Goal: Task Accomplishment & Management: Manage account settings

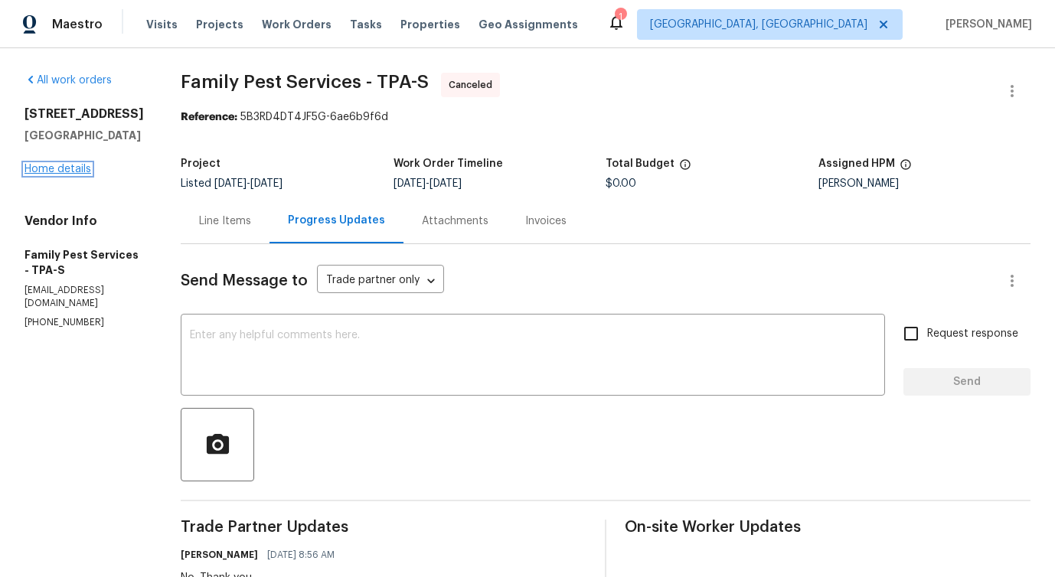
click at [44, 165] on link "Home details" at bounding box center [58, 169] width 67 height 11
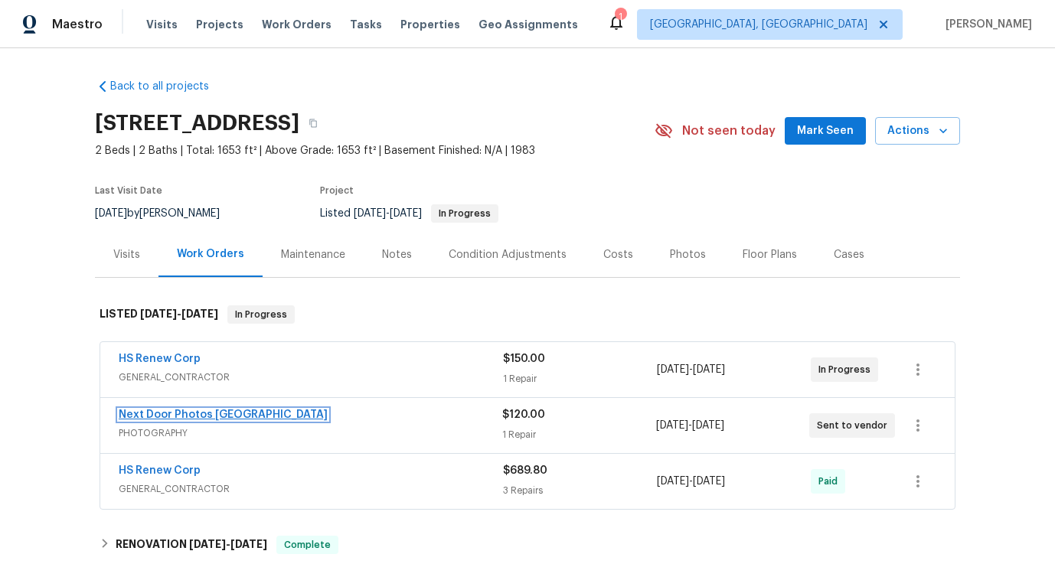
click at [145, 410] on link "Next Door Photos North Tampa" at bounding box center [223, 415] width 209 height 11
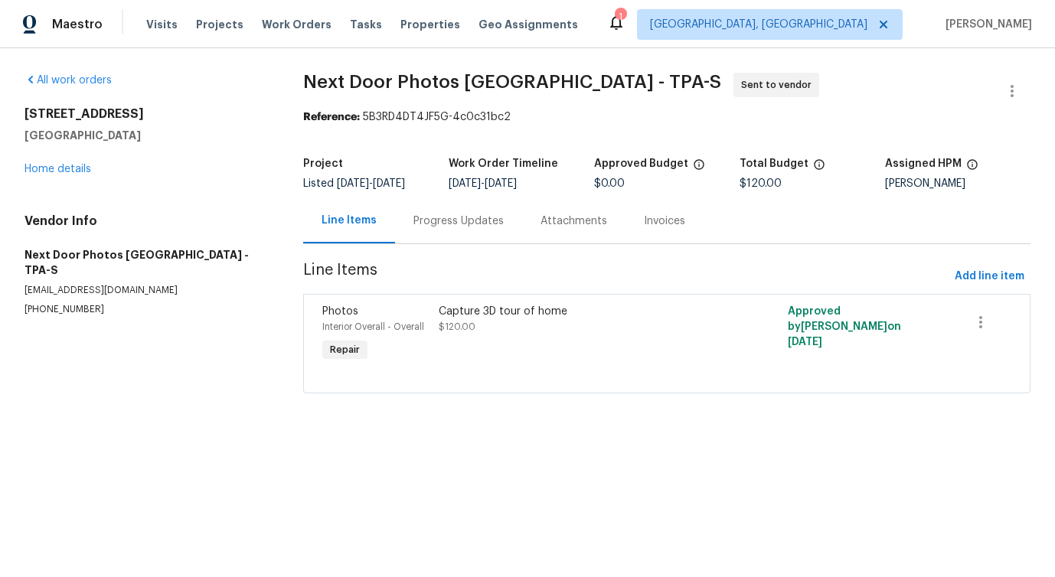
click at [419, 222] on div "Progress Updates" at bounding box center [458, 221] width 90 height 15
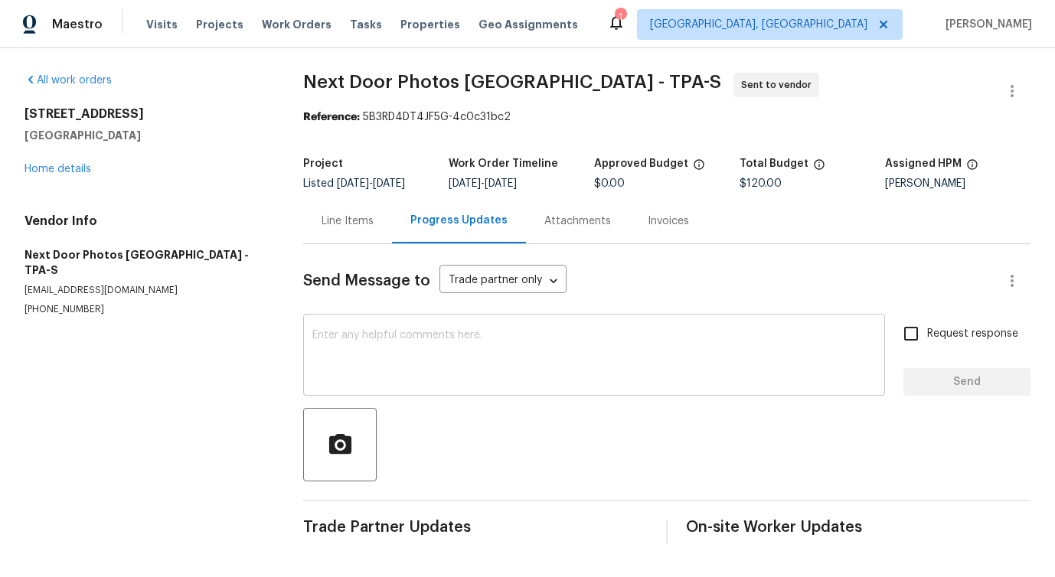
click at [449, 388] on div "x ​" at bounding box center [594, 357] width 582 height 78
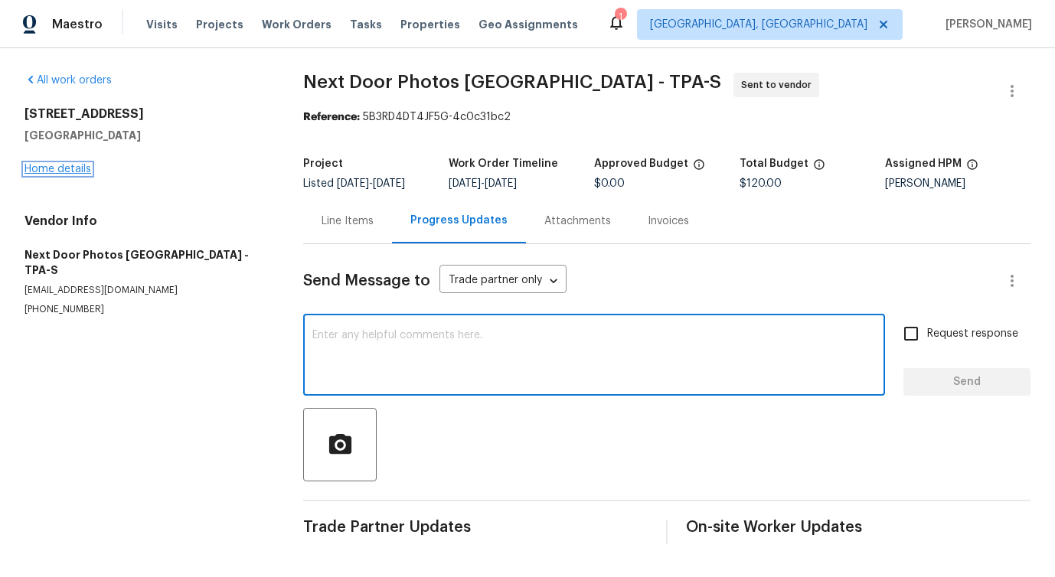
click at [55, 170] on link "Home details" at bounding box center [58, 169] width 67 height 11
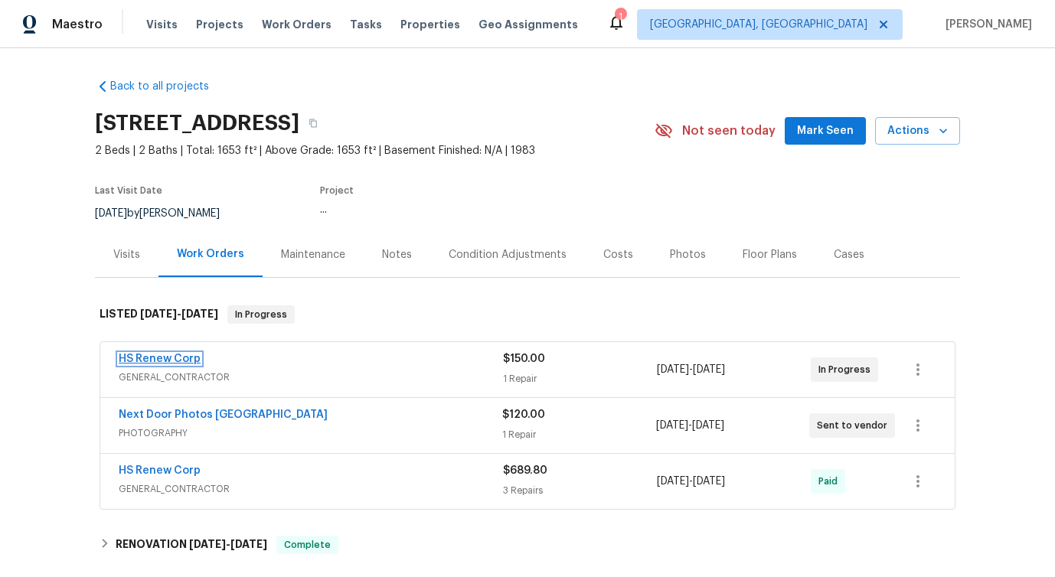
click at [136, 354] on link "HS Renew Corp" at bounding box center [160, 359] width 82 height 11
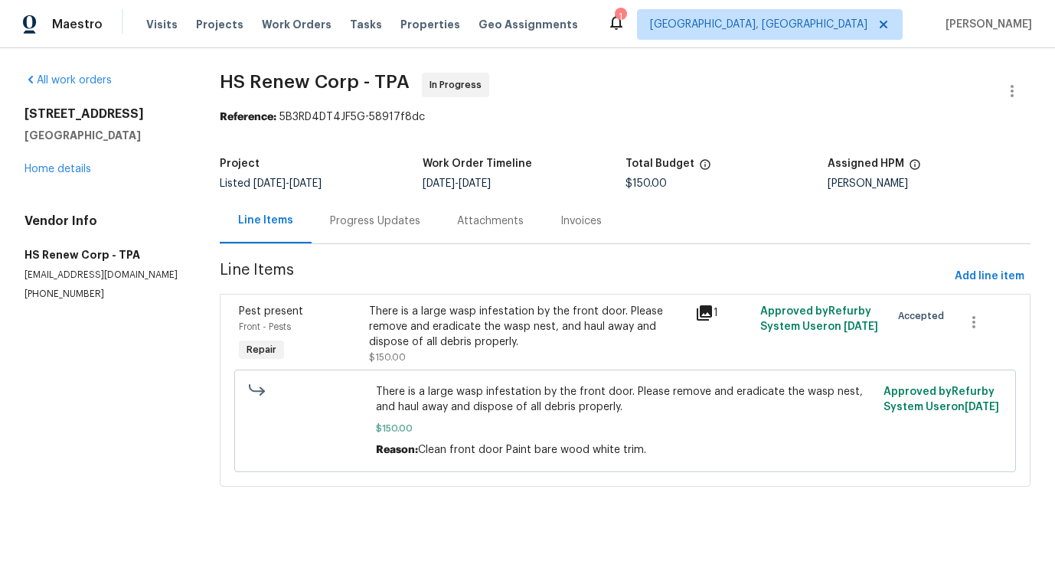
click at [380, 220] on div "Progress Updates" at bounding box center [375, 221] width 90 height 15
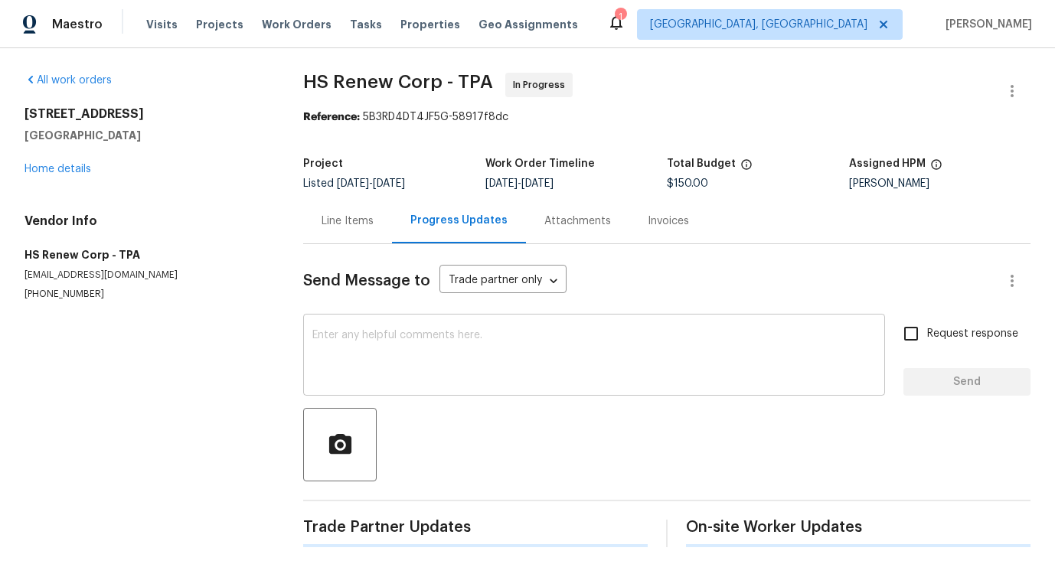
click at [413, 393] on div "x ​" at bounding box center [594, 357] width 582 height 78
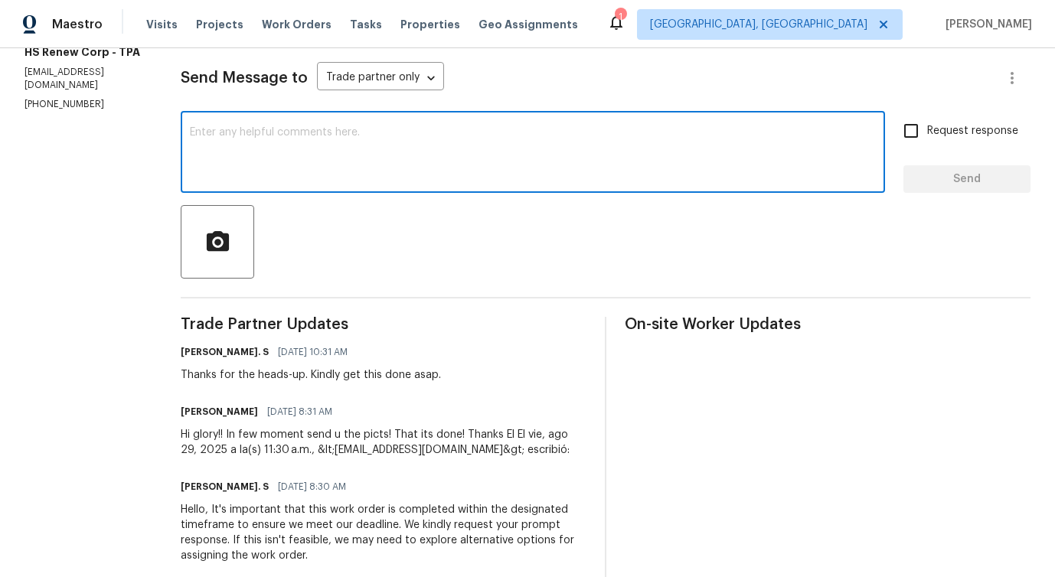
scroll to position [208, 0]
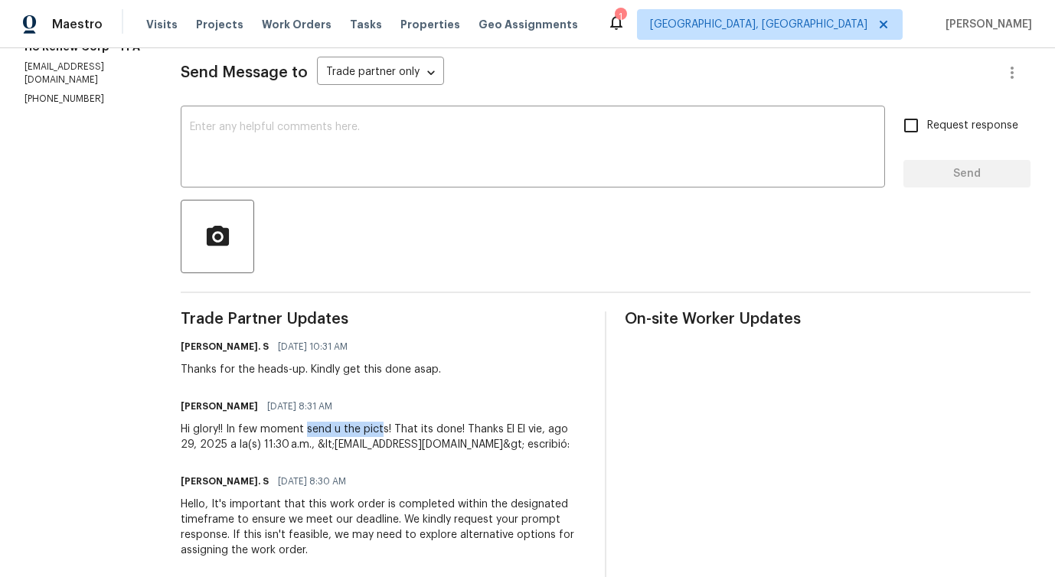
drag, startPoint x: 299, startPoint y: 433, endPoint x: 374, endPoint y: 433, distance: 74.3
click at [374, 433] on div "Hi glory!! In few moment send u the picts! That its done! Thanks El El vie, ago…" at bounding box center [384, 437] width 406 height 31
drag, startPoint x: 391, startPoint y: 430, endPoint x: 435, endPoint y: 430, distance: 44.4
click at [435, 430] on div "Hi glory!! In few moment send u the picts! That its done! Thanks El El vie, ago…" at bounding box center [384, 437] width 406 height 31
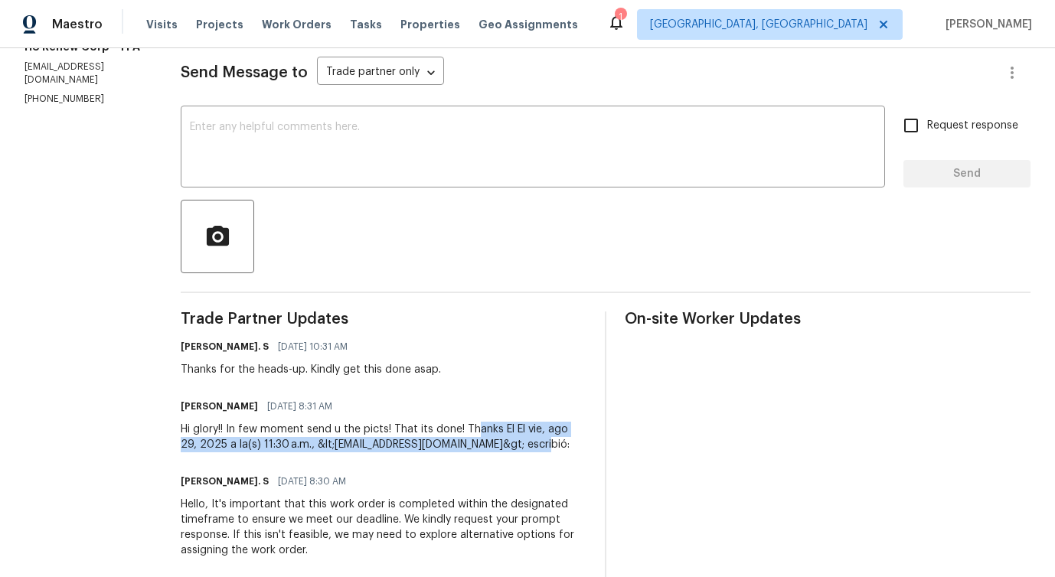
drag, startPoint x: 469, startPoint y: 430, endPoint x: 521, endPoint y: 445, distance: 53.5
click at [521, 445] on div "Hi glory!! In few moment send u the picts! That its done! Thanks El El vie, ago…" at bounding box center [384, 437] width 406 height 31
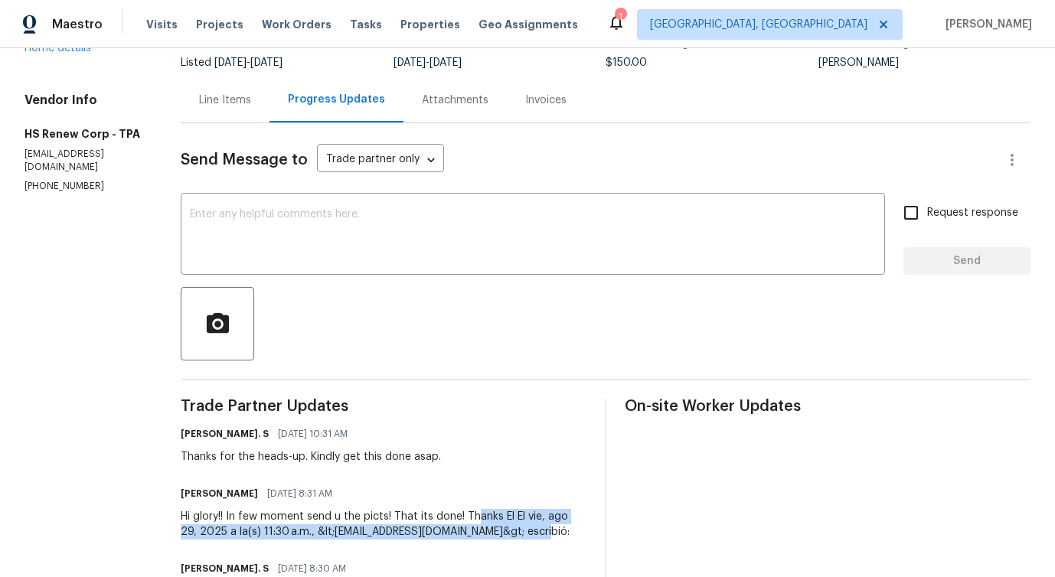
scroll to position [0, 0]
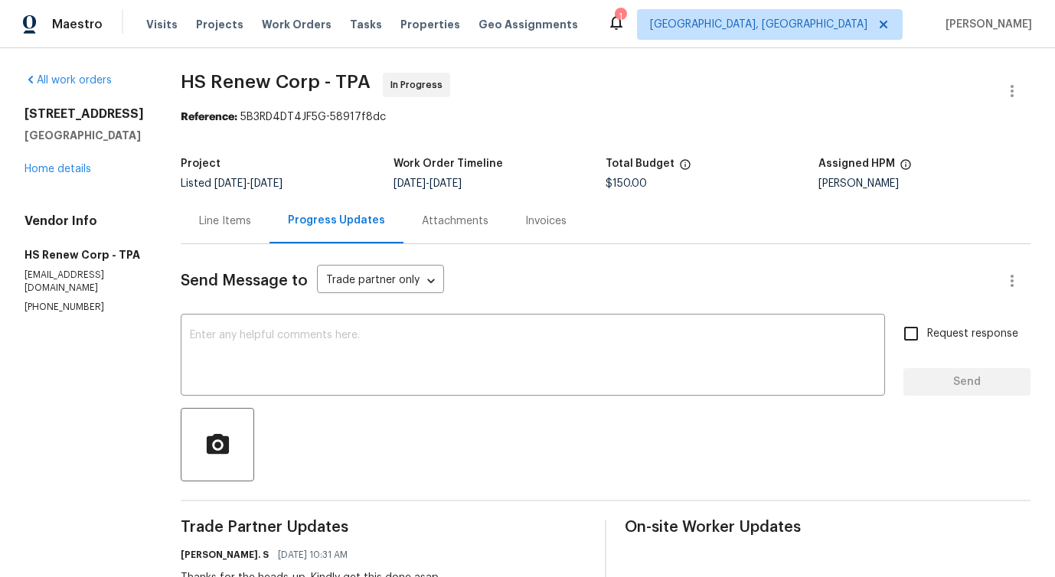
click at [214, 205] on div "Line Items" at bounding box center [225, 220] width 89 height 45
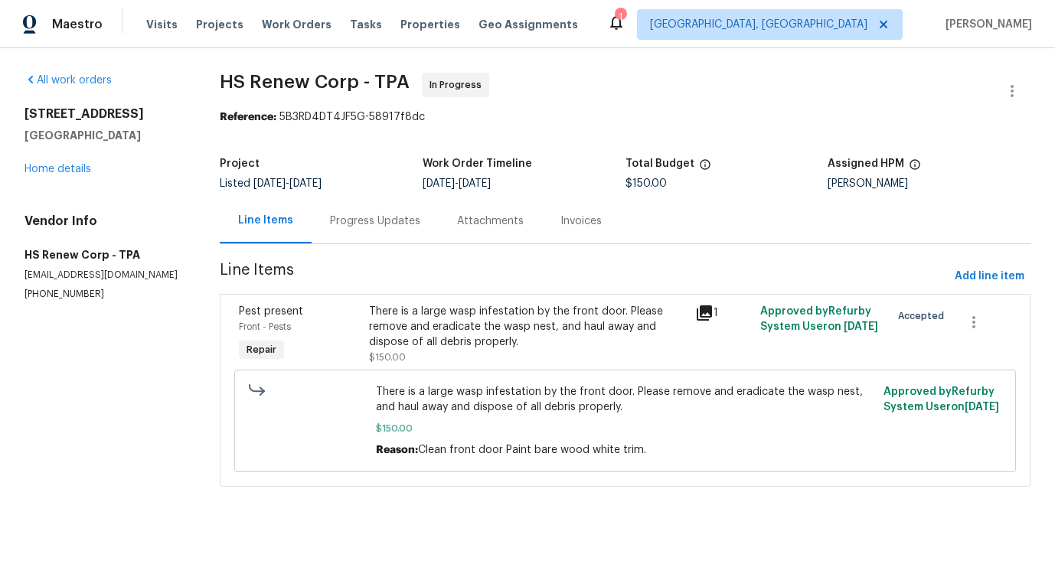
click at [391, 244] on section "HS Renew Corp - TPA In Progress Reference: 5B3RD4DT4JF5G-58917f8dc Project List…" at bounding box center [625, 289] width 811 height 433
click at [390, 237] on div "Progress Updates" at bounding box center [375, 220] width 127 height 45
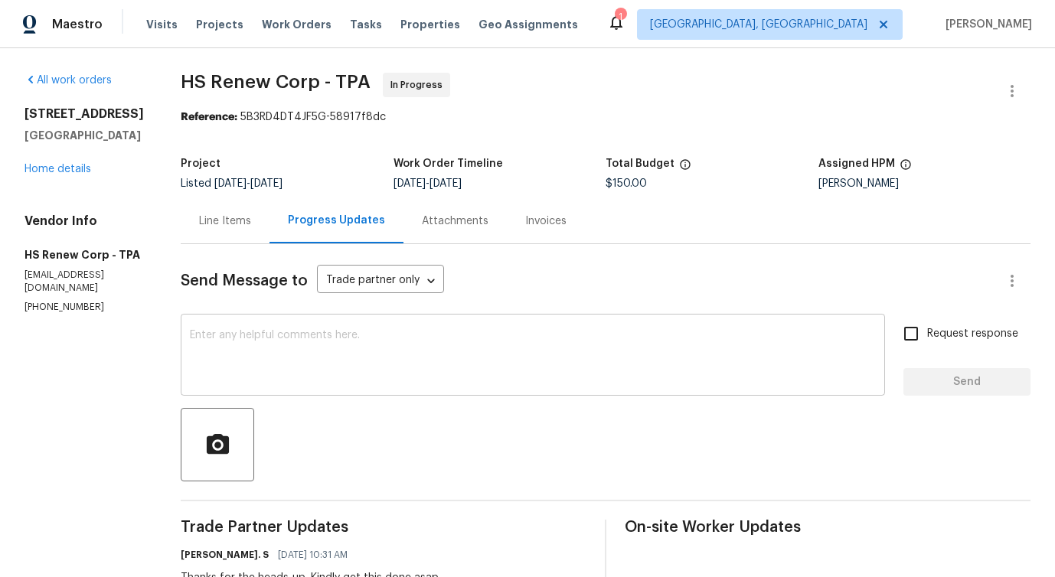
click at [281, 342] on textarea at bounding box center [533, 357] width 686 height 54
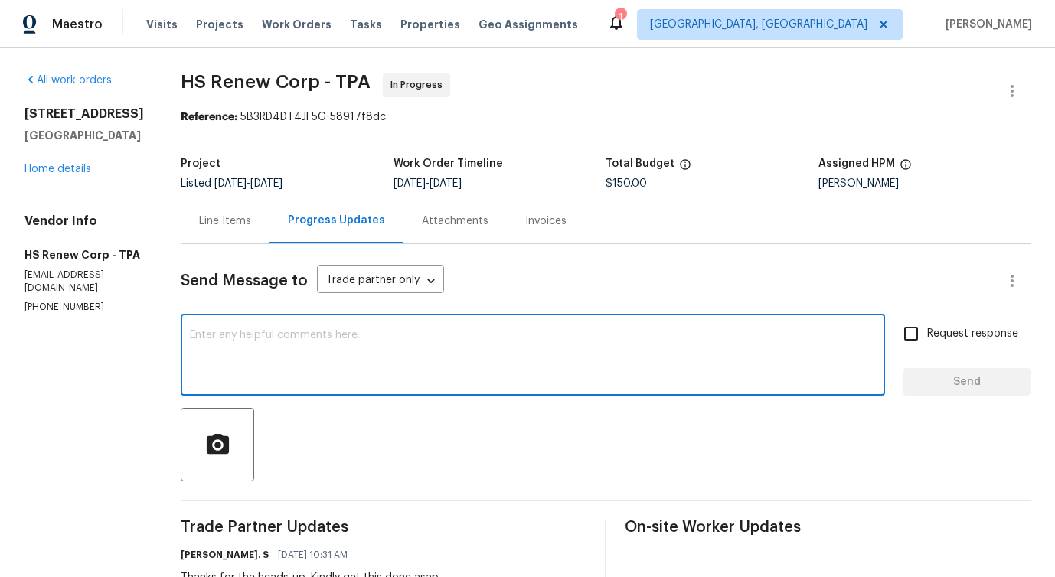
type textarea "D"
type textarea "Any updates on completion pictures?"
click at [930, 330] on span "Request response" at bounding box center [972, 334] width 91 height 16
click at [927, 330] on input "Request response" at bounding box center [911, 334] width 32 height 32
checkbox input "true"
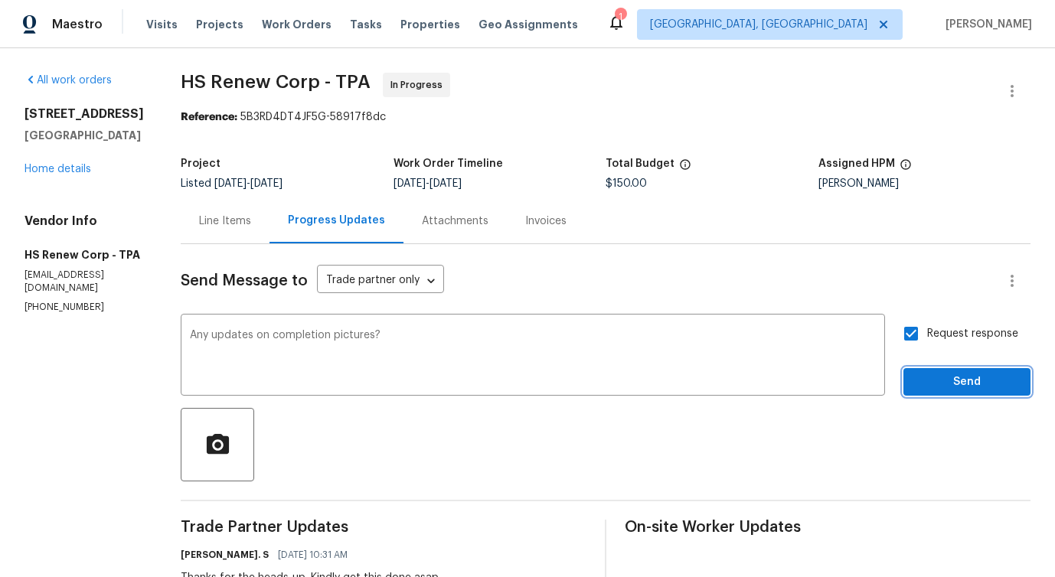
click at [941, 377] on span "Send" at bounding box center [967, 382] width 103 height 19
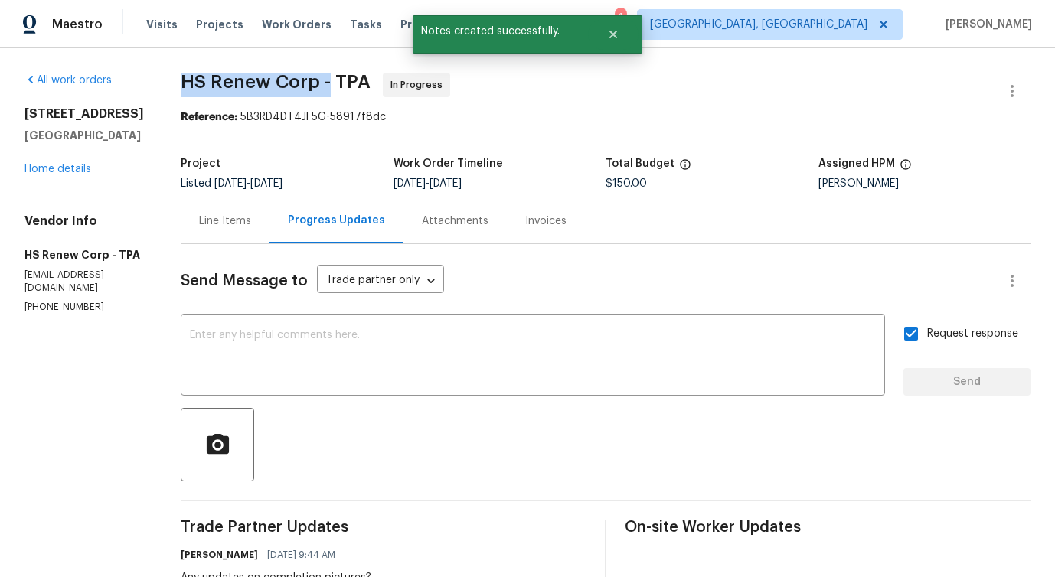
drag, startPoint x: 173, startPoint y: 83, endPoint x: 321, endPoint y: 86, distance: 147.8
click at [321, 86] on span "HS Renew Corp - TPA" at bounding box center [276, 82] width 190 height 18
copy span "HS Renew Corp -"
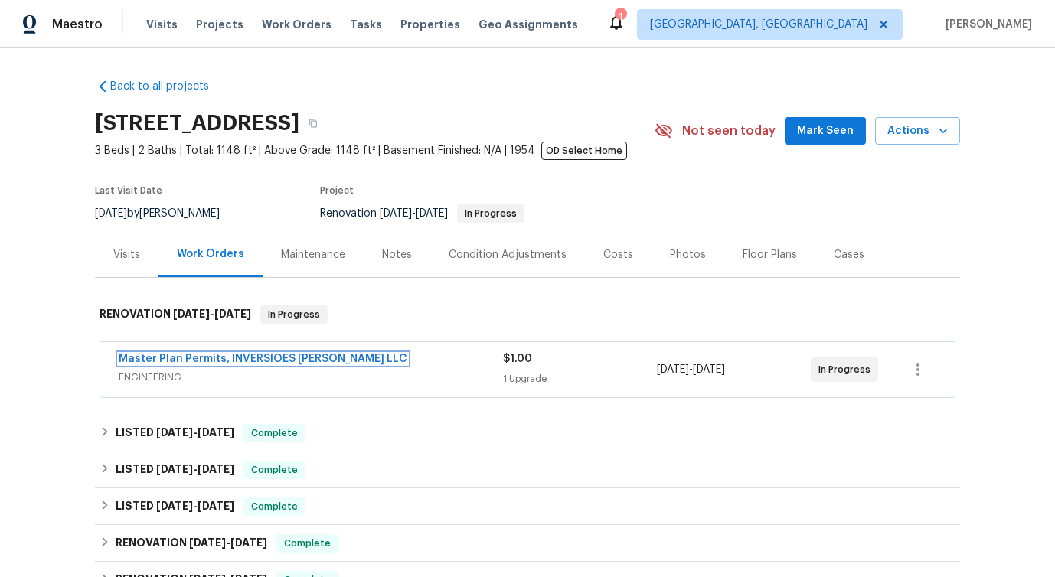
click at [215, 359] on link "Master Plan Permits, INVERSIOES [PERSON_NAME] LLC" at bounding box center [263, 359] width 289 height 11
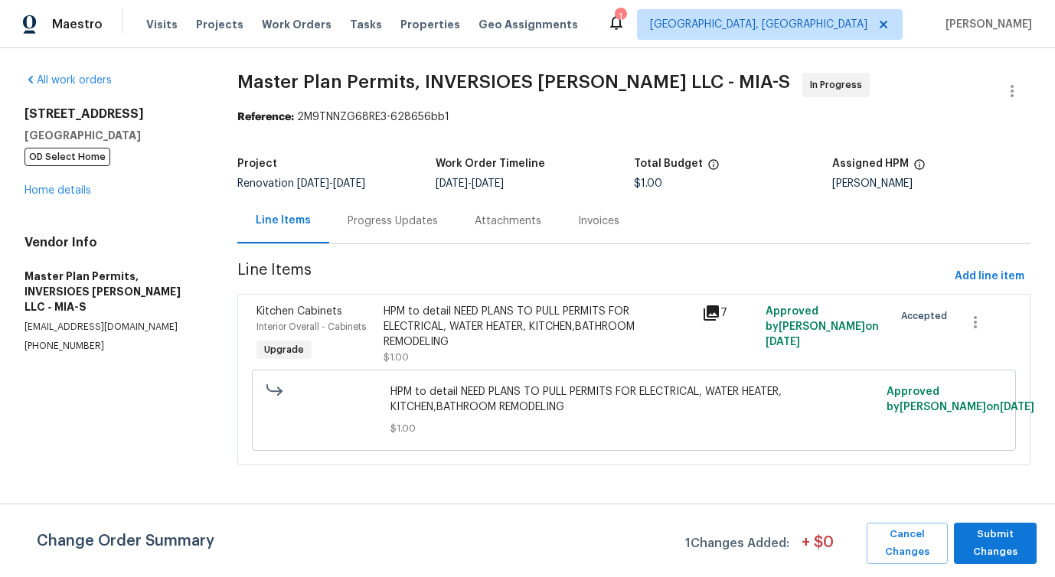
click at [404, 227] on div "Progress Updates" at bounding box center [393, 221] width 90 height 15
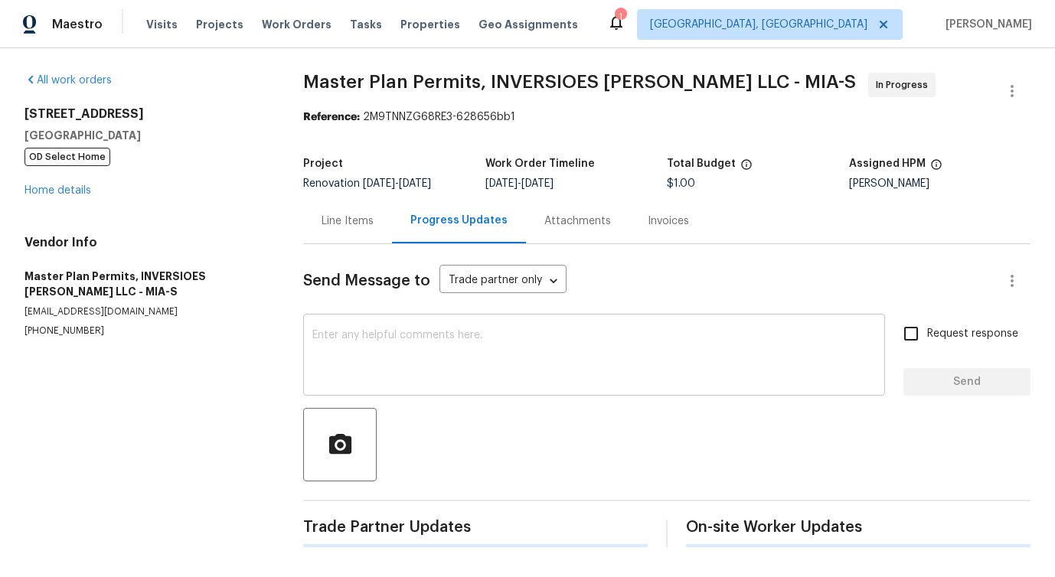
click at [431, 383] on textarea at bounding box center [594, 357] width 564 height 54
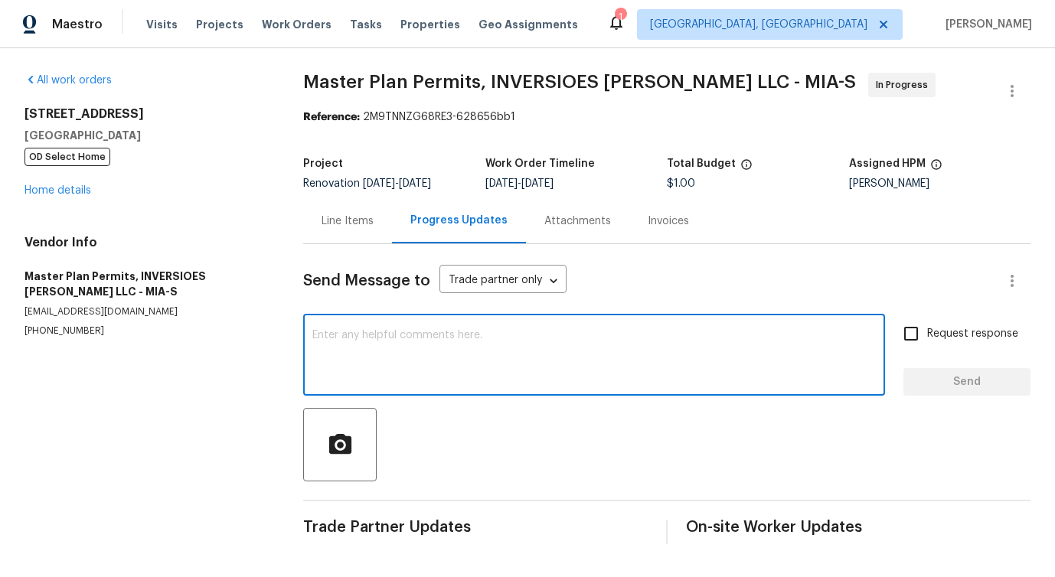
click at [361, 228] on div "Line Items" at bounding box center [348, 221] width 52 height 15
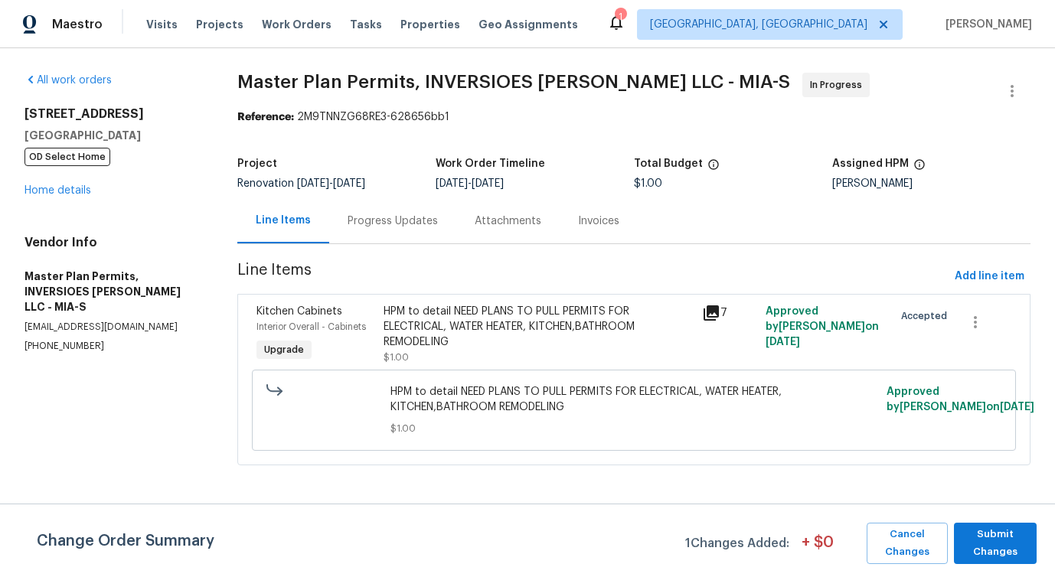
click at [67, 183] on div "[STREET_ADDRESS] OD Select Home Home details" at bounding box center [113, 152] width 176 height 92
click at [67, 188] on link "Home details" at bounding box center [58, 190] width 67 height 11
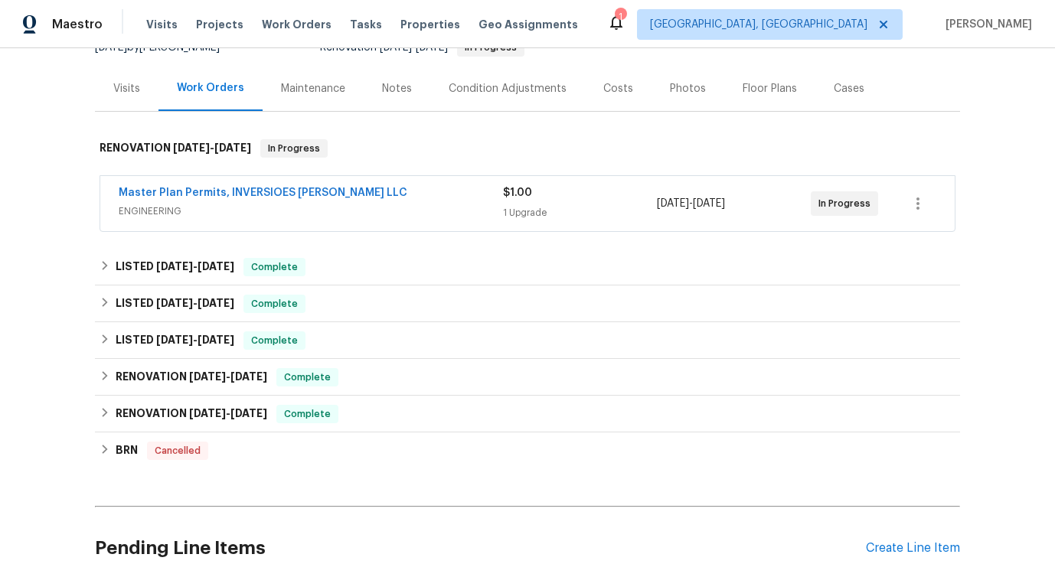
scroll to position [293, 0]
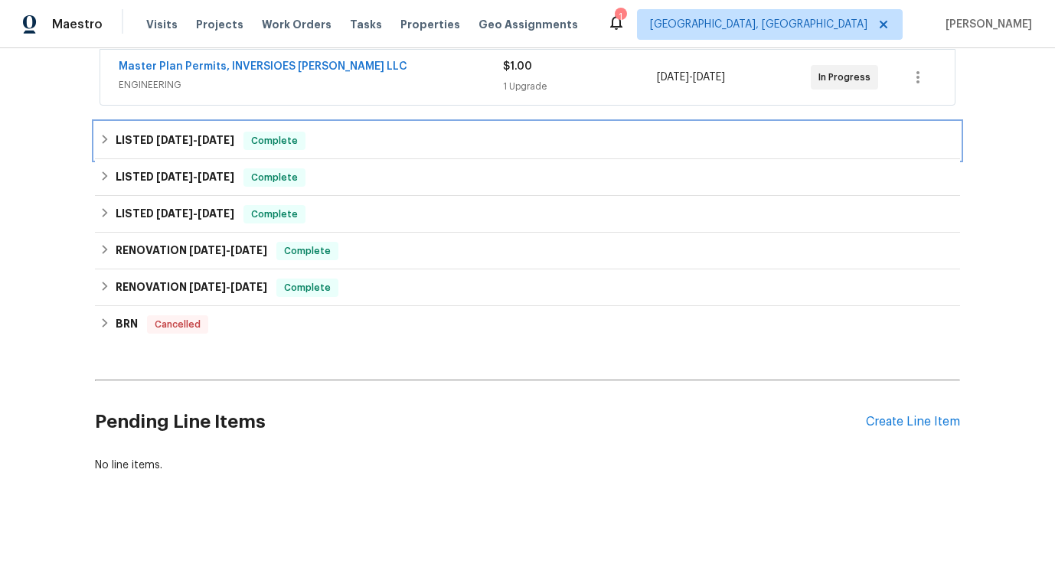
click at [302, 140] on div "LISTED [DATE] - [DATE] Complete" at bounding box center [528, 141] width 856 height 18
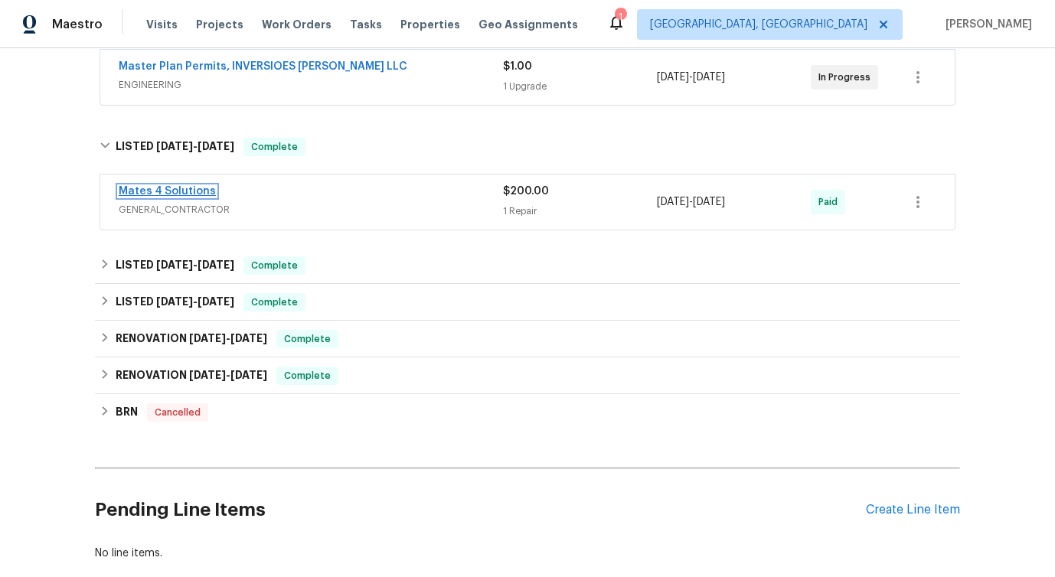
click at [195, 189] on link "Mates 4 Solutions" at bounding box center [167, 191] width 97 height 11
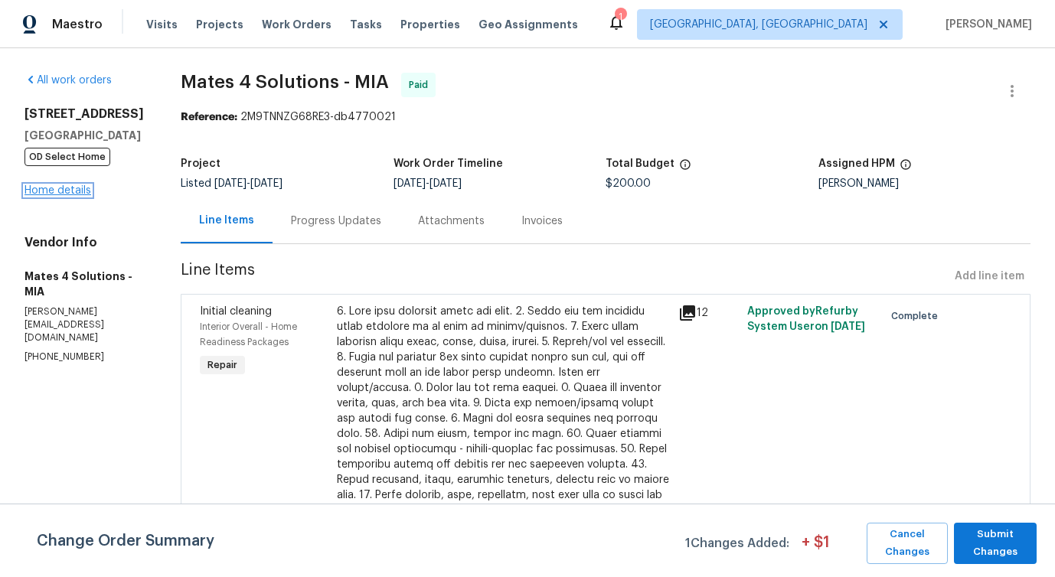
click at [41, 196] on link "Home details" at bounding box center [58, 190] width 67 height 11
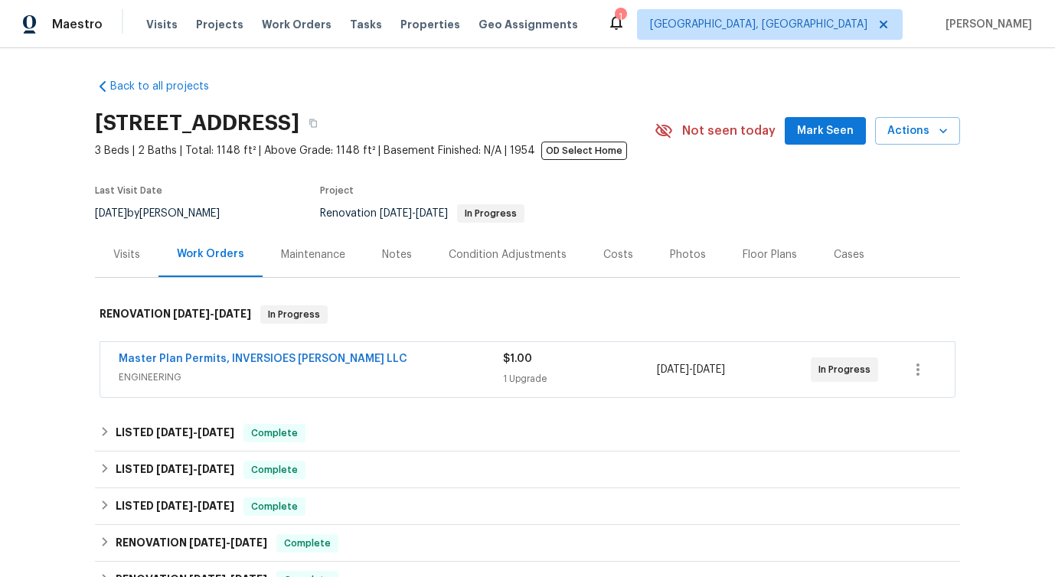
scroll to position [293, 0]
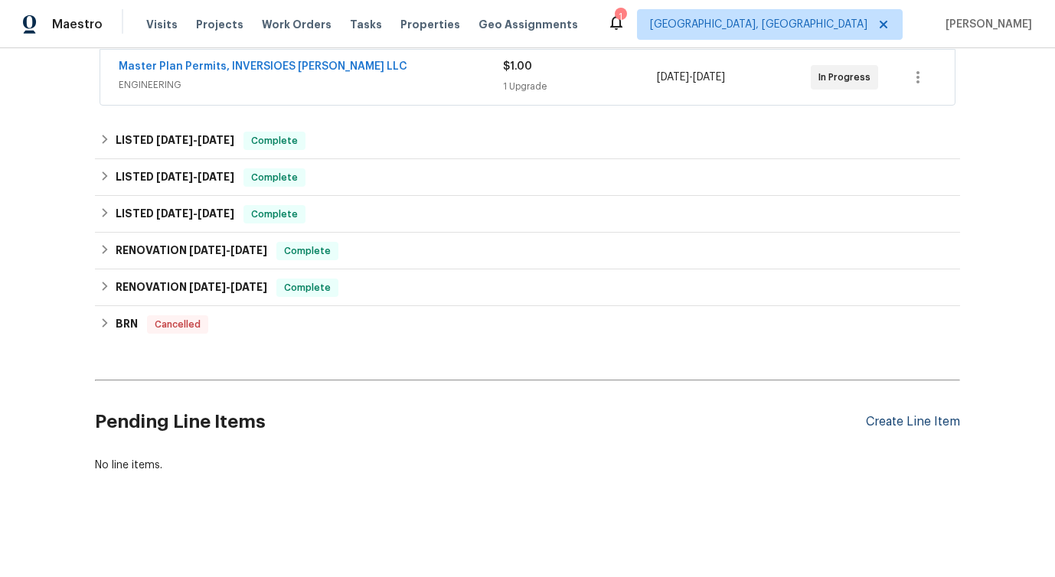
click at [900, 417] on div "Create Line Item" at bounding box center [913, 422] width 94 height 15
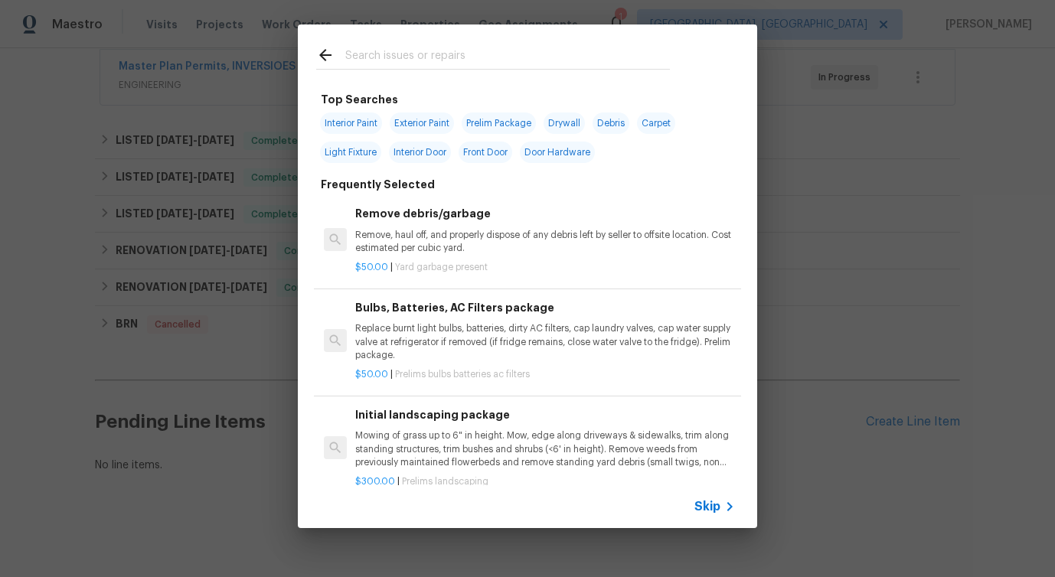
click at [384, 57] on input "text" at bounding box center [507, 57] width 325 height 23
type input "exter"
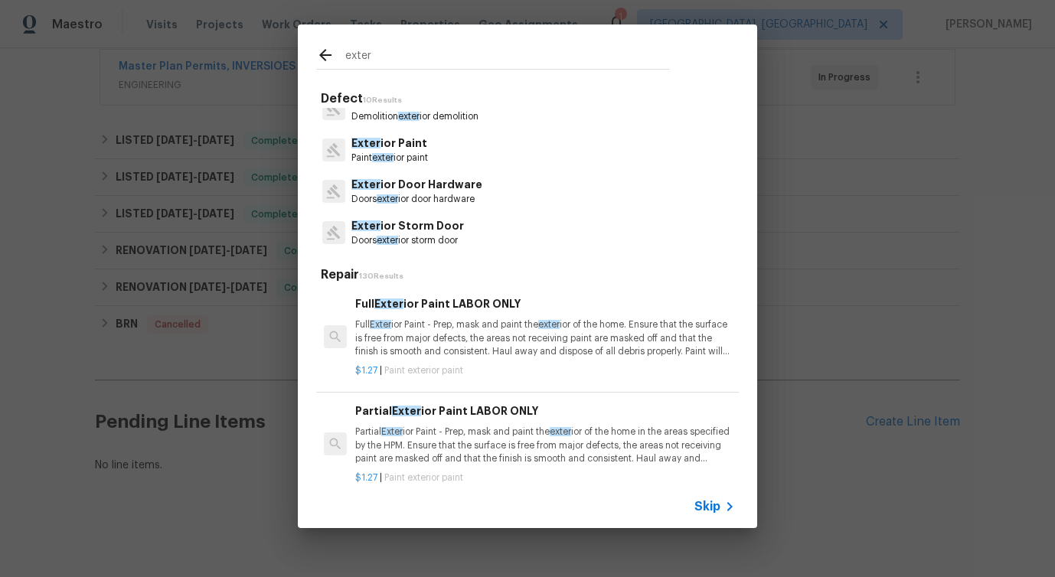
scroll to position [0, 0]
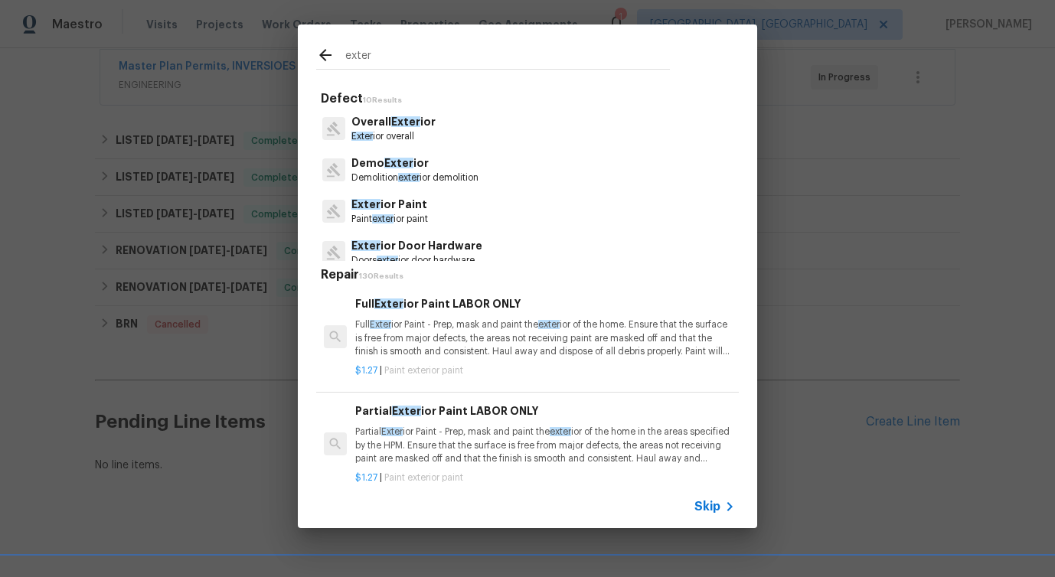
click at [404, 128] on p "Overall Exter ior" at bounding box center [393, 122] width 84 height 16
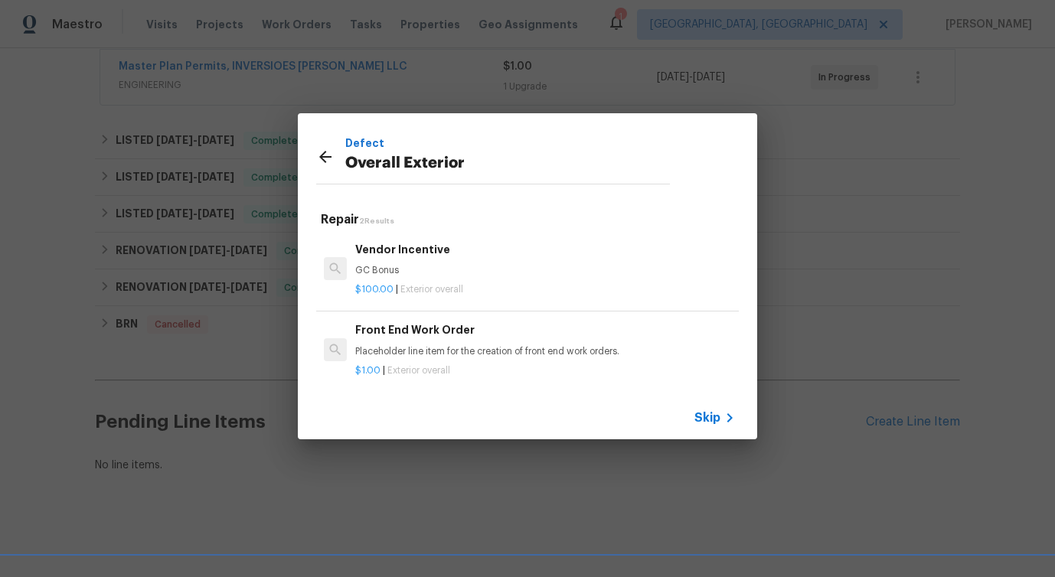
click at [389, 348] on p "Placeholder line item for the creation of front end work orders." at bounding box center [545, 351] width 380 height 13
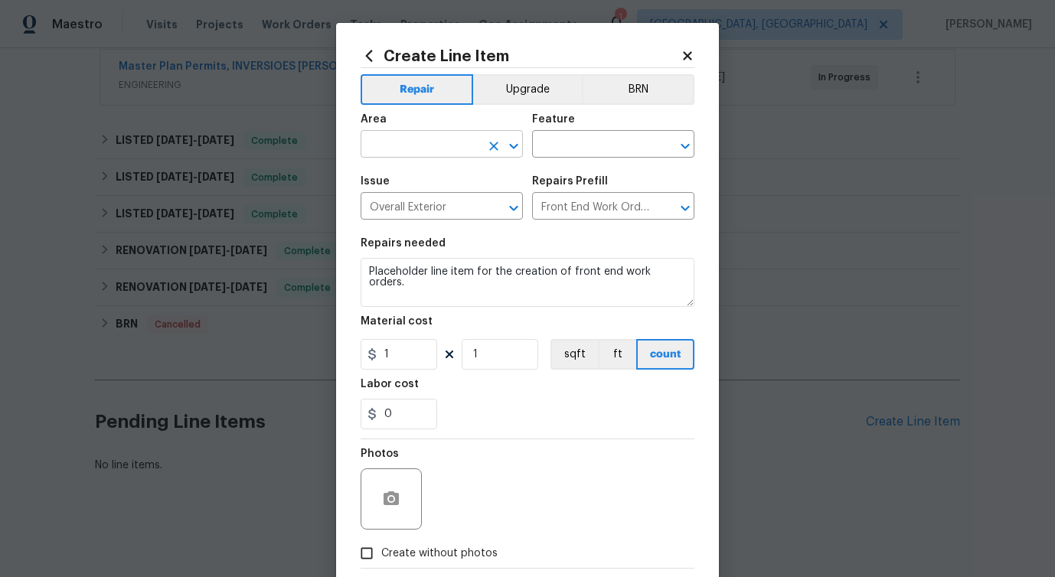
click at [417, 139] on input "text" at bounding box center [420, 146] width 119 height 24
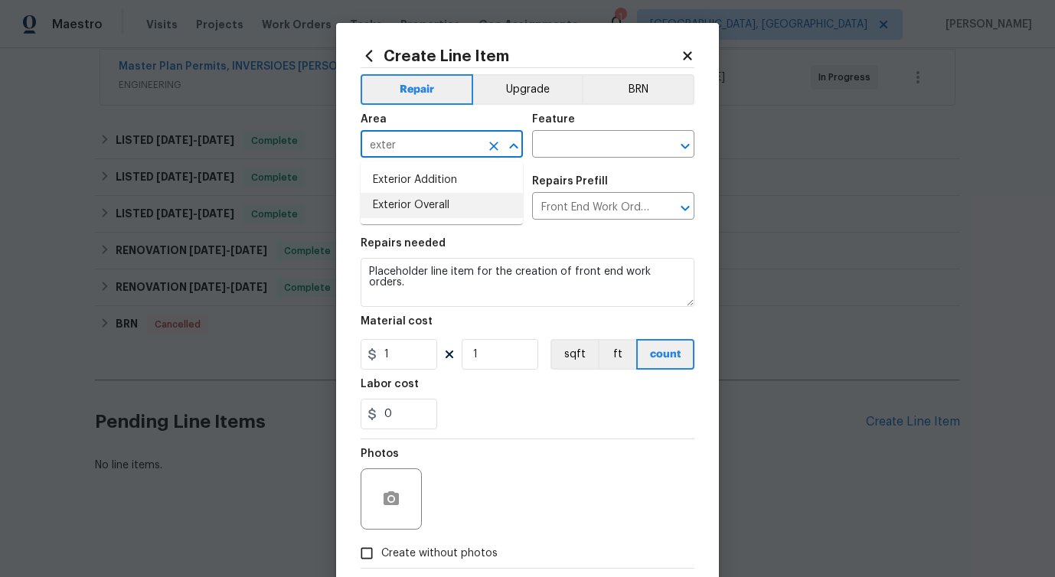
click at [420, 207] on li "Exterior Overall" at bounding box center [442, 205] width 162 height 25
type input "Exterior Overall"
click at [577, 144] on input "text" at bounding box center [591, 146] width 119 height 24
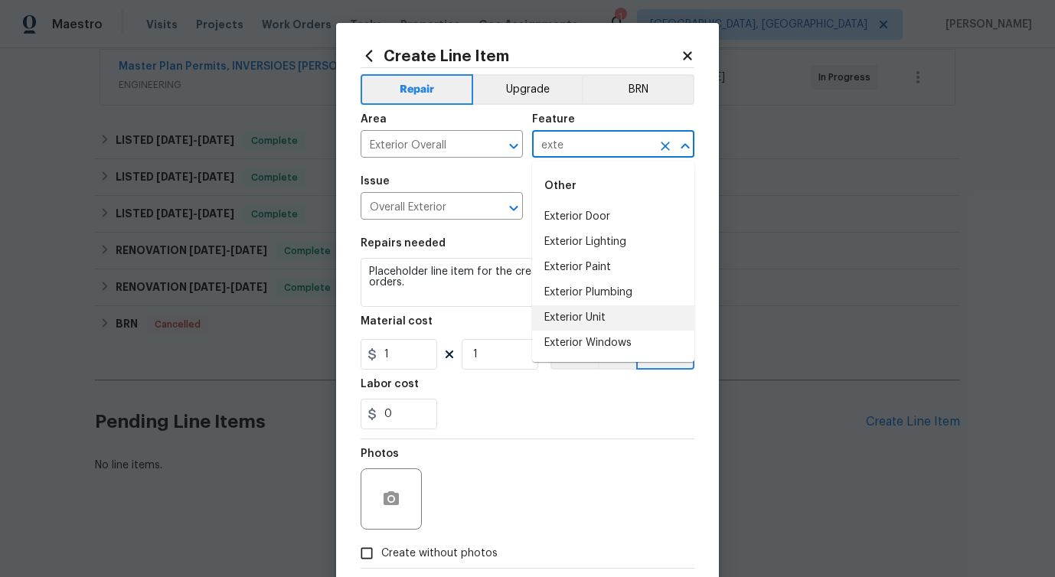
click at [606, 322] on li "Exterior Unit" at bounding box center [613, 318] width 162 height 25
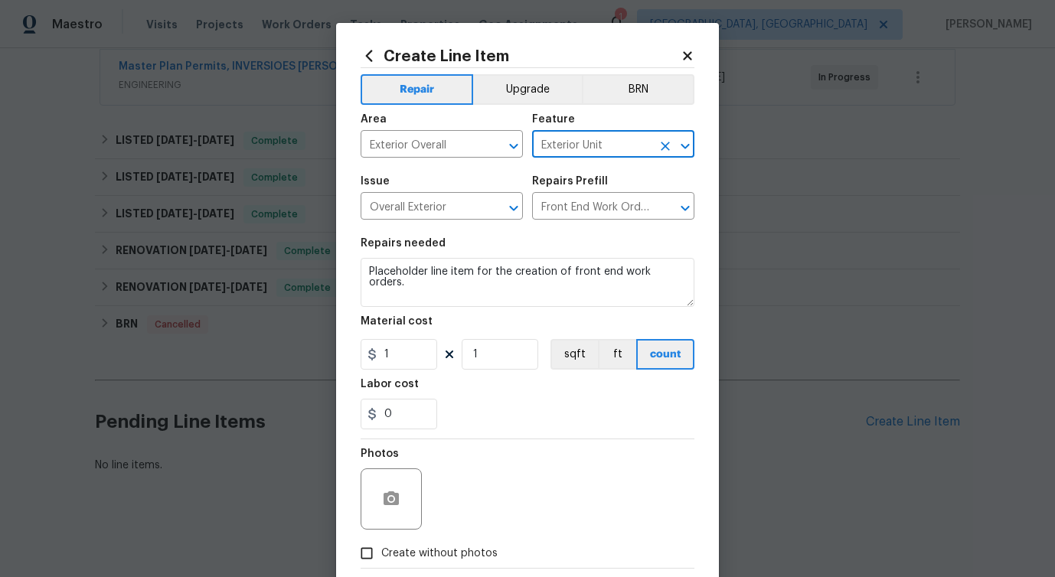
type input "Exterior Unit"
click at [412, 265] on textarea "Placeholder line item for the creation of front end work orders." at bounding box center [528, 282] width 334 height 49
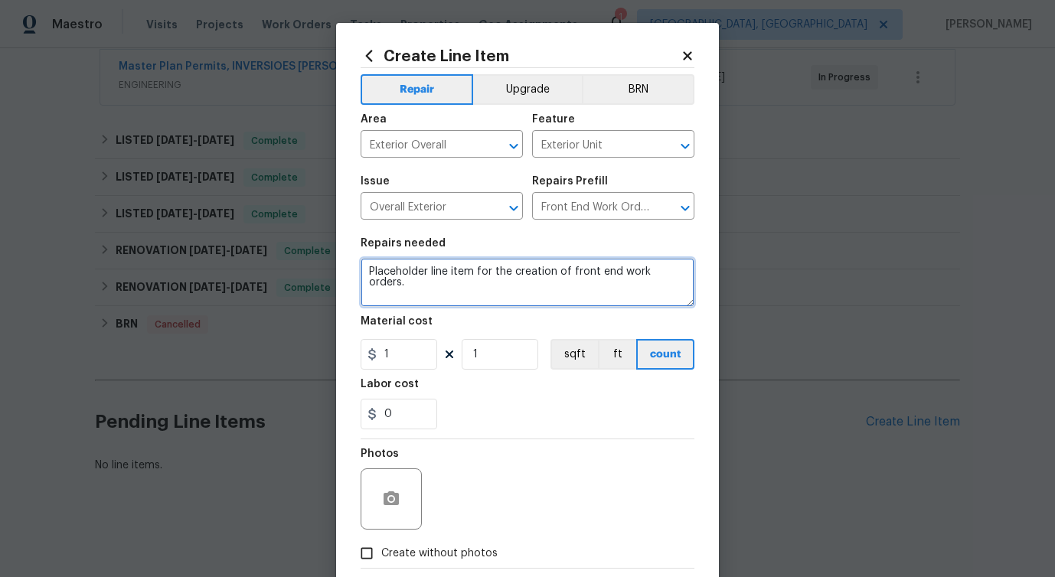
click at [412, 265] on textarea "Placeholder line item for the creation of front end work orders." at bounding box center [528, 282] width 334 height 49
paste textarea "Feedback received that neighbors have been cutting down tree branches. Please c…"
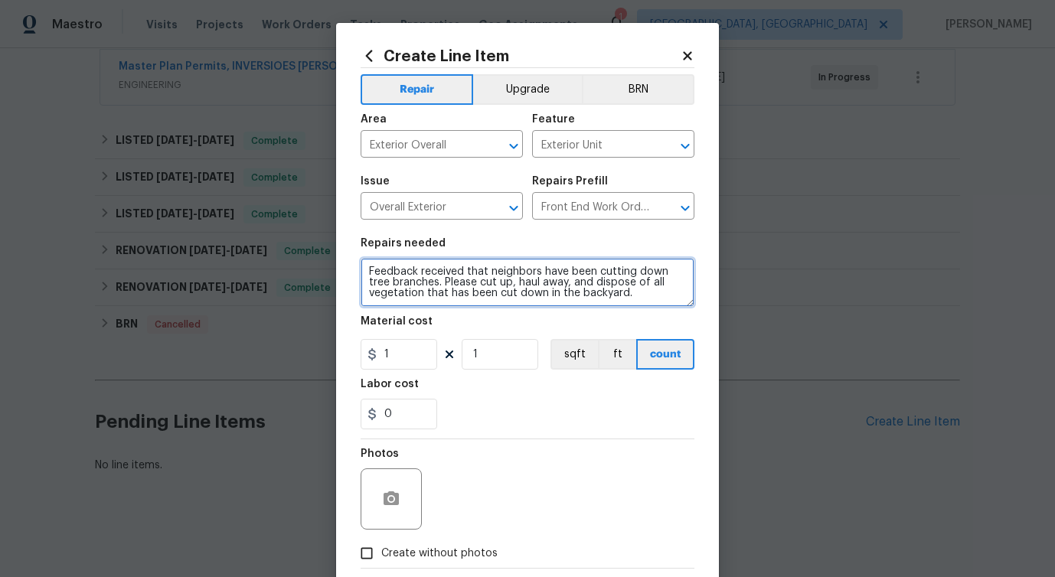
type textarea "Feedback received that neighbors have been cutting down tree branches. Please c…"
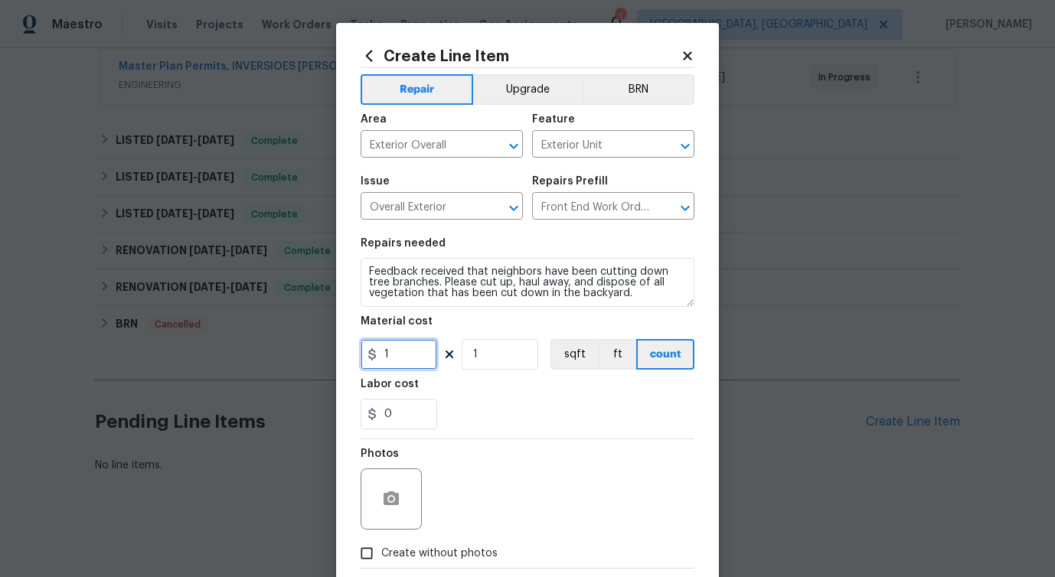
click at [397, 349] on input "1" at bounding box center [399, 354] width 77 height 31
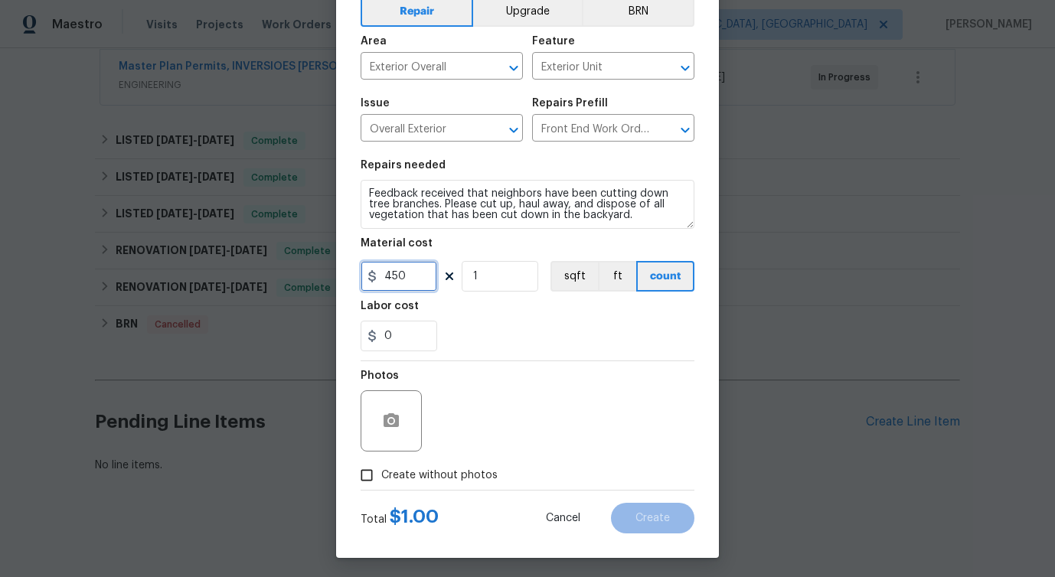
scroll to position [83, 0]
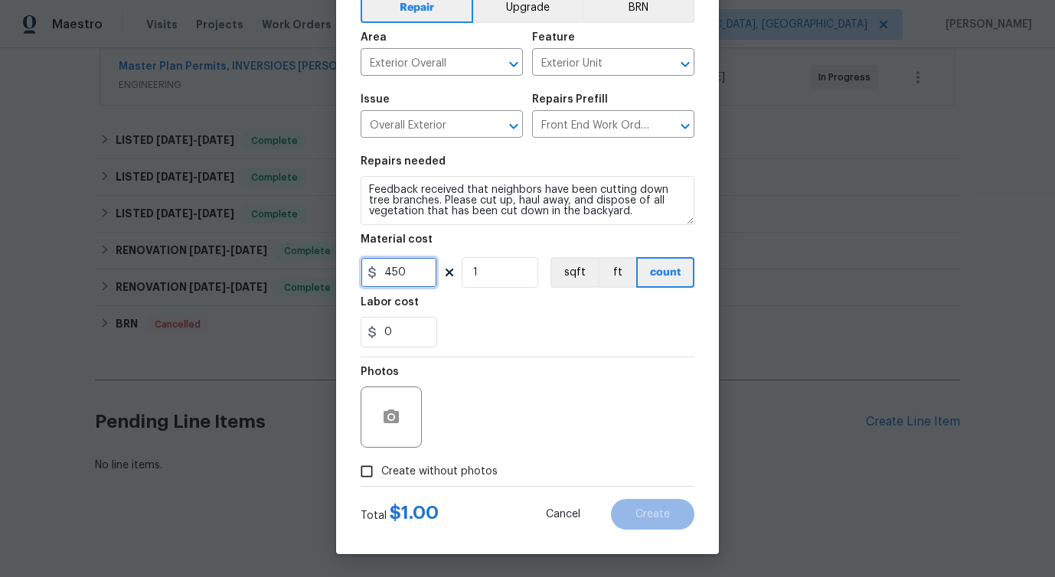
type input "450"
click at [426, 472] on span "Create without photos" at bounding box center [439, 472] width 116 height 16
click at [381, 472] on input "Create without photos" at bounding box center [366, 471] width 29 height 29
checkbox input "true"
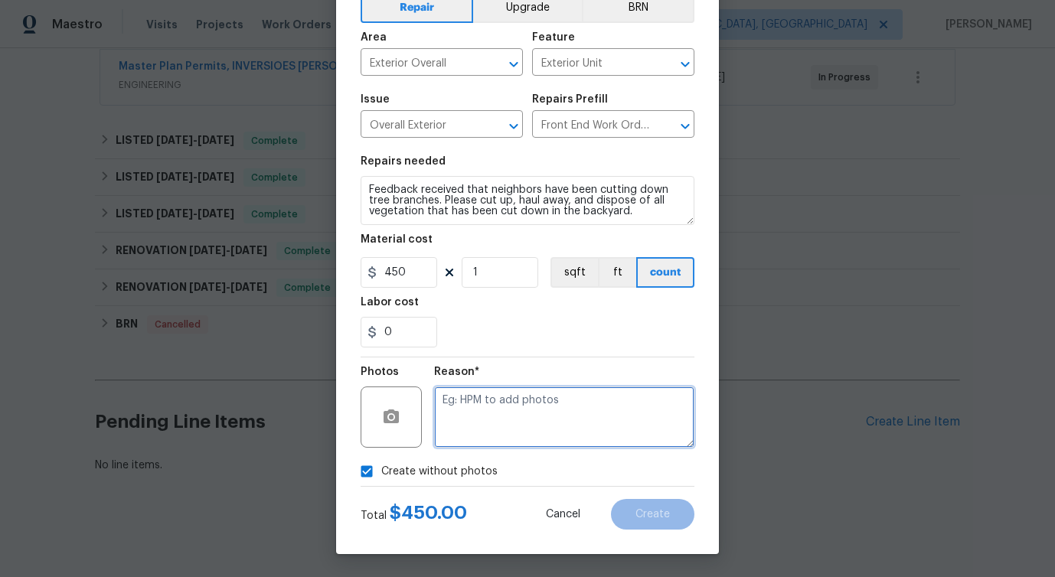
click at [492, 417] on textarea at bounding box center [564, 417] width 260 height 61
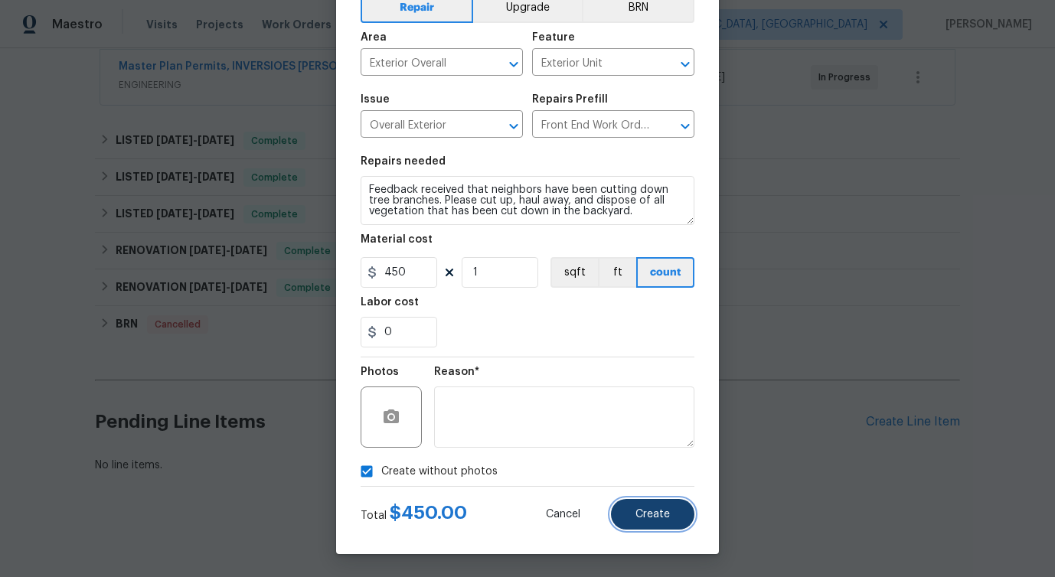
click at [655, 519] on span "Create" at bounding box center [653, 514] width 34 height 11
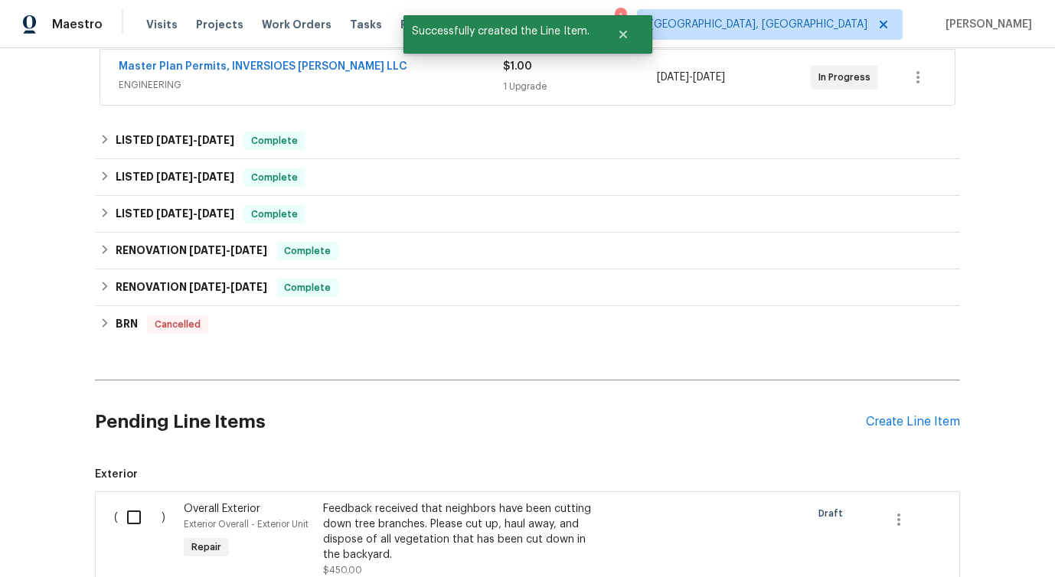
scroll to position [498, 0]
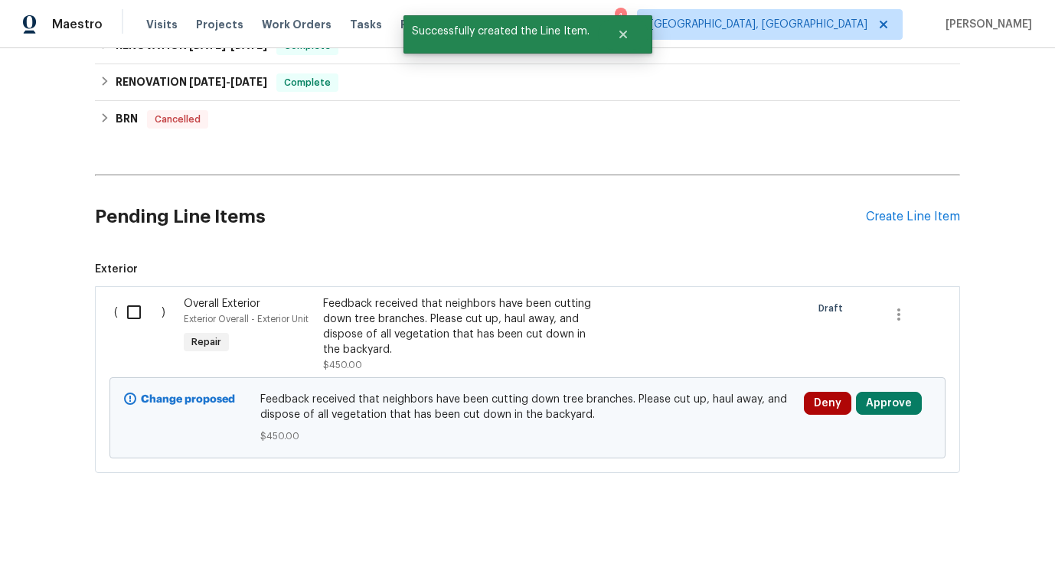
click at [132, 316] on input "checkbox" at bounding box center [140, 312] width 44 height 32
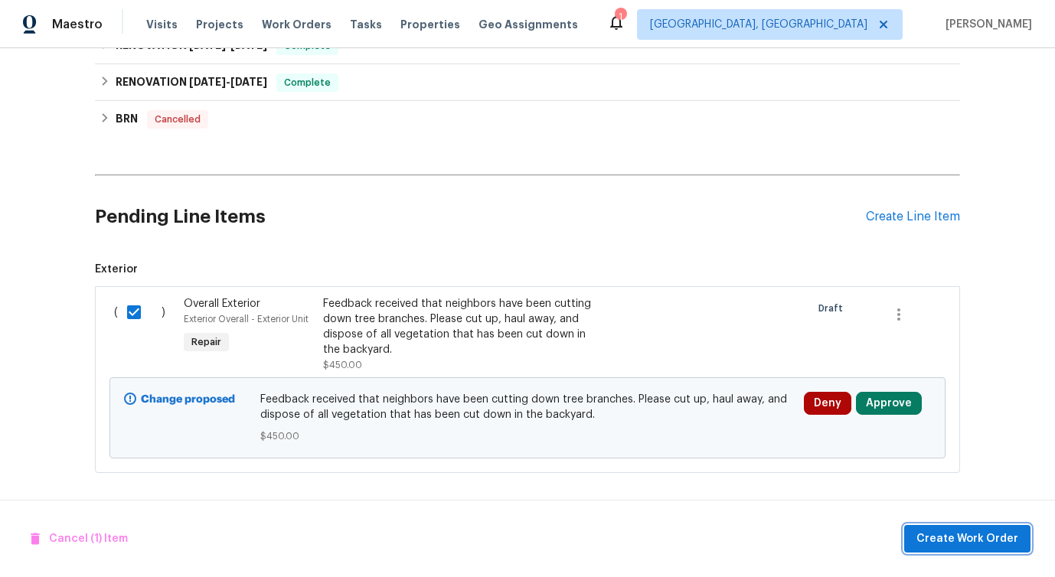
click at [1001, 534] on span "Create Work Order" at bounding box center [968, 539] width 102 height 19
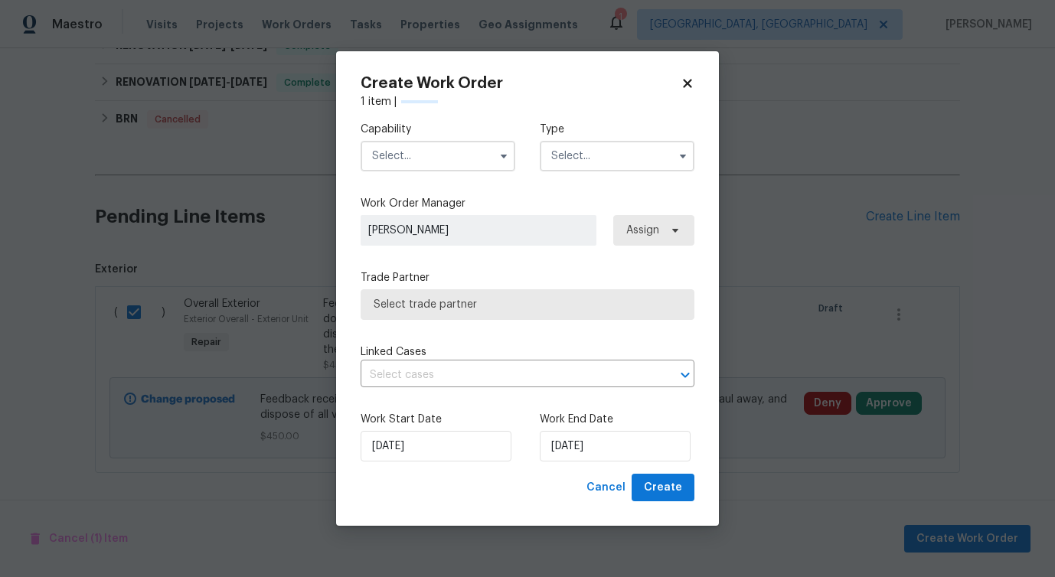
checkbox input "false"
click at [456, 169] on input "text" at bounding box center [438, 156] width 155 height 31
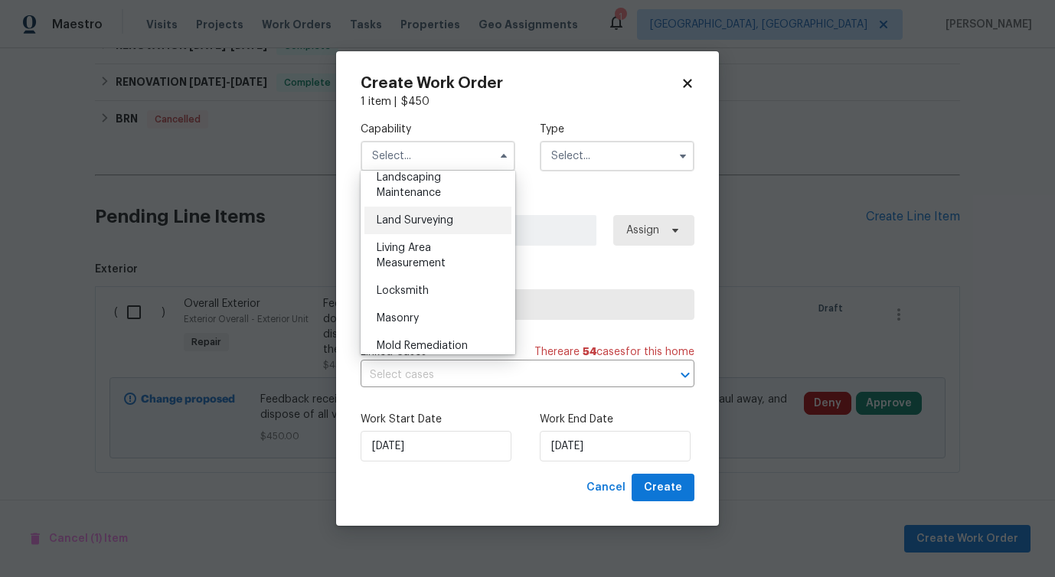
scroll to position [991, 0]
click at [453, 218] on div "Landscaping Maintenance" at bounding box center [437, 212] width 147 height 43
type input "Landscaping Maintenance"
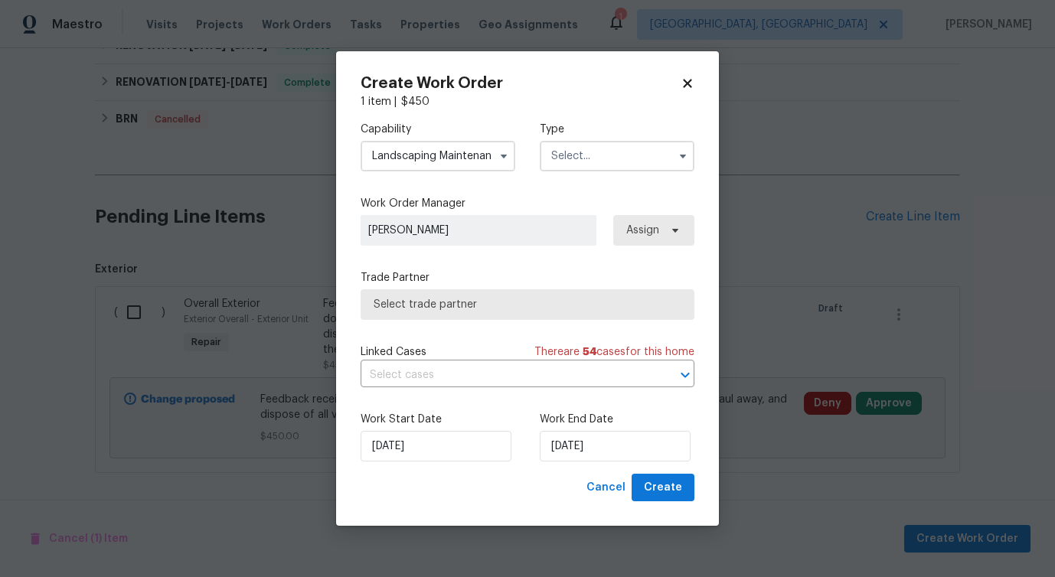
click at [587, 164] on input "text" at bounding box center [617, 156] width 155 height 31
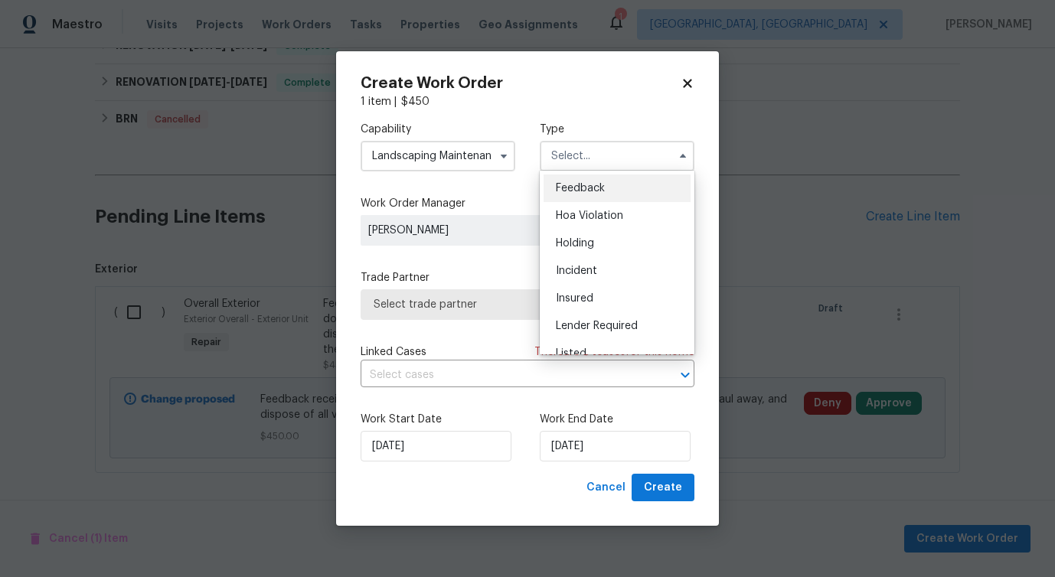
click at [582, 191] on span "Feedback" at bounding box center [580, 188] width 49 height 11
type input "Feedback"
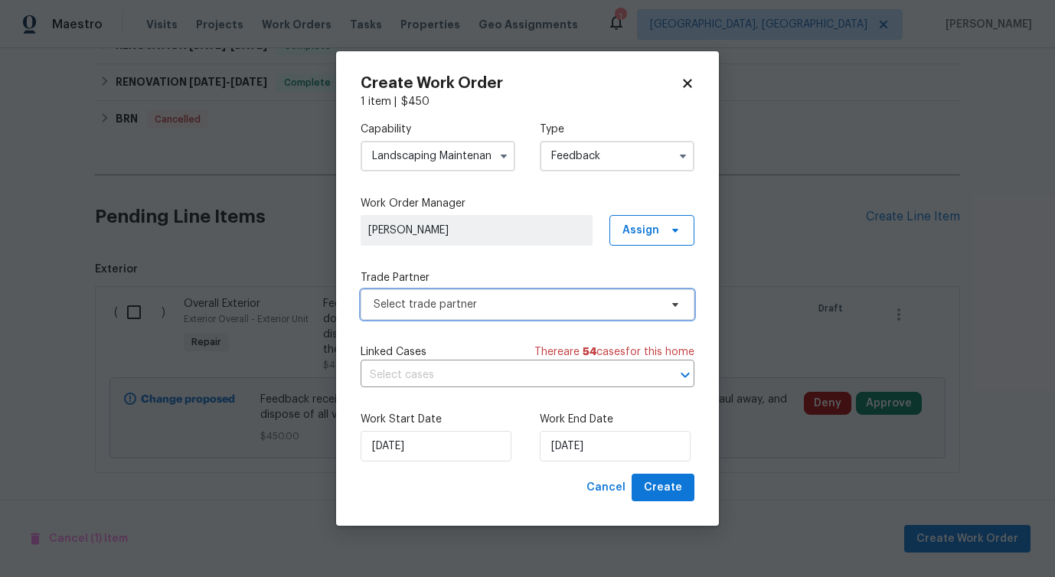
click at [430, 302] on span "Select trade partner" at bounding box center [517, 304] width 286 height 15
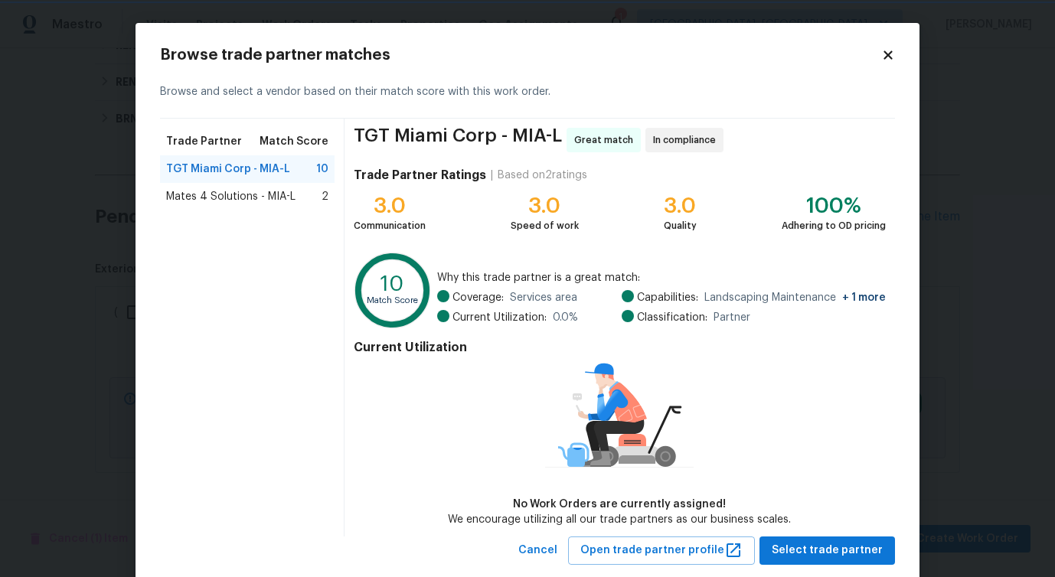
scroll to position [34, 0]
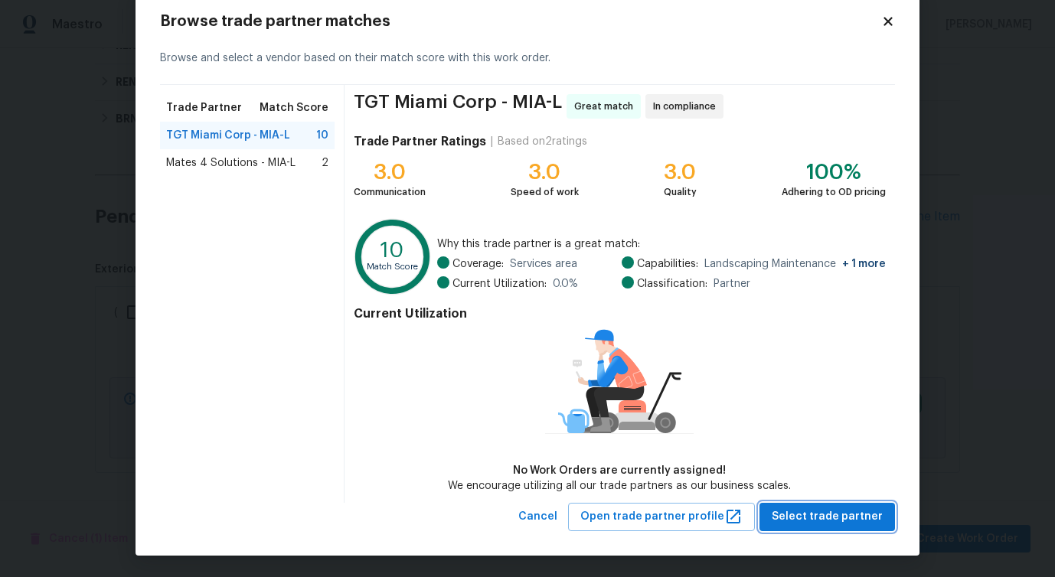
click at [815, 514] on span "Select trade partner" at bounding box center [827, 517] width 111 height 19
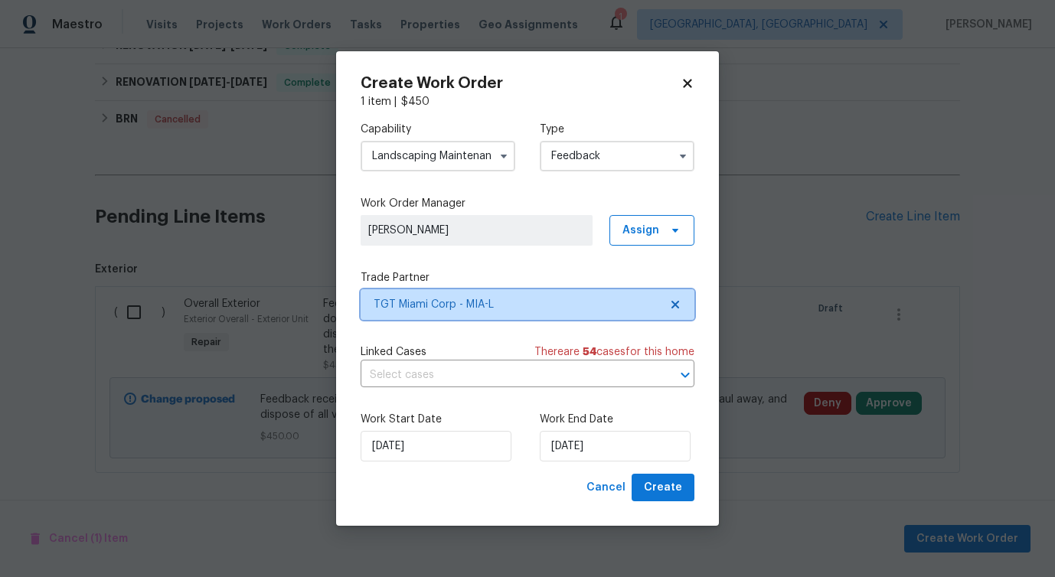
scroll to position [0, 0]
click at [428, 381] on input "text" at bounding box center [506, 376] width 291 height 24
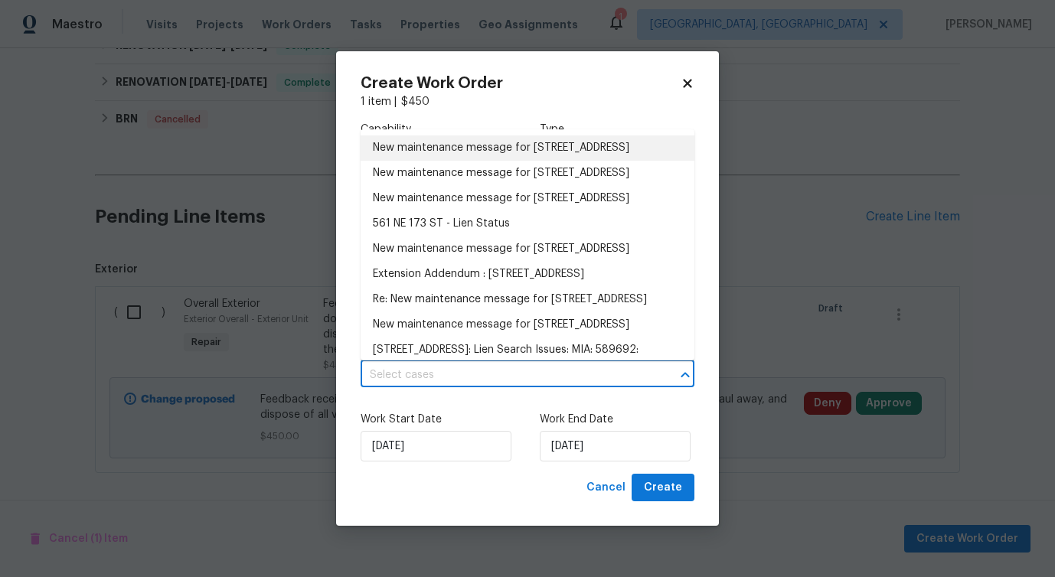
click at [455, 161] on li "New maintenance message for 561 NE 173rd St , North Miami Beach, FL 33162" at bounding box center [528, 148] width 334 height 25
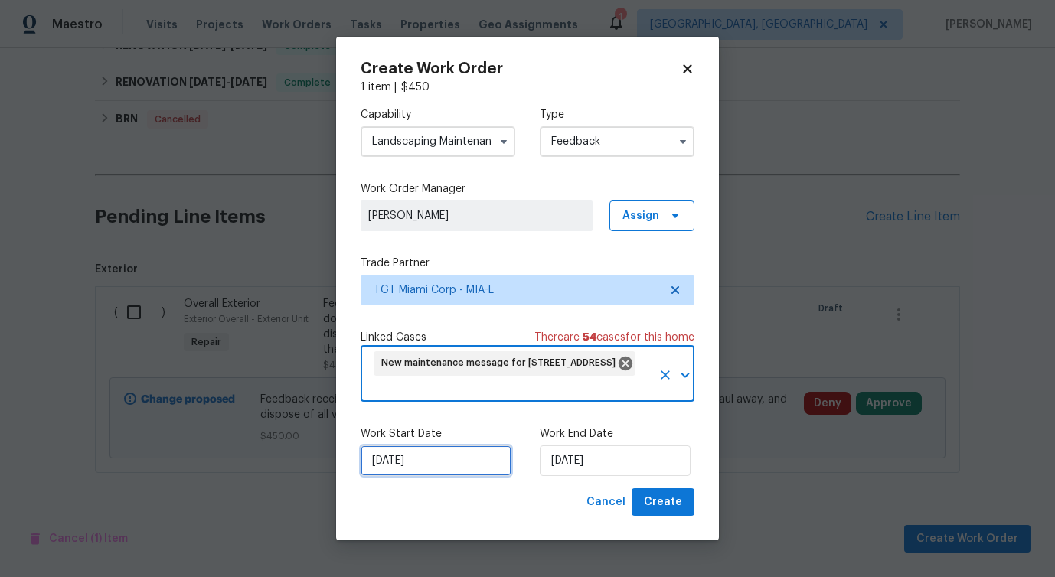
click at [432, 460] on input "[DATE]" at bounding box center [436, 461] width 151 height 31
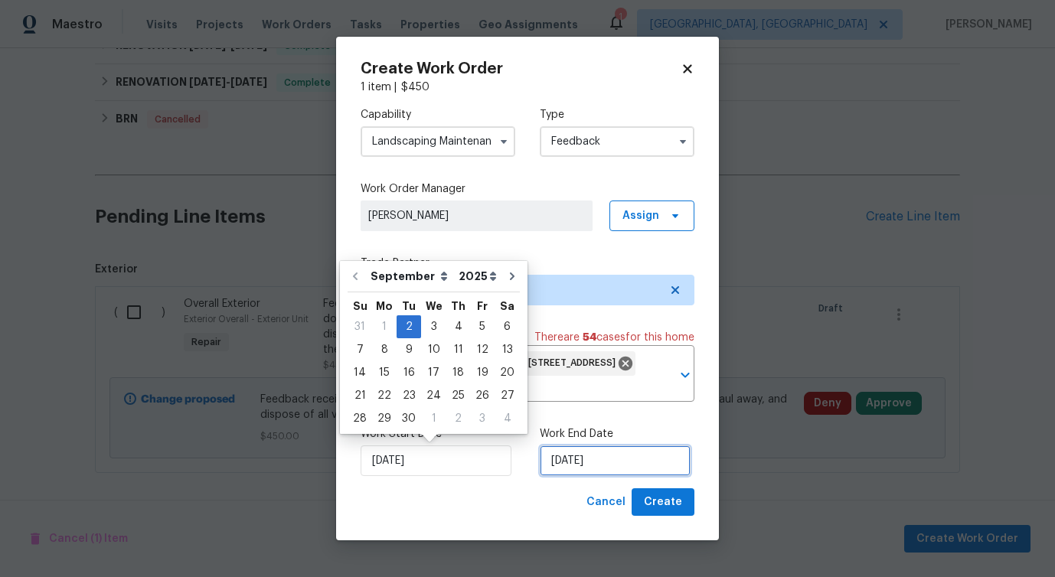
click at [583, 459] on input "[DATE]" at bounding box center [615, 461] width 151 height 31
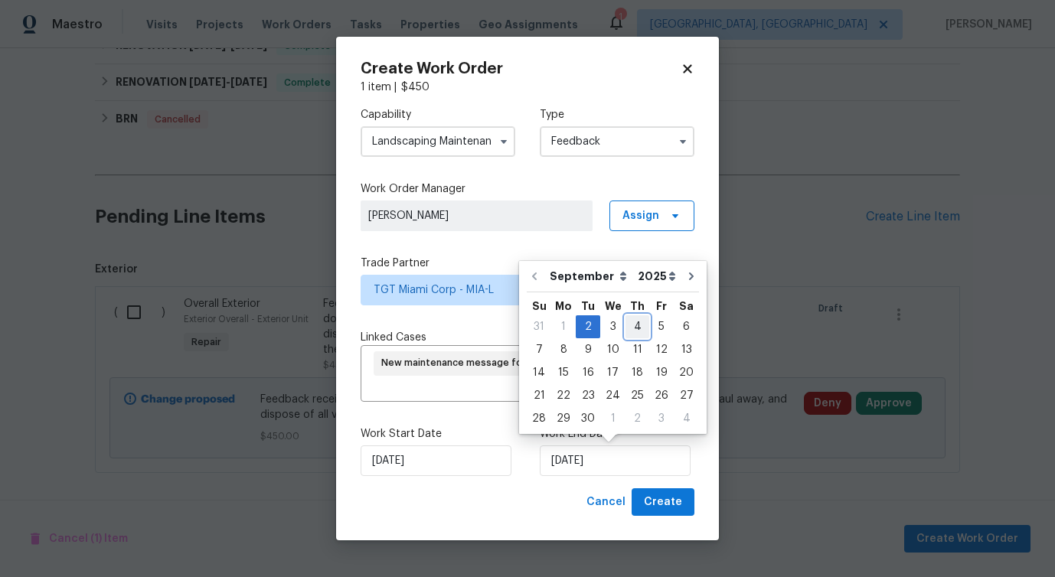
click at [630, 320] on div "4" at bounding box center [638, 326] width 24 height 21
type input "[DATE]"
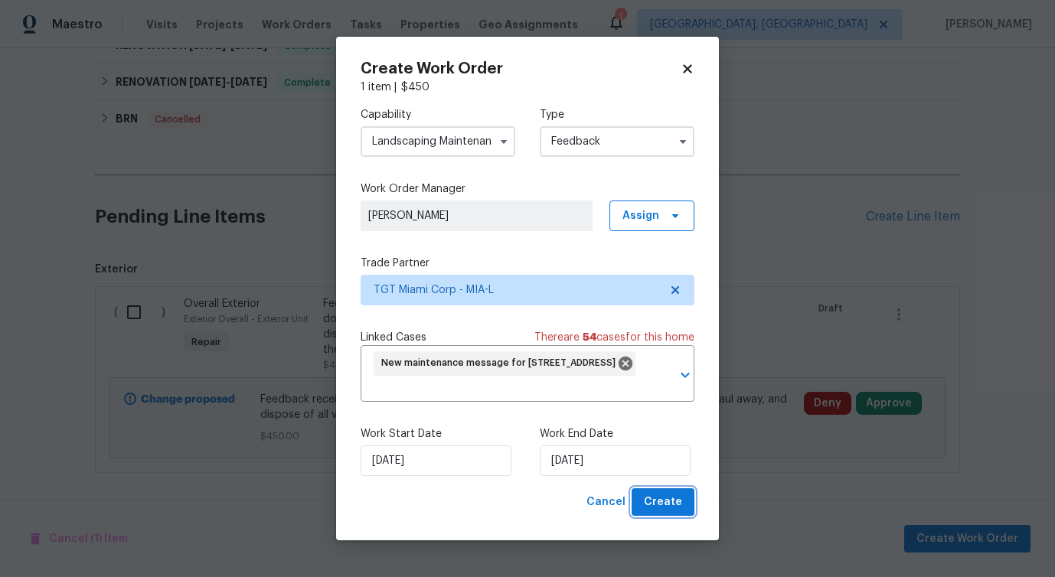
click at [659, 511] on span "Create" at bounding box center [663, 502] width 38 height 19
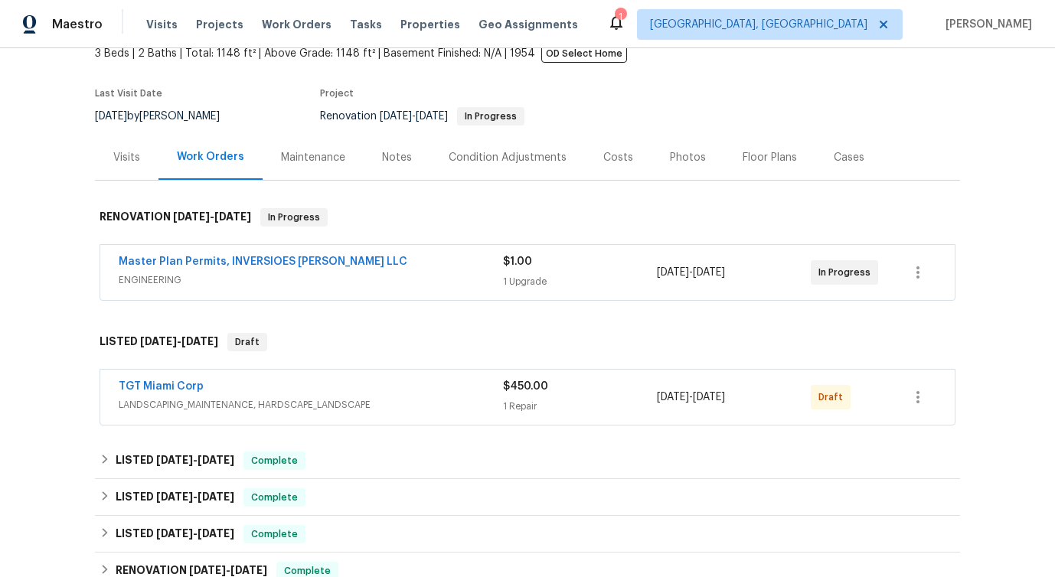
scroll to position [98, 0]
click at [139, 378] on span "TGT Miami Corp" at bounding box center [161, 385] width 85 height 15
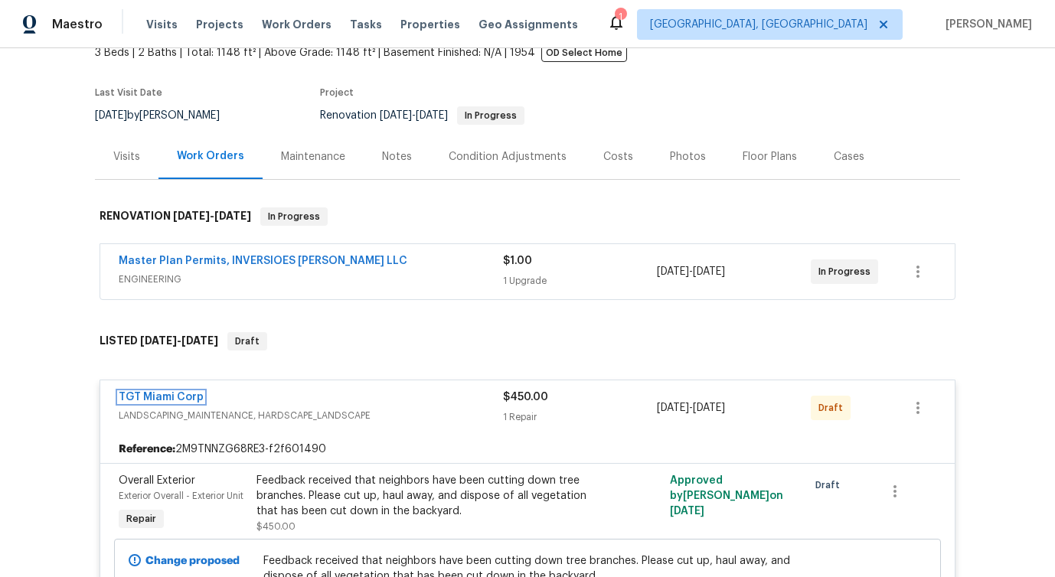
click at [145, 397] on link "TGT Miami Corp" at bounding box center [161, 397] width 85 height 11
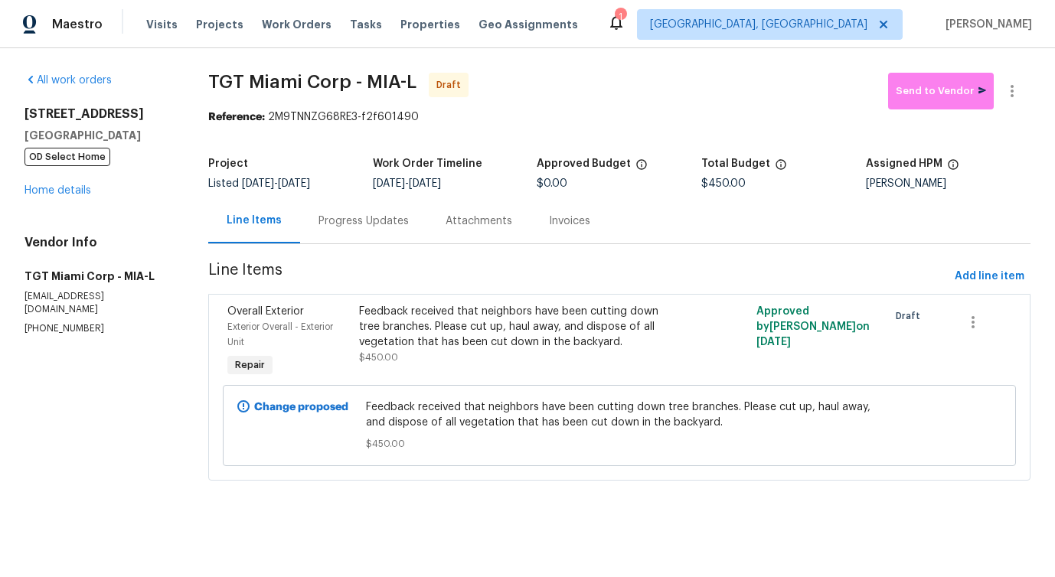
click at [356, 237] on div "Progress Updates" at bounding box center [363, 220] width 127 height 45
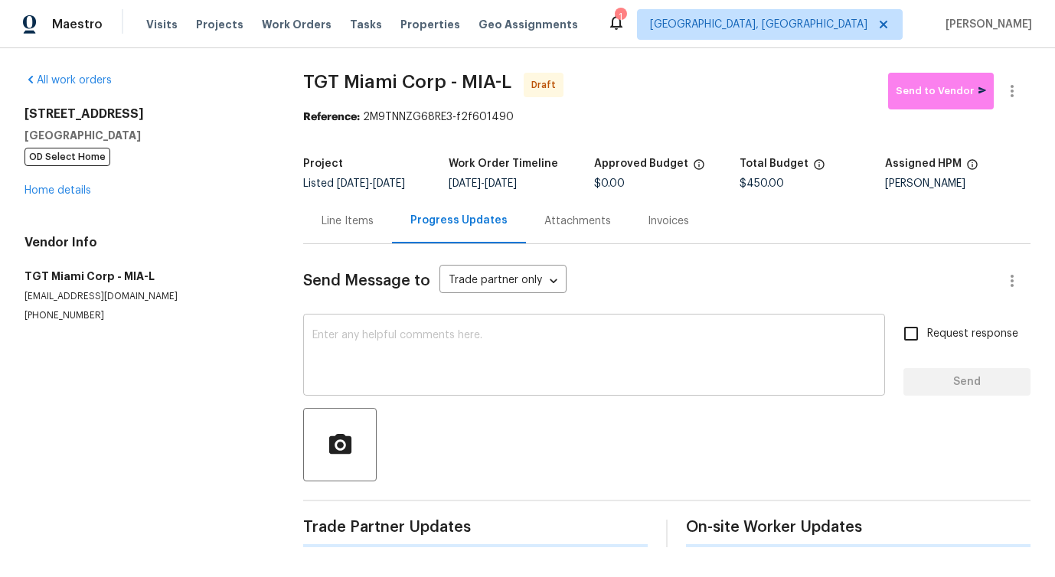
click at [391, 384] on textarea at bounding box center [594, 357] width 564 height 54
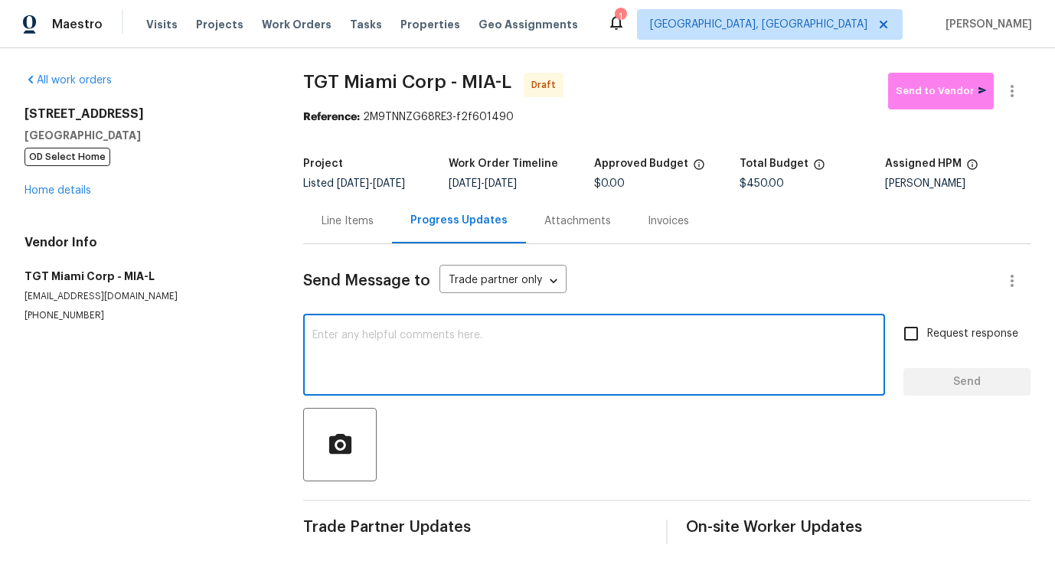
click at [361, 334] on textarea at bounding box center [594, 357] width 564 height 54
paste textarea "Hi, this is Pavithra with Opendoor. I’m confirming you received the WO for the …"
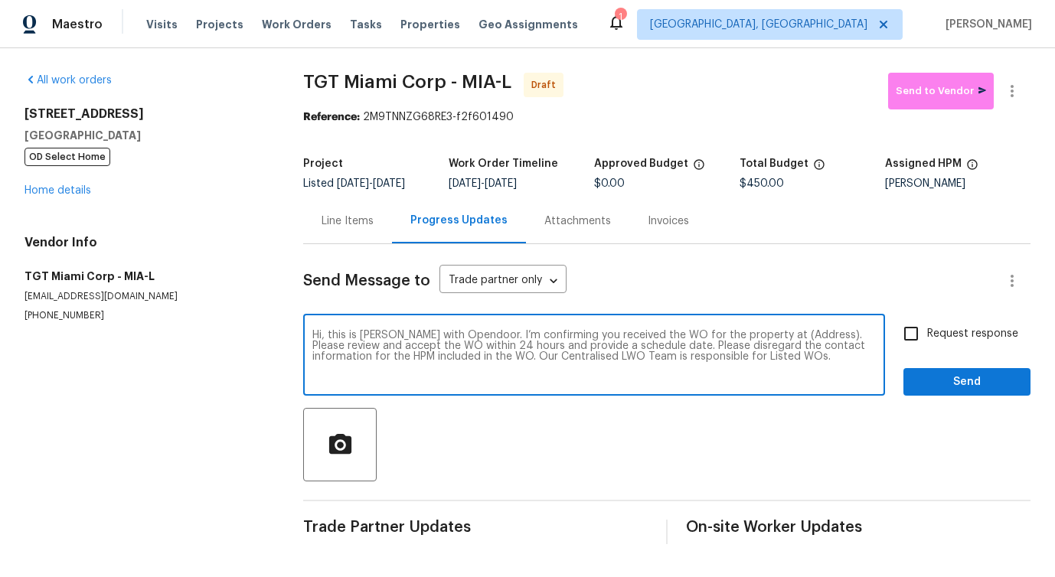
click at [787, 333] on textarea "Hi, this is Pavithra with Opendoor. I’m confirming you received the WO for the …" at bounding box center [594, 357] width 564 height 54
paste textarea "[STREET_ADDRESS]"
type textarea "Hi, this is Pavithra with Opendoor. I’m confirming you received the WO for the …"
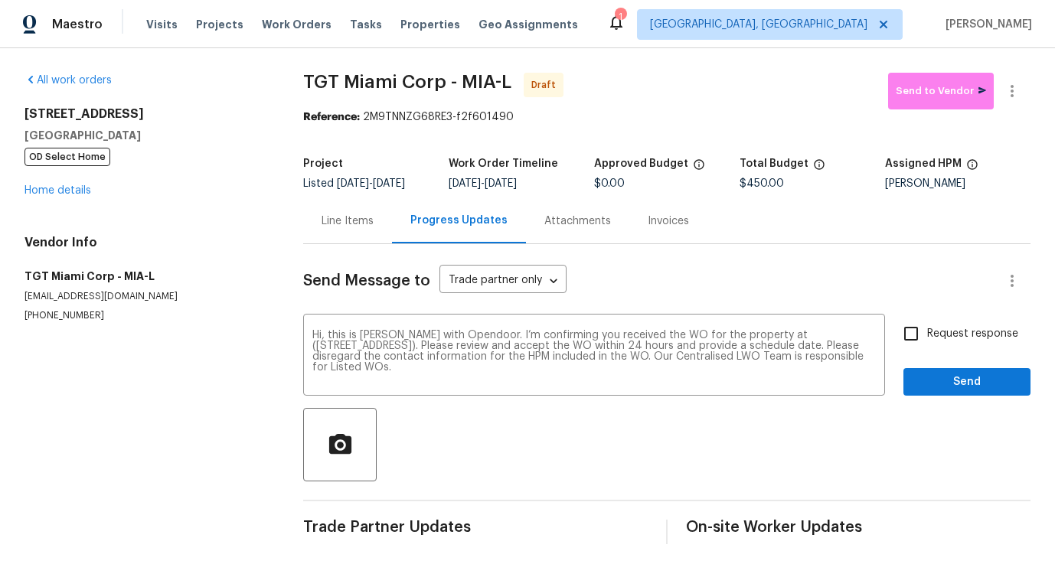
click at [963, 324] on label "Request response" at bounding box center [956, 334] width 123 height 32
click at [927, 324] on input "Request response" at bounding box center [911, 334] width 32 height 32
checkbox input "true"
click at [967, 387] on span "Send" at bounding box center [967, 382] width 103 height 19
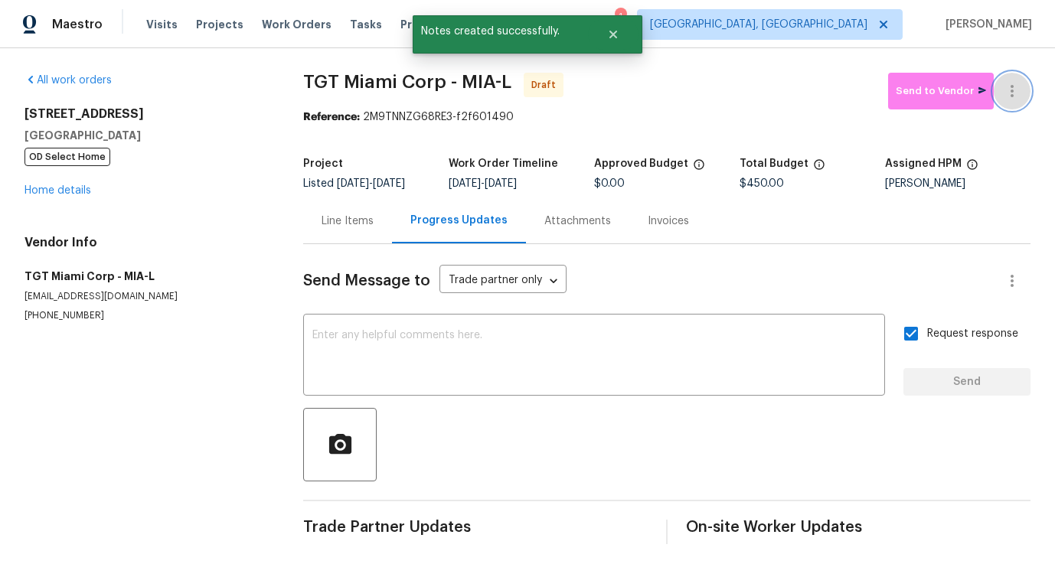
click at [1012, 98] on icon "button" at bounding box center [1012, 91] width 18 height 18
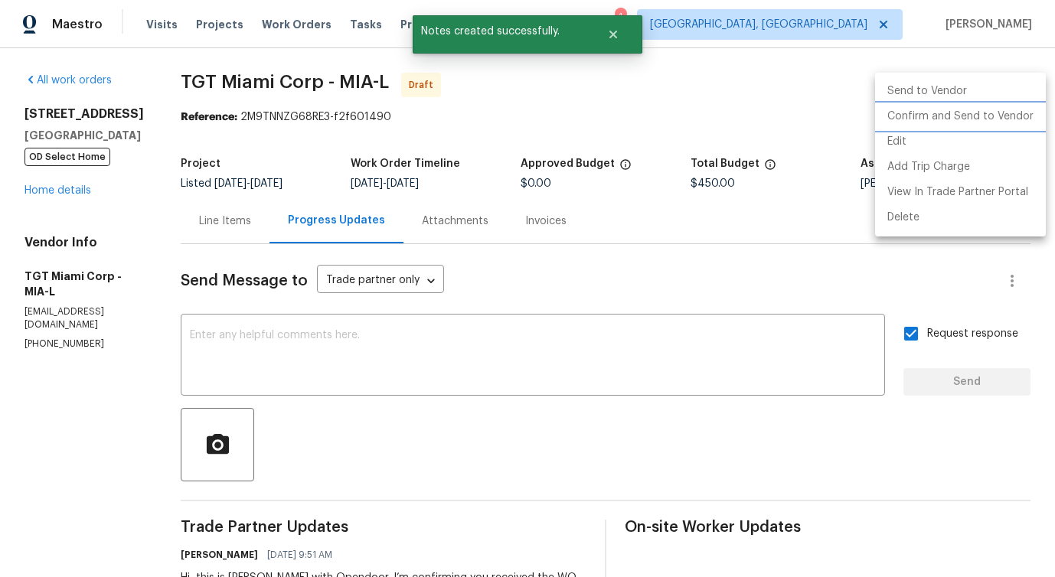
click at [908, 125] on li "Confirm and Send to Vendor" at bounding box center [960, 116] width 171 height 25
click at [374, 357] on div at bounding box center [527, 288] width 1055 height 577
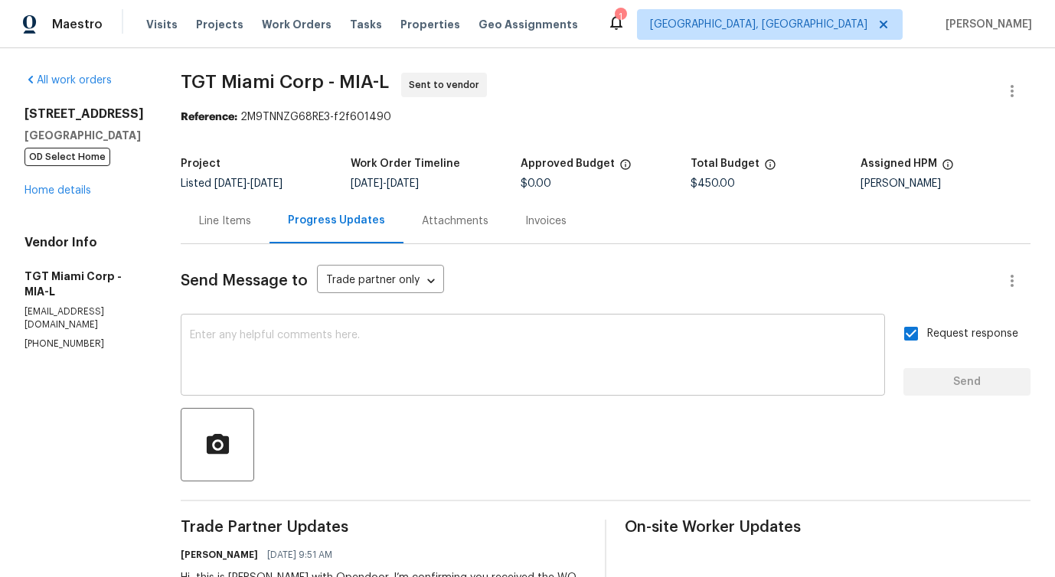
click at [283, 342] on textarea at bounding box center [533, 357] width 686 height 54
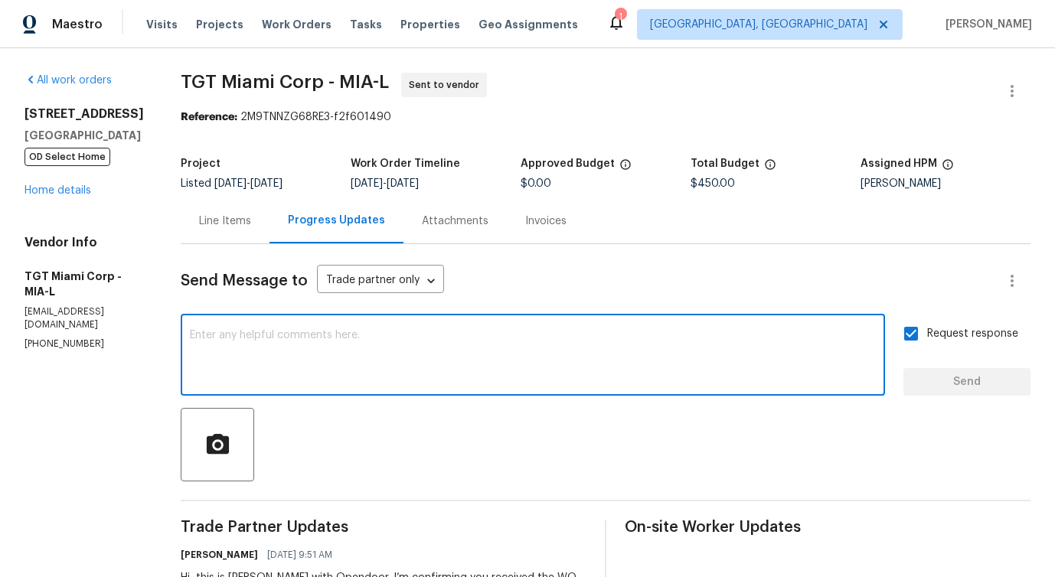
click at [224, 216] on div "Line Items" at bounding box center [225, 221] width 52 height 15
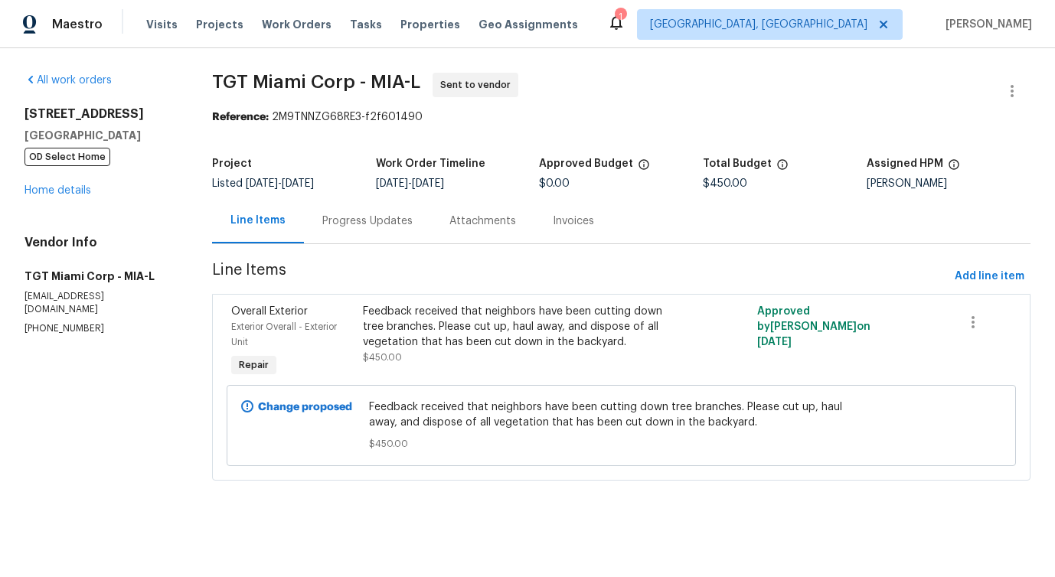
drag, startPoint x: 210, startPoint y: 68, endPoint x: 368, endPoint y: 72, distance: 158.6
click at [368, 72] on div "All work orders 561 NE 173rd St North Miami Beach, FL 33162 OD Select Home Home…" at bounding box center [527, 286] width 1055 height 476
drag, startPoint x: 214, startPoint y: 77, endPoint x: 356, endPoint y: 80, distance: 142.5
click at [356, 80] on span "TGT Miami Corp - MIA-L" at bounding box center [316, 82] width 208 height 18
copy span "TGT Miami Corp"
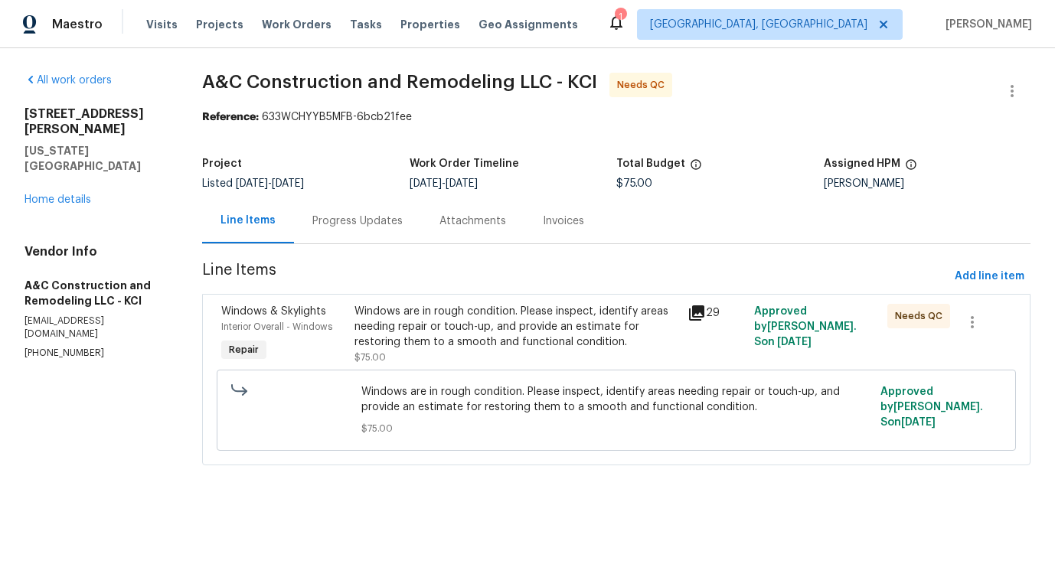
click at [343, 226] on div "Progress Updates" at bounding box center [357, 221] width 90 height 15
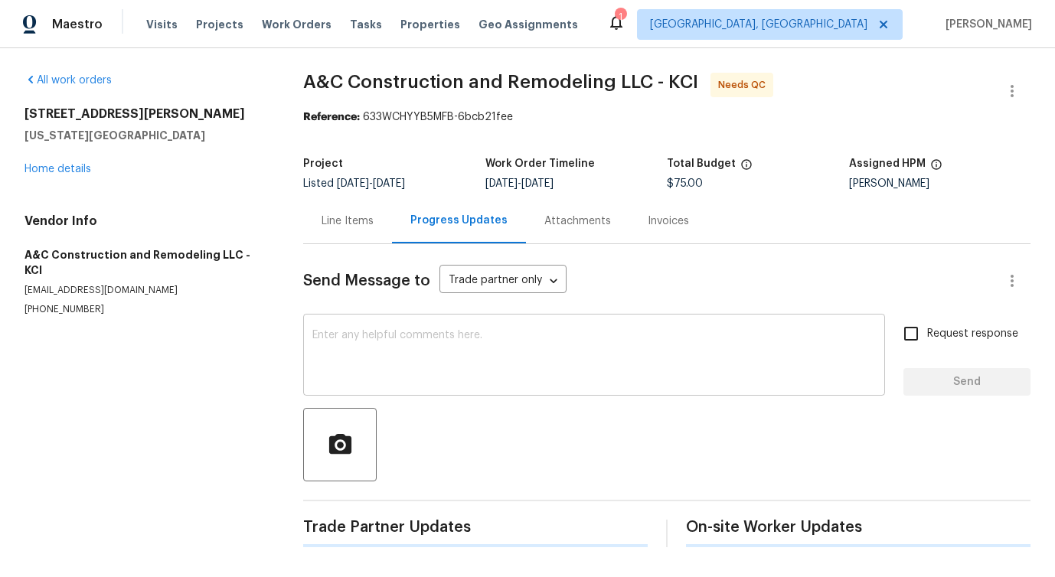
click at [373, 346] on textarea at bounding box center [594, 357] width 564 height 54
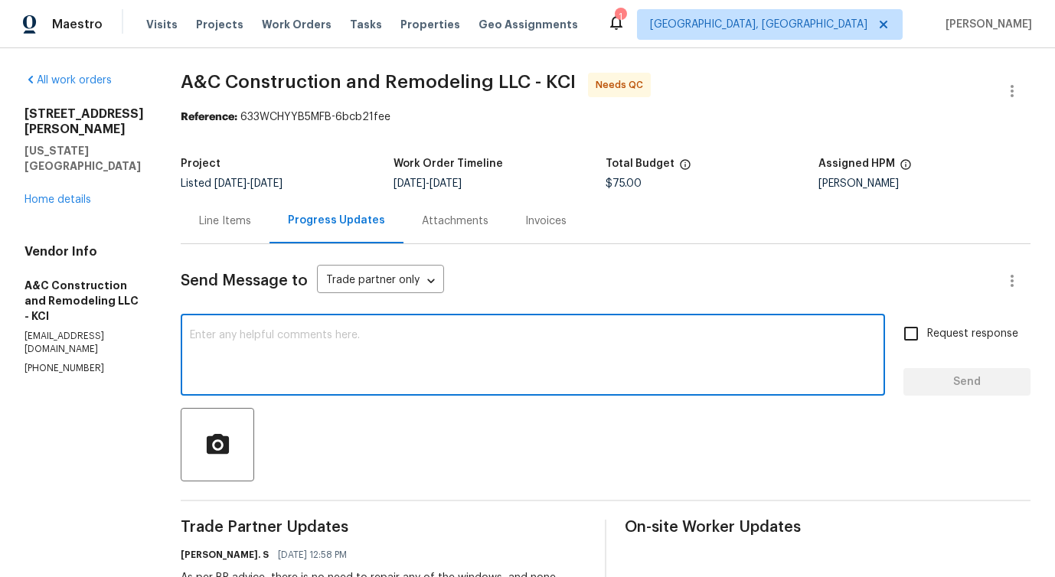
scroll to position [436, 0]
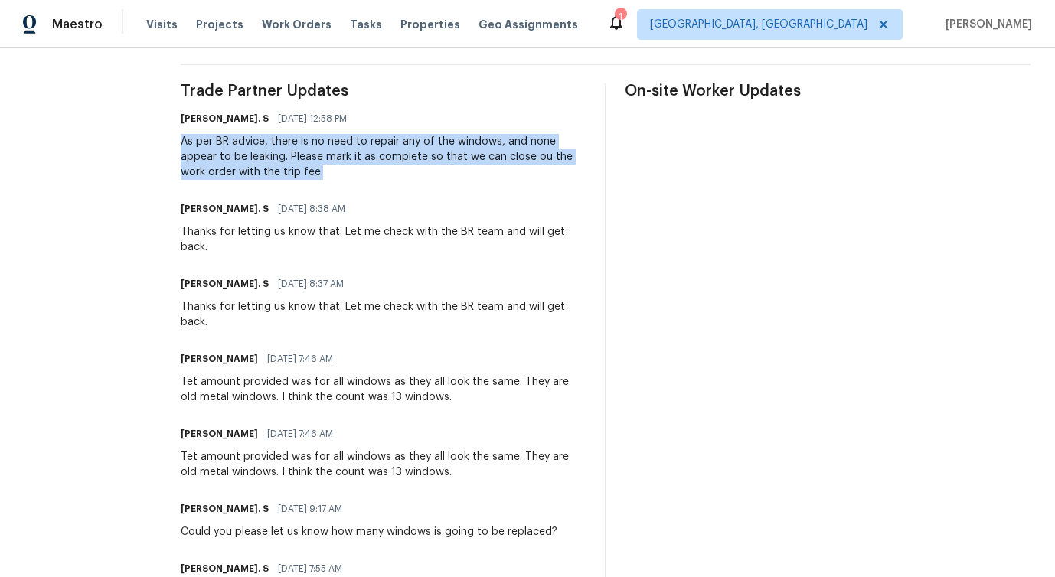
drag, startPoint x: 198, startPoint y: 132, endPoint x: 360, endPoint y: 183, distance: 170.2
click at [360, 183] on div "All work orders 9624 Ditman Way Kansas City, MO 64134 Home details Vendor Info …" at bounding box center [527, 482] width 1055 height 1740
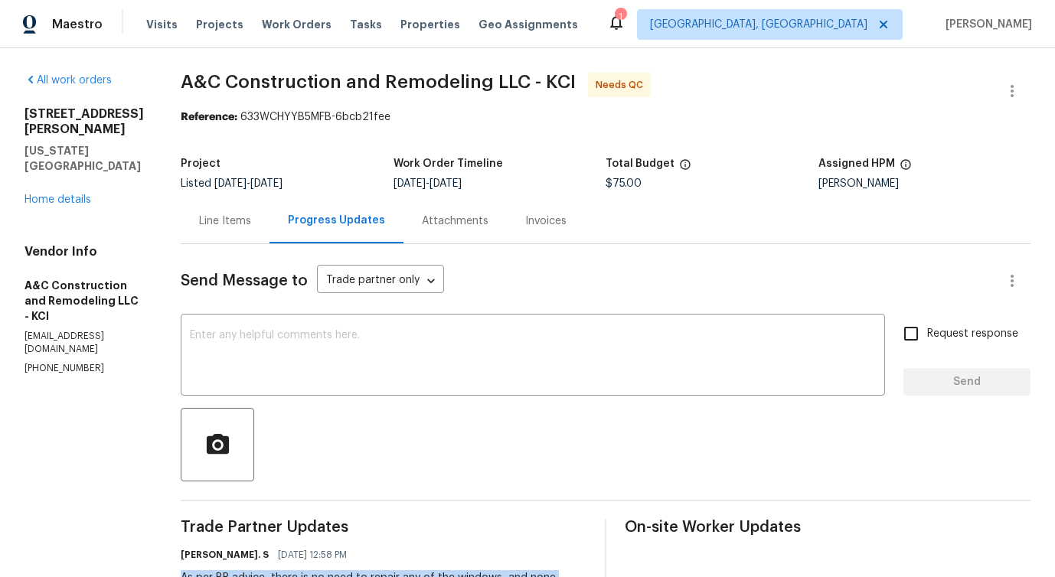
click at [247, 211] on div "Line Items" at bounding box center [225, 220] width 89 height 45
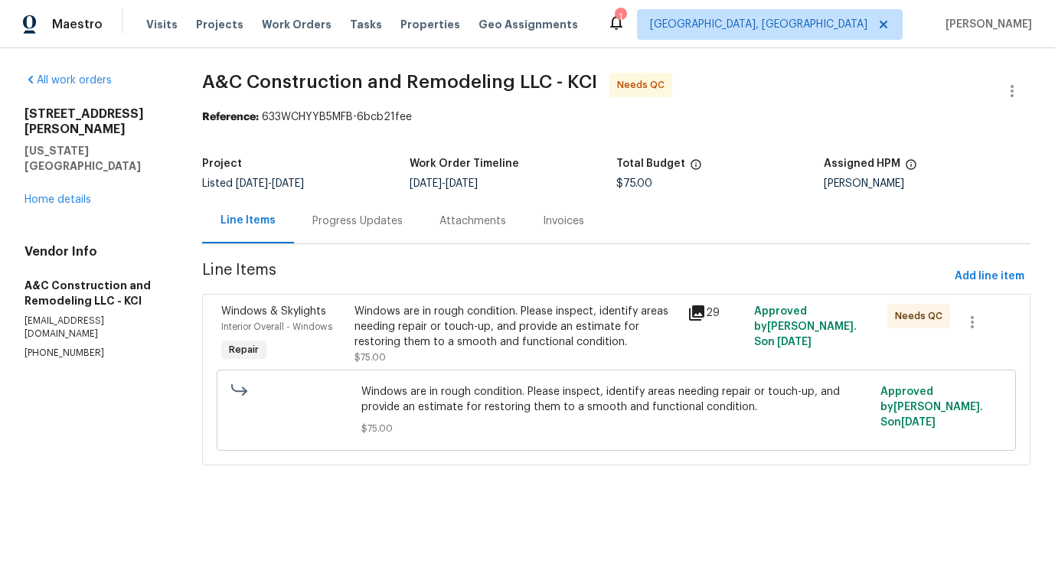
click at [567, 334] on div "Windows are in rough condition. Please inspect, identify areas needing repair o…" at bounding box center [517, 327] width 324 height 46
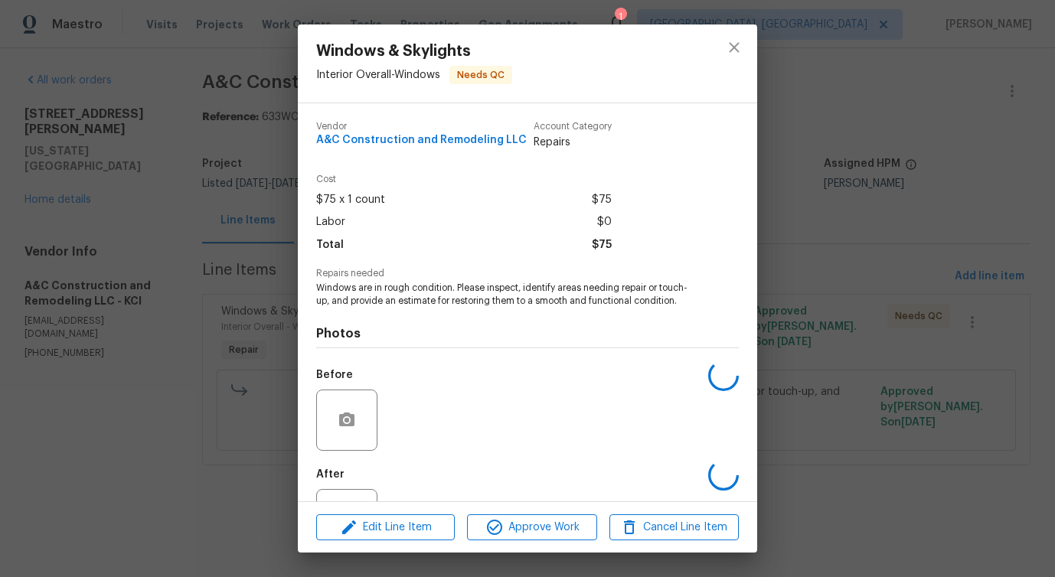
scroll to position [64, 0]
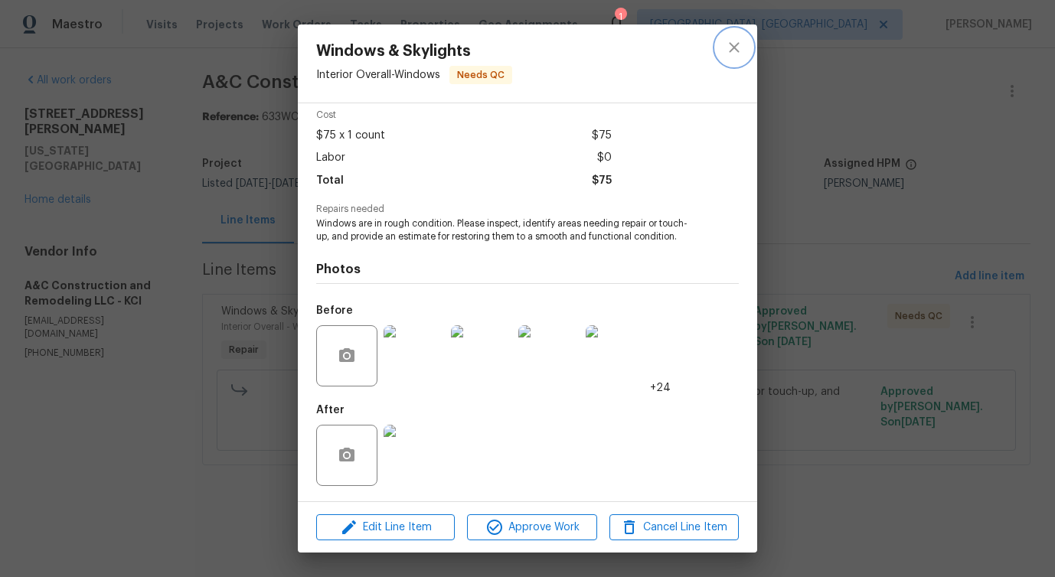
click at [740, 49] on icon "close" at bounding box center [734, 47] width 18 height 18
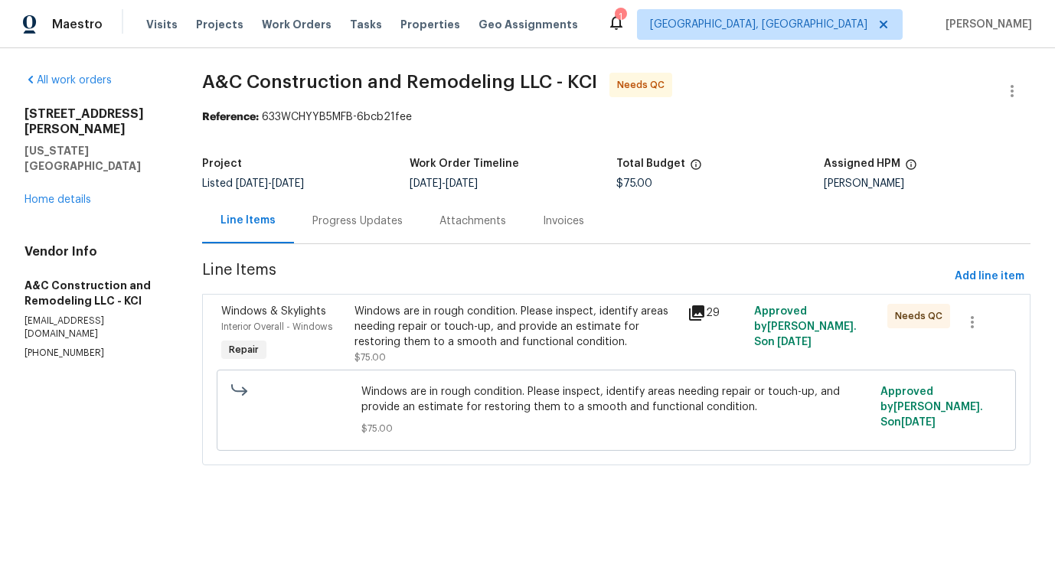
click at [548, 322] on div "Windows are in rough condition. Please inspect, identify areas needing repair o…" at bounding box center [517, 327] width 324 height 46
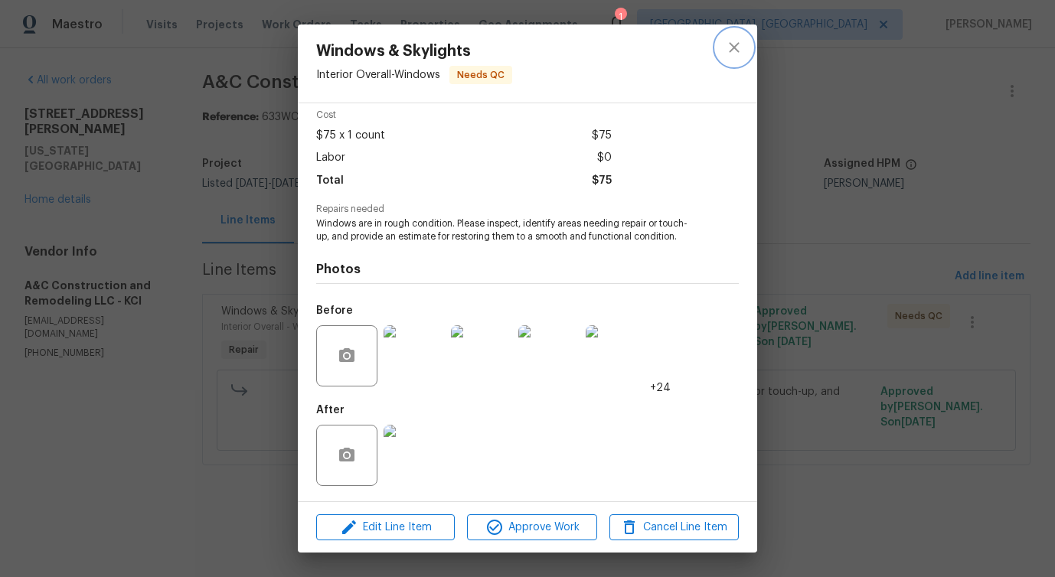
click at [739, 46] on icon "close" at bounding box center [734, 47] width 18 height 18
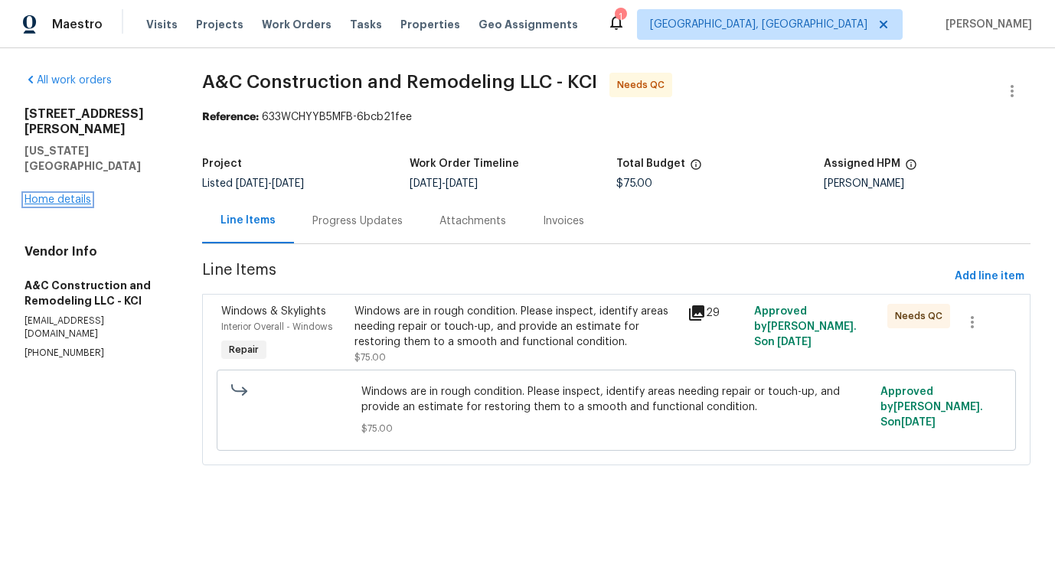
click at [57, 194] on link "Home details" at bounding box center [58, 199] width 67 height 11
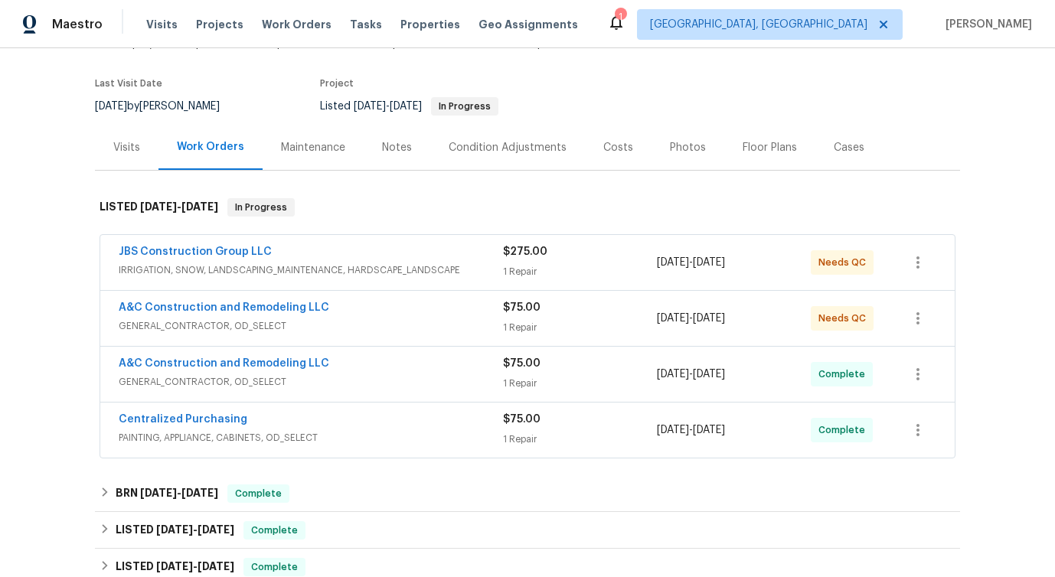
scroll to position [108, 0]
click at [150, 253] on link "JBS Construction Group LLC" at bounding box center [195, 251] width 153 height 11
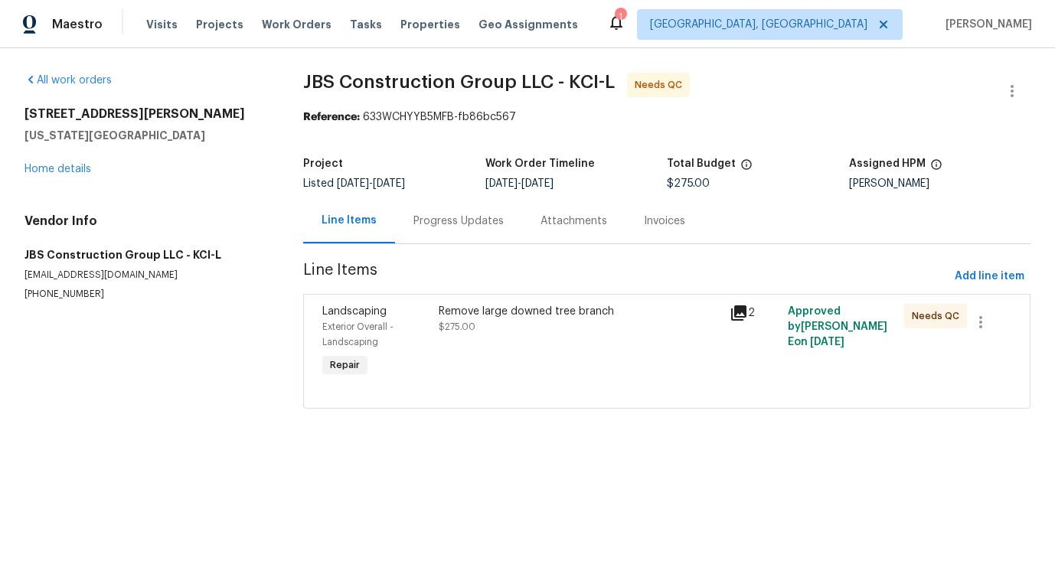
click at [428, 233] on div "Progress Updates" at bounding box center [458, 220] width 127 height 45
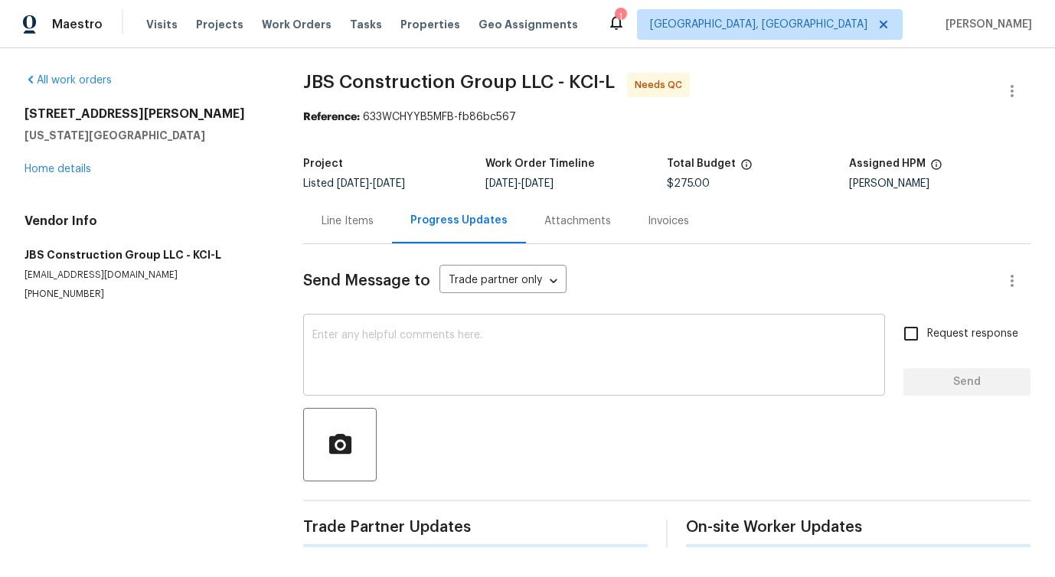
click at [436, 339] on textarea at bounding box center [594, 357] width 564 height 54
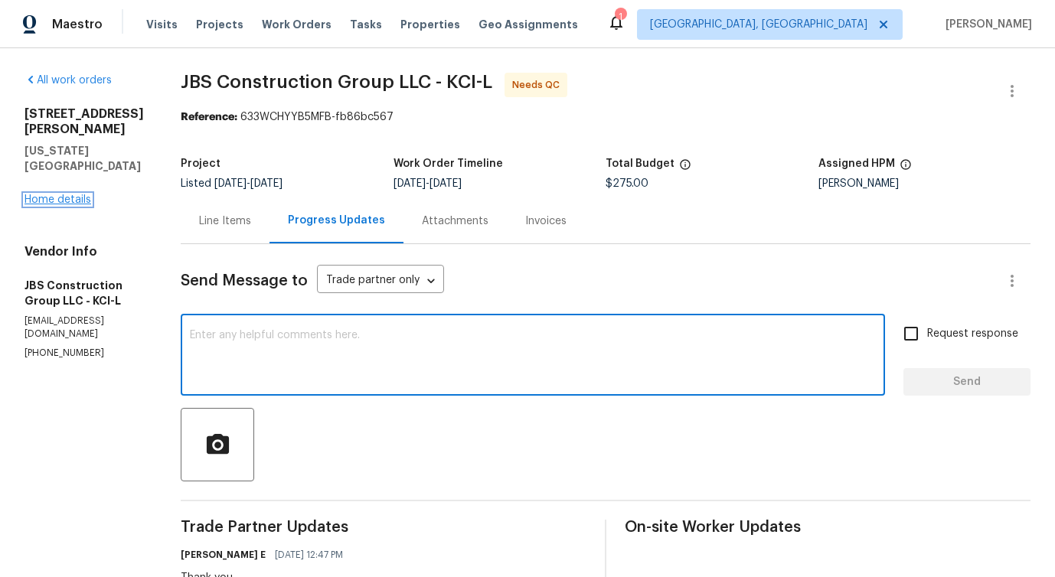
click at [80, 194] on link "Home details" at bounding box center [58, 199] width 67 height 11
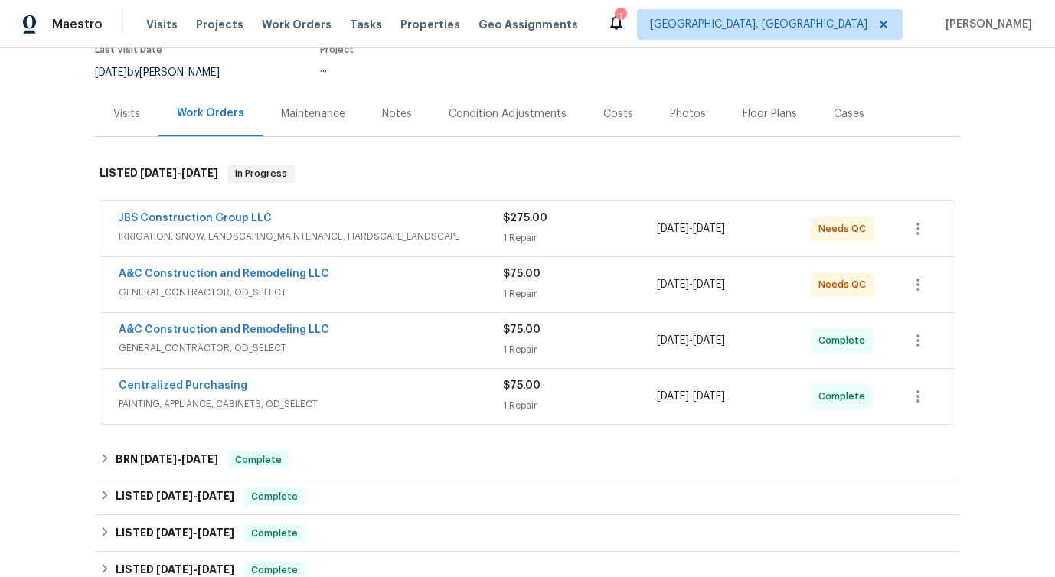
scroll to position [190, 0]
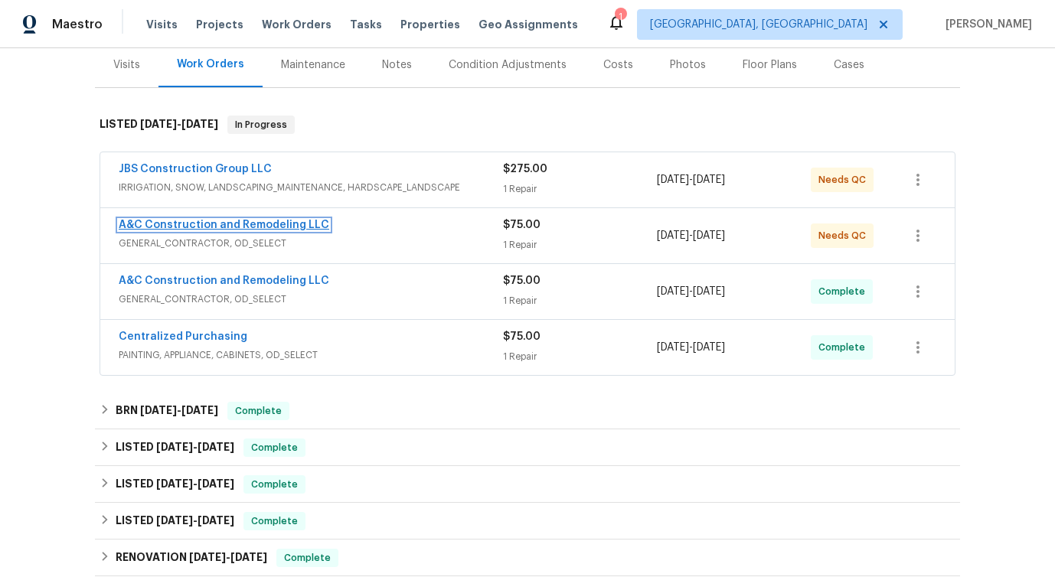
click at [208, 228] on link "A&C Construction and Remodeling LLC" at bounding box center [224, 225] width 211 height 11
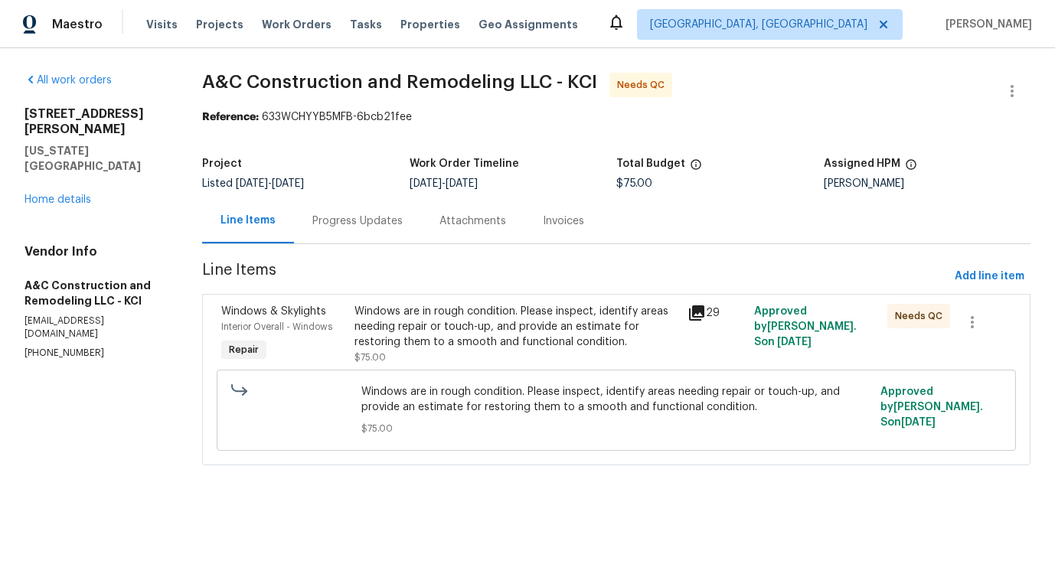
click at [443, 326] on div "Windows are in rough condition. Please inspect, identify areas needing repair o…" at bounding box center [517, 327] width 324 height 46
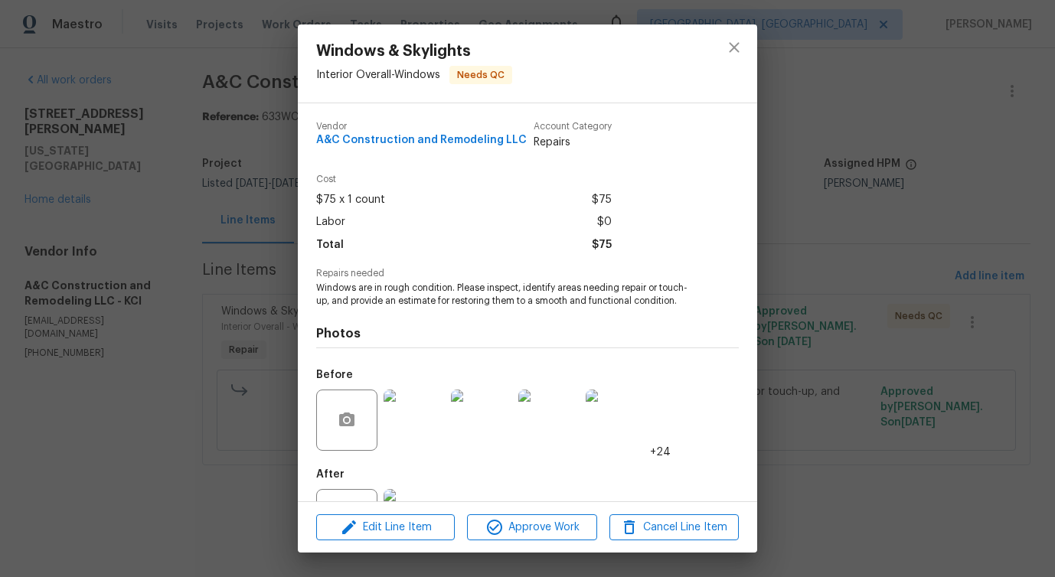
scroll to position [64, 0]
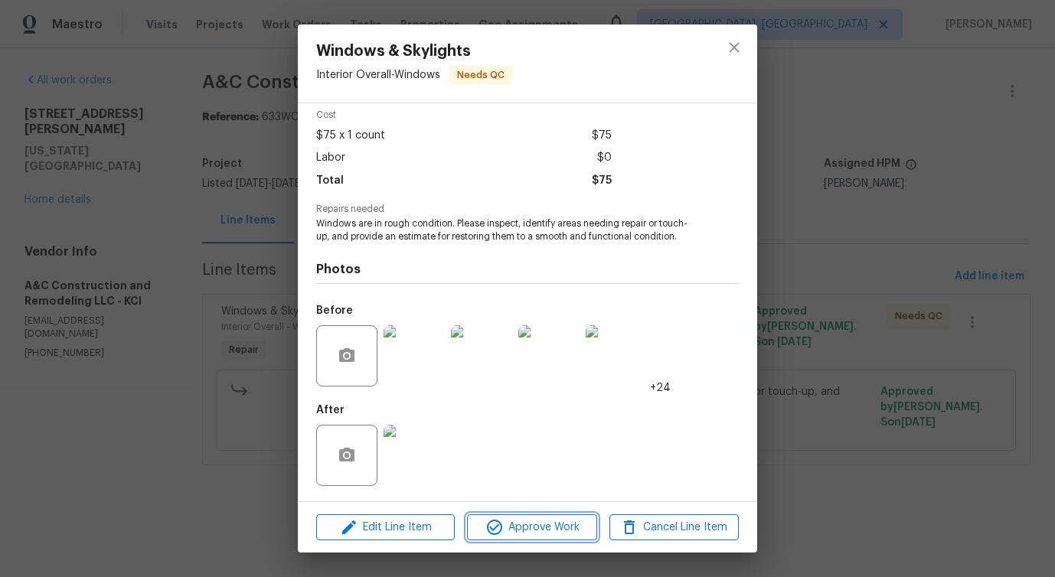
click at [545, 528] on span "Approve Work" at bounding box center [532, 527] width 120 height 19
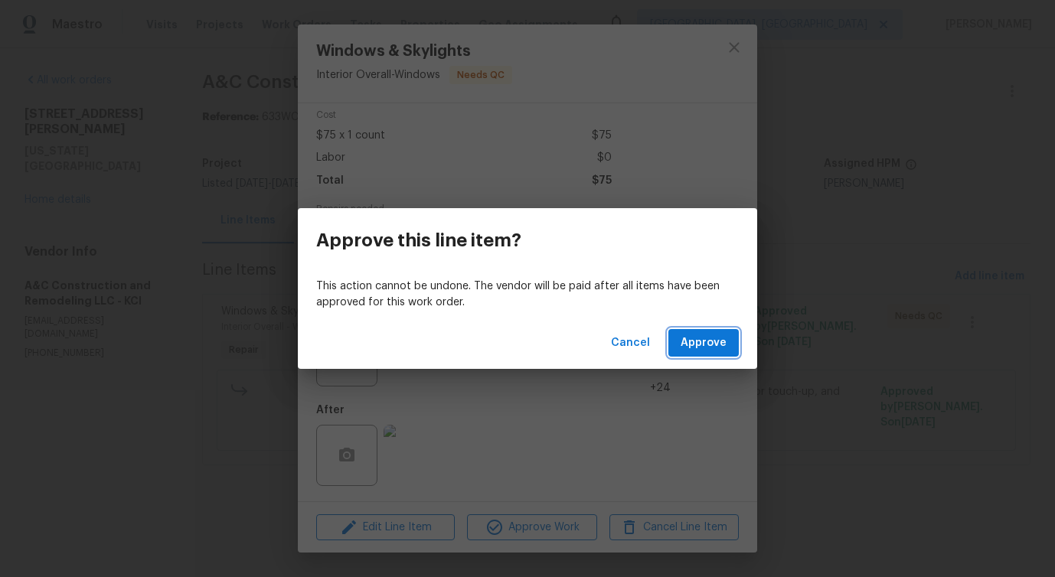
click at [725, 342] on span "Approve" at bounding box center [704, 343] width 46 height 19
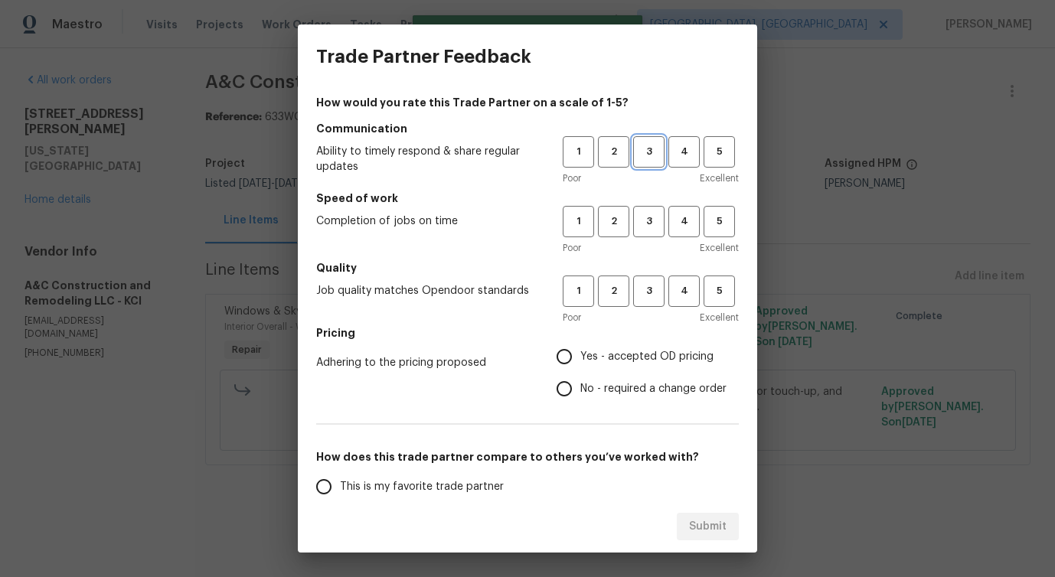
click at [659, 147] on span "3" at bounding box center [649, 152] width 28 height 18
click at [647, 234] on button "3" at bounding box center [648, 221] width 31 height 31
click at [651, 305] on button "3" at bounding box center [648, 291] width 31 height 31
click at [618, 398] on label "No - required a change order" at bounding box center [637, 389] width 178 height 32
click at [580, 398] on input "No - required a change order" at bounding box center [564, 389] width 32 height 32
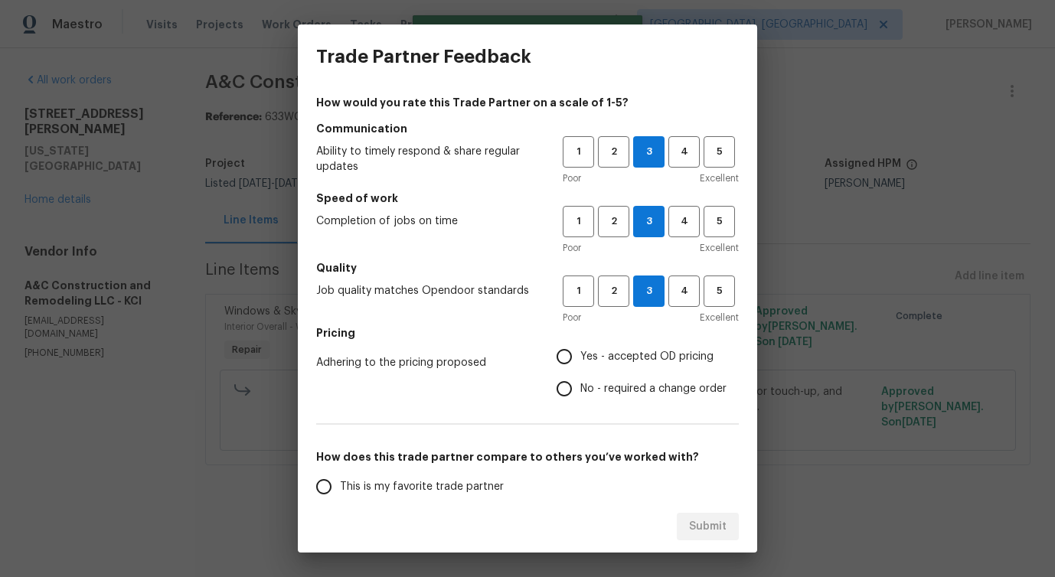
radio input "true"
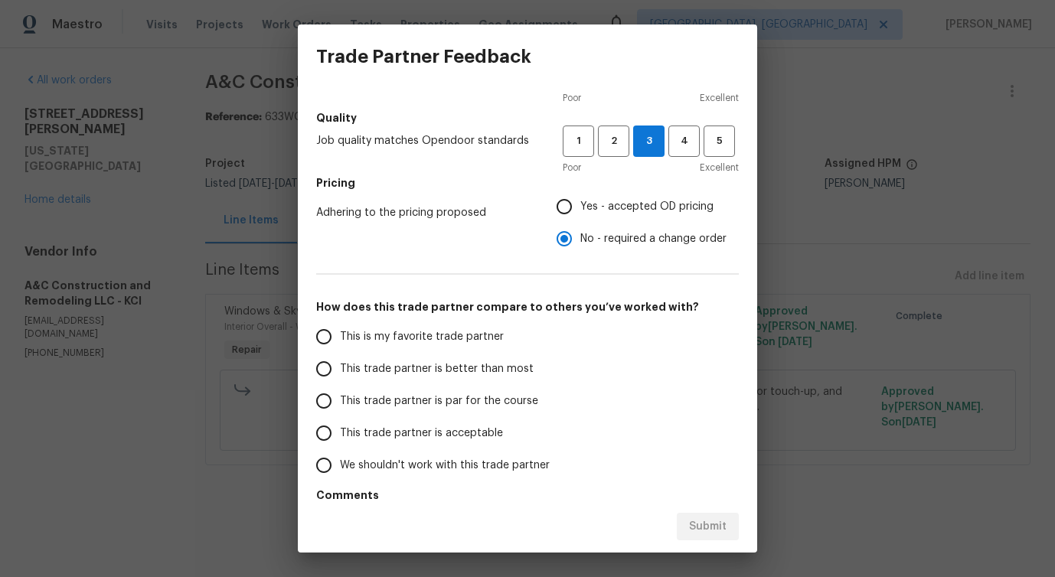
scroll to position [159, 0]
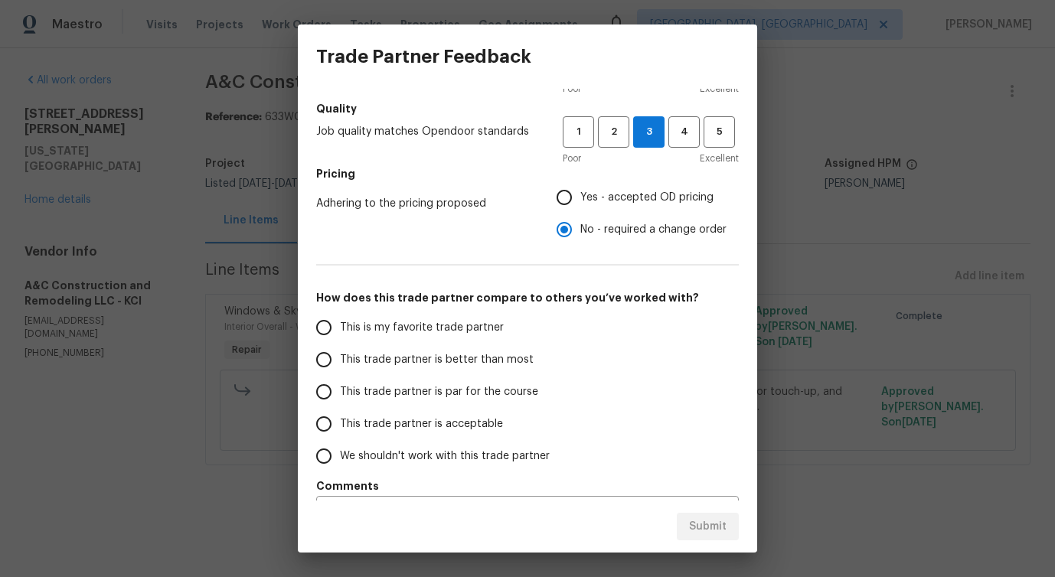
click at [487, 364] on span "This trade partner is better than most" at bounding box center [437, 360] width 194 height 16
click at [340, 364] on input "This trade partner is better than most" at bounding box center [324, 360] width 32 height 32
radio input "false"
click at [616, 198] on span "Yes - accepted OD pricing" at bounding box center [646, 198] width 133 height 16
click at [580, 198] on input "Yes - accepted OD pricing" at bounding box center [564, 197] width 32 height 32
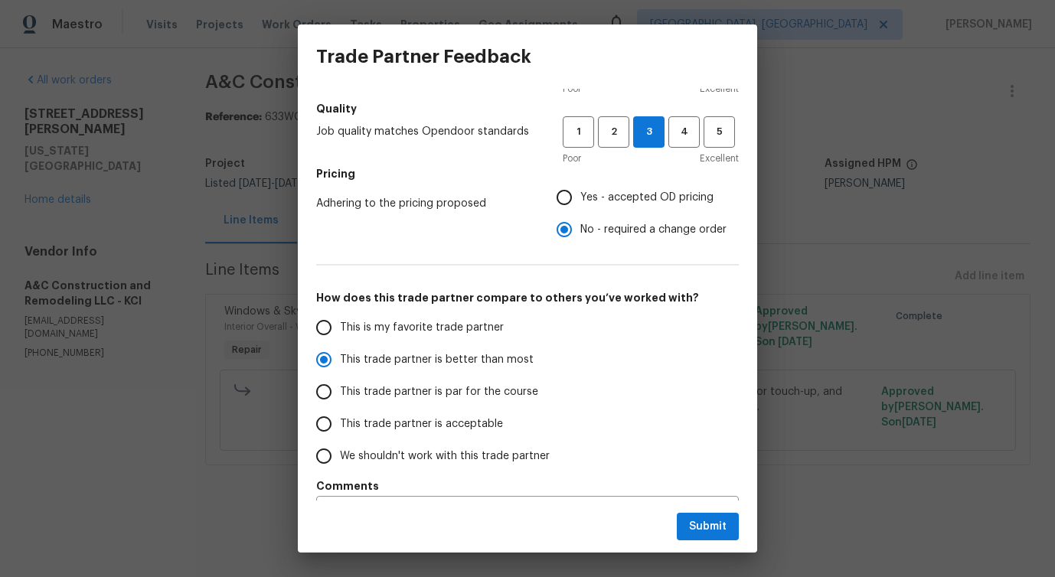
radio input "false"
radio input "true"
click at [711, 532] on span "Submit" at bounding box center [708, 527] width 38 height 19
radio input "false"
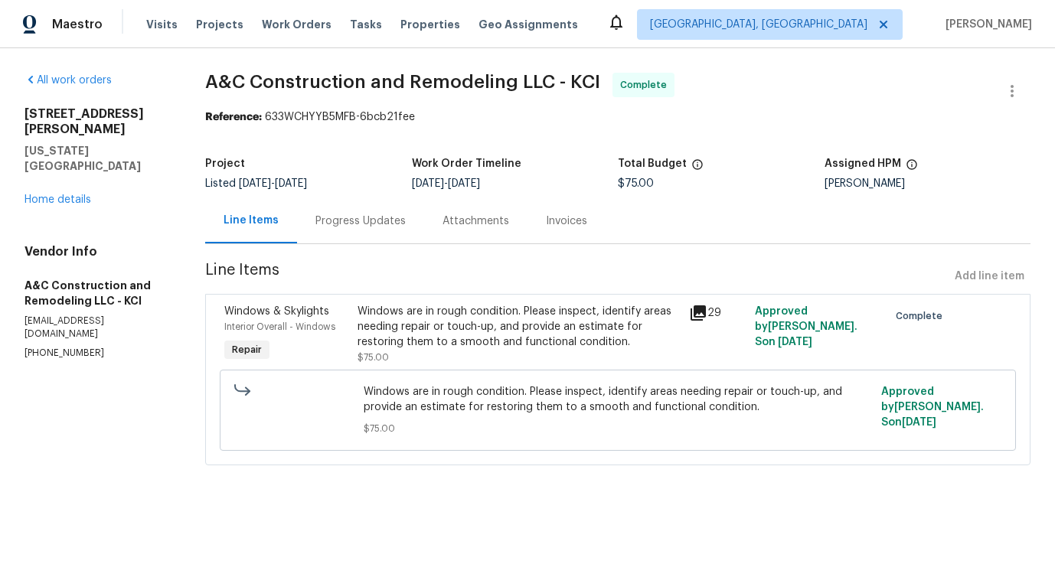
click at [372, 211] on div "Progress Updates" at bounding box center [360, 220] width 127 height 45
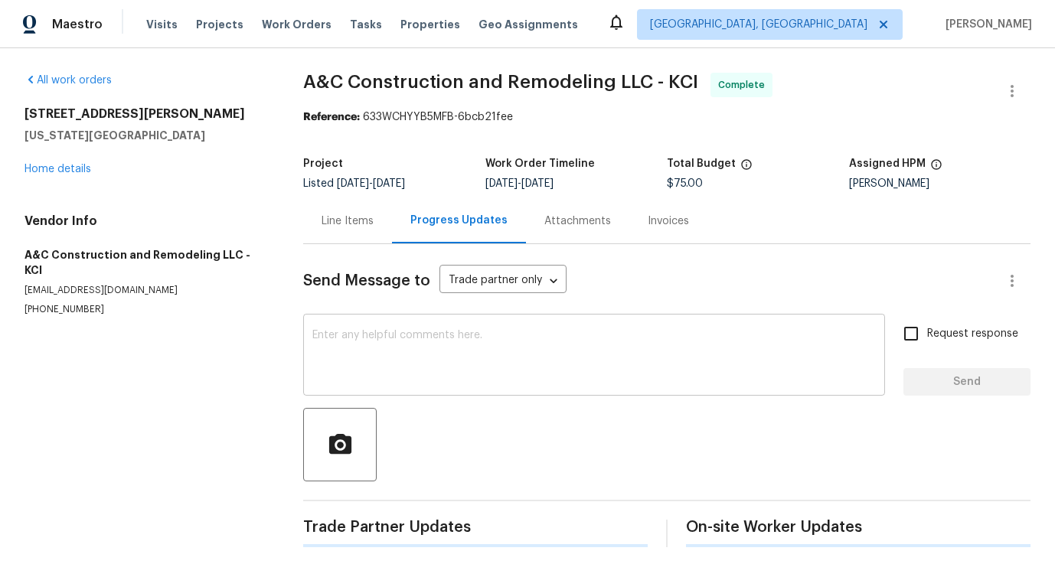
click at [410, 374] on textarea at bounding box center [594, 357] width 564 height 54
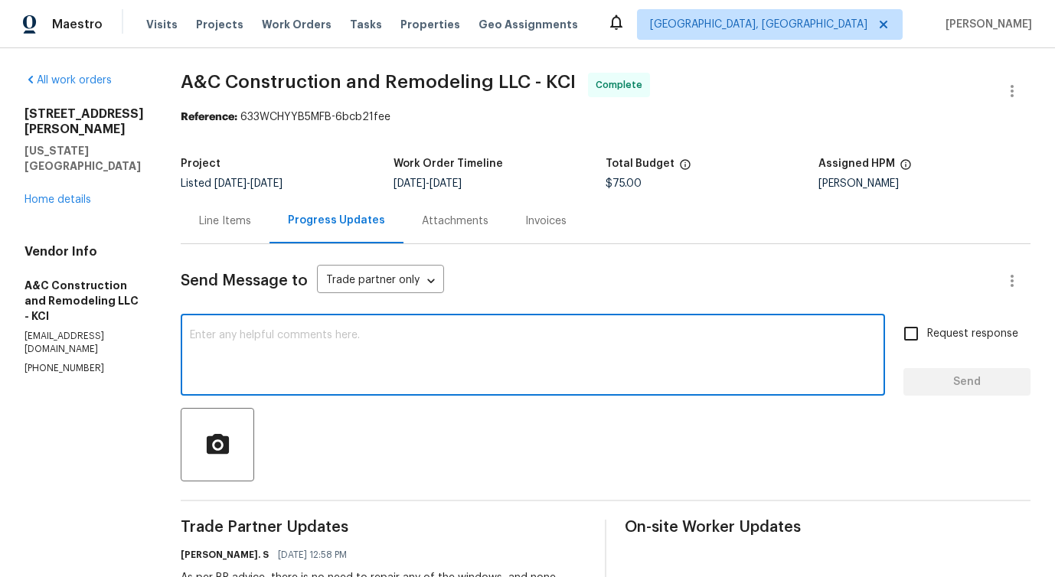
click at [278, 394] on div "x ​" at bounding box center [533, 357] width 704 height 78
click at [417, 337] on textarea "The work order has been approved with trip fee." at bounding box center [533, 357] width 686 height 54
click at [0, 0] on span "with a" at bounding box center [0, 0] width 0 height 0
type textarea "The work order has been approved with a trip fee."
click at [948, 373] on span "Send" at bounding box center [967, 382] width 103 height 19
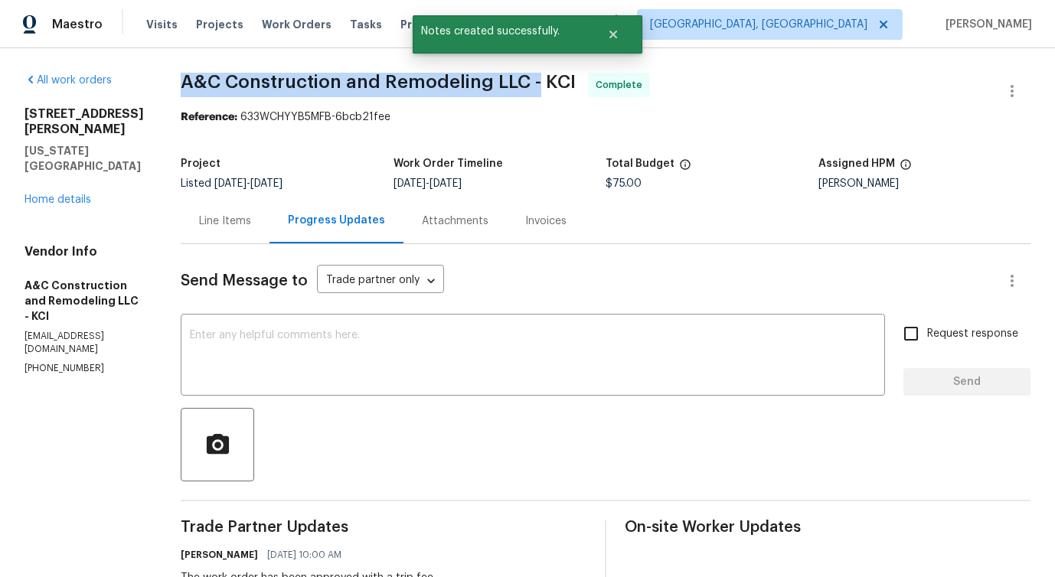
drag, startPoint x: 200, startPoint y: 78, endPoint x: 563, endPoint y: 77, distance: 363.0
copy span "A&C Construction and Remodeling LLC -"
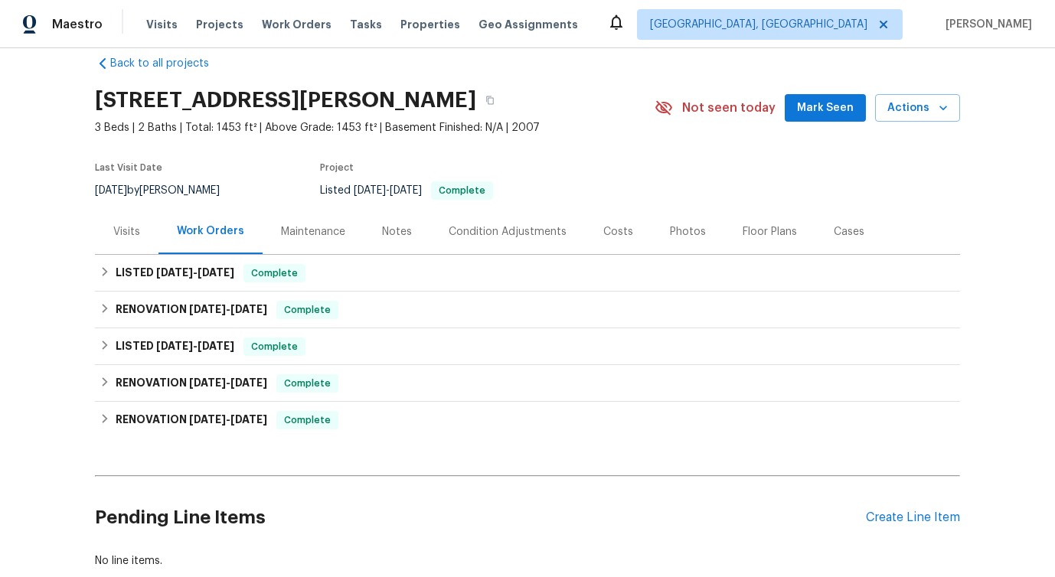
scroll to position [119, 0]
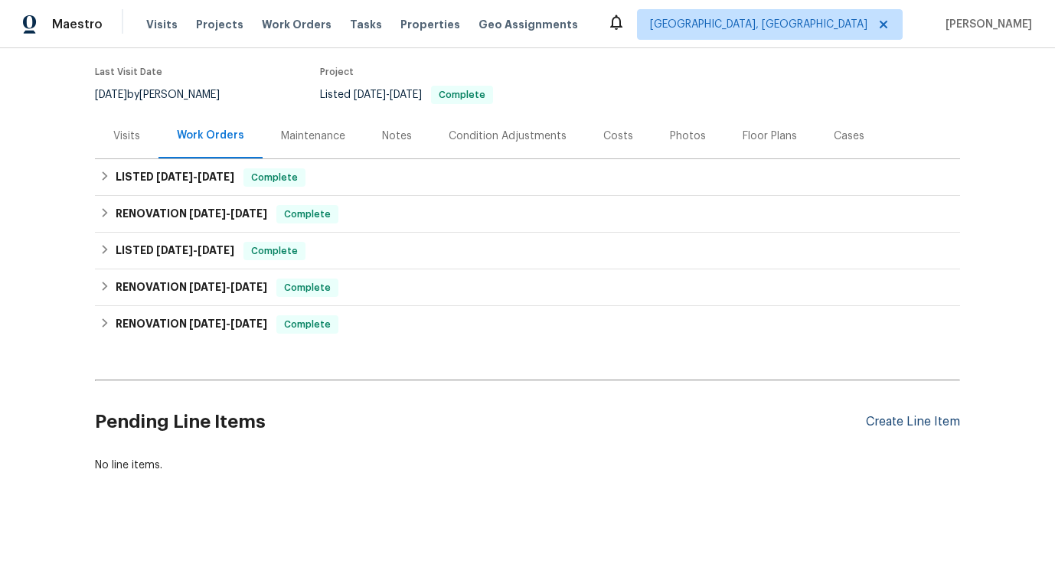
click at [882, 424] on div "Create Line Item" at bounding box center [913, 422] width 94 height 15
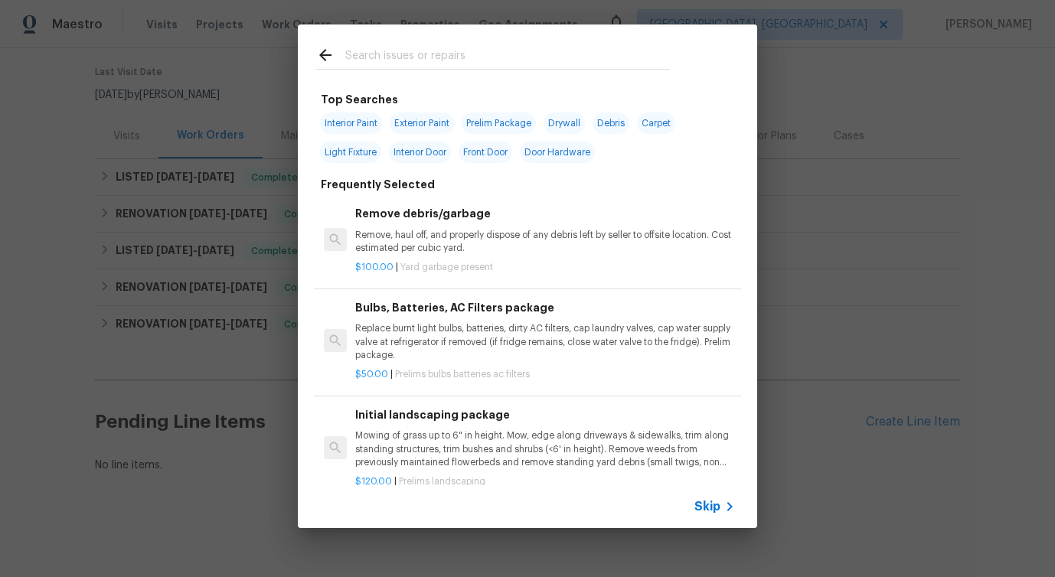
click at [473, 61] on input "text" at bounding box center [507, 57] width 325 height 23
type input "lands"
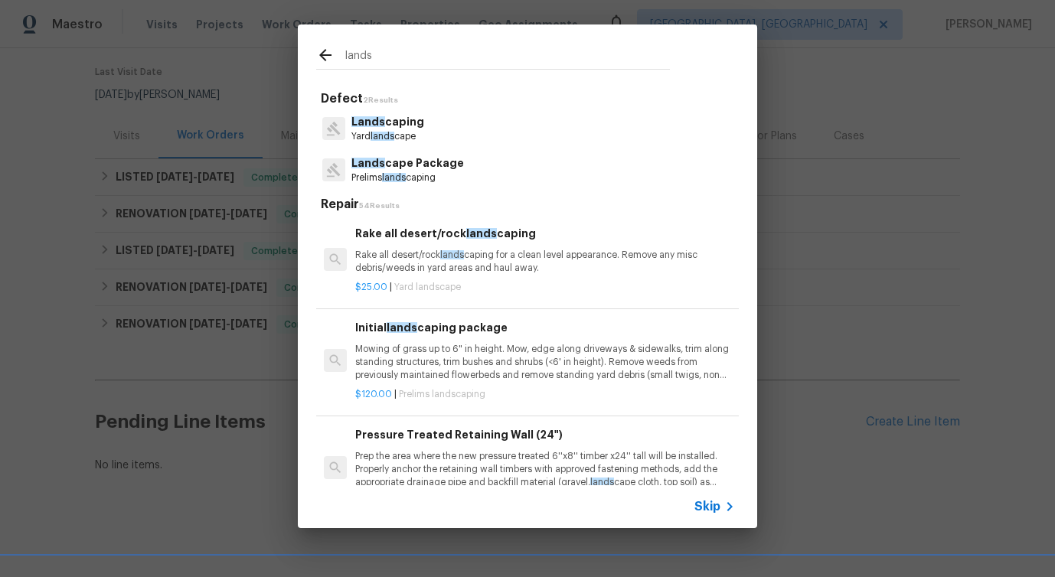
click at [391, 136] on span "lands" at bounding box center [383, 136] width 24 height 9
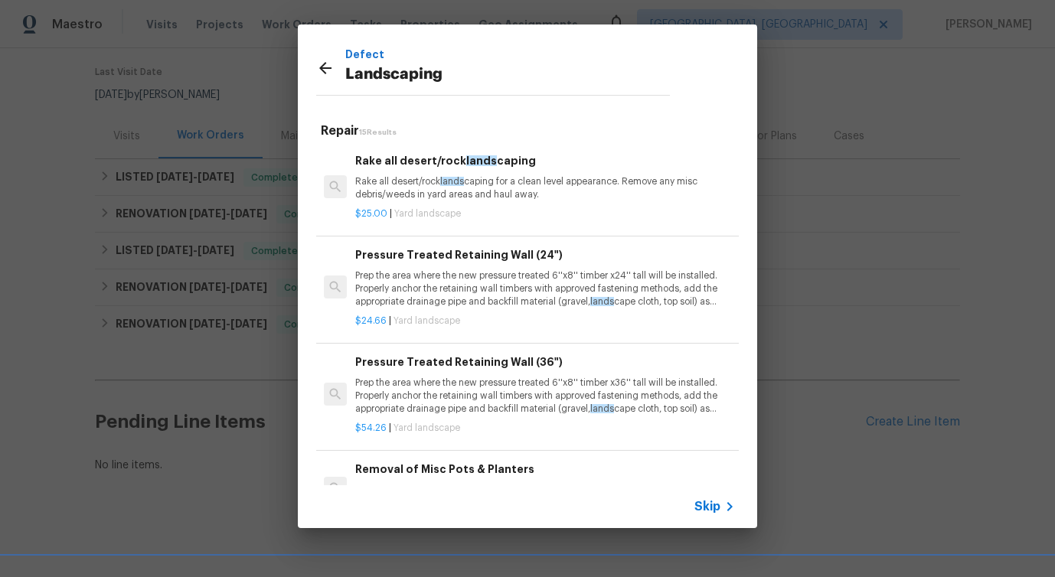
click at [403, 180] on p "Rake all desert/rock lands caping for a clean level appearance. Remove any misc…" at bounding box center [545, 188] width 380 height 26
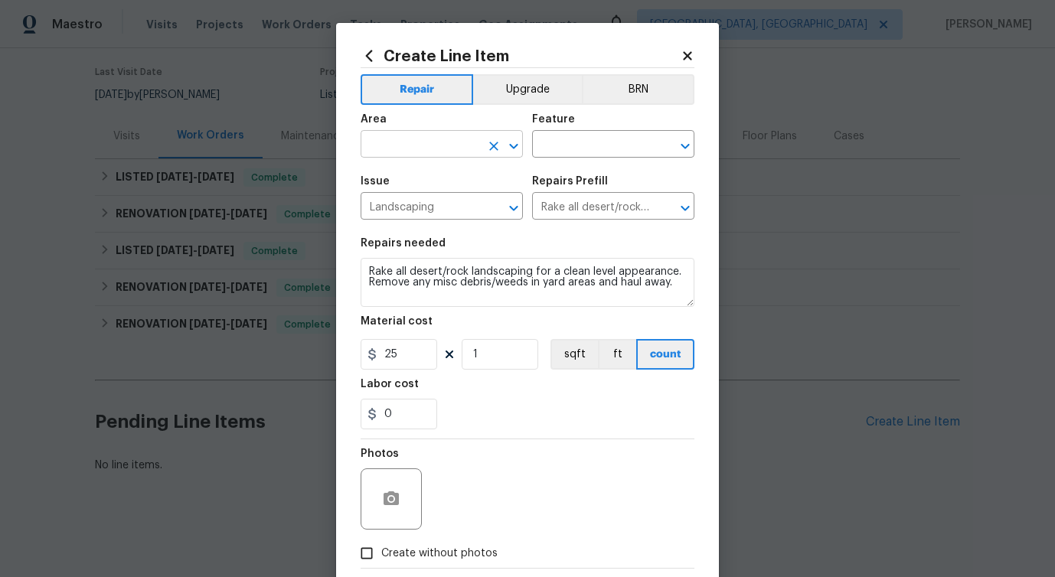
click at [404, 145] on input "text" at bounding box center [420, 146] width 119 height 24
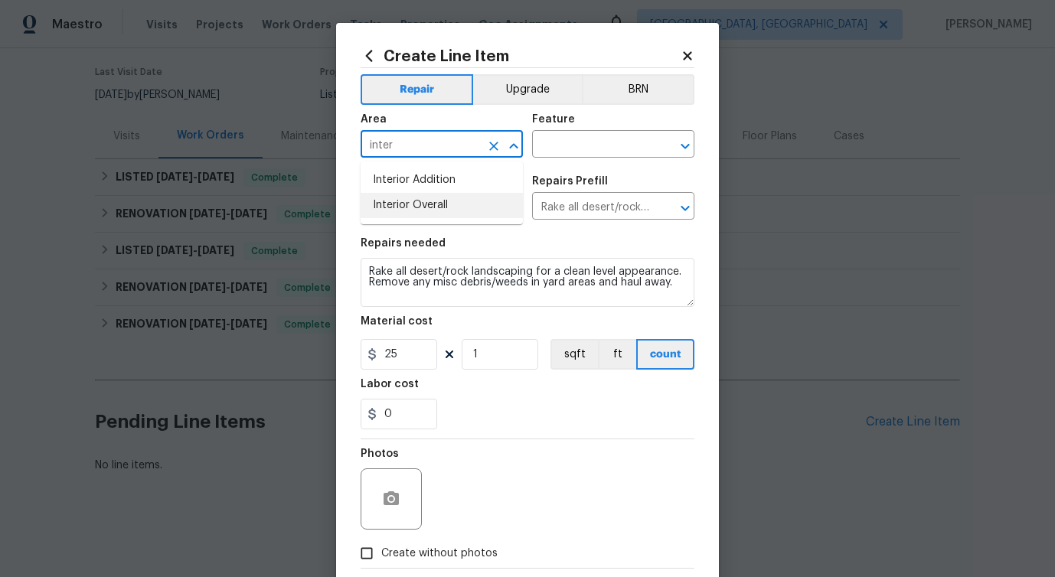
click at [398, 201] on li "Interior Overall" at bounding box center [442, 205] width 162 height 25
click at [574, 145] on input "text" at bounding box center [591, 146] width 119 height 24
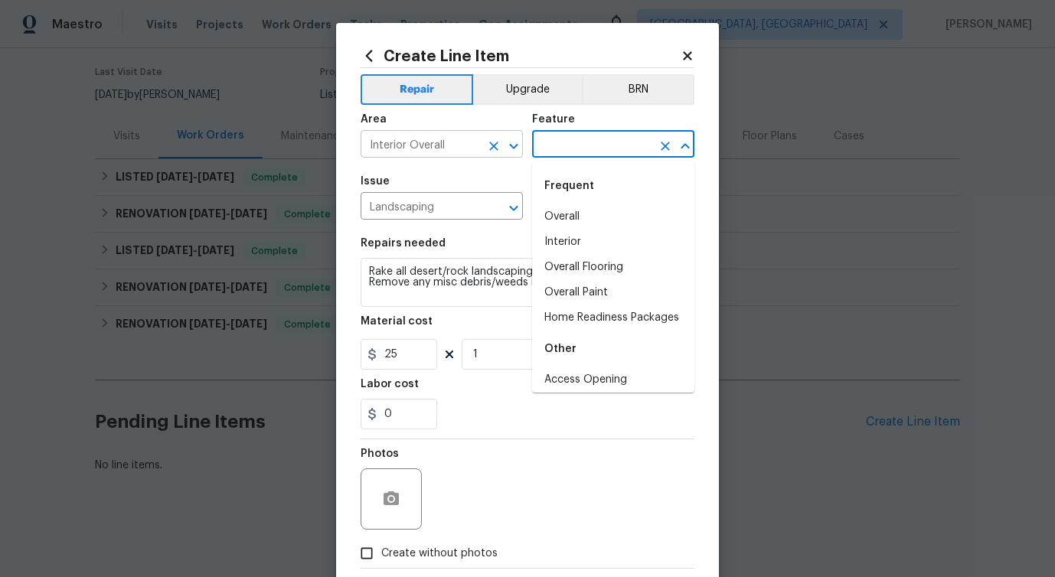
click at [401, 151] on input "Interior Overall" at bounding box center [420, 146] width 119 height 24
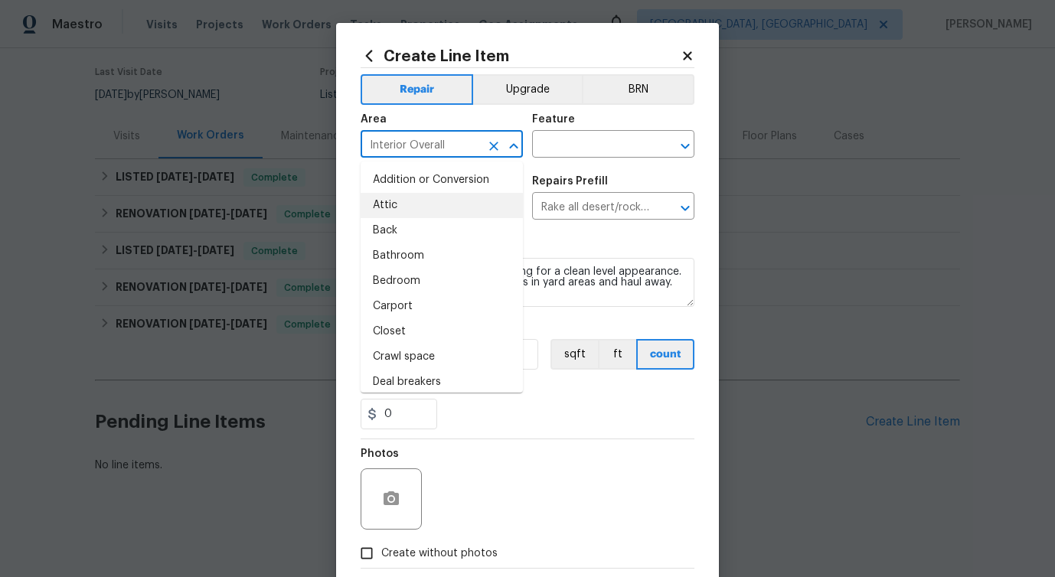
click at [401, 151] on input "Interior Overall" at bounding box center [420, 146] width 119 height 24
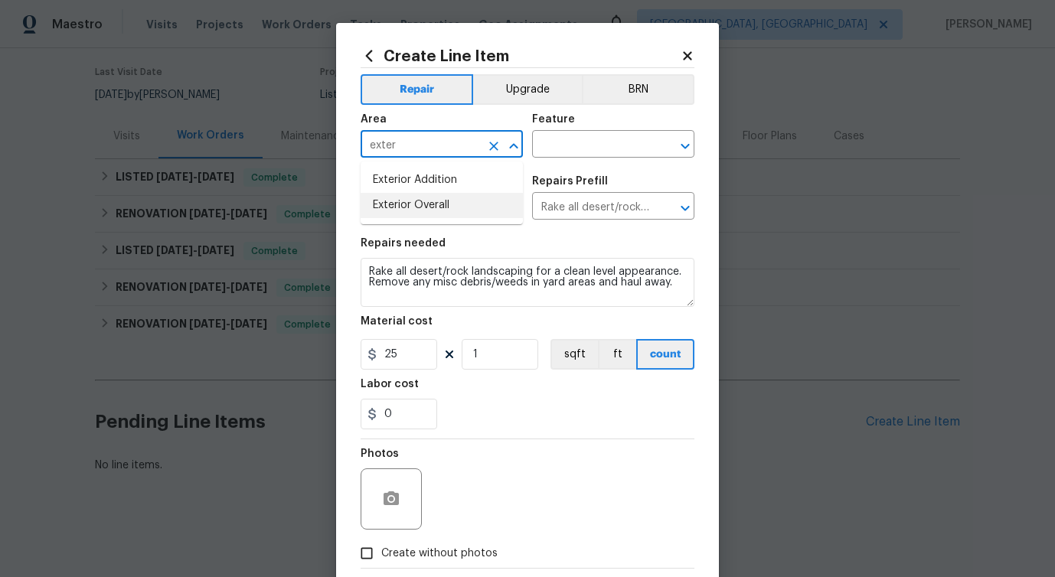
click at [397, 194] on li "Exterior Overall" at bounding box center [442, 205] width 162 height 25
type input "Exterior Overall"
click at [597, 143] on input "text" at bounding box center [591, 146] width 119 height 24
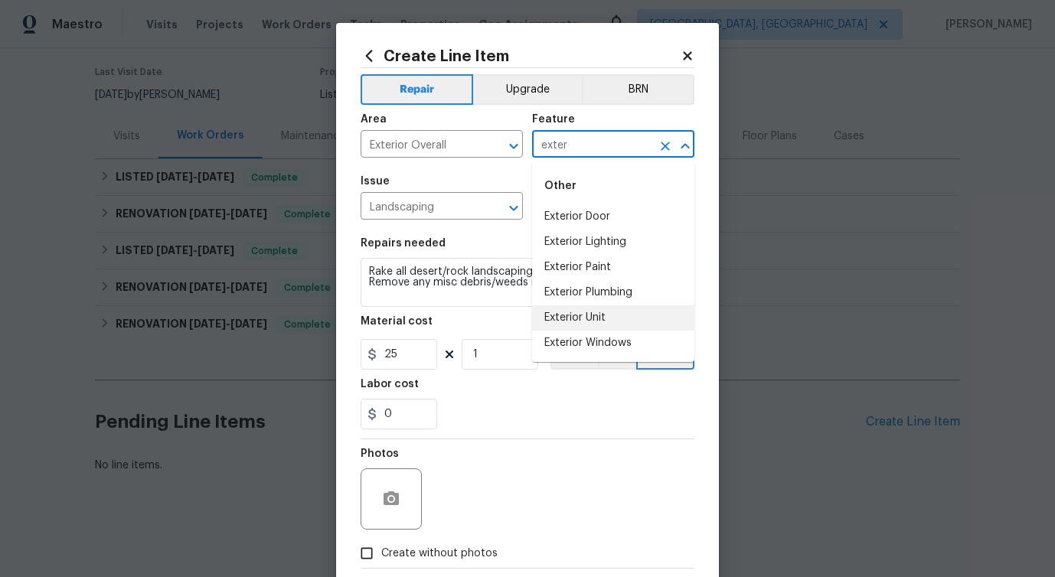
click at [603, 320] on li "Exterior Unit" at bounding box center [613, 318] width 162 height 25
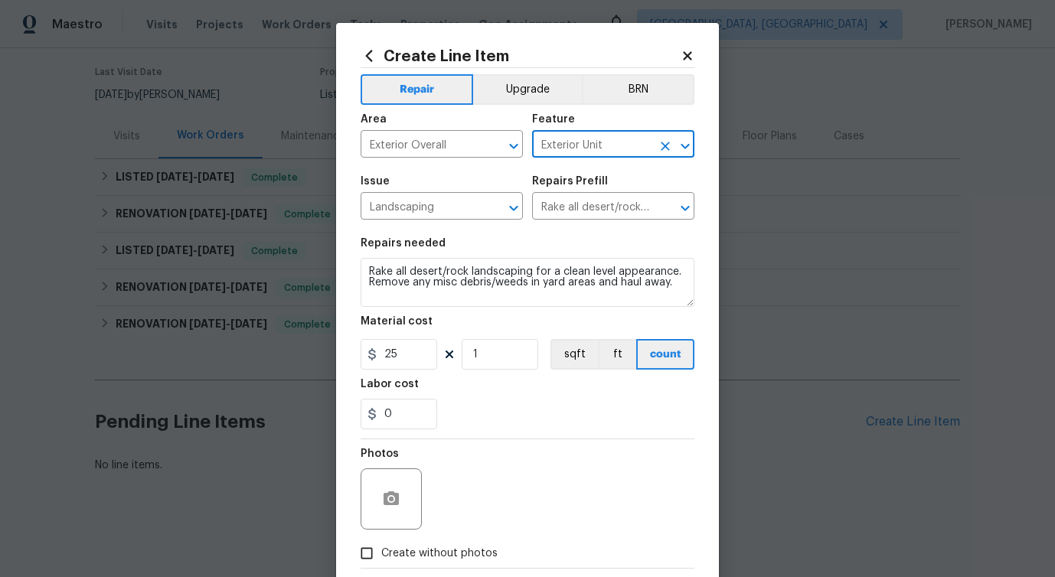
type input "Exterior Unit"
click at [433, 276] on textarea "Rake all desert/rock landscaping for a clean level appearance. Remove any misc …" at bounding box center [528, 282] width 334 height 49
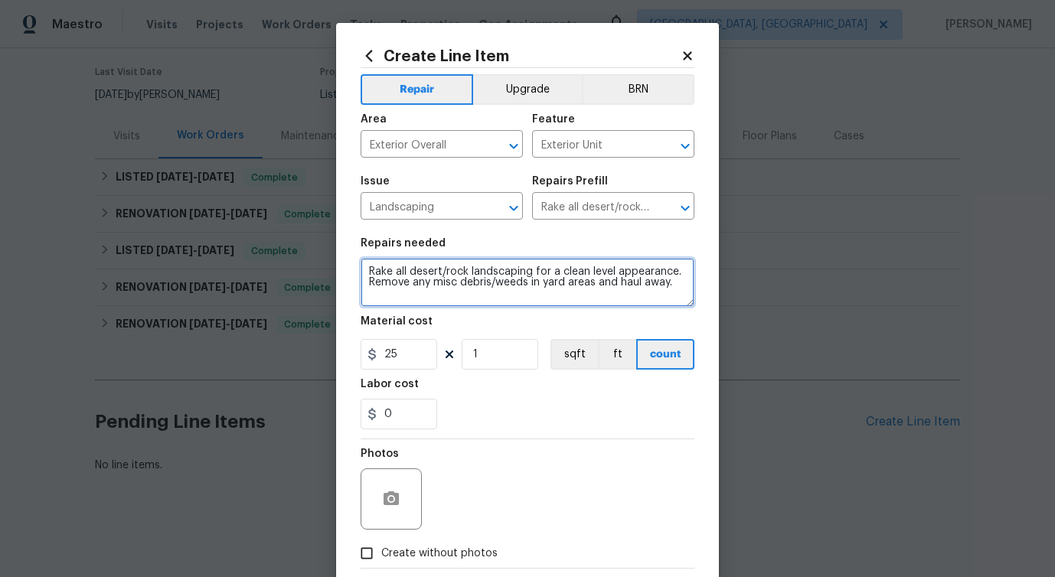
click at [433, 276] on textarea "Rake all desert/rock landscaping for a clean level appearance. Remove any misc …" at bounding box center [528, 282] width 334 height 49
paste textarea "A Large branch on the backyard tree is broken and at risk of falling into the n…"
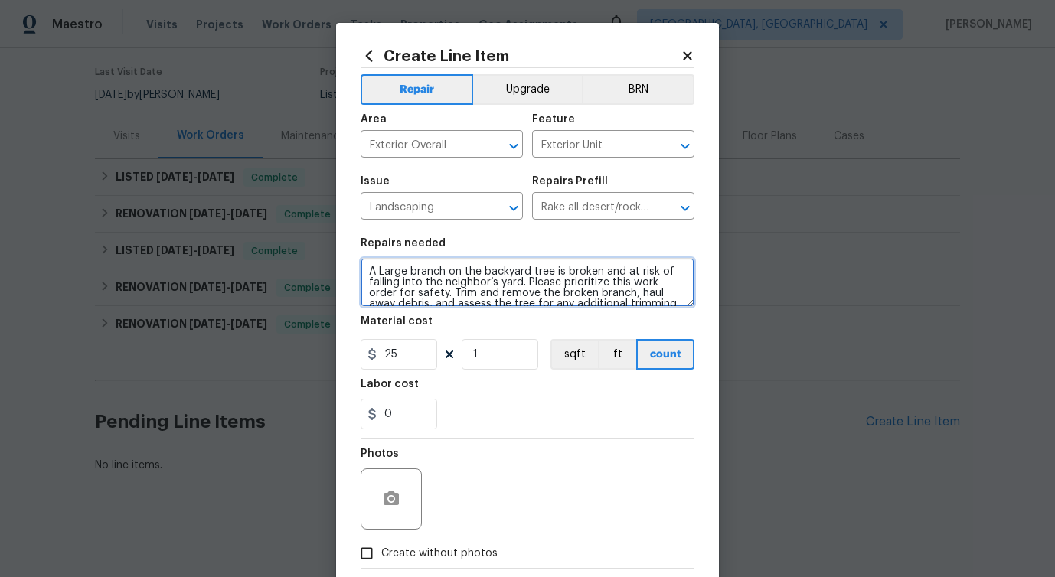
scroll to position [14, 0]
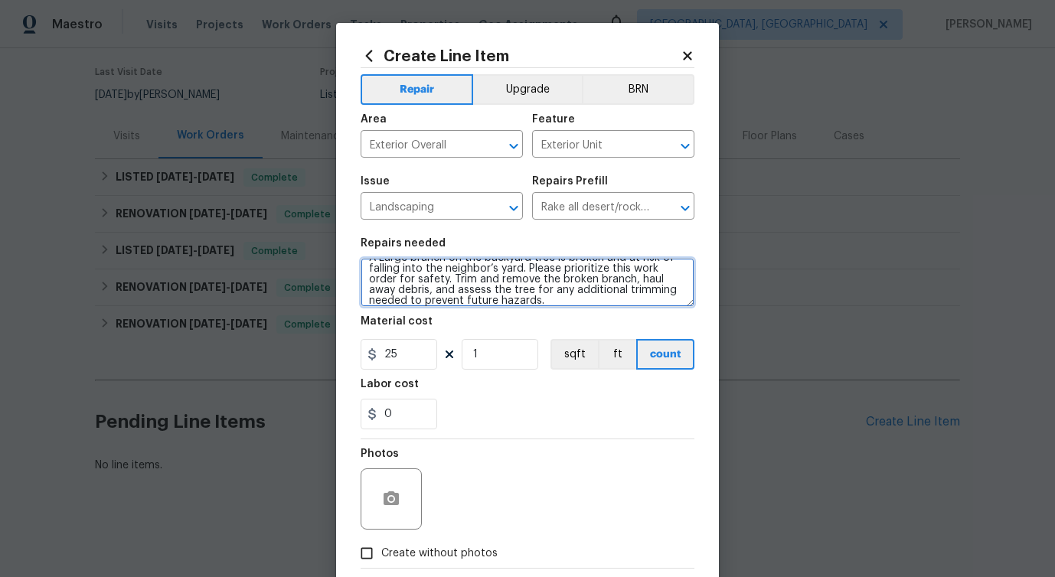
type textarea "A Large branch on the backyard tree is broken and at risk of falling into the n…"
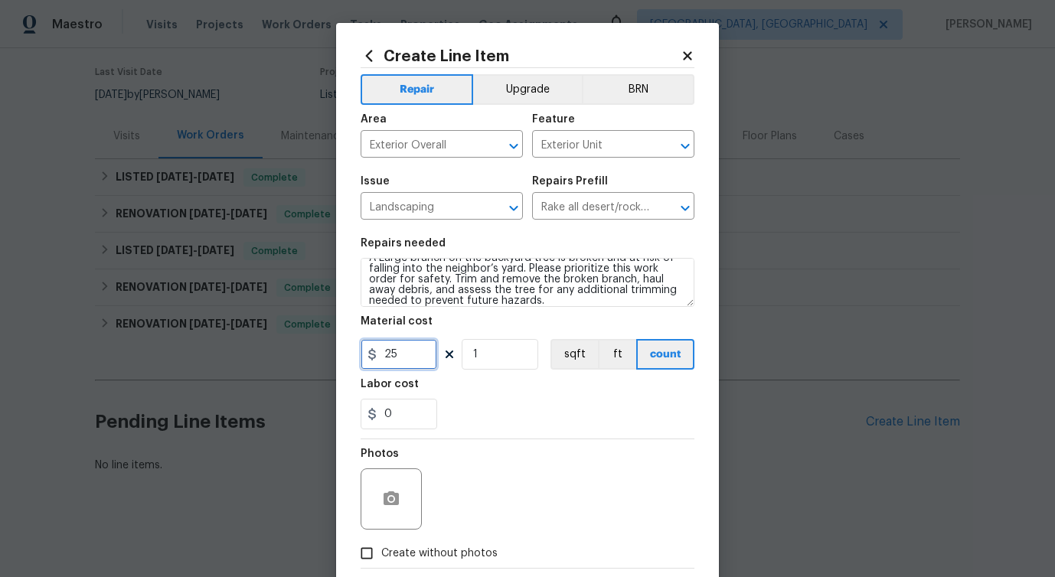
click at [393, 354] on input "25" at bounding box center [399, 354] width 77 height 31
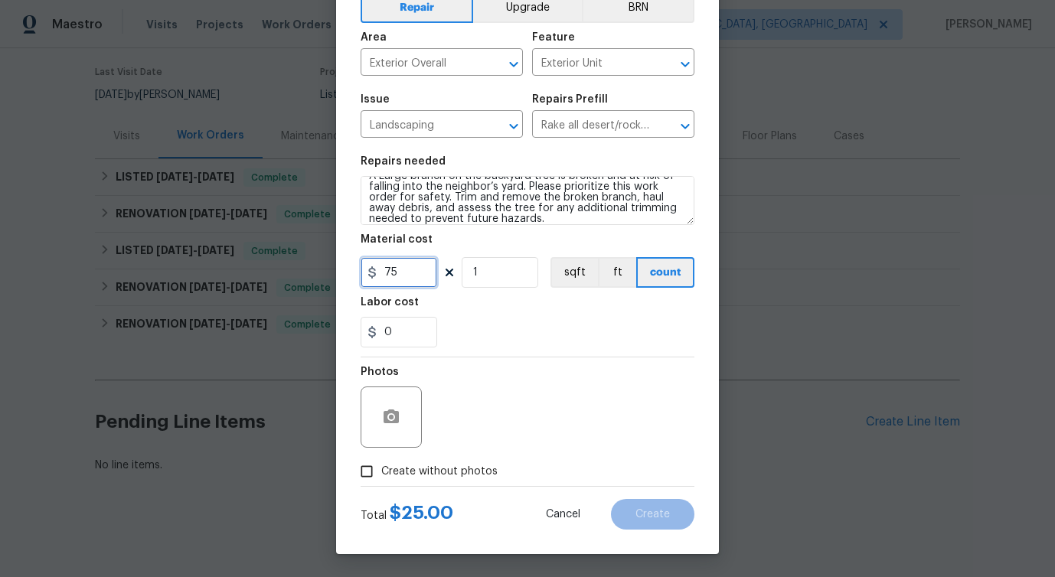
type input "75"
click at [395, 430] on button "button" at bounding box center [391, 417] width 37 height 37
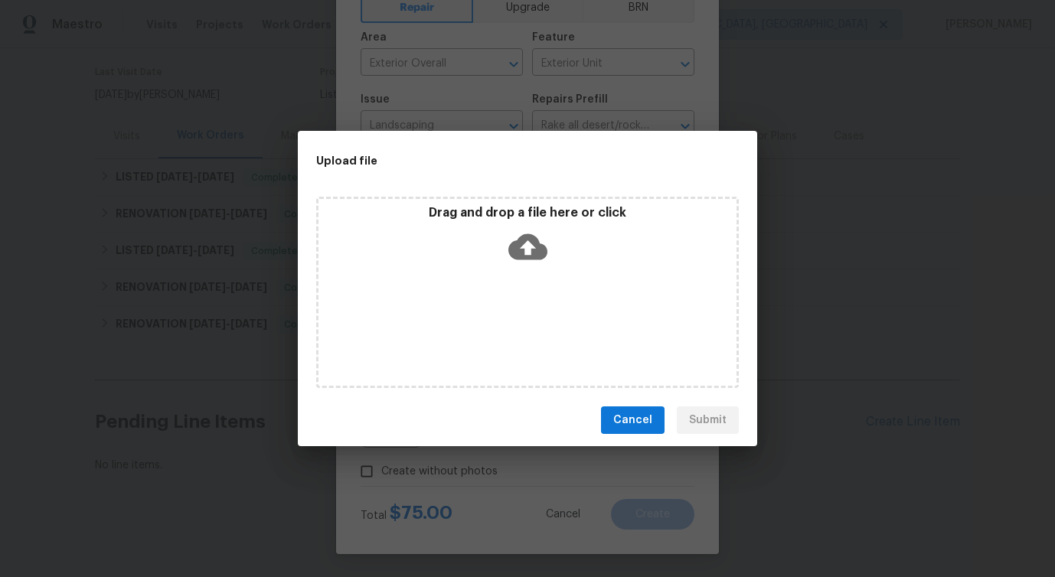
click at [517, 230] on icon at bounding box center [527, 246] width 39 height 39
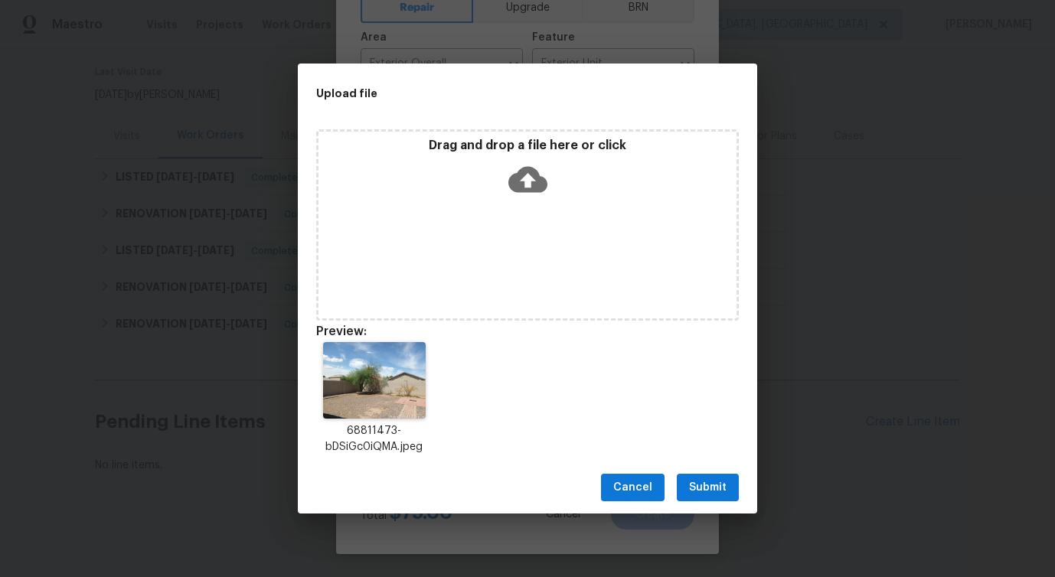
click at [708, 485] on span "Submit" at bounding box center [708, 488] width 38 height 19
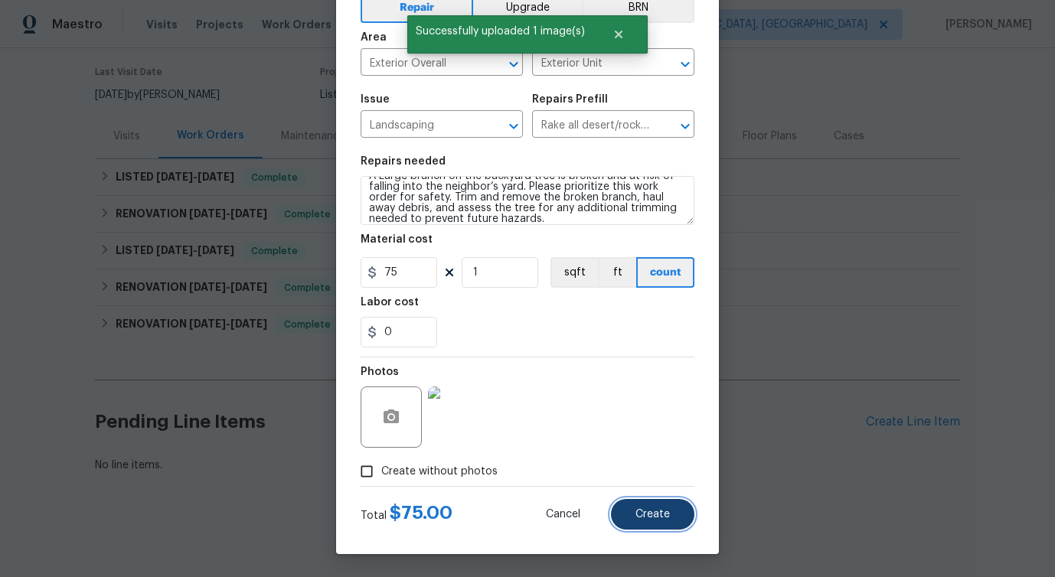
click at [641, 515] on span "Create" at bounding box center [653, 514] width 34 height 11
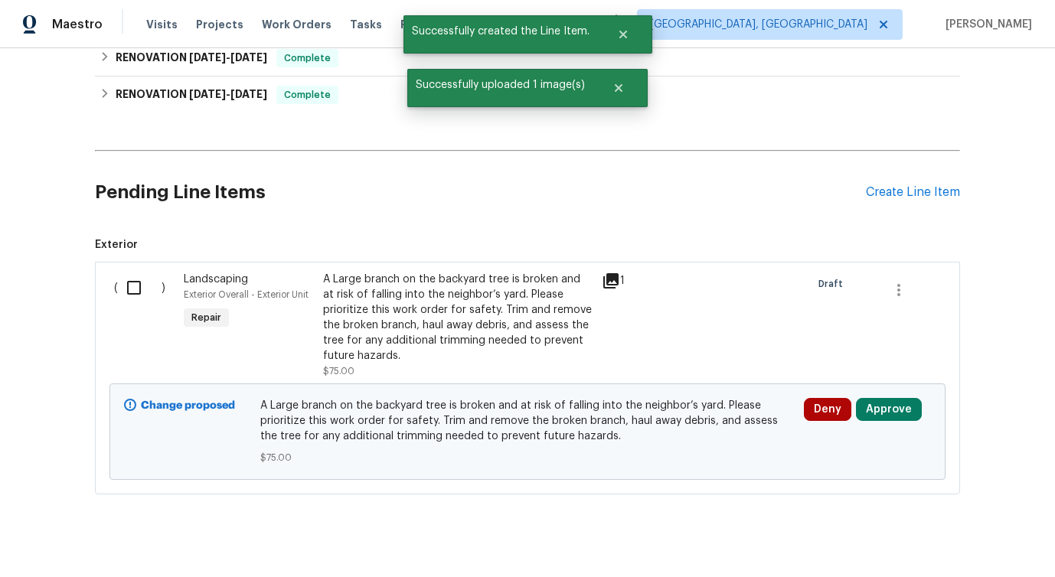
scroll to position [370, 0]
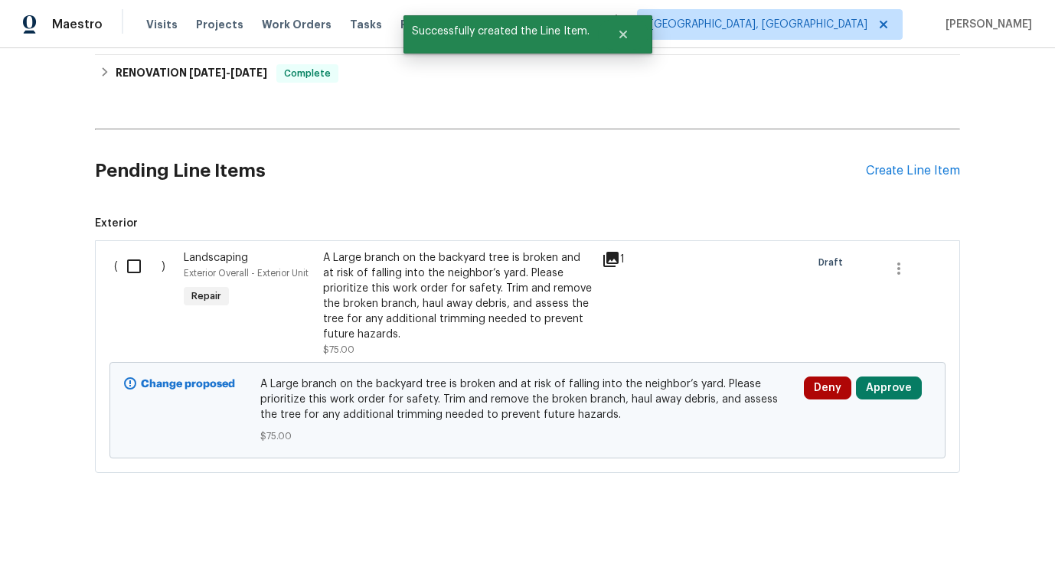
click at [132, 259] on input "checkbox" at bounding box center [140, 266] width 44 height 32
checkbox input "true"
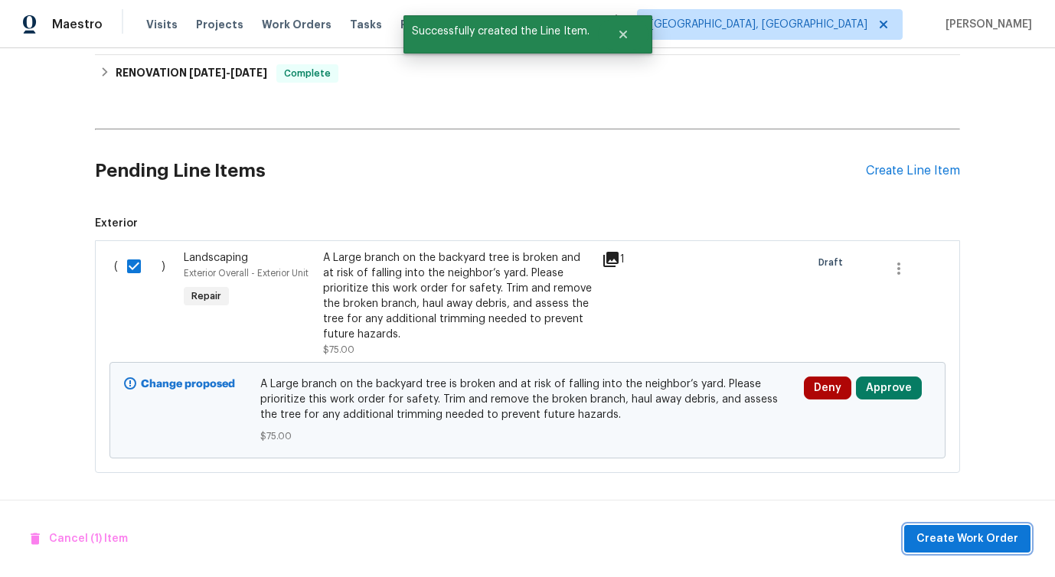
click at [980, 535] on span "Create Work Order" at bounding box center [968, 539] width 102 height 19
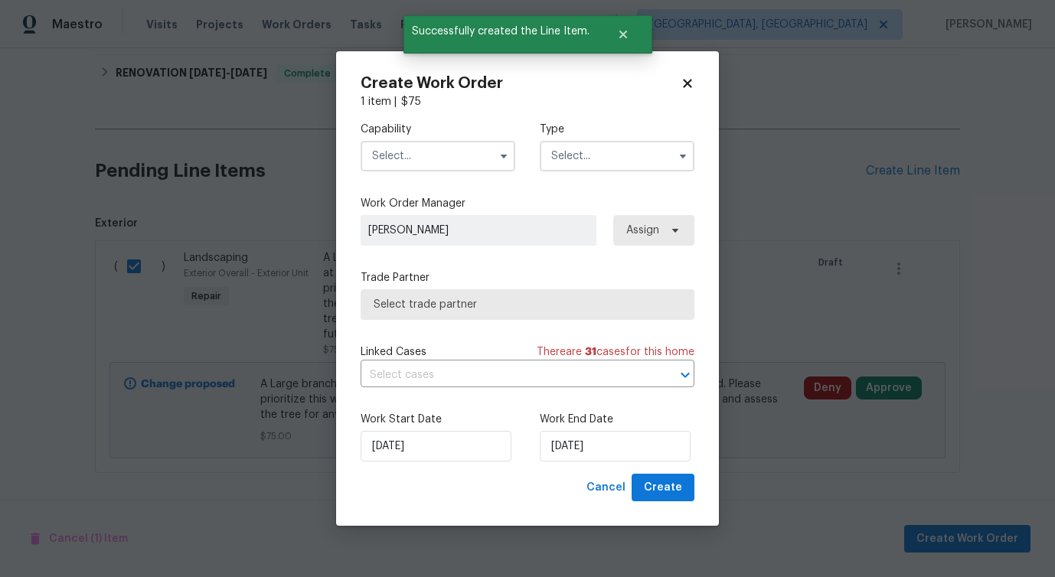
click at [438, 154] on input "text" at bounding box center [438, 156] width 155 height 31
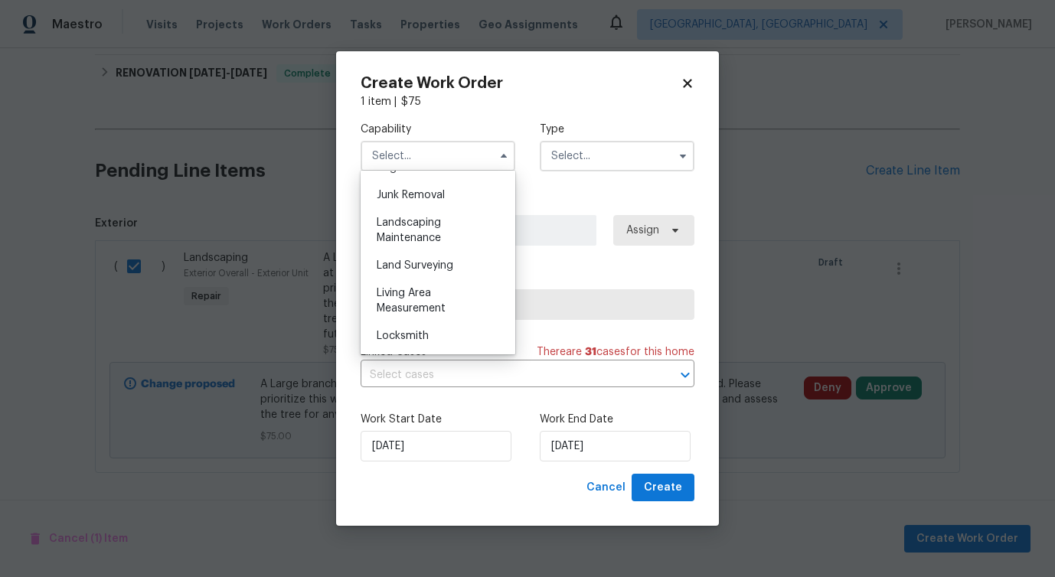
scroll to position [969, 0]
click at [443, 225] on div "Landscaping Maintenance" at bounding box center [437, 235] width 147 height 43
type input "Landscaping Maintenance"
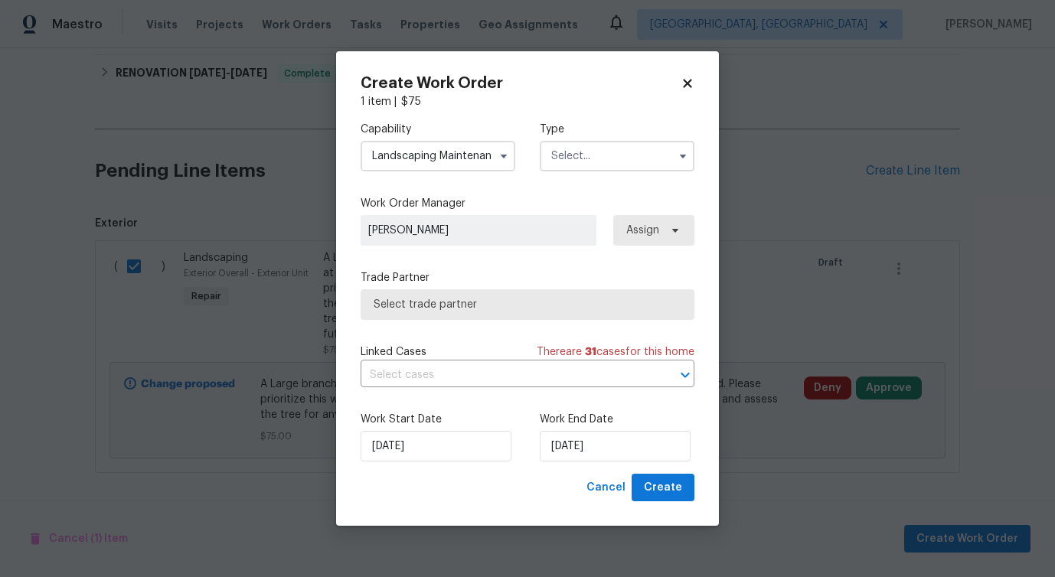
click at [564, 168] on input "text" at bounding box center [617, 156] width 155 height 31
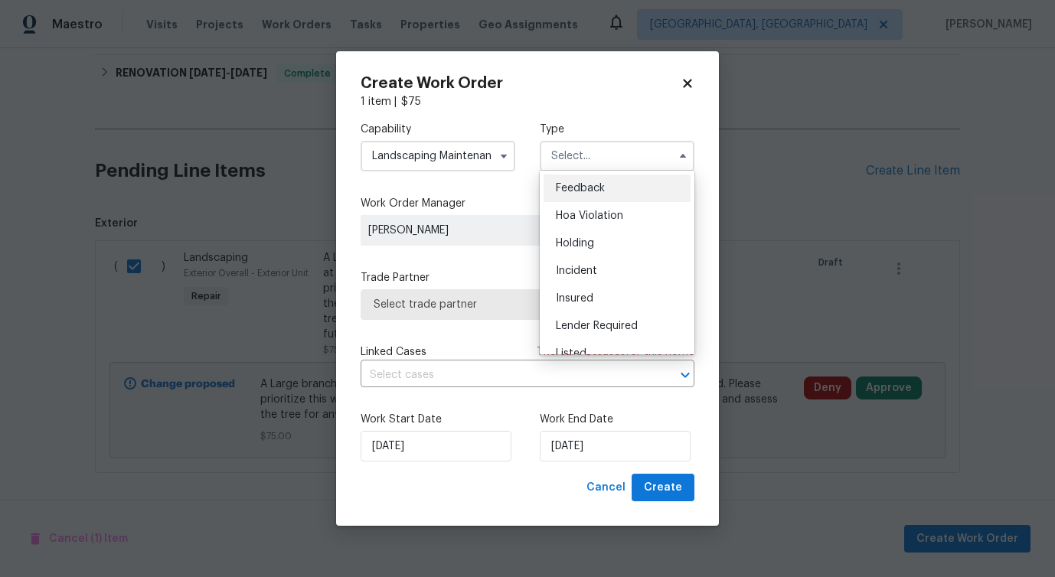
click at [562, 194] on div "Feedback" at bounding box center [617, 189] width 147 height 28
type input "Feedback"
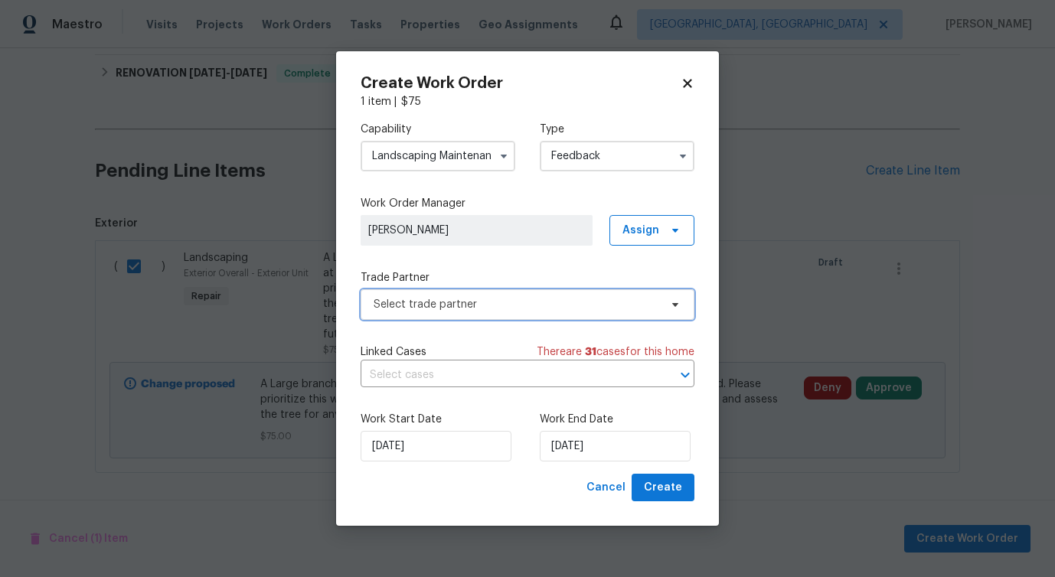
click at [423, 316] on span "Select trade partner" at bounding box center [528, 304] width 334 height 31
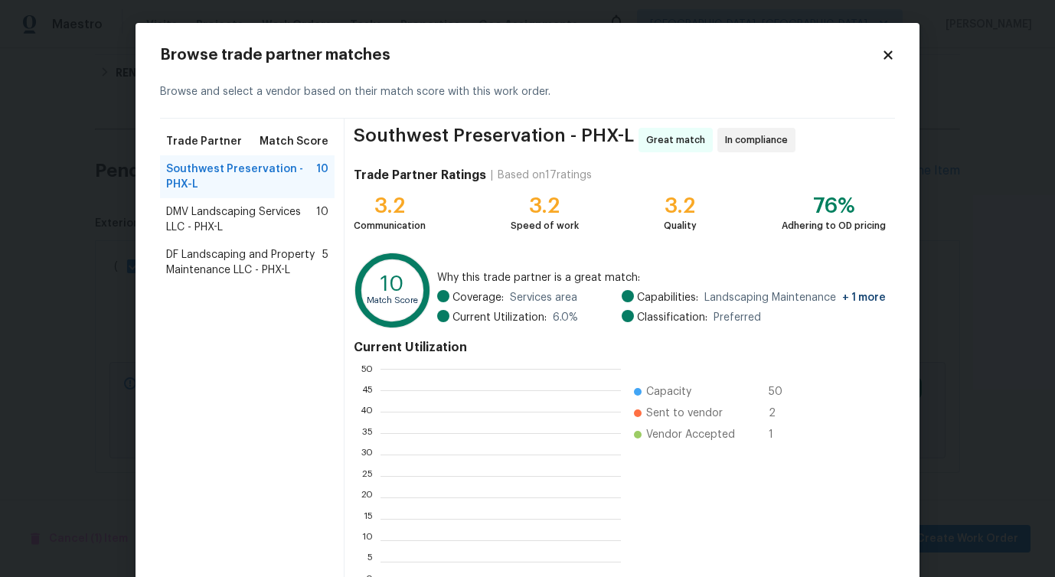
scroll to position [214, 240]
click at [227, 227] on span "DMV Landscaping Services LLC - PHX-L" at bounding box center [241, 219] width 150 height 31
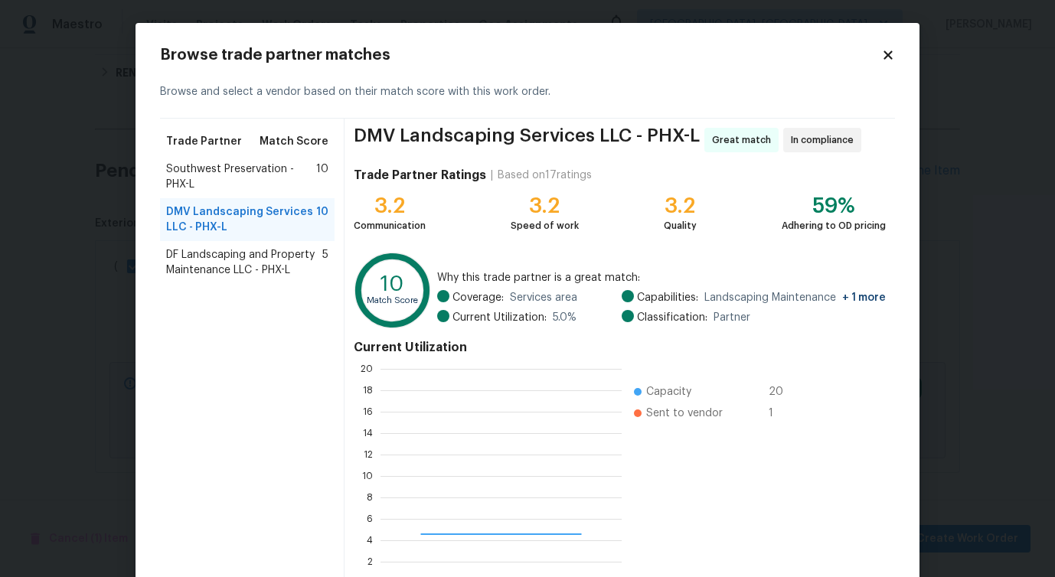
scroll to position [214, 241]
click at [218, 269] on span "DF Landscaping and Property Maintenance LLC - PHX-L" at bounding box center [244, 262] width 156 height 31
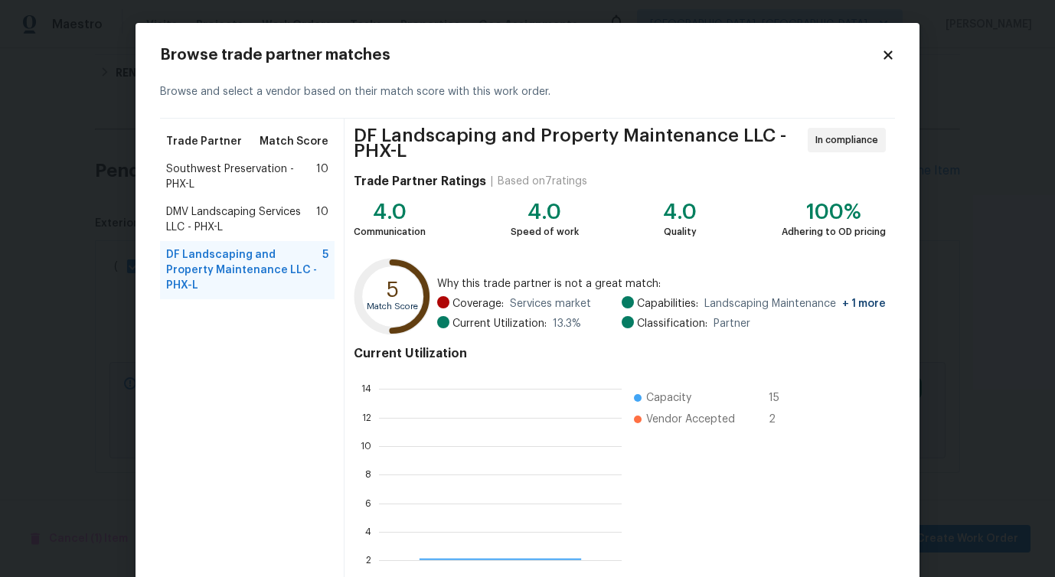
scroll to position [214, 243]
click at [230, 183] on span "Southwest Preservation - PHX-L" at bounding box center [241, 177] width 150 height 31
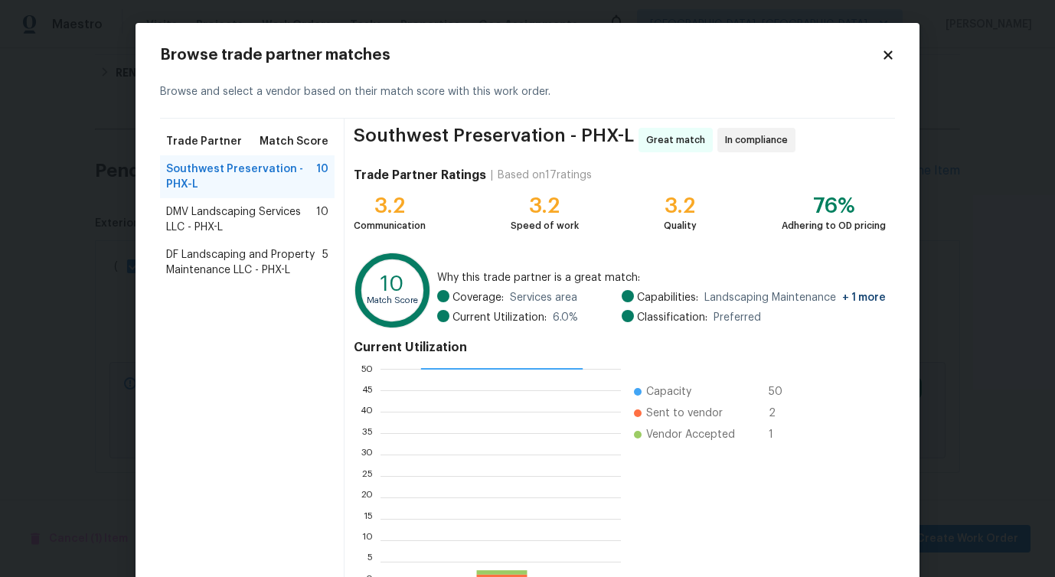
click at [279, 211] on span "DMV Landscaping Services LLC - PHX-L" at bounding box center [241, 219] width 150 height 31
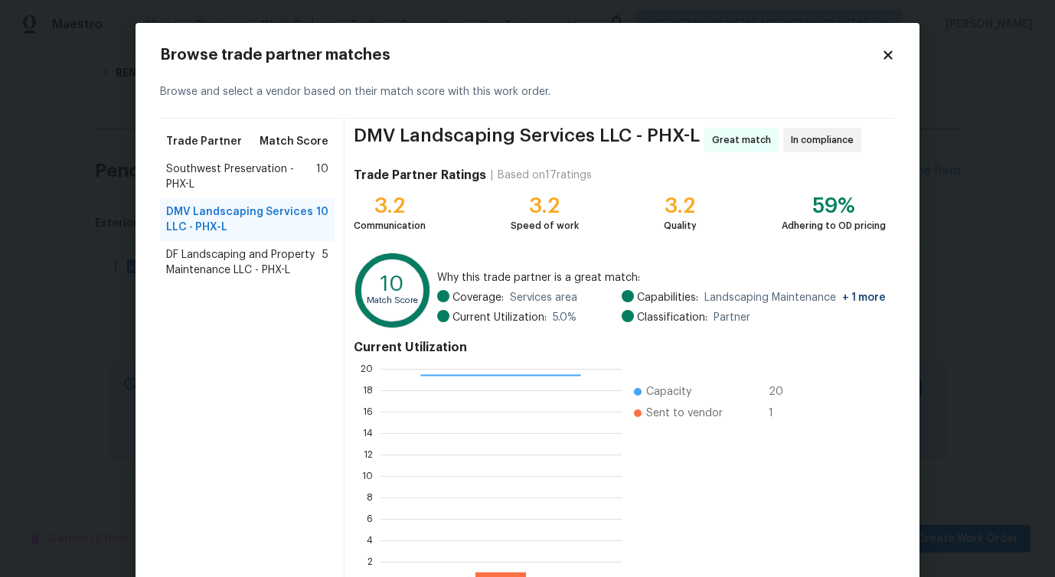
click at [277, 181] on span "Southwest Preservation - PHX-L" at bounding box center [241, 177] width 150 height 31
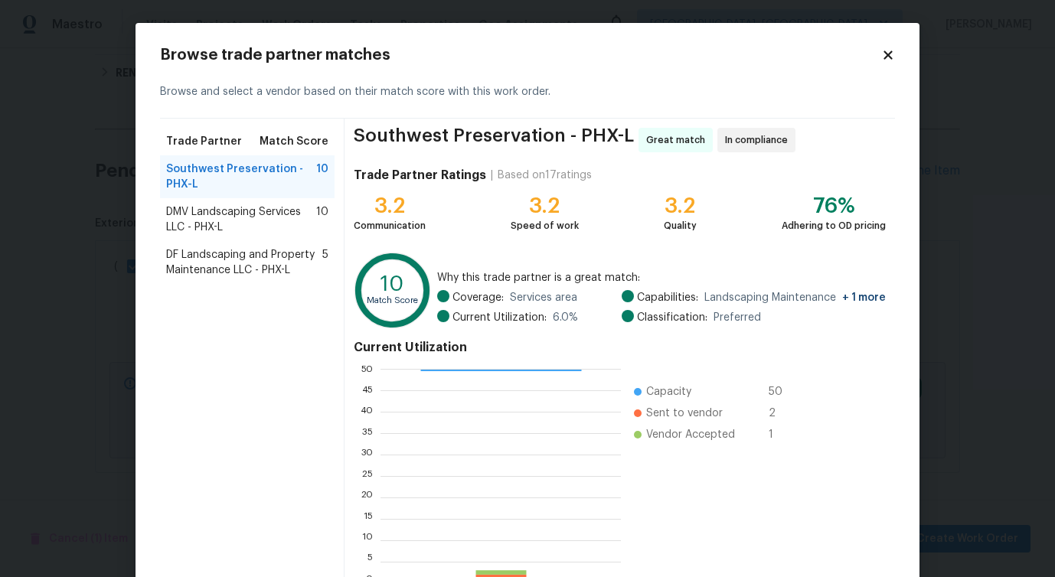
scroll to position [98, 0]
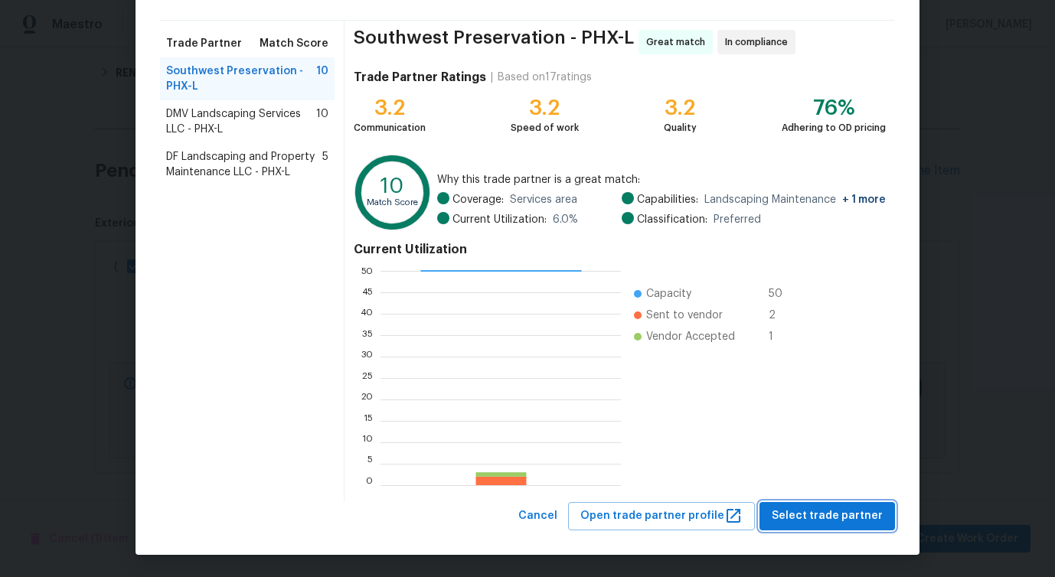
click at [809, 517] on span "Select trade partner" at bounding box center [827, 516] width 111 height 19
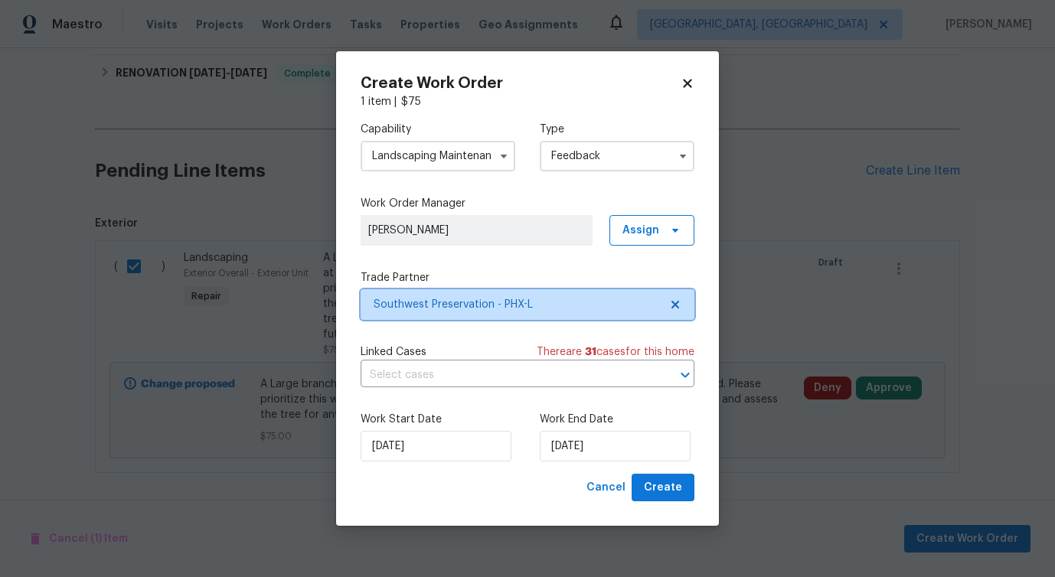
scroll to position [0, 0]
click at [390, 374] on input "text" at bounding box center [506, 376] width 291 height 24
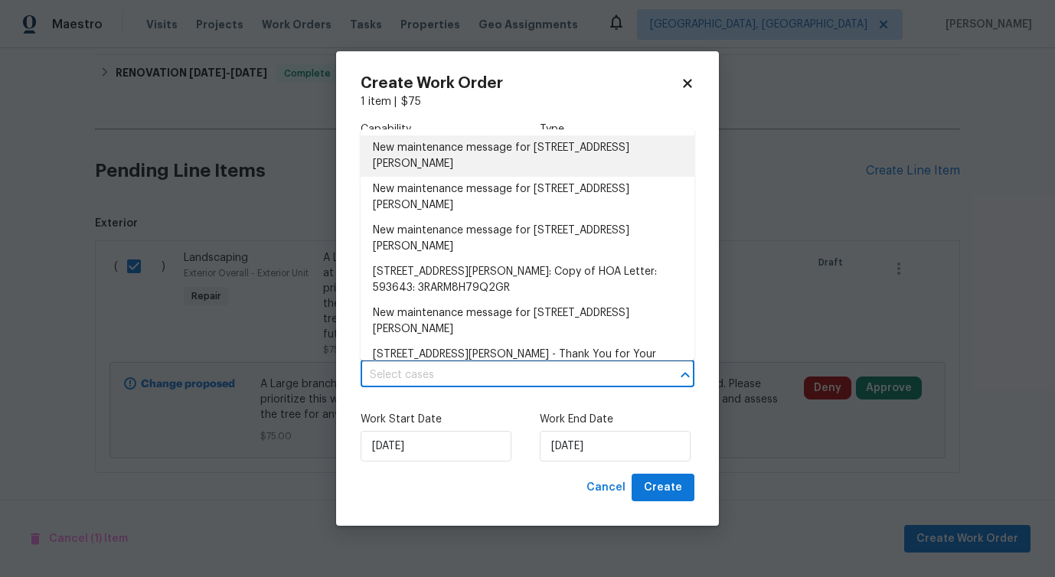
click at [428, 151] on li "New maintenance message for 40168 W Sanders Way , Maricopa, AZ 85138" at bounding box center [528, 156] width 334 height 41
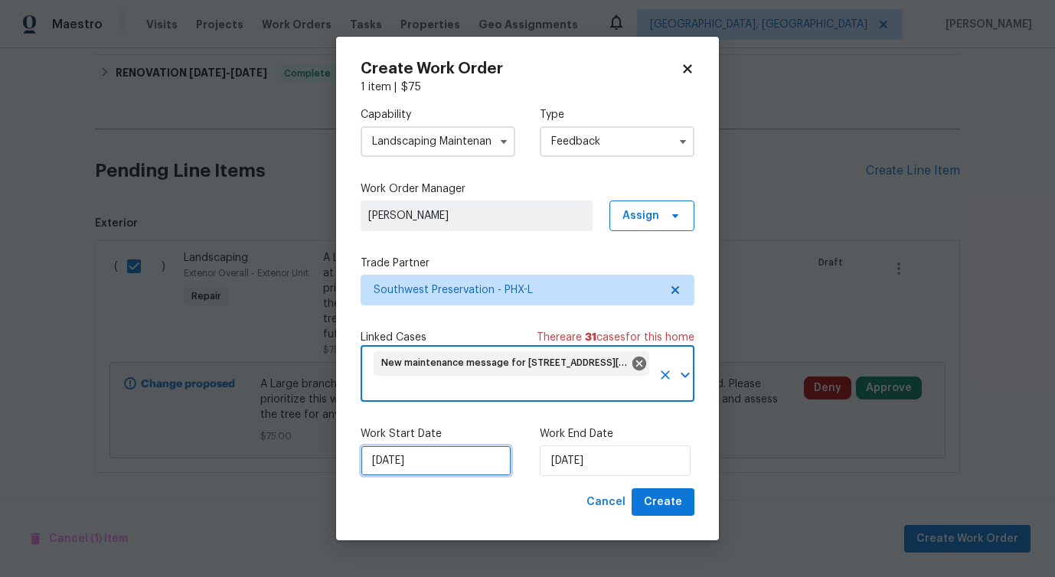
click at [405, 459] on input "[DATE]" at bounding box center [436, 461] width 151 height 31
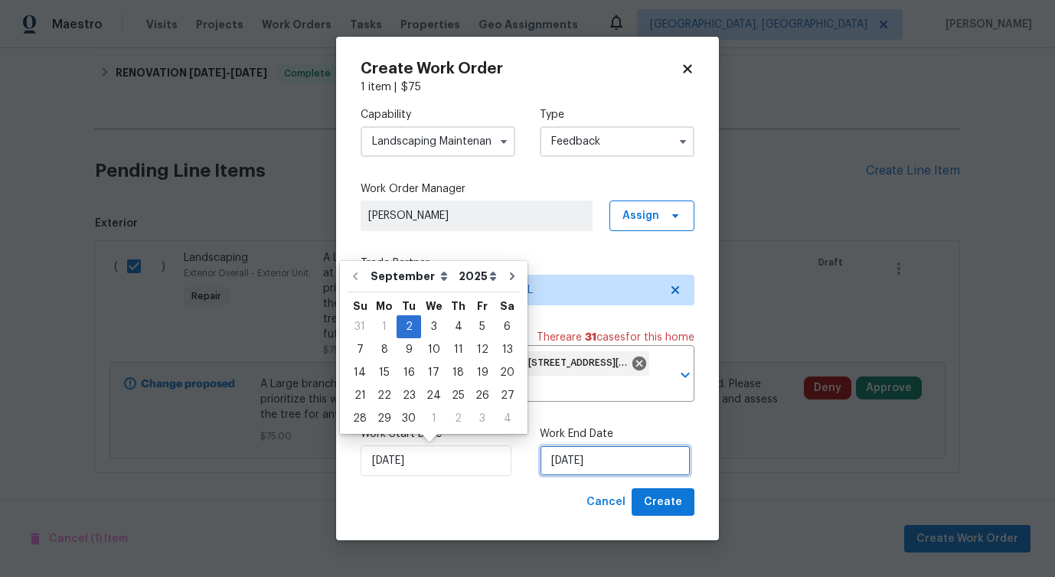
click at [555, 473] on input "[DATE]" at bounding box center [615, 461] width 151 height 31
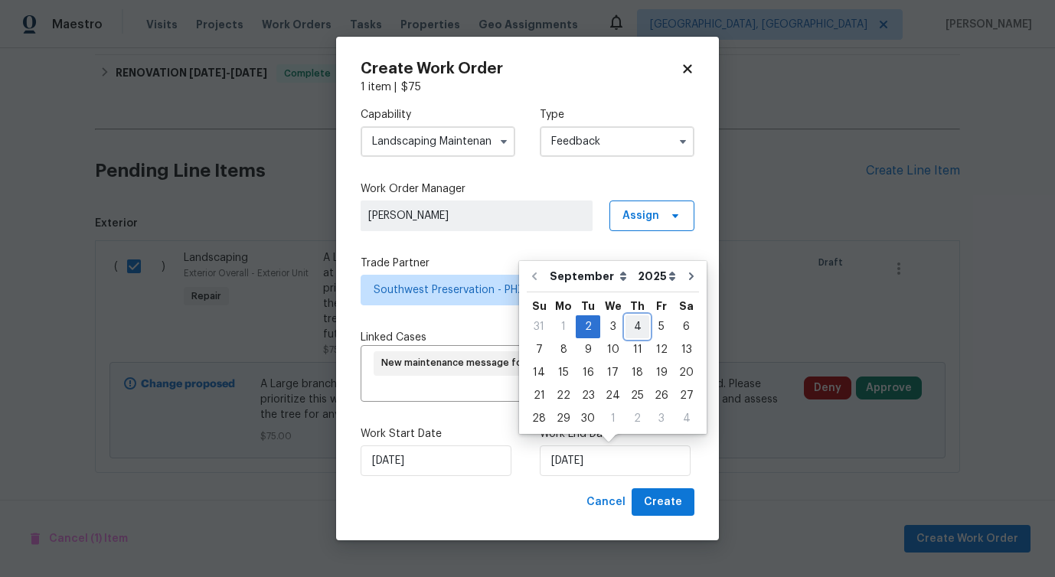
click at [633, 332] on div "4" at bounding box center [638, 326] width 24 height 21
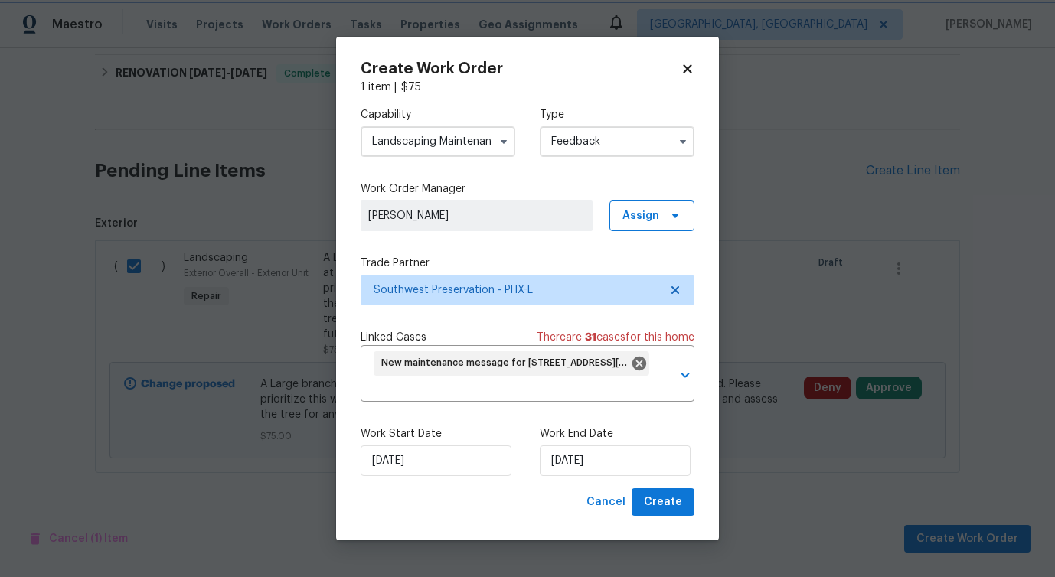
type input "[DATE]"
click at [669, 512] on span "Create" at bounding box center [663, 502] width 38 height 19
checkbox input "false"
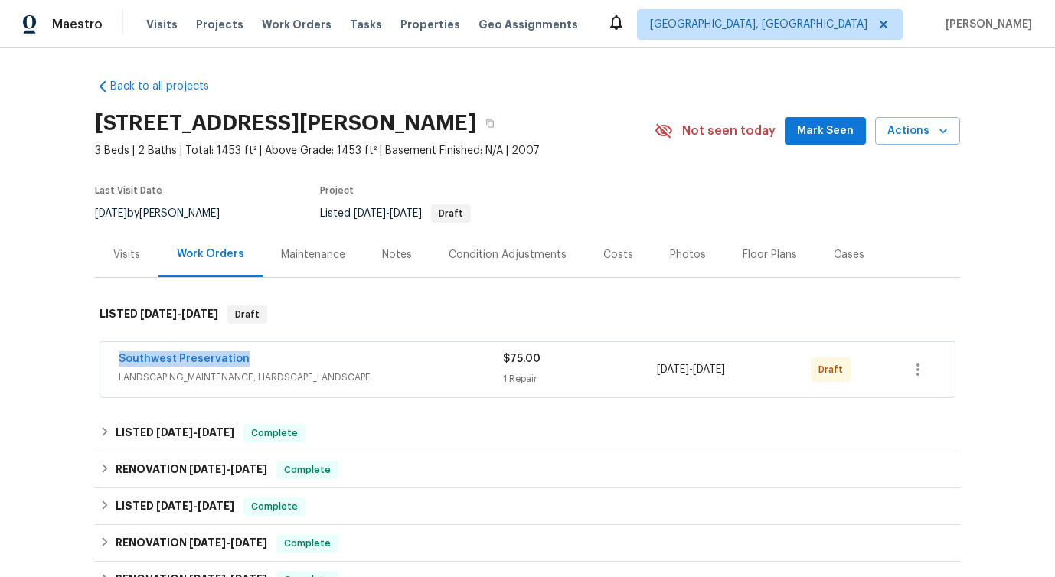
drag, startPoint x: 110, startPoint y: 361, endPoint x: 318, endPoint y: 363, distance: 207.5
click at [318, 363] on div "Southwest Preservation LANDSCAPING_MAINTENANCE, HARDSCAPE_LANDSCAPE $75.00 1 Re…" at bounding box center [527, 369] width 855 height 55
click at [142, 357] on link "Southwest Preservation" at bounding box center [184, 359] width 131 height 11
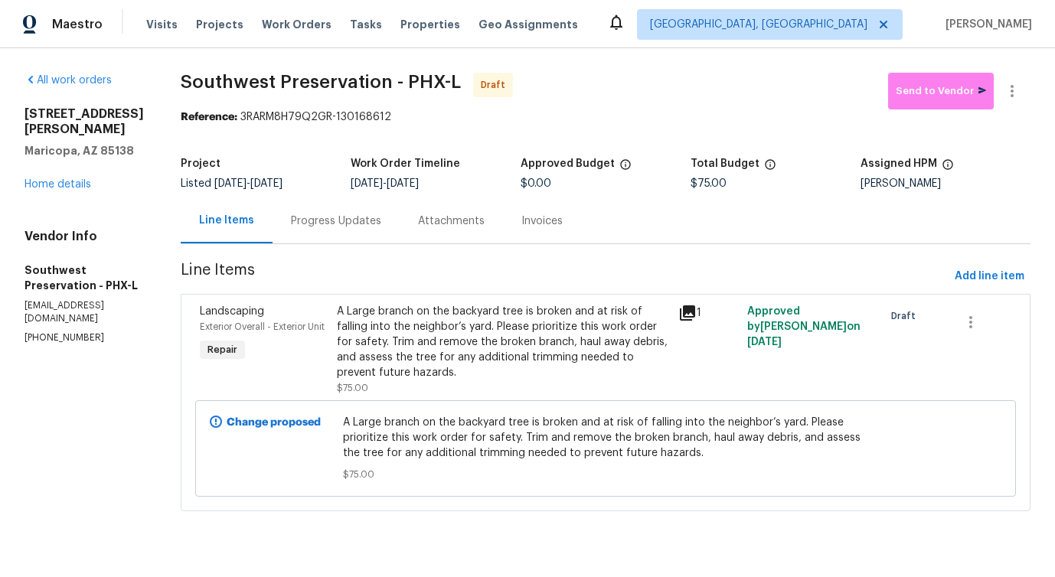
click at [340, 228] on div "Progress Updates" at bounding box center [336, 221] width 90 height 15
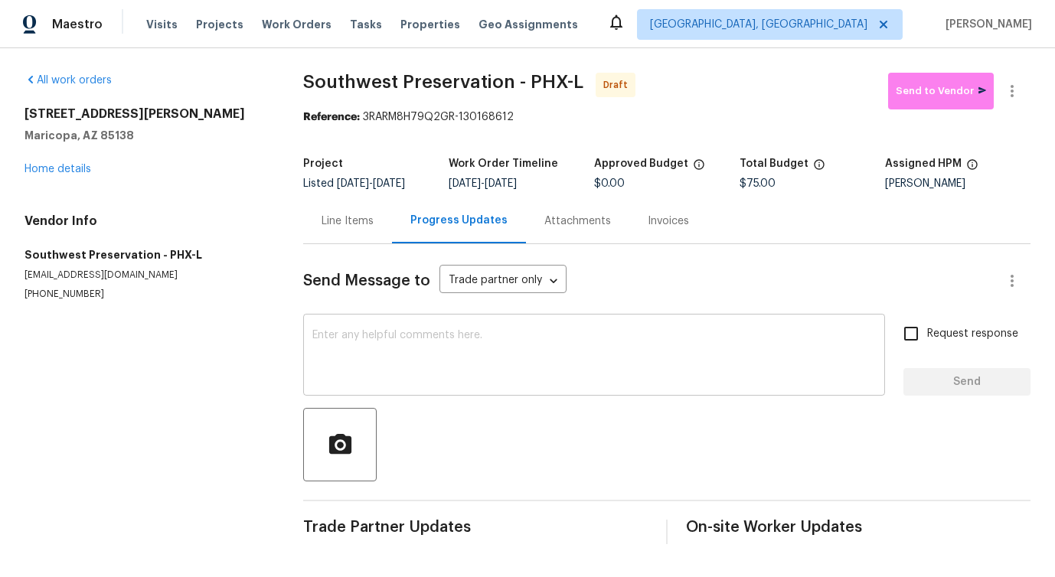
click at [518, 343] on textarea at bounding box center [594, 357] width 564 height 54
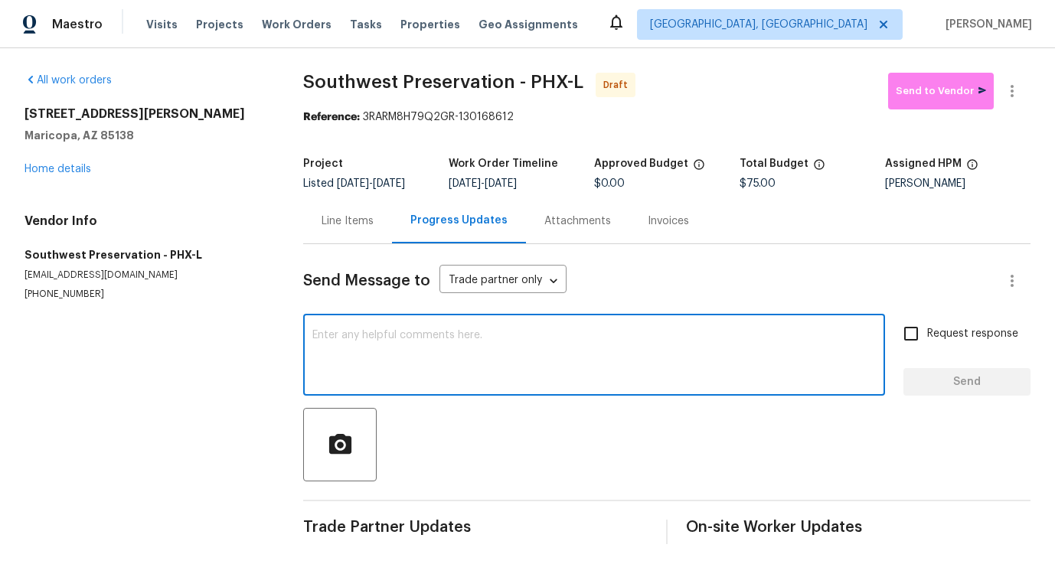
paste textarea "Hi, this is [PERSON_NAME] with Opendoor. I’m confirming you received the WO for…"
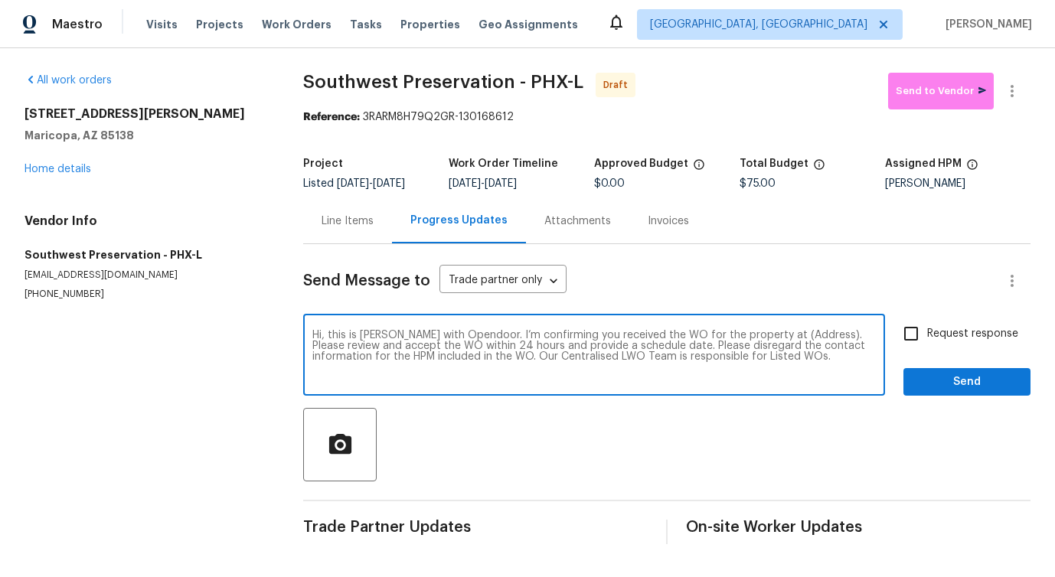
click at [786, 334] on textarea "Hi, this is [PERSON_NAME] with Opendoor. I’m confirming you received the WO for…" at bounding box center [594, 357] width 564 height 54
paste textarea "[STREET_ADDRESS][PERSON_NAME]"
type textarea "Hi, this is [PERSON_NAME] with Opendoor. I’m confirming you received the WO for…"
click at [907, 342] on input "Request response" at bounding box center [911, 334] width 32 height 32
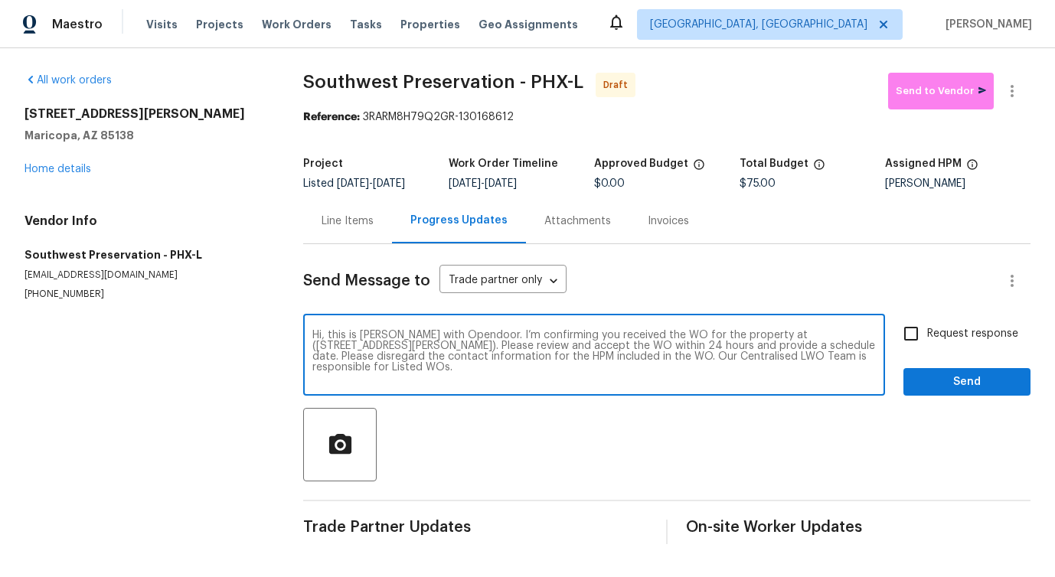
checkbox input "true"
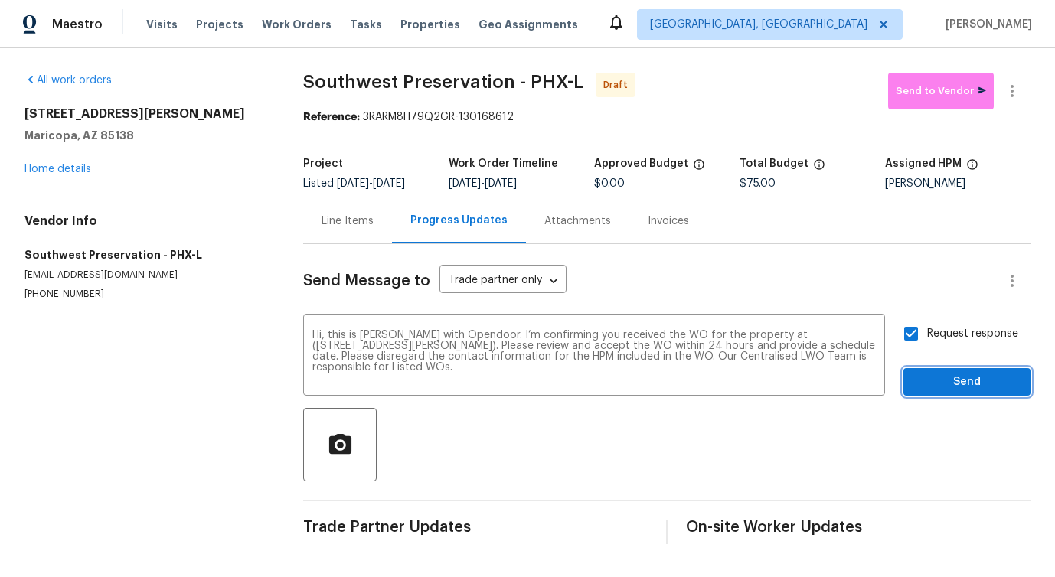
click at [939, 391] on span "Send" at bounding box center [967, 382] width 103 height 19
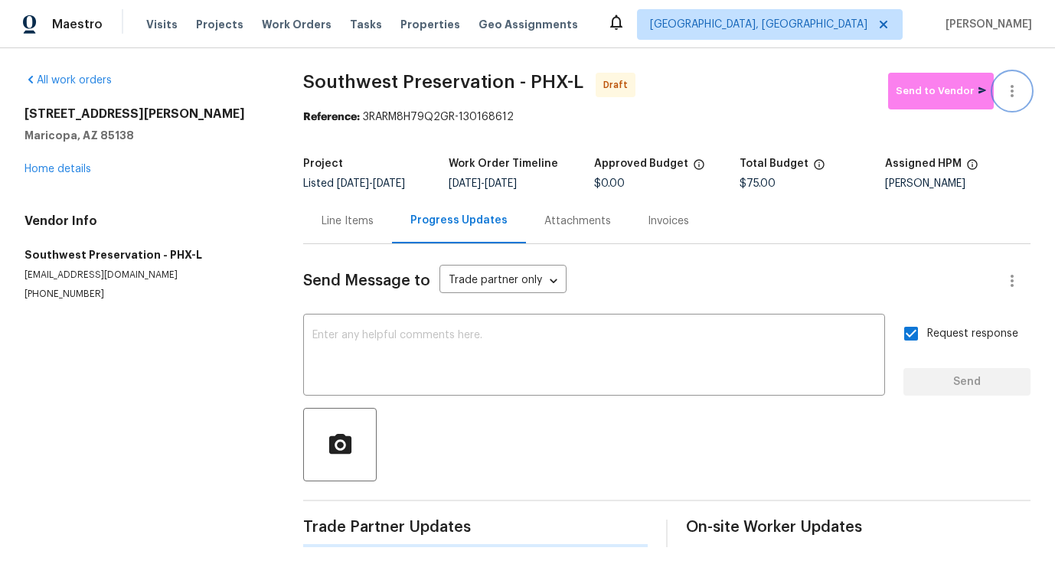
click at [1007, 87] on icon "button" at bounding box center [1012, 91] width 18 height 18
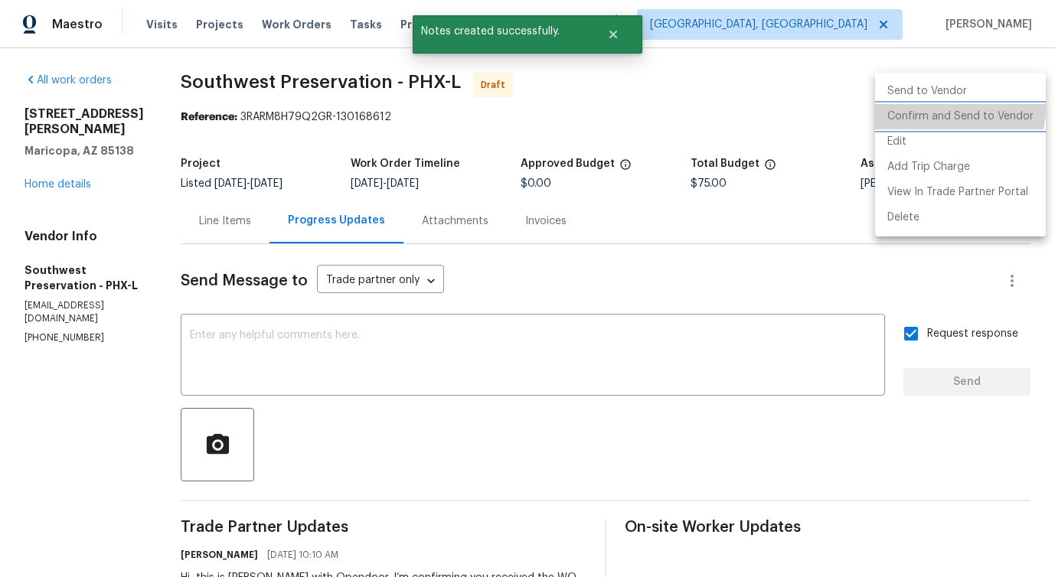
click at [949, 109] on li "Confirm and Send to Vendor" at bounding box center [960, 116] width 171 height 25
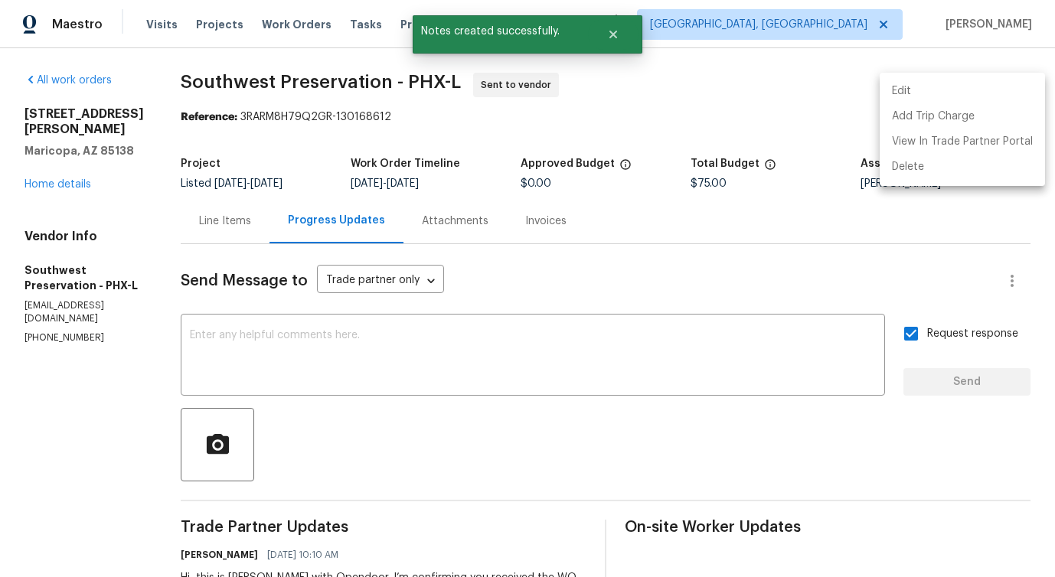
click at [503, 344] on div at bounding box center [527, 288] width 1055 height 577
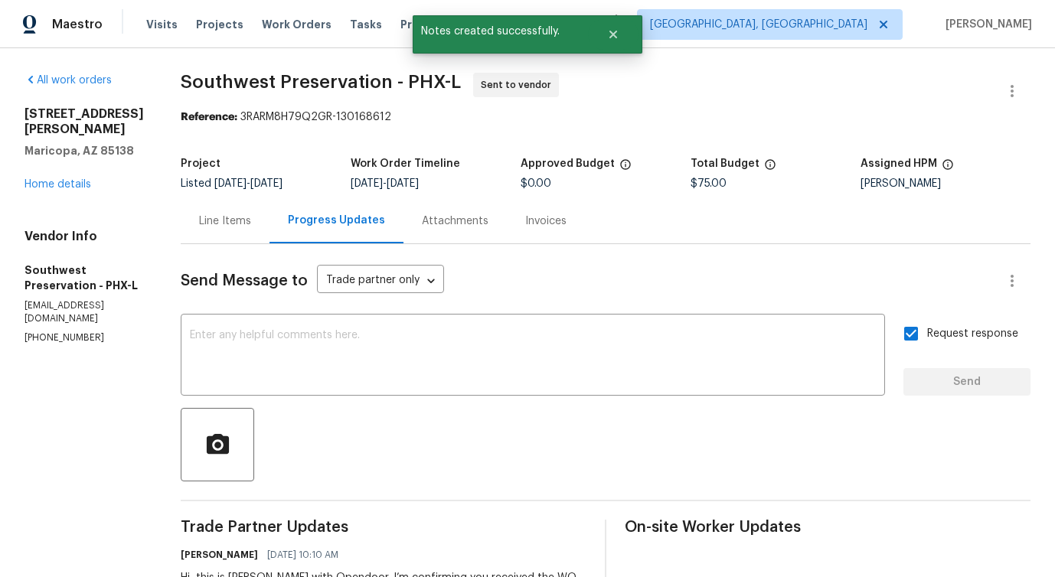
click at [199, 218] on div "Line Items" at bounding box center [225, 221] width 52 height 15
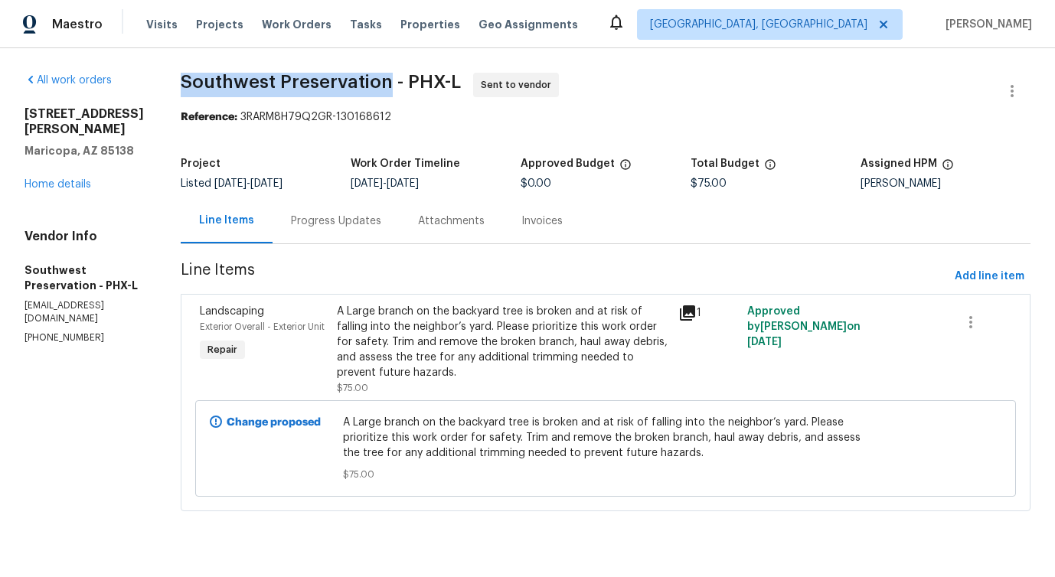
drag, startPoint x: 177, startPoint y: 77, endPoint x: 379, endPoint y: 77, distance: 202.2
click at [379, 77] on span "Southwest Preservation - PHX-L" at bounding box center [321, 82] width 280 height 18
copy span "Southwest Preservation"
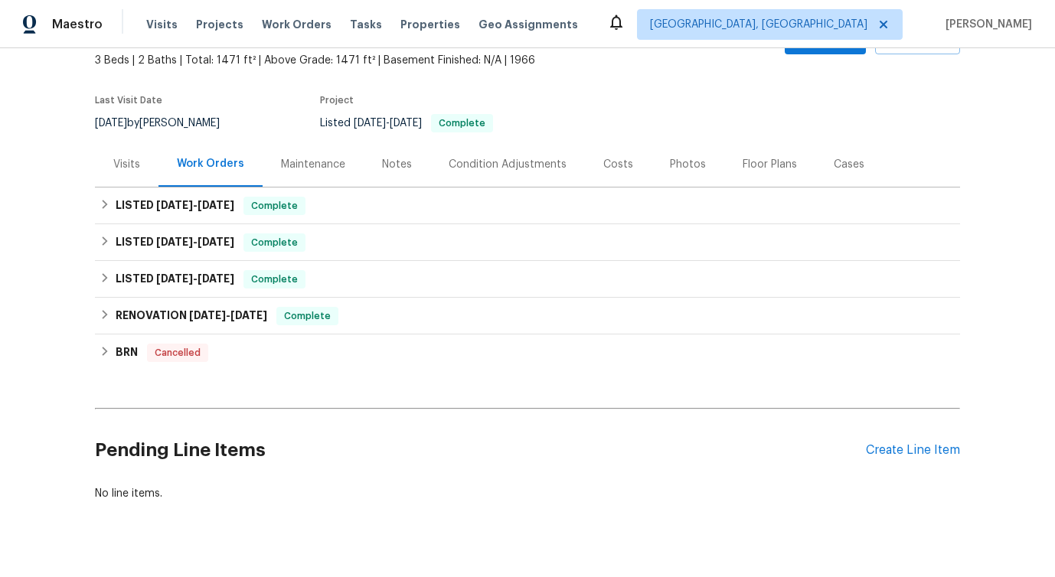
scroll to position [109, 0]
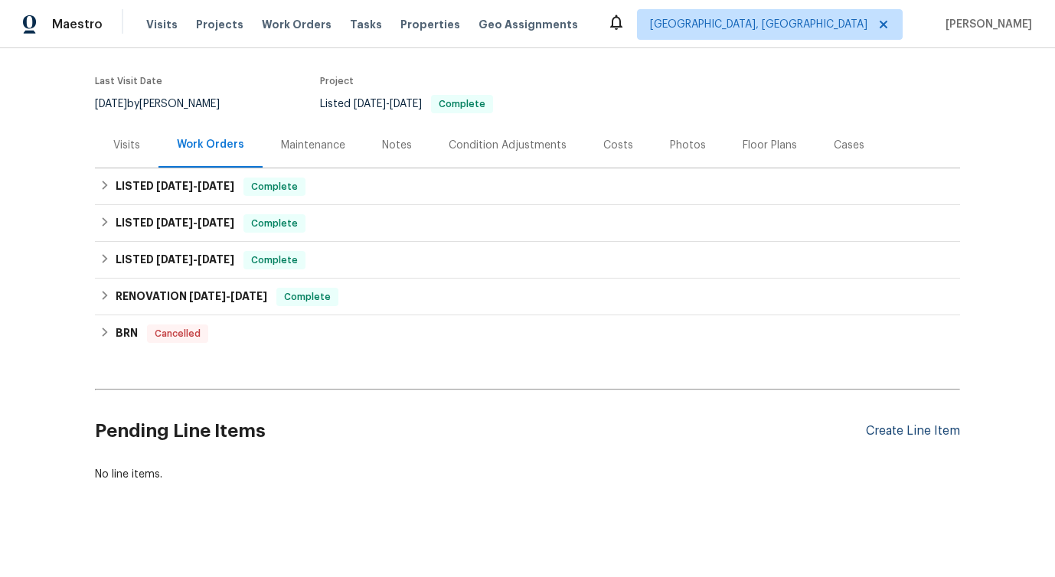
click at [904, 434] on div "Create Line Item" at bounding box center [913, 431] width 94 height 15
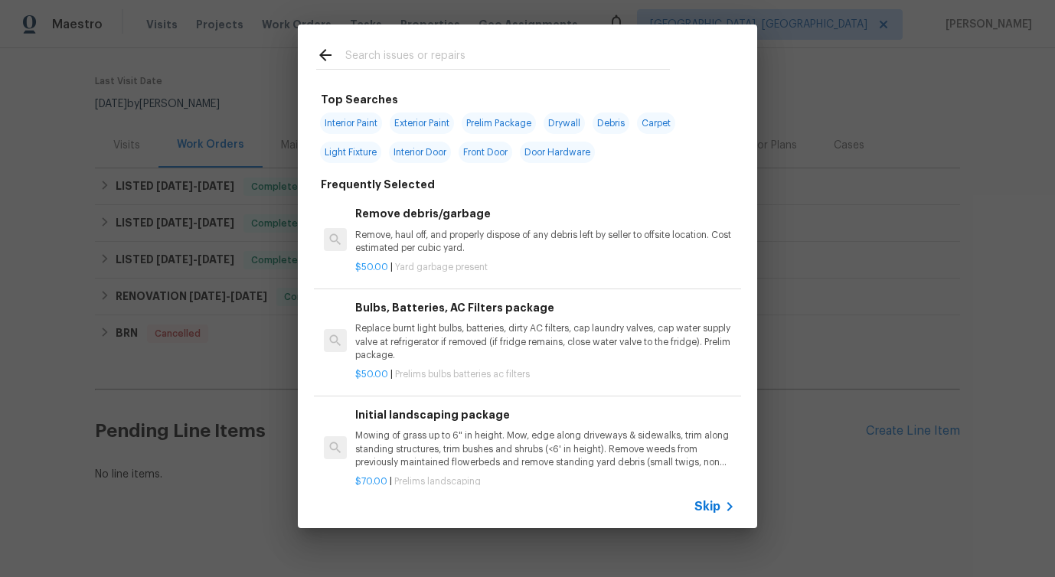
click at [459, 61] on input "text" at bounding box center [507, 57] width 325 height 23
type input "inter"
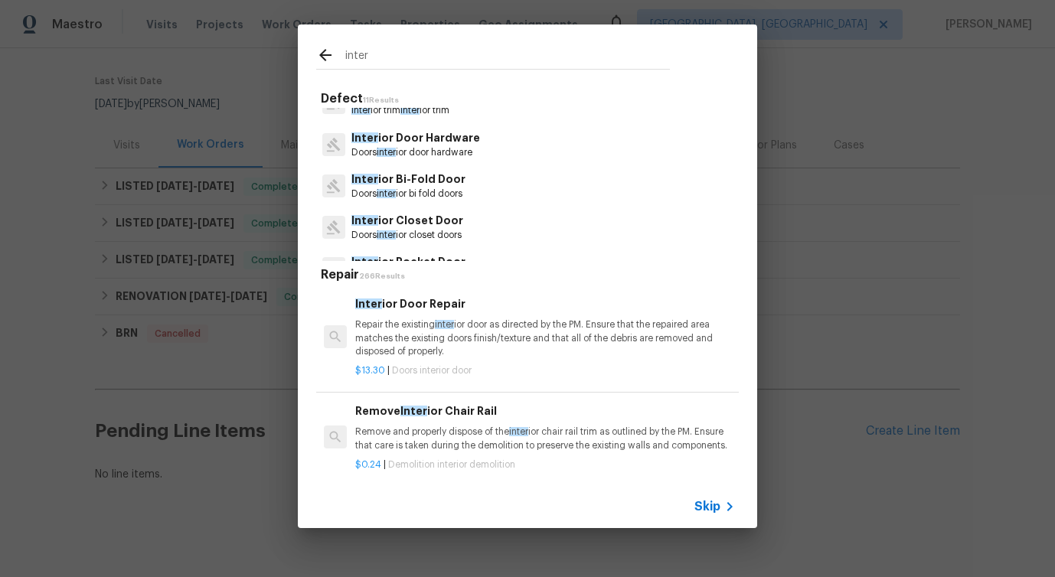
scroll to position [0, 0]
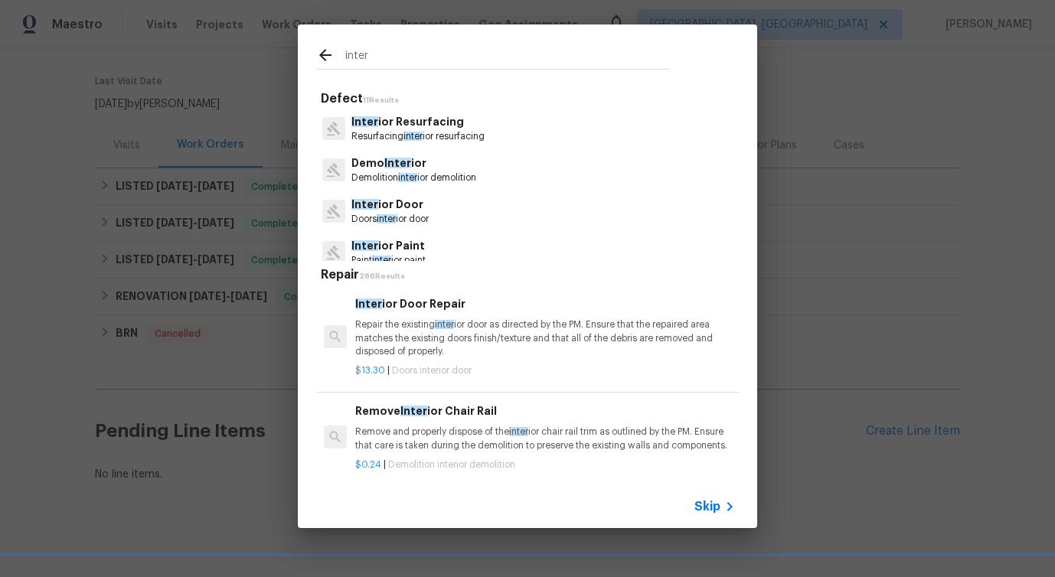
click at [404, 141] on p "Resurfacing inter ior resurfacing" at bounding box center [417, 136] width 133 height 13
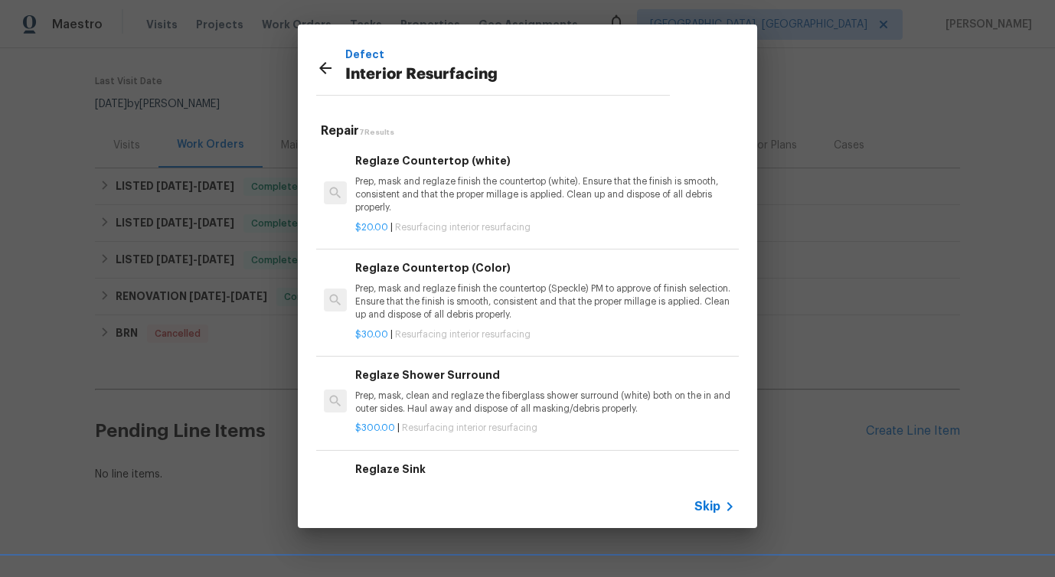
click at [322, 63] on icon at bounding box center [325, 68] width 18 height 18
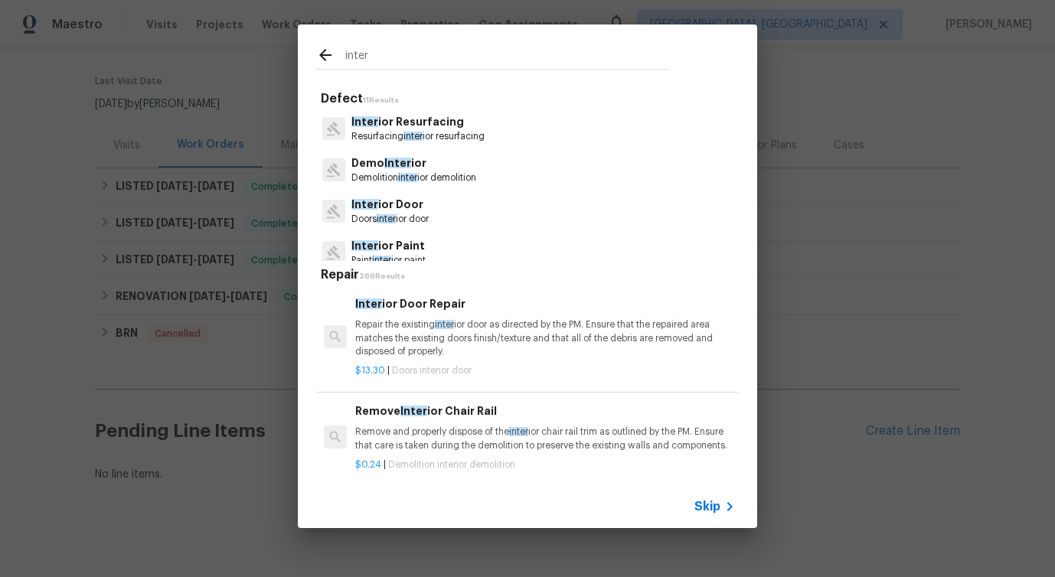
click at [358, 61] on input "inter" at bounding box center [507, 57] width 325 height 23
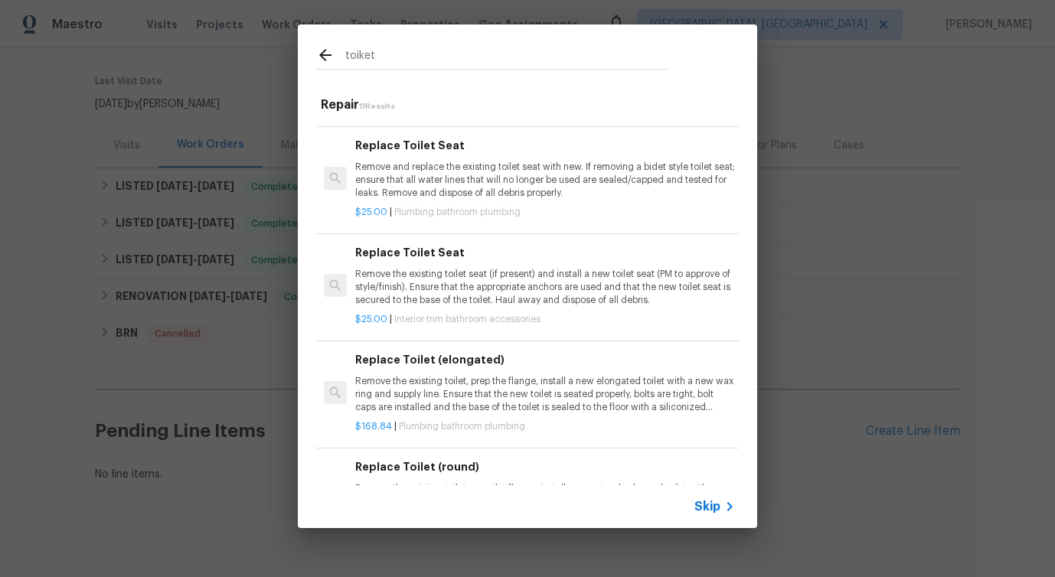
scroll to position [166, 0]
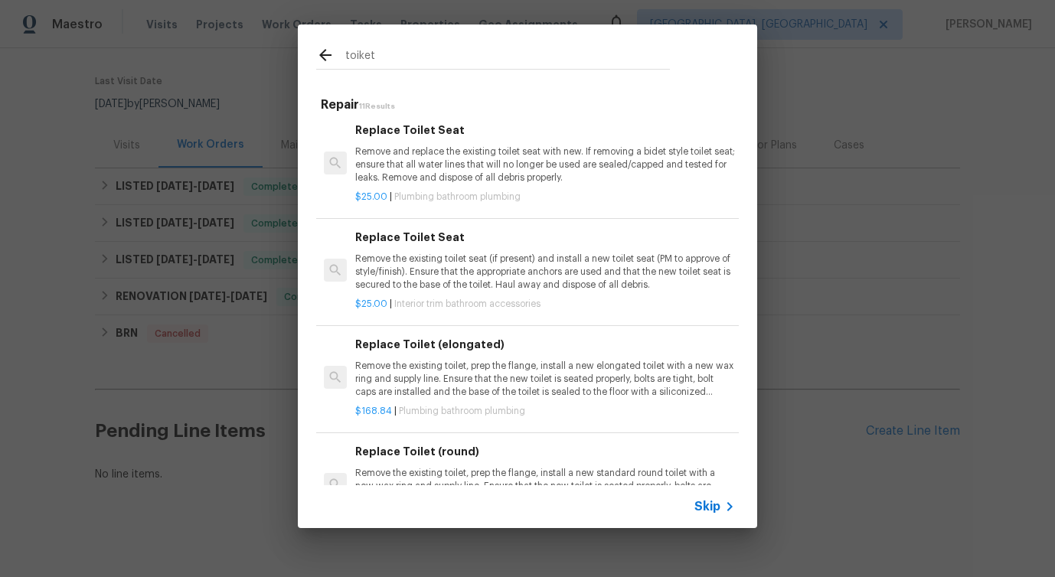
type input "toiket"
click at [443, 157] on p "Remove and replace the existing toilet seat with new. If removing a bidet style…" at bounding box center [545, 164] width 380 height 39
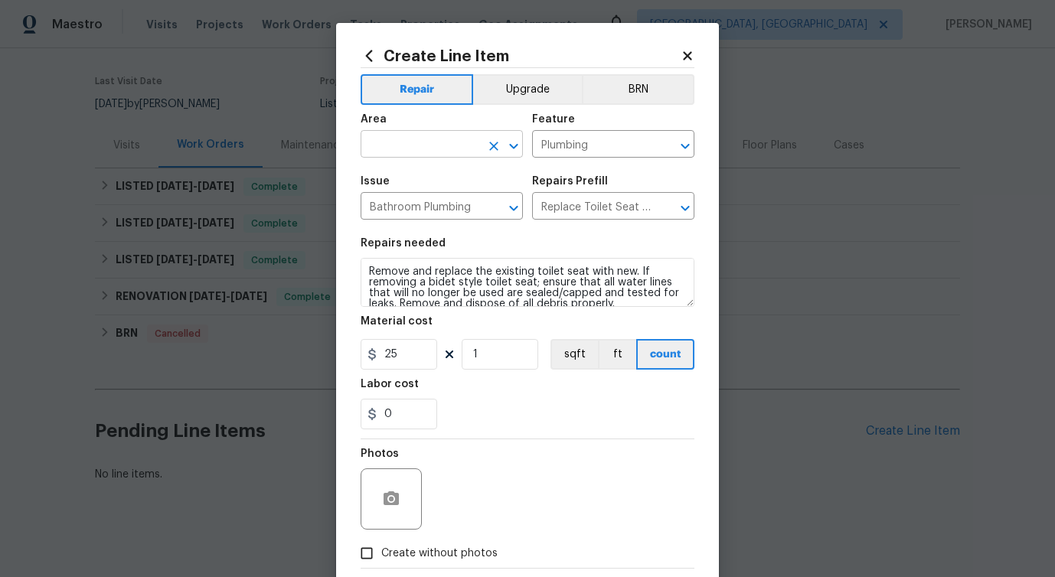
click at [416, 149] on input "text" at bounding box center [420, 146] width 119 height 24
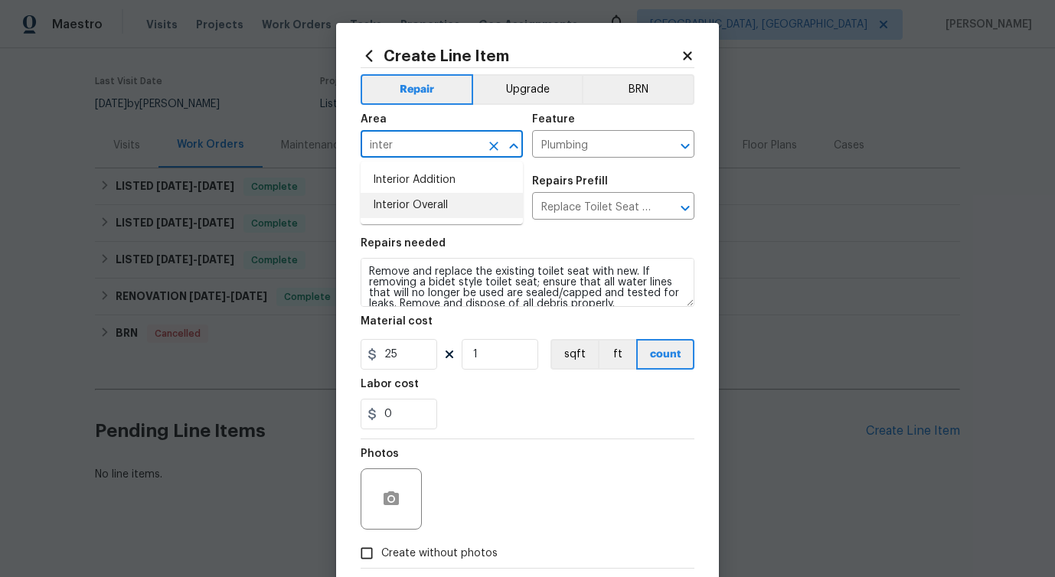
click at [433, 204] on li "Interior Overall" at bounding box center [442, 205] width 162 height 25
type input "Interior Overall"
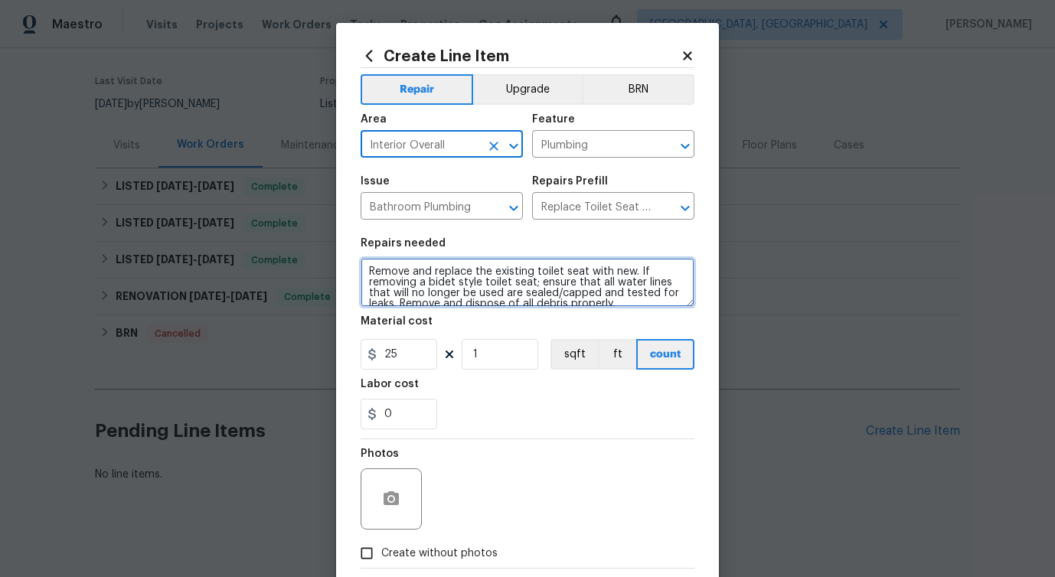
click at [430, 292] on textarea "Remove and replace the existing toilet seat with new. If removing a bidet style…" at bounding box center [528, 282] width 334 height 49
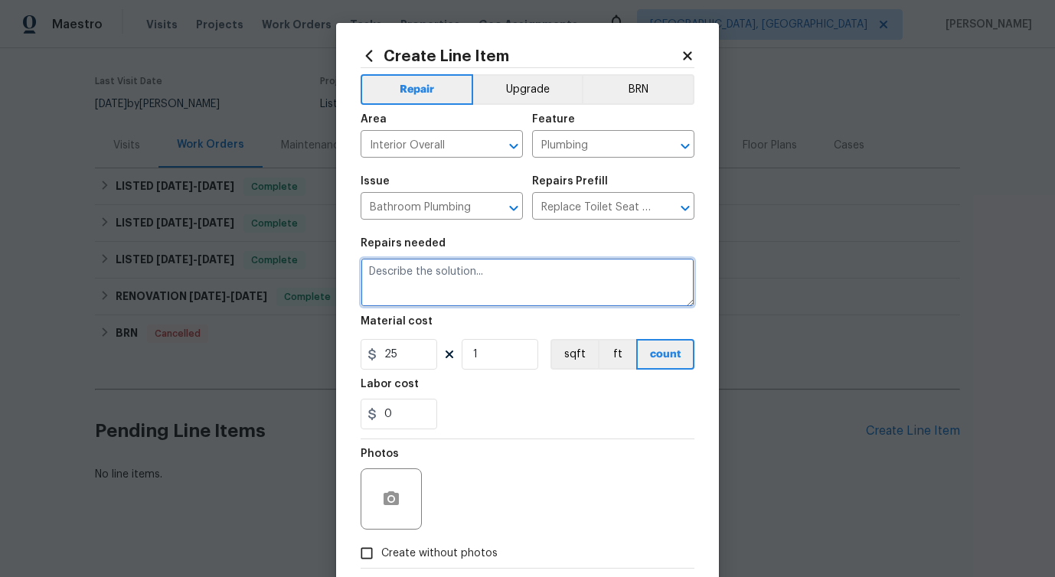
paste textarea "The toilet bowl water is brown due to buildup inside the toilet tank. Please dr…"
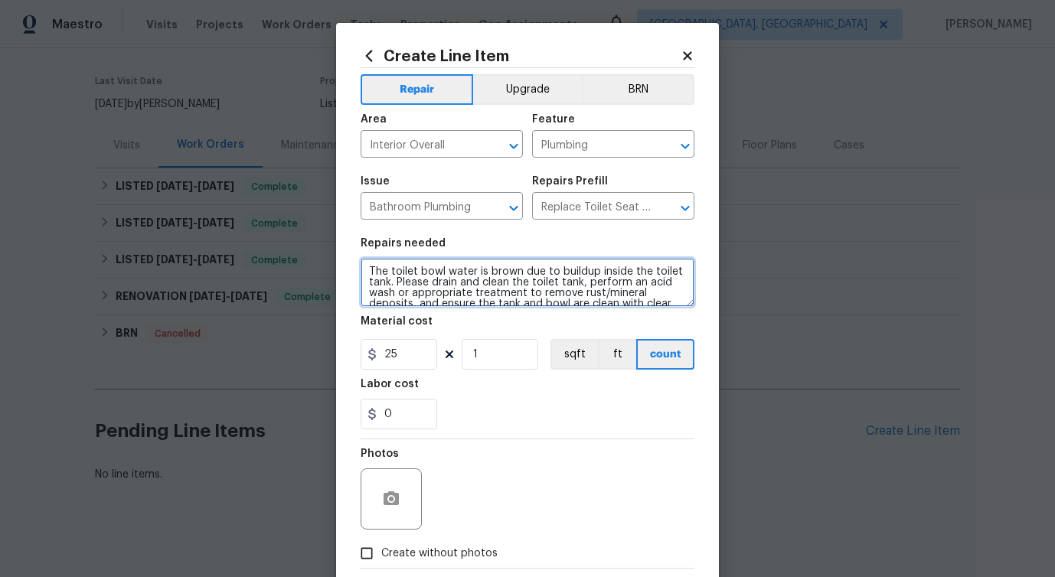
scroll to position [25, 0]
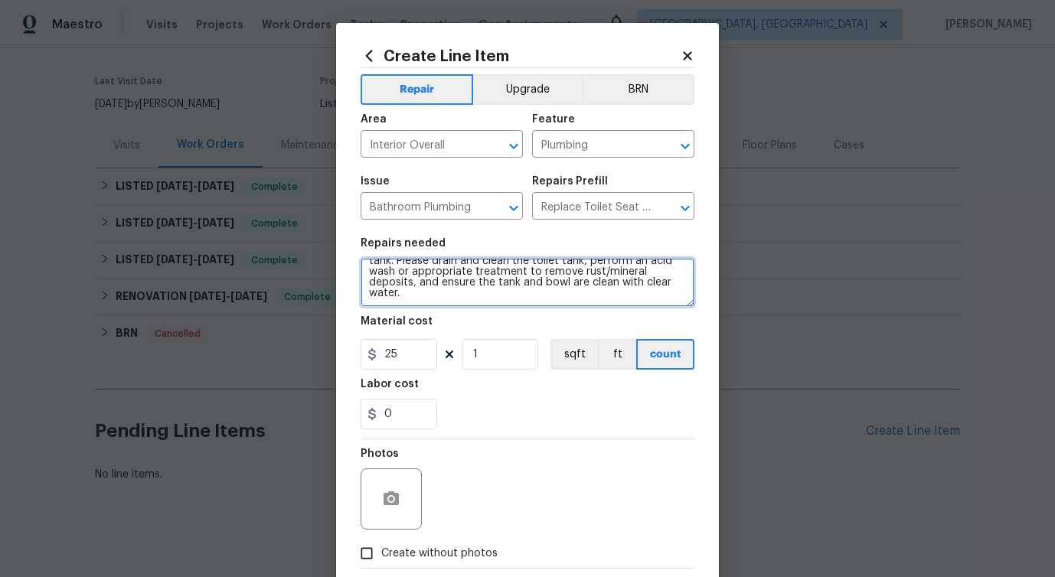
type textarea "The toilet bowl water is brown due to buildup inside the toilet tank. Please dr…"
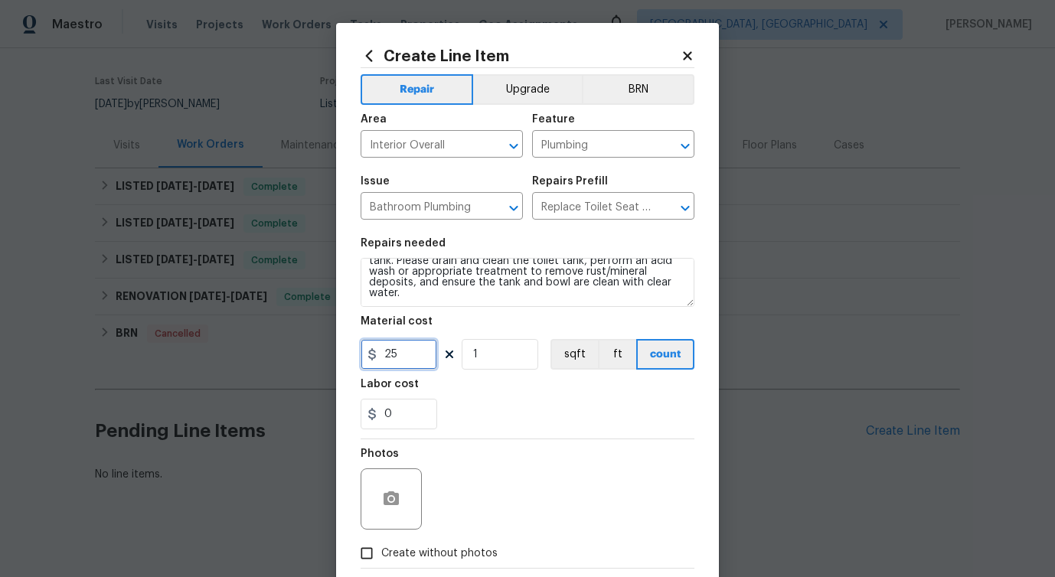
click at [385, 359] on input "25" at bounding box center [399, 354] width 77 height 31
type input "75"
click at [391, 496] on icon "button" at bounding box center [391, 499] width 15 height 14
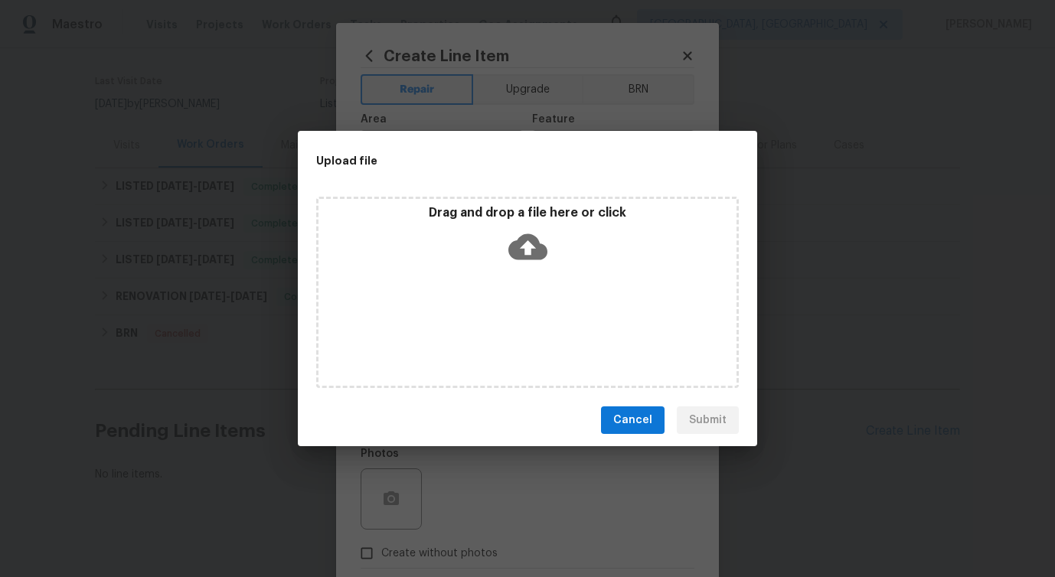
click at [522, 247] on icon at bounding box center [527, 246] width 39 height 39
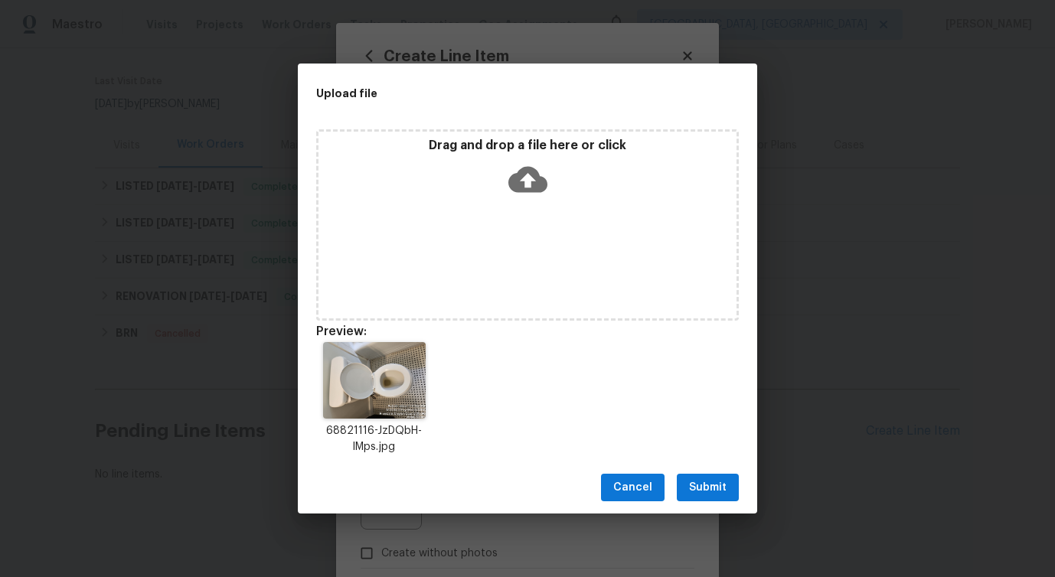
scroll to position [12, 0]
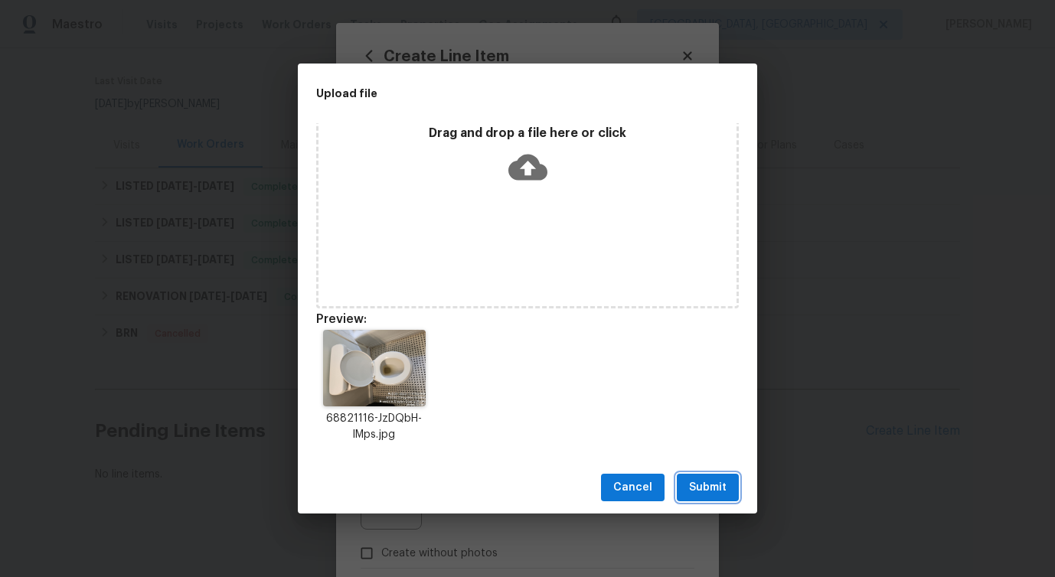
click at [720, 499] on button "Submit" at bounding box center [708, 488] width 62 height 28
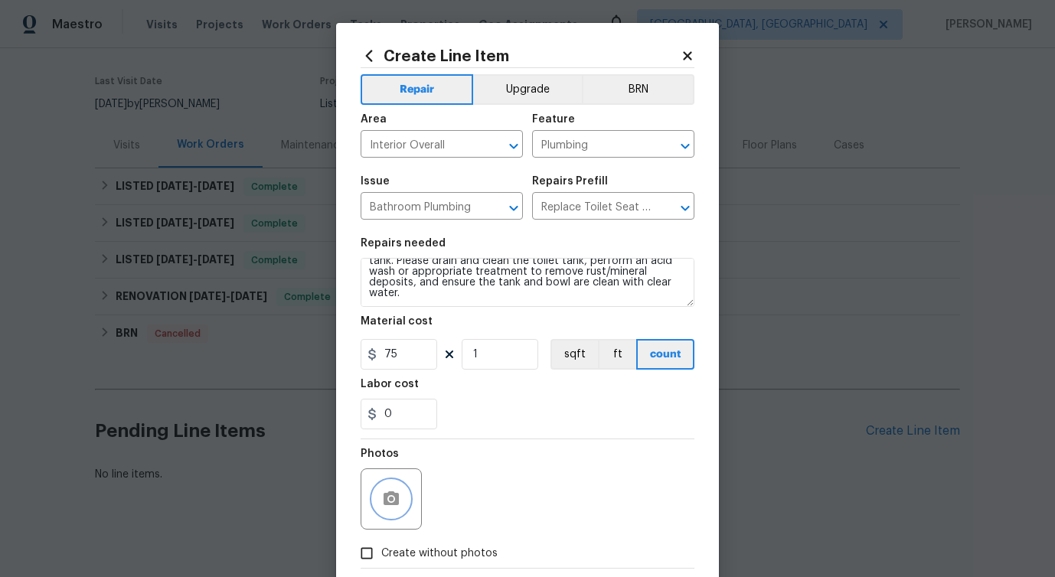
scroll to position [83, 0]
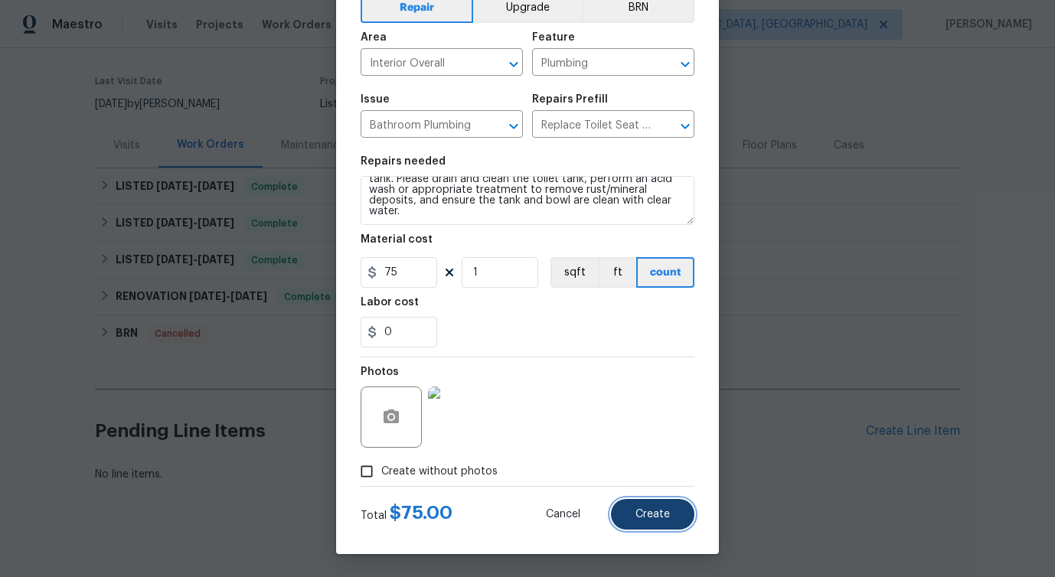
click at [654, 503] on button "Create" at bounding box center [652, 514] width 83 height 31
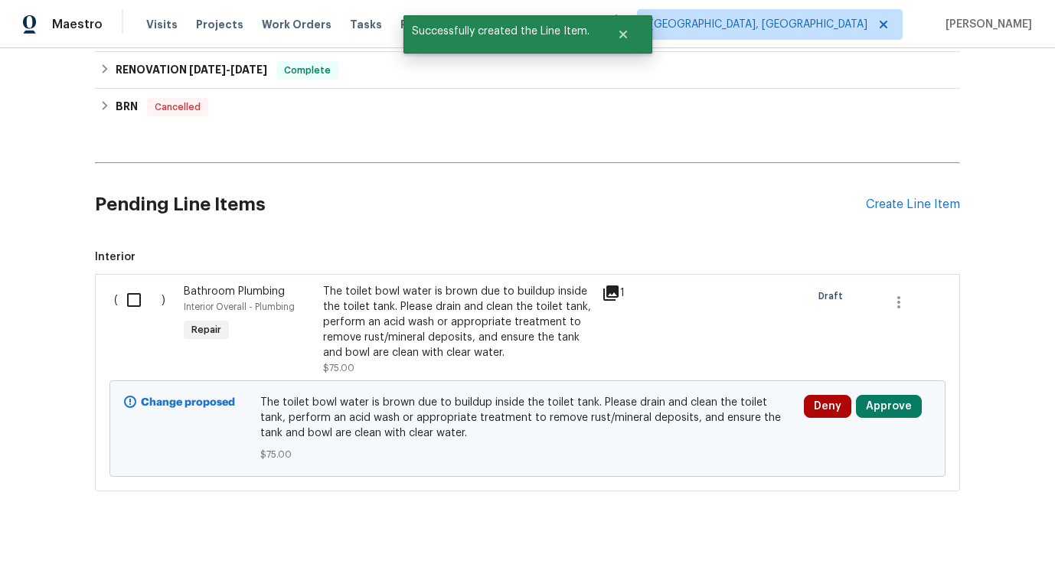
scroll to position [355, 0]
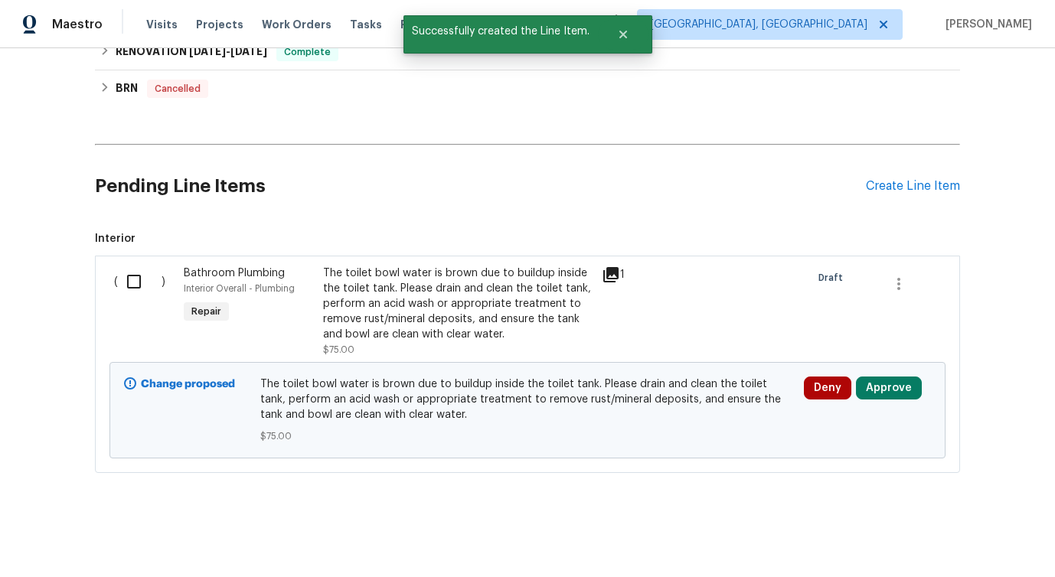
click at [130, 283] on input "checkbox" at bounding box center [140, 282] width 44 height 32
checkbox input "true"
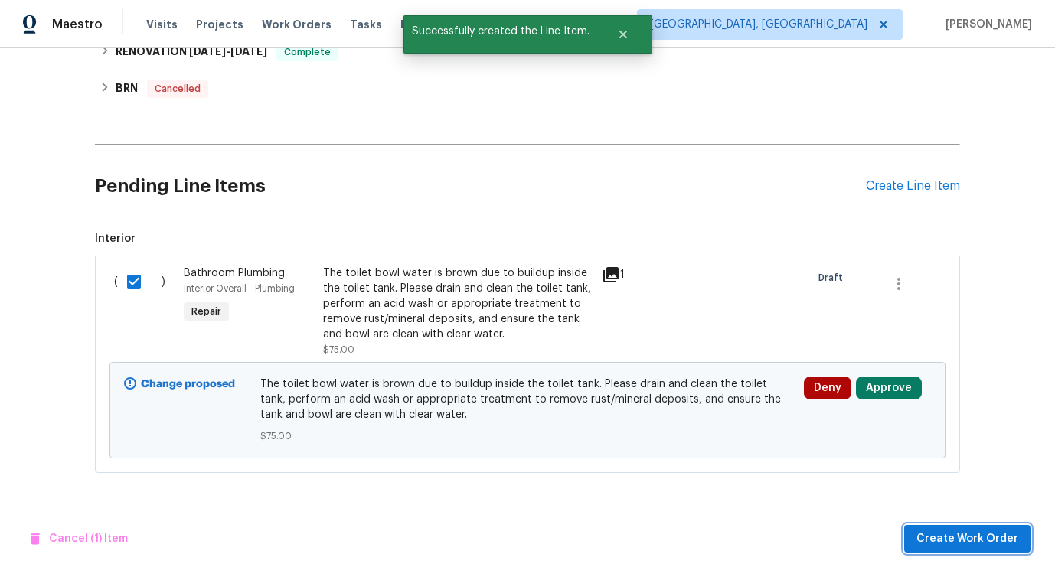
click at [960, 546] on span "Create Work Order" at bounding box center [968, 539] width 102 height 19
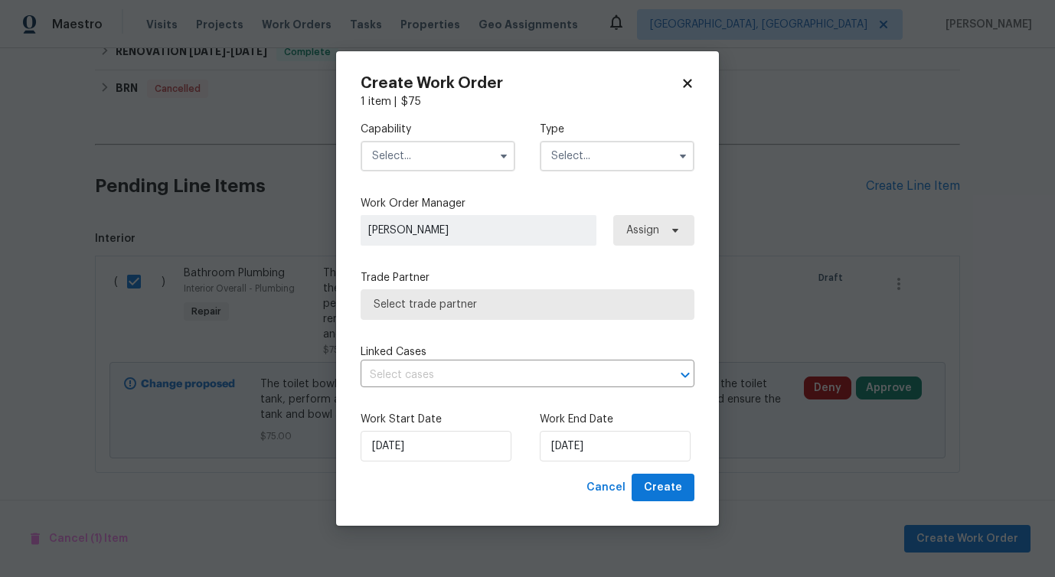
click at [410, 157] on input "text" at bounding box center [438, 156] width 155 height 31
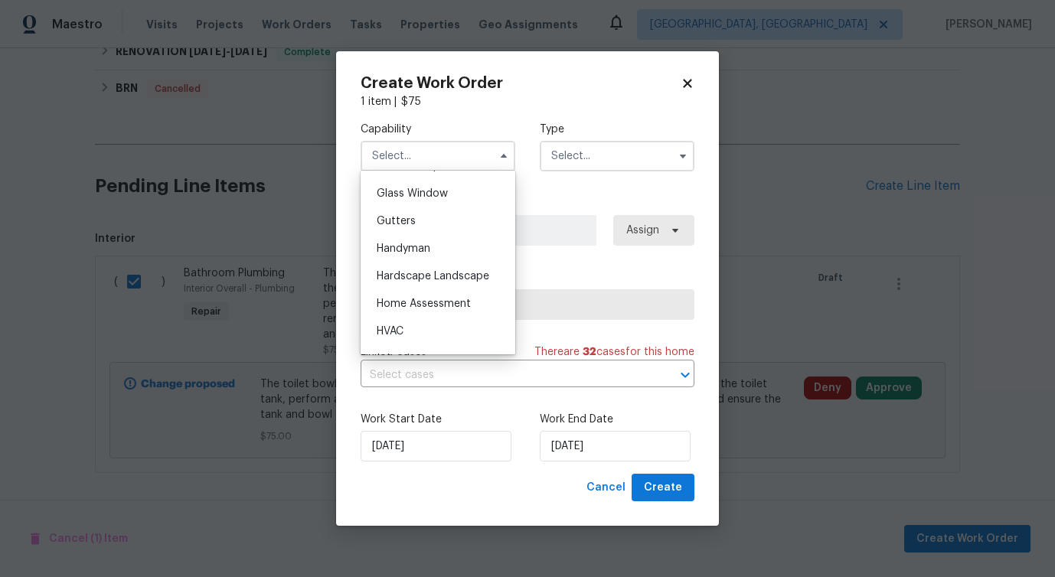
scroll to position [738, 0]
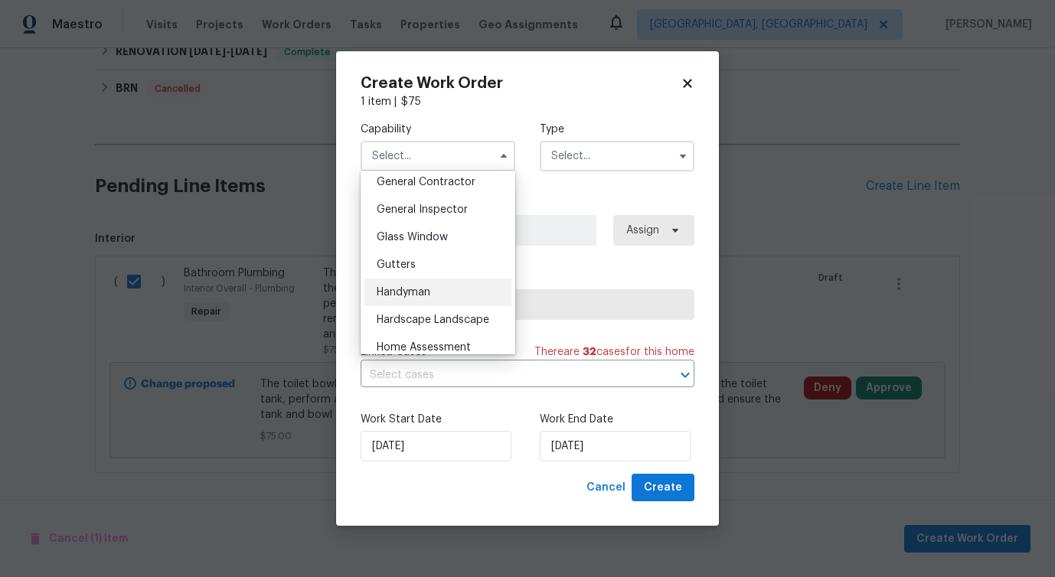
click at [428, 292] on span "Handyman" at bounding box center [404, 292] width 54 height 11
type input "Handyman"
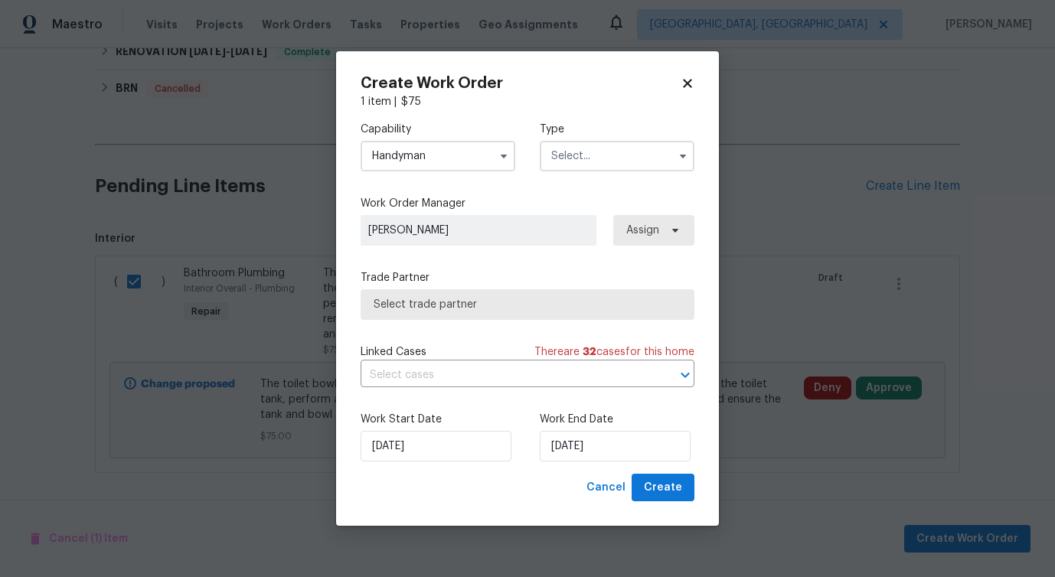
click at [602, 141] on input "text" at bounding box center [617, 156] width 155 height 31
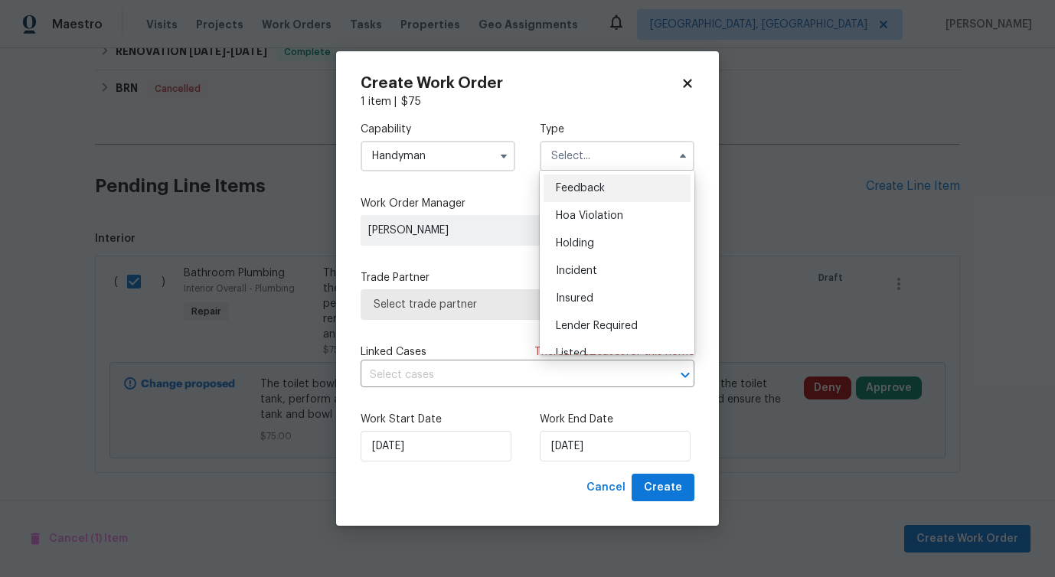
click at [577, 188] on span "Feedback" at bounding box center [580, 188] width 49 height 11
type input "Feedback"
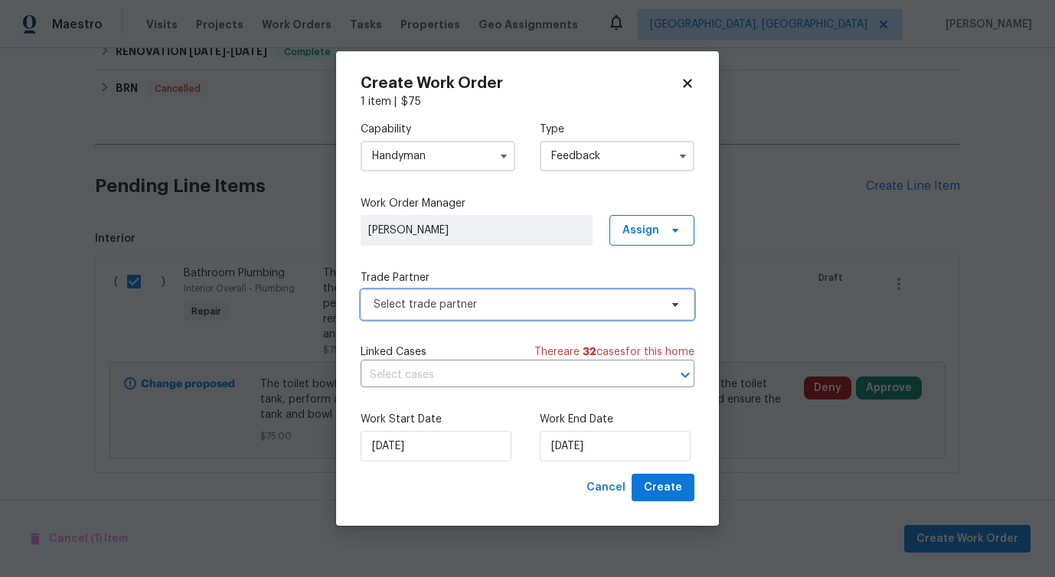
click at [433, 310] on span "Select trade partner" at bounding box center [517, 304] width 286 height 15
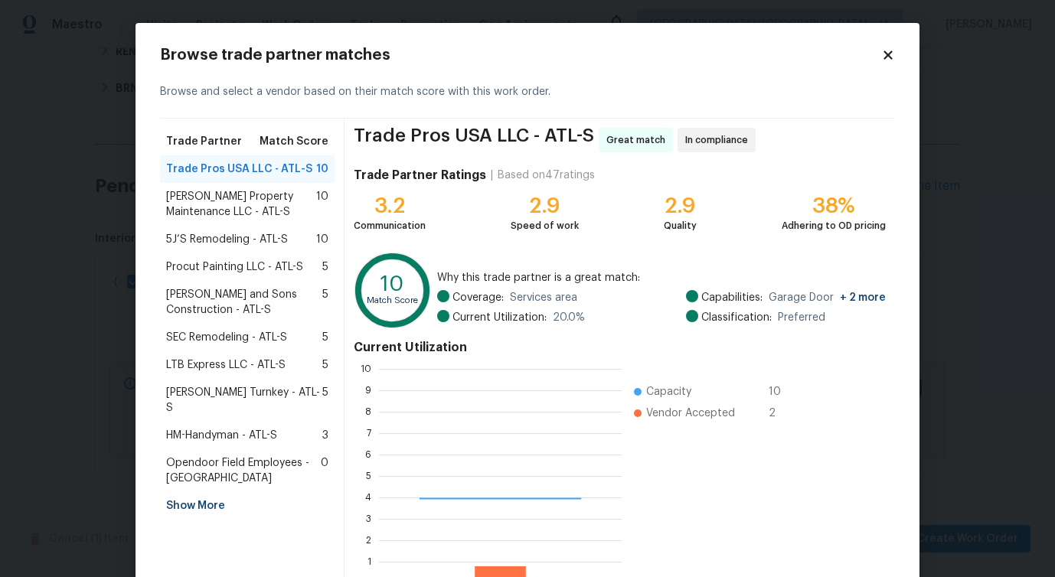
scroll to position [214, 243]
click at [208, 213] on span "Glen Property Maintenance LLC - ATL-S" at bounding box center [241, 204] width 150 height 31
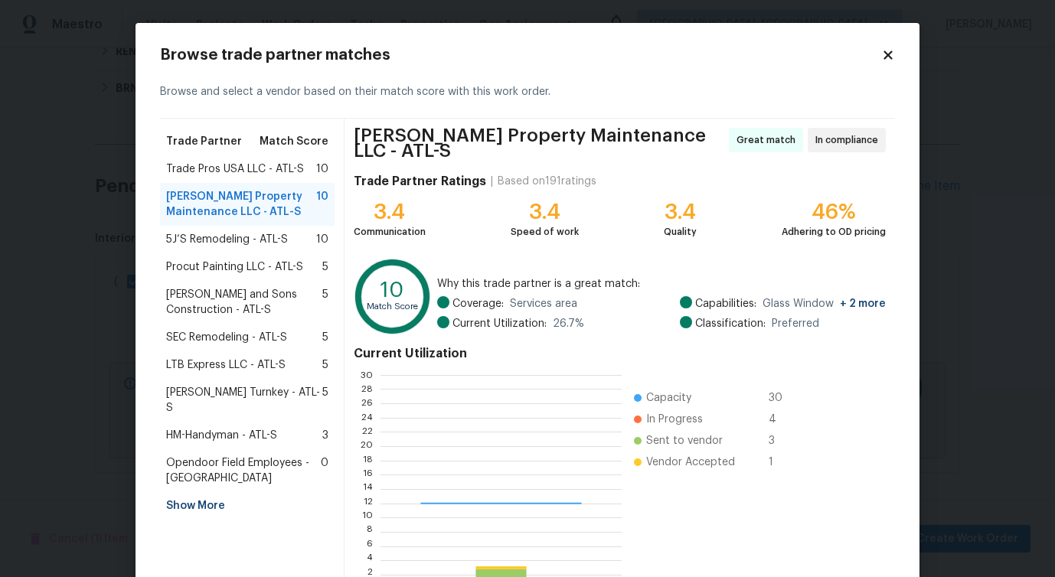
scroll to position [214, 240]
click at [204, 250] on div "5J’S Remodeling - ATL-S 10" at bounding box center [247, 240] width 175 height 28
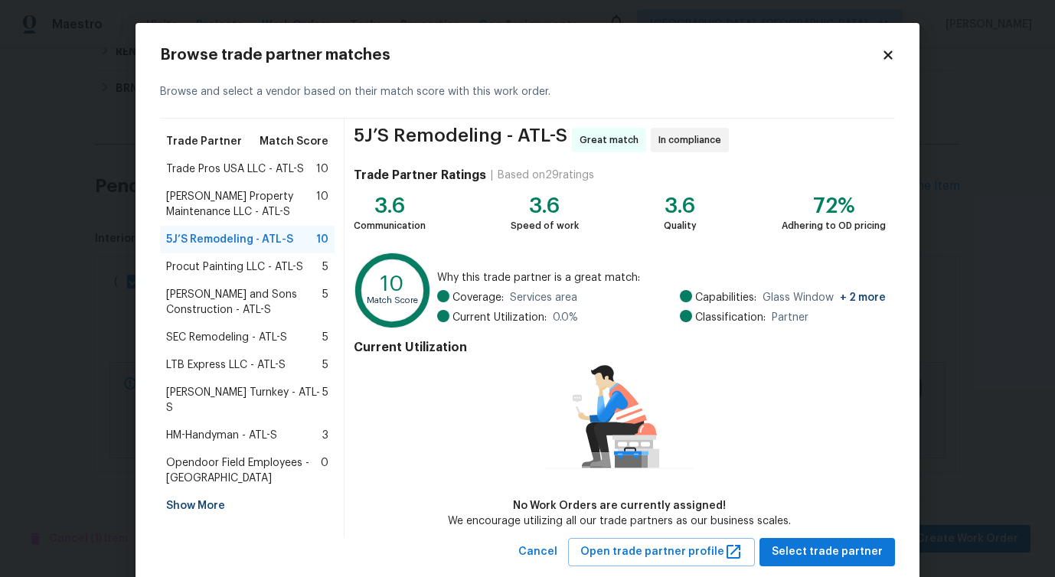
scroll to position [35, 0]
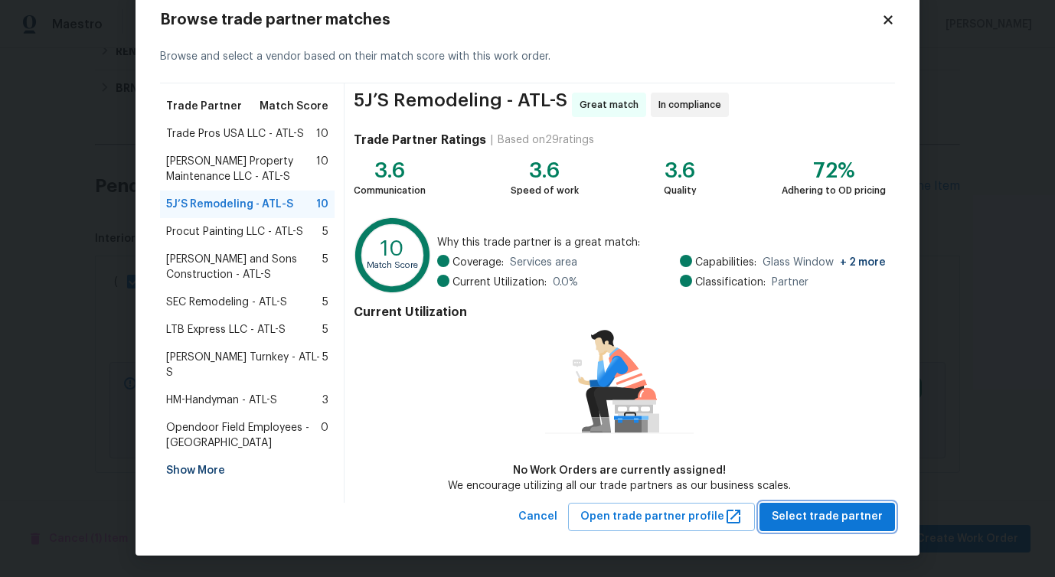
click at [821, 512] on span "Select trade partner" at bounding box center [827, 517] width 111 height 19
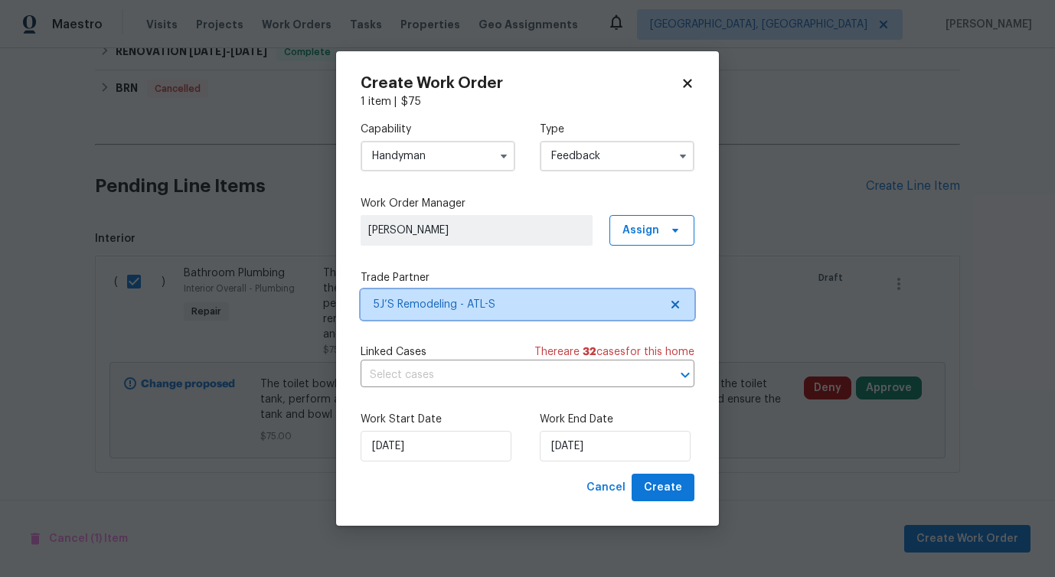
scroll to position [0, 0]
click at [410, 368] on input "text" at bounding box center [506, 376] width 291 height 24
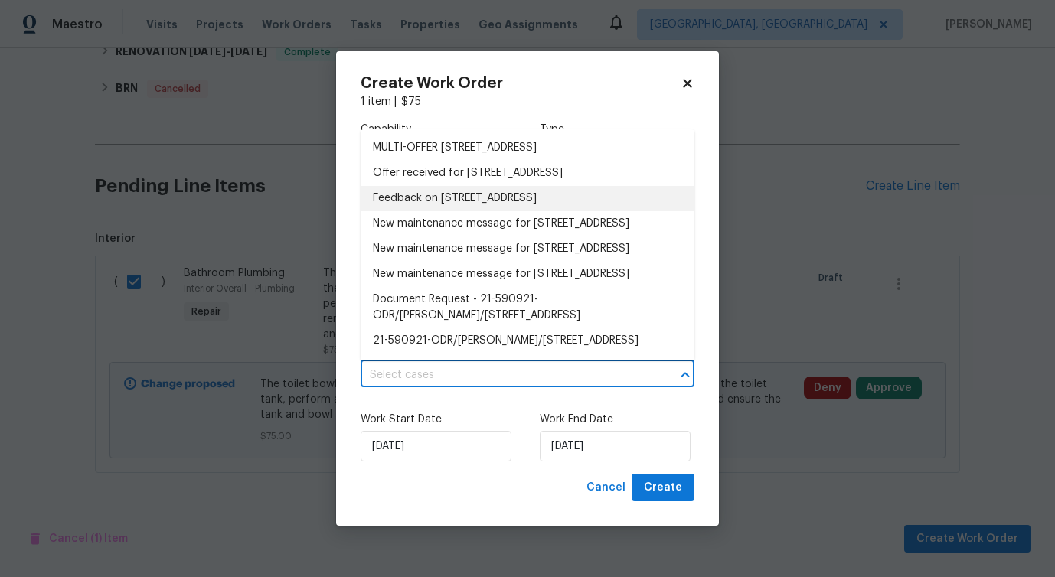
click at [409, 211] on li "Feedback on 6120 E Fayetteville Dr, Riverdale, GA 30296" at bounding box center [528, 198] width 334 height 25
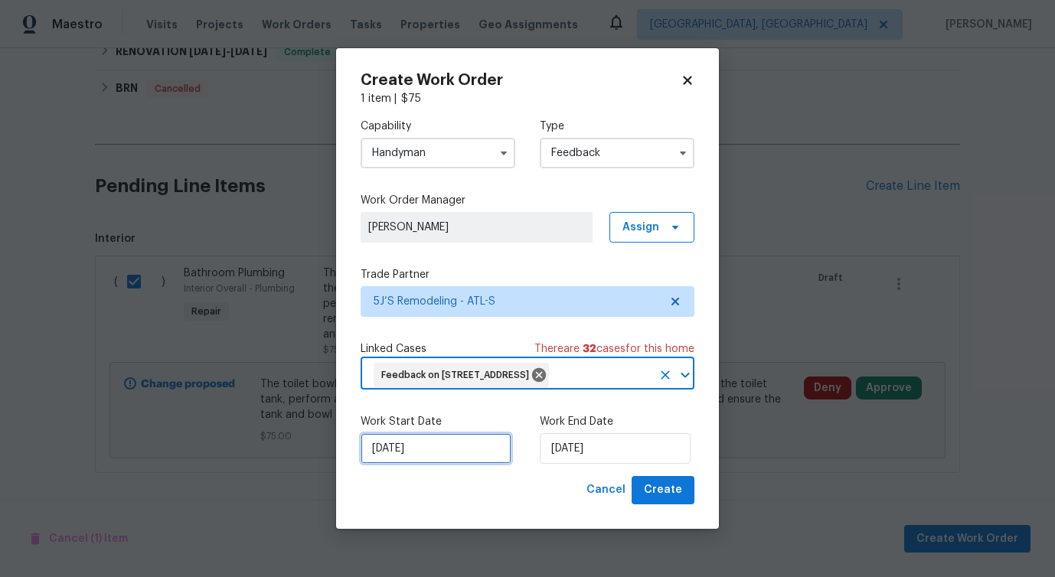
click at [416, 463] on input "9/2/2025" at bounding box center [436, 448] width 151 height 31
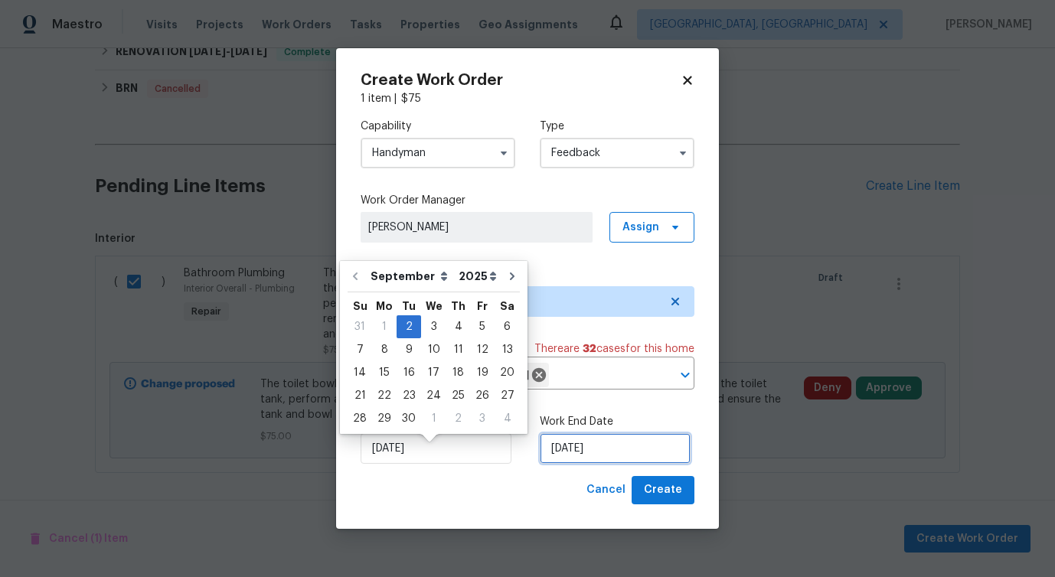
click at [636, 459] on input "9/2/2025" at bounding box center [615, 448] width 151 height 31
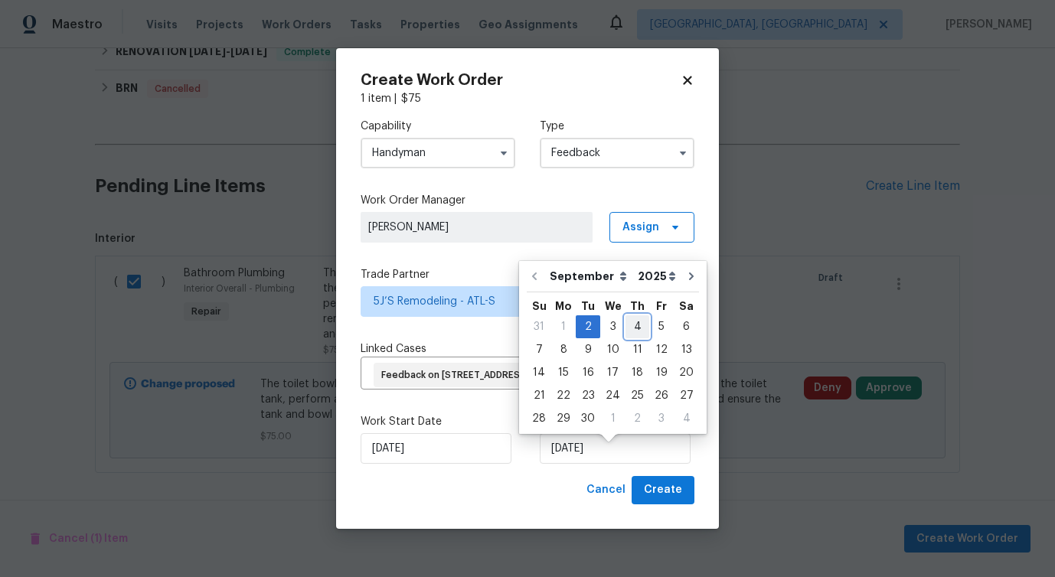
click at [631, 320] on div "4" at bounding box center [638, 326] width 24 height 21
type input "9/4/2025"
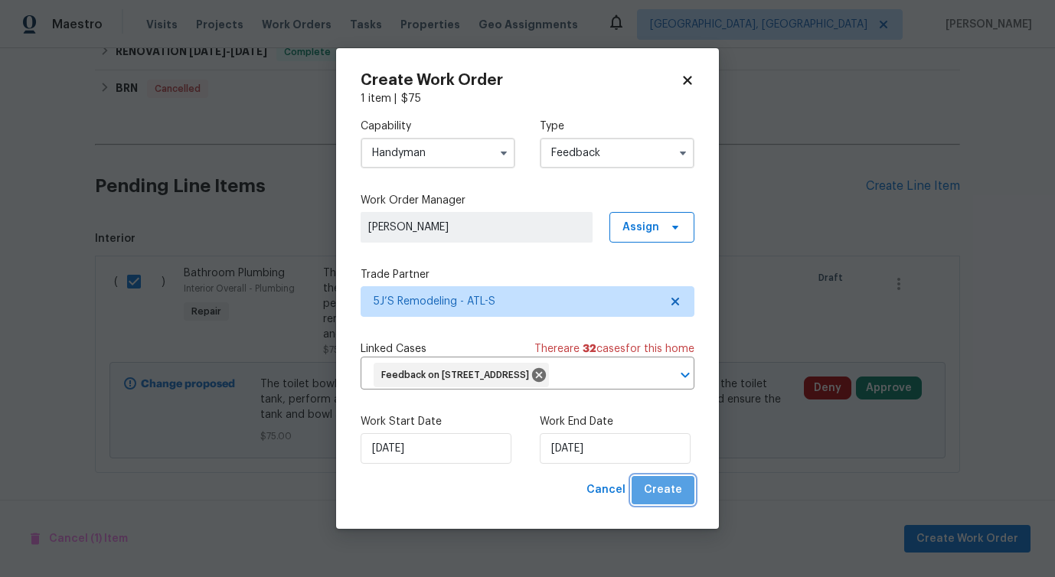
click at [679, 500] on span "Create" at bounding box center [663, 490] width 38 height 19
checkbox input "false"
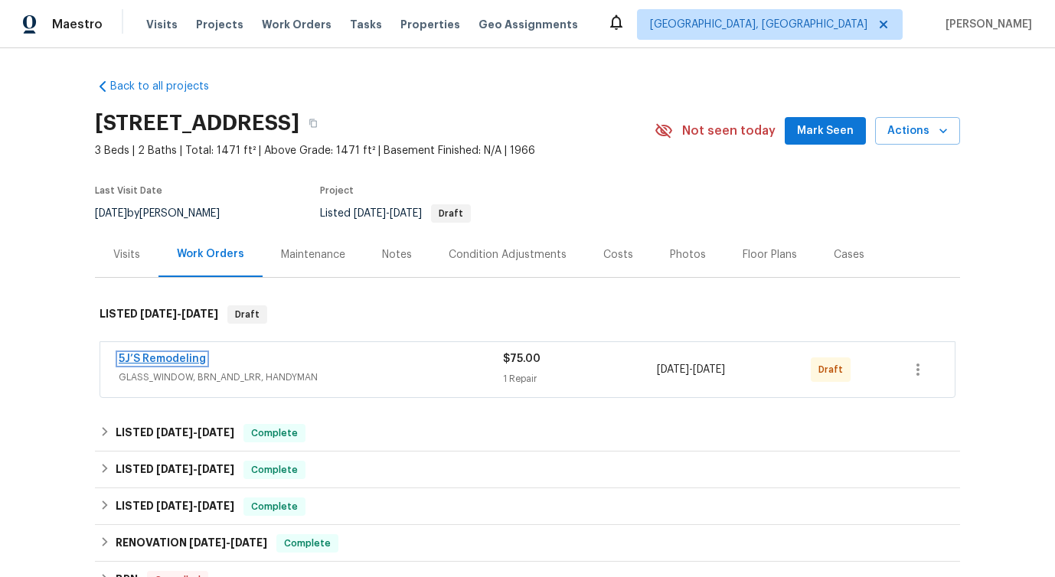
click at [176, 358] on link "5J’S Remodeling" at bounding box center [162, 359] width 87 height 11
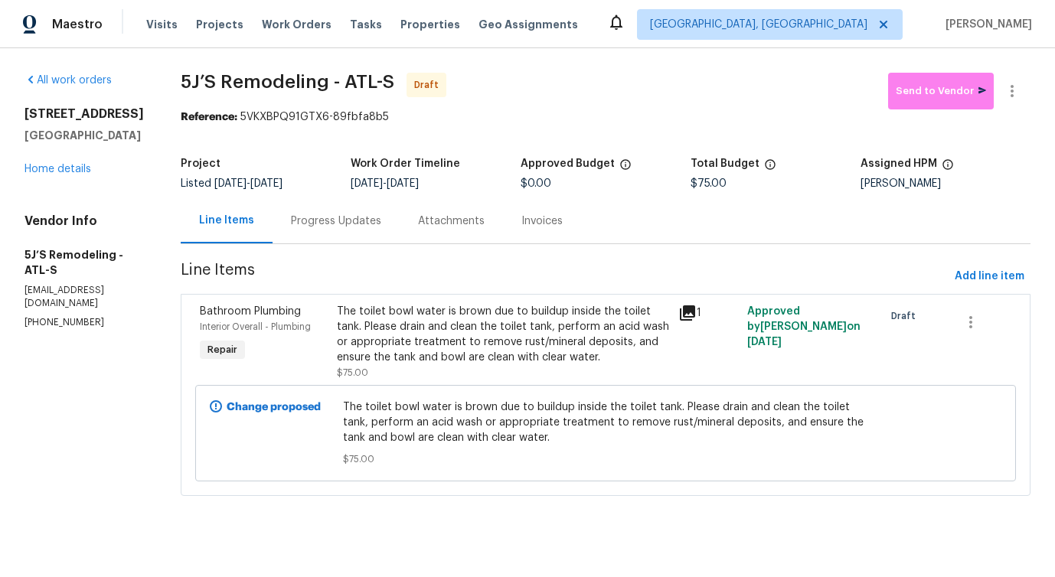
click at [377, 223] on div "Progress Updates" at bounding box center [336, 221] width 90 height 15
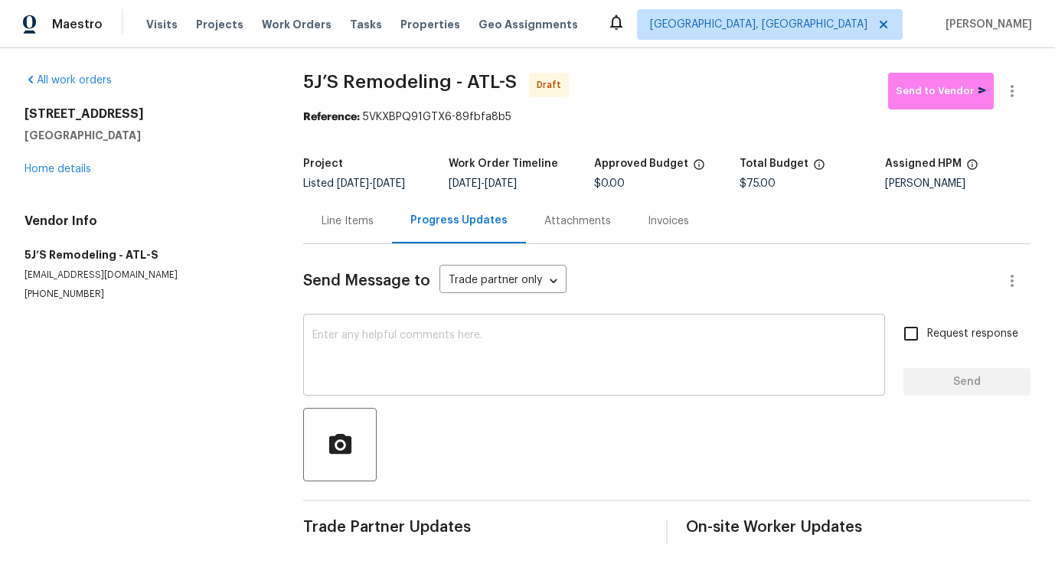
click at [413, 332] on textarea at bounding box center [594, 357] width 564 height 54
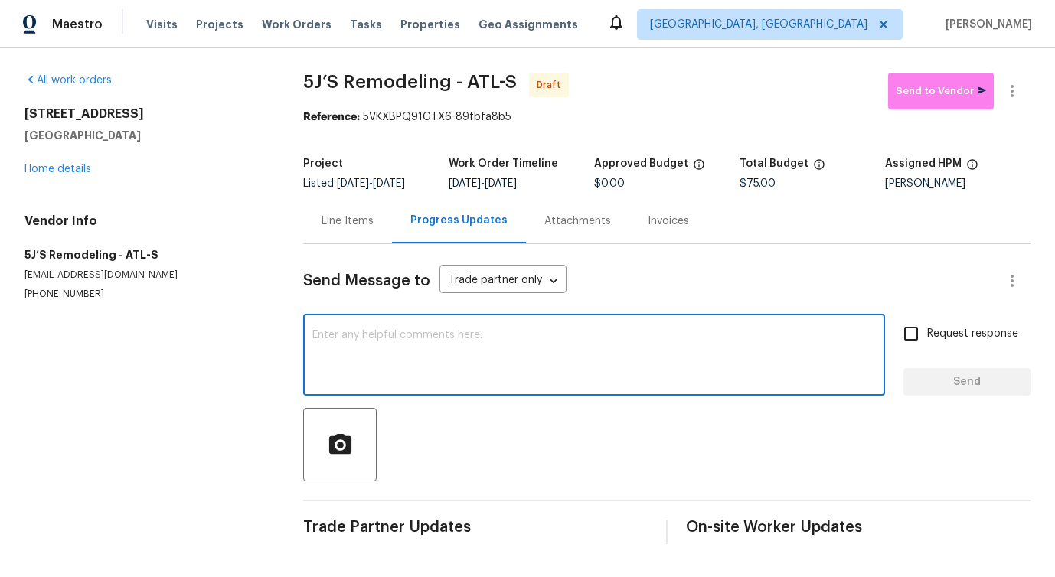
paste textarea "Hi, this is [PERSON_NAME] with Opendoor. I’m confirming you received the WO for…"
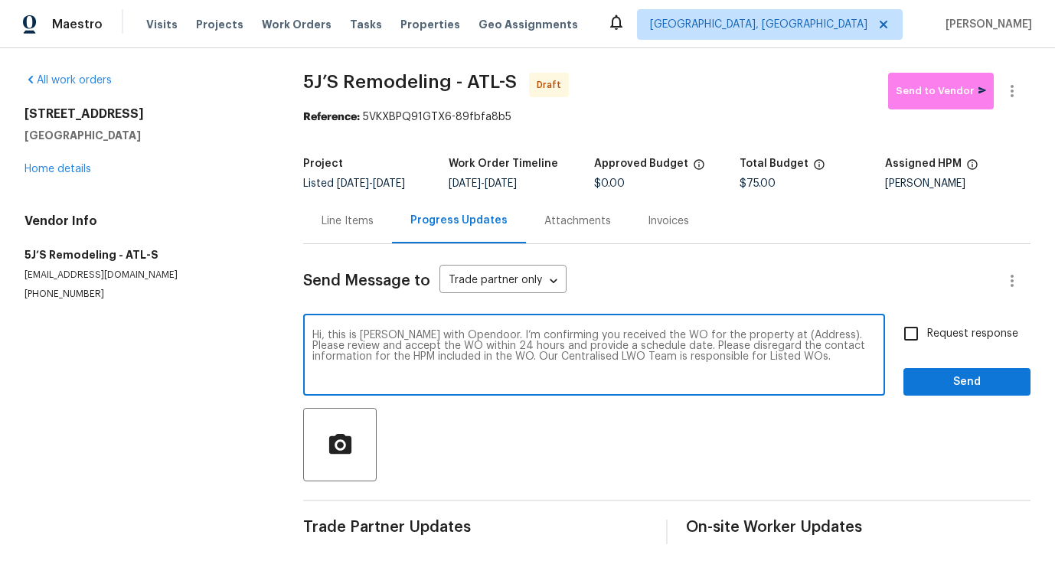
click at [777, 334] on textarea "Hi, this is [PERSON_NAME] with Opendoor. I’m confirming you received the WO for…" at bounding box center [594, 357] width 564 height 54
paste textarea "[STREET_ADDRESS]"
type textarea "Hi, this is [PERSON_NAME] with Opendoor. I’m confirming you received the WO for…"
click at [964, 327] on span "Request response" at bounding box center [972, 334] width 91 height 16
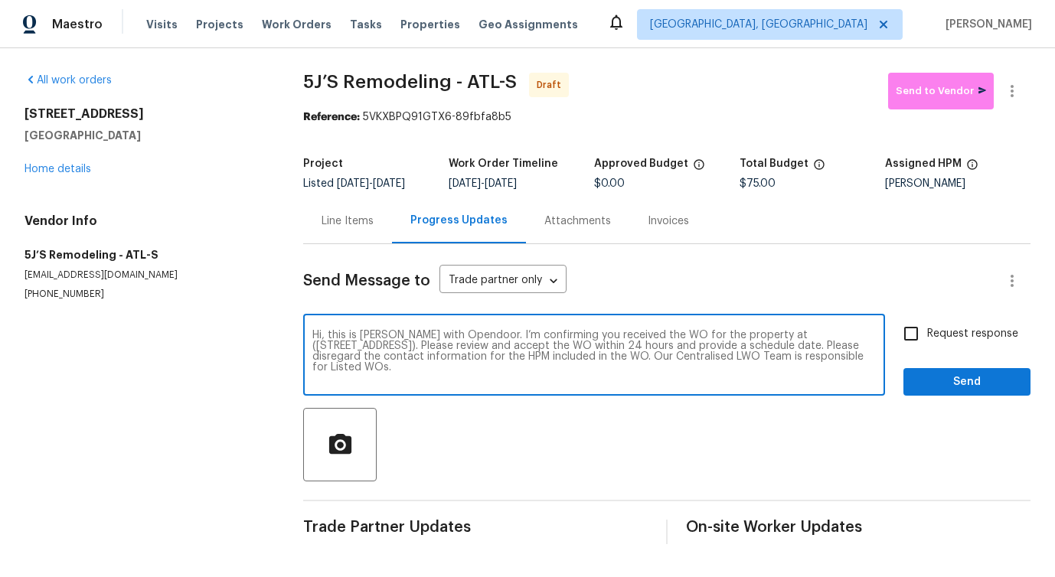
click at [927, 327] on input "Request response" at bounding box center [911, 334] width 32 height 32
checkbox input "true"
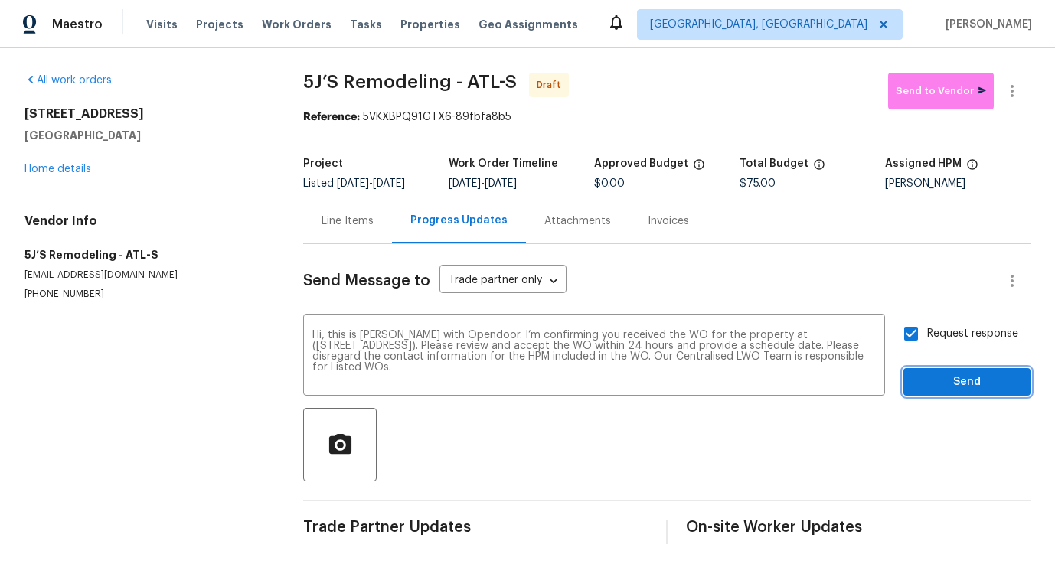
click at [962, 385] on span "Send" at bounding box center [967, 382] width 103 height 19
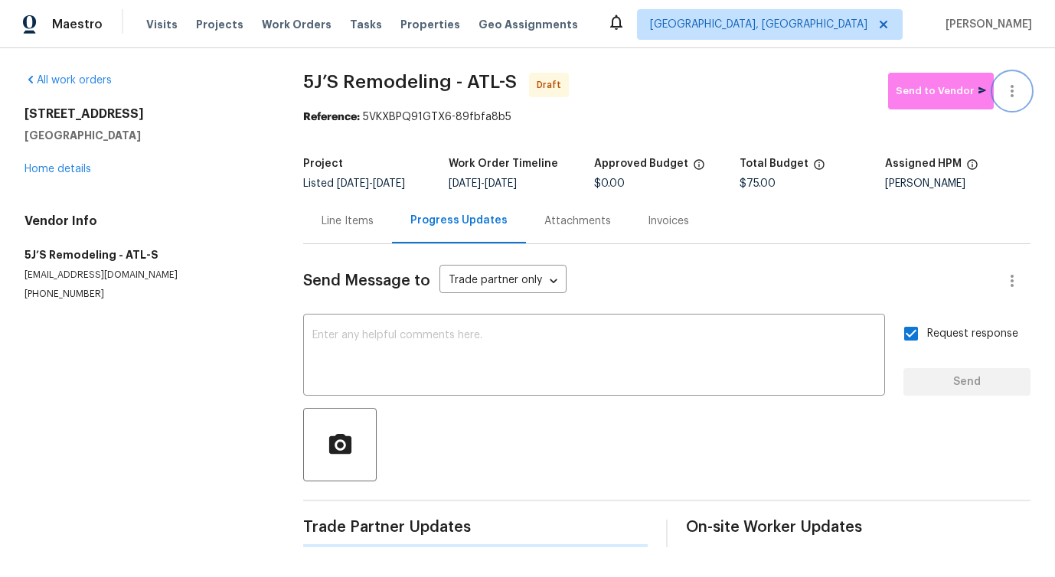
click at [1015, 83] on icon "button" at bounding box center [1012, 91] width 18 height 18
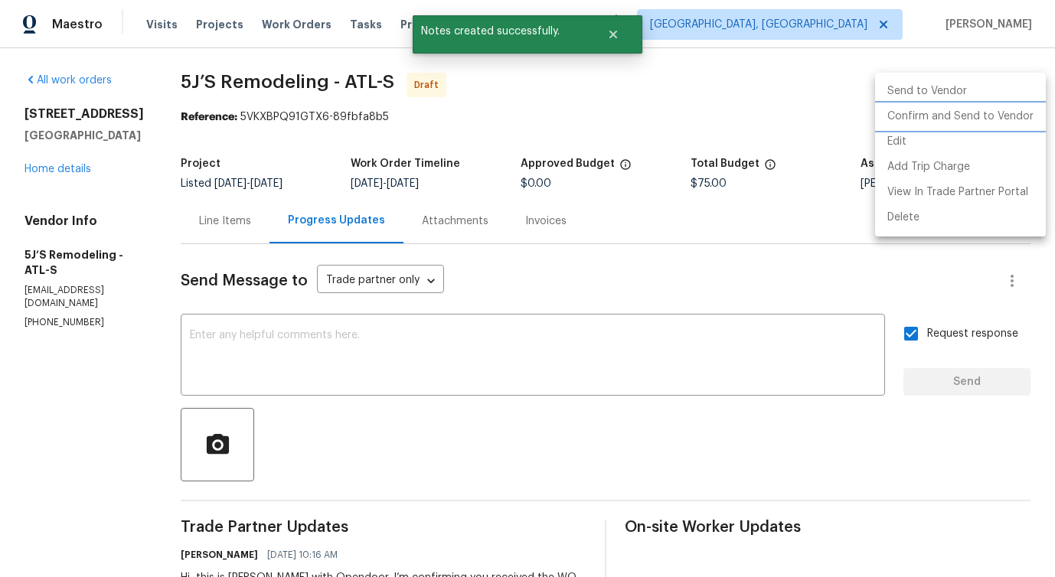
click at [911, 115] on li "Confirm and Send to Vendor" at bounding box center [960, 116] width 171 height 25
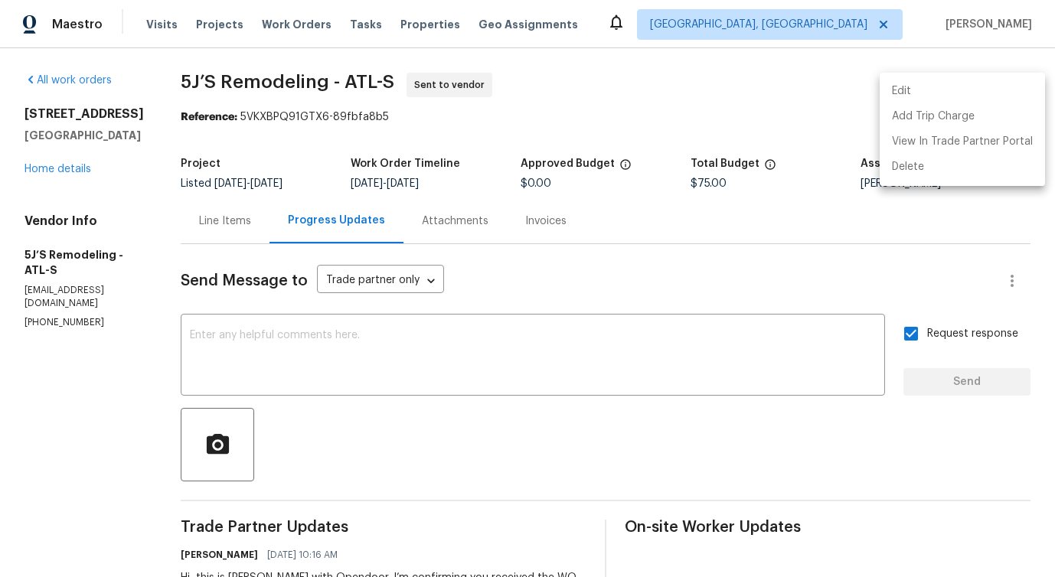
click at [333, 374] on div at bounding box center [527, 288] width 1055 height 577
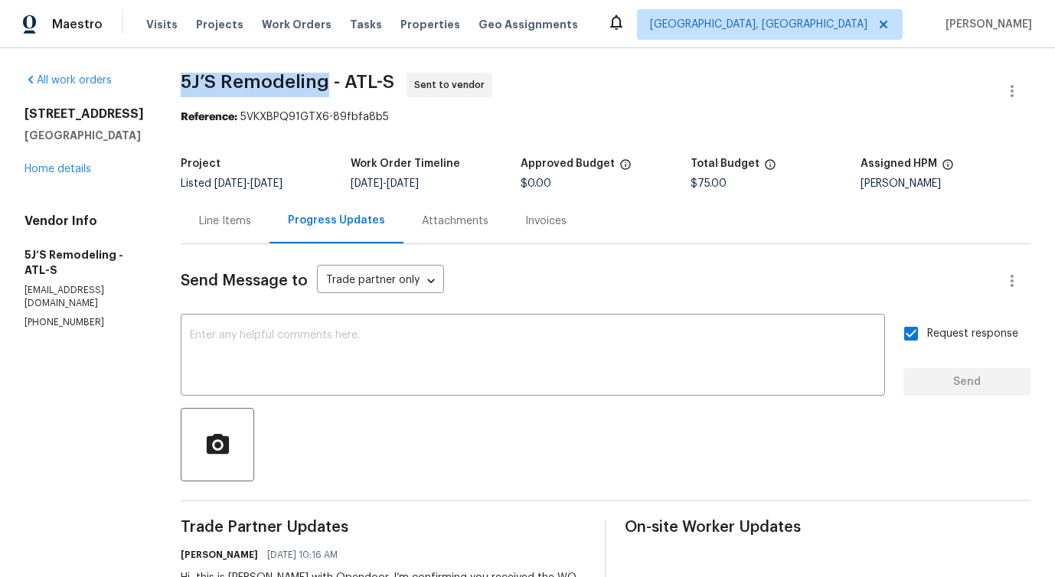
drag, startPoint x: 178, startPoint y: 77, endPoint x: 325, endPoint y: 82, distance: 147.1
click at [325, 82] on div "All work orders [STREET_ADDRESS] Home details Vendor Info 5J’S Remodeling - ATL…" at bounding box center [527, 369] width 1055 height 642
copy span "5J’S Remodeling"
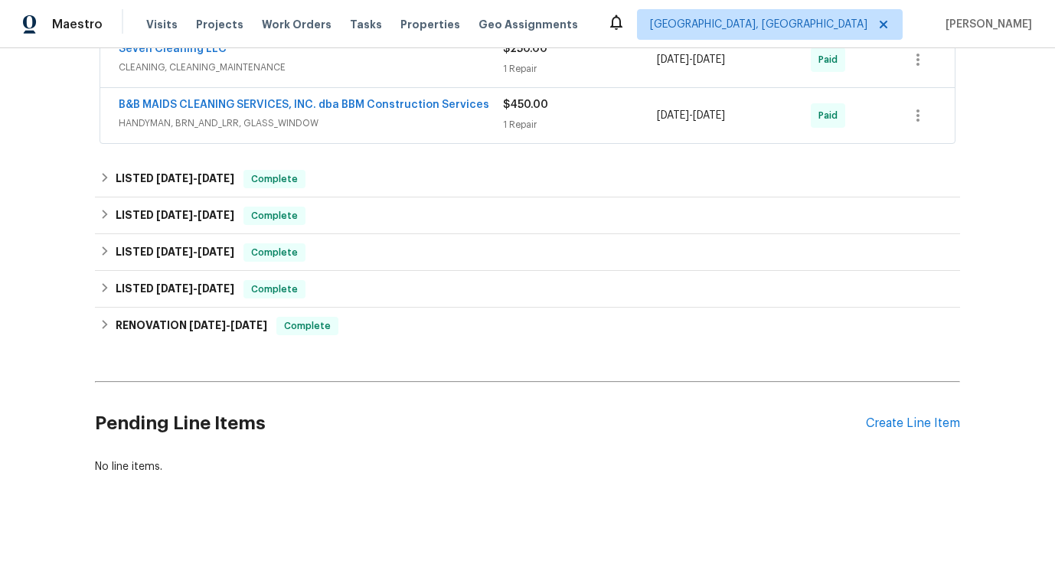
scroll to position [702, 0]
click at [894, 421] on div "Create Line Item" at bounding box center [913, 423] width 94 height 15
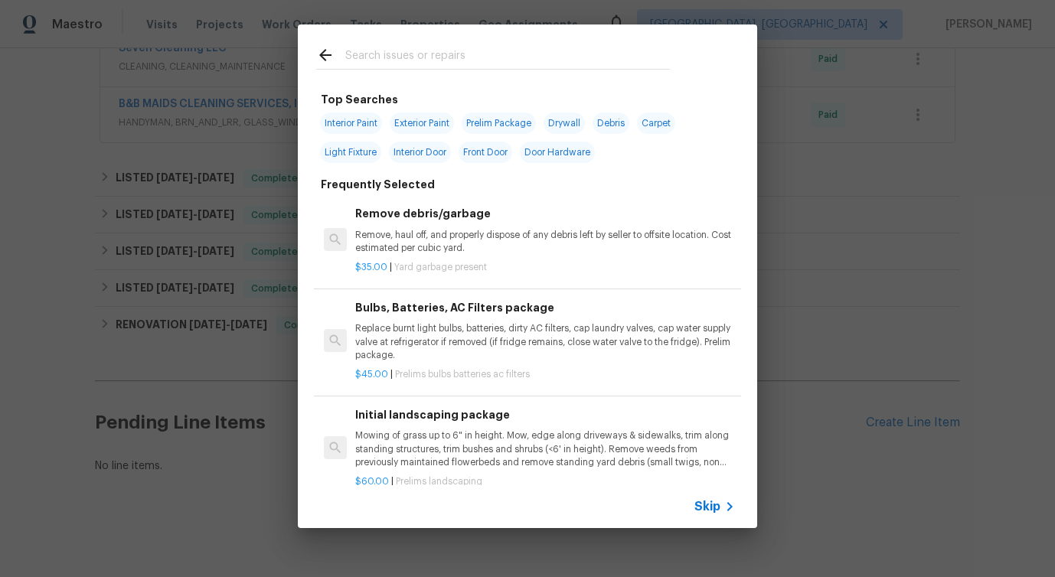
click at [374, 64] on input "text" at bounding box center [507, 57] width 325 height 23
type input "hvac"
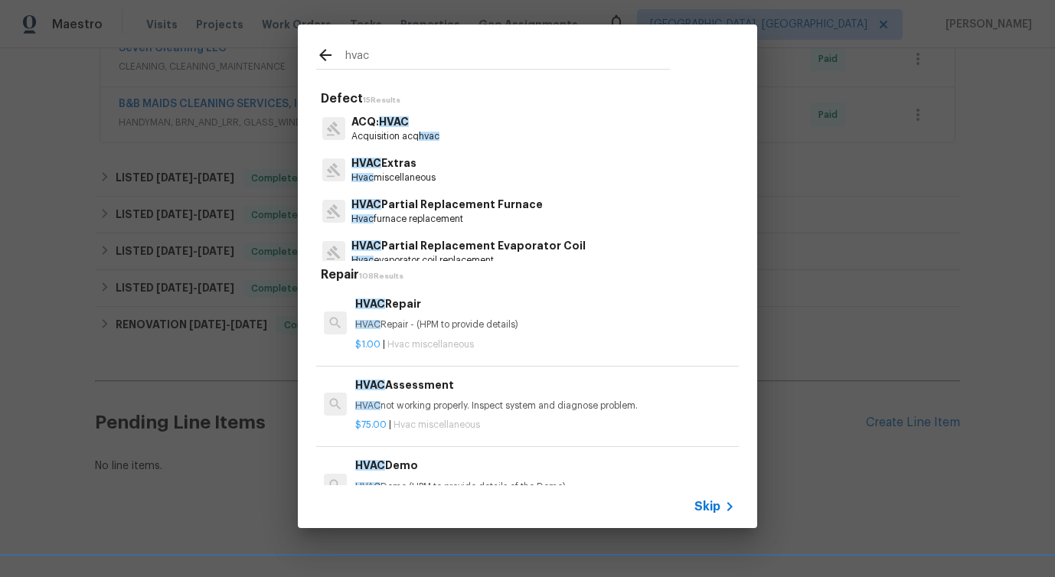
click at [380, 172] on p "Hvac miscellaneous" at bounding box center [393, 178] width 84 height 13
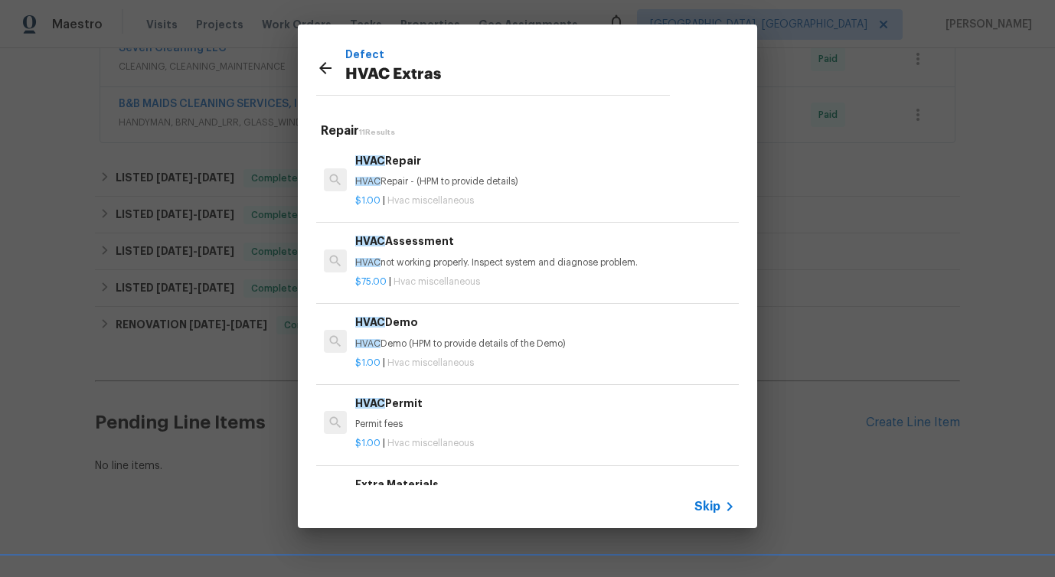
click at [411, 174] on div "HVAC Repair HVAC Repair - (HPM to provide details)" at bounding box center [545, 170] width 380 height 37
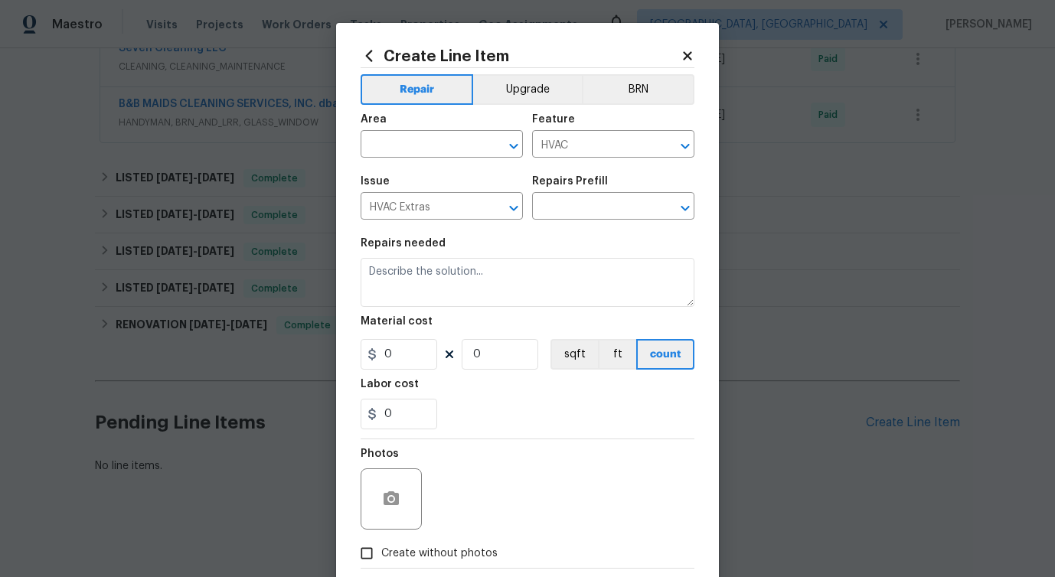
type input "HVAC Repair $1.00"
type textarea "HVAC Repair - (HPM to provide details)"
type input "1"
click at [423, 142] on input "text" at bounding box center [420, 146] width 119 height 24
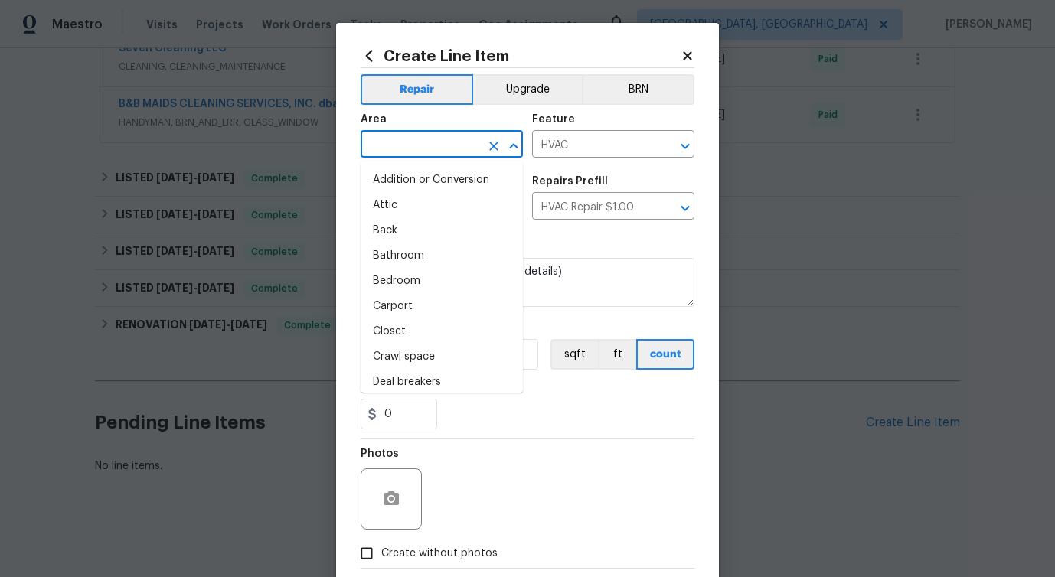
type input "i"
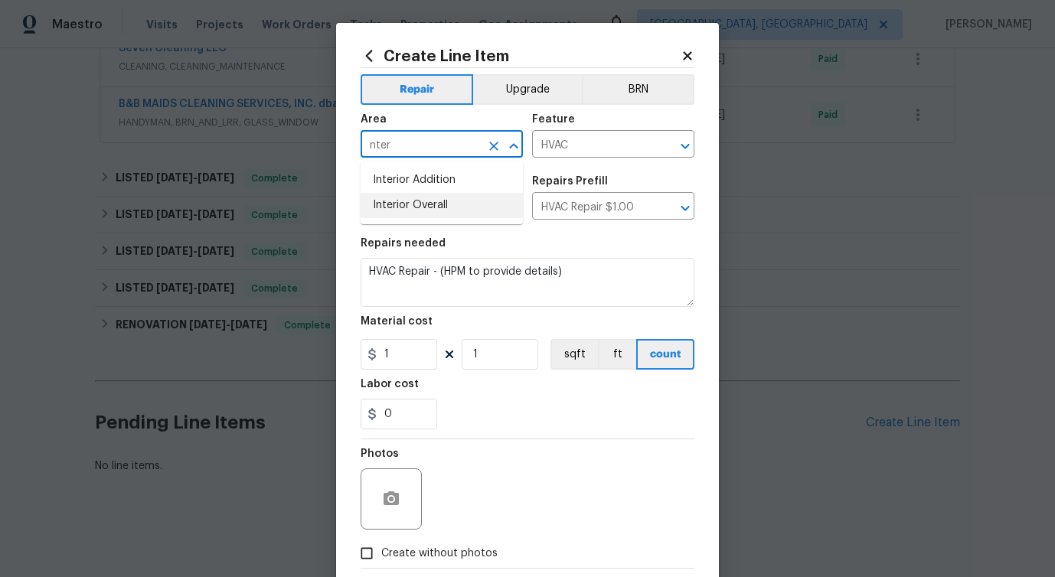
click at [423, 204] on li "Interior Overall" at bounding box center [442, 205] width 162 height 25
type input "Interior Overall"
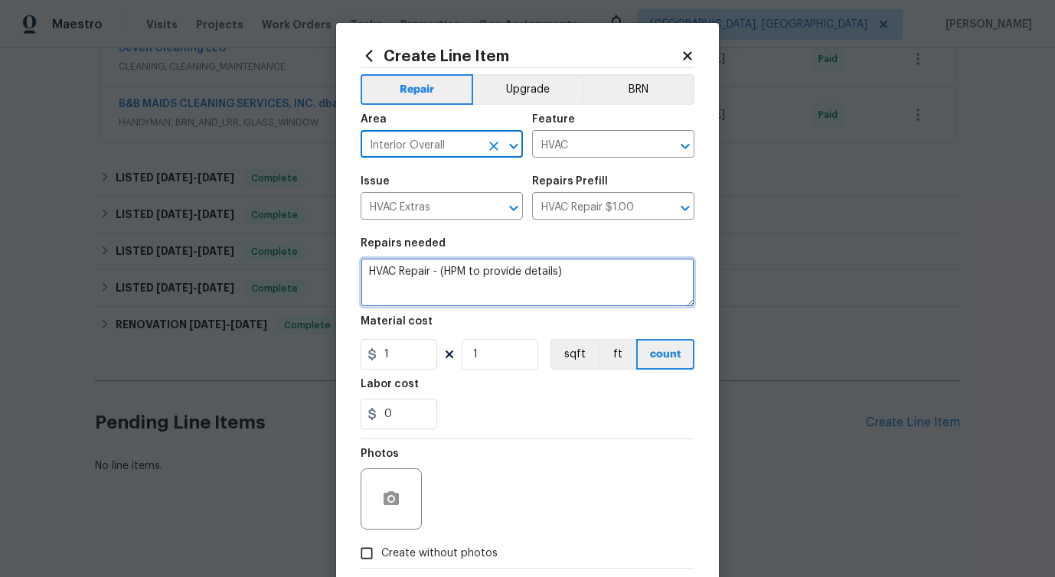
click at [413, 266] on textarea "HVAC Repair - (HPM to provide details)" at bounding box center [528, 282] width 334 height 49
paste textarea "6120 E Fayetteville Dr, Riverdale, GA 30296"
click at [430, 276] on textarea "6120 E Fayetteville Dr, Riverdale, GA 30296" at bounding box center [528, 282] width 334 height 49
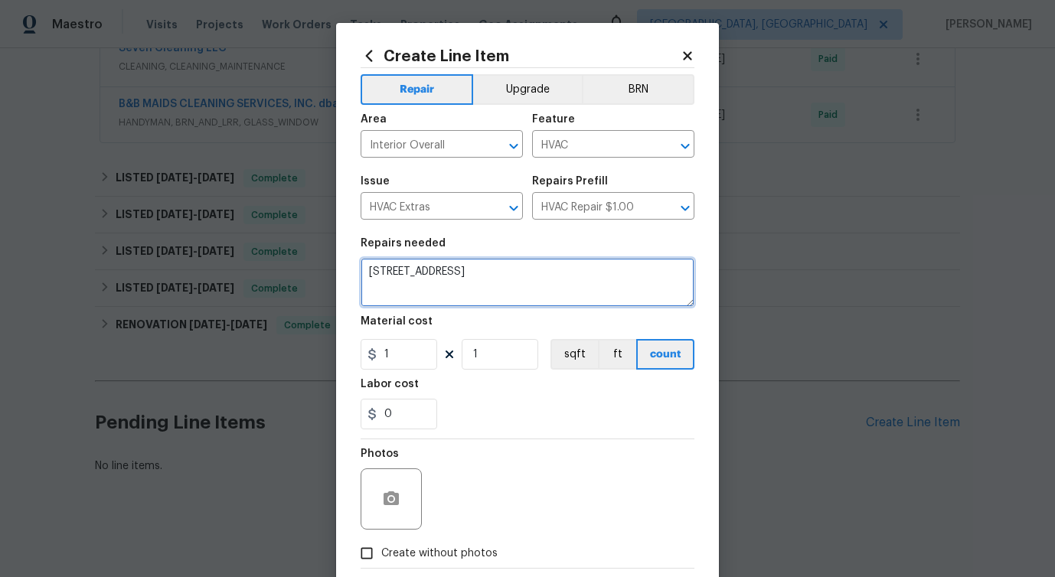
click at [430, 276] on textarea "6120 E Fayetteville Dr, Riverdale, GA 30296" at bounding box center [528, 282] width 334 height 49
paste textarea "Rework: Feedback received that the AC is not working. Please reinspect the HVAC…"
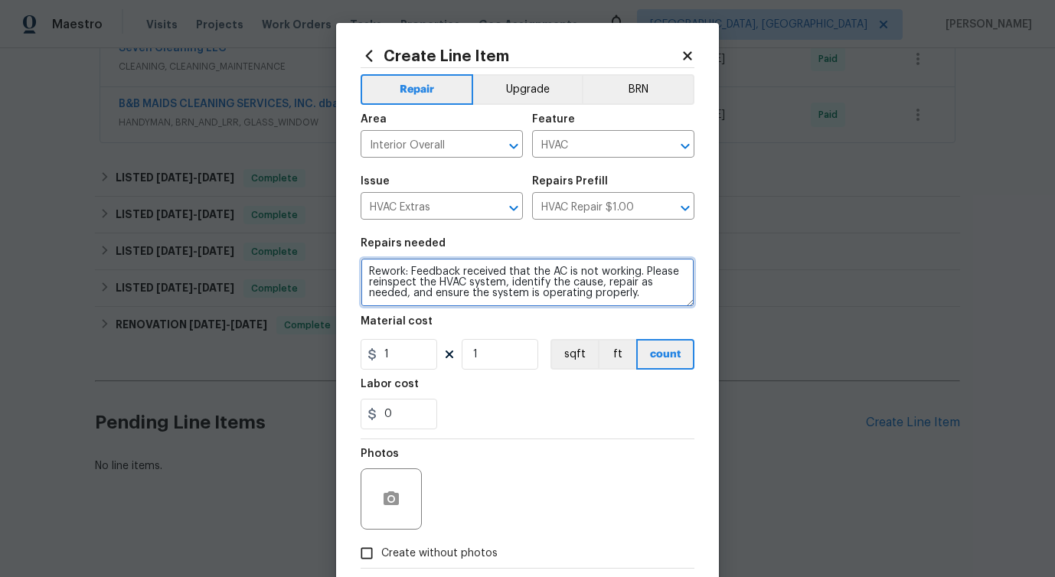
scroll to position [83, 0]
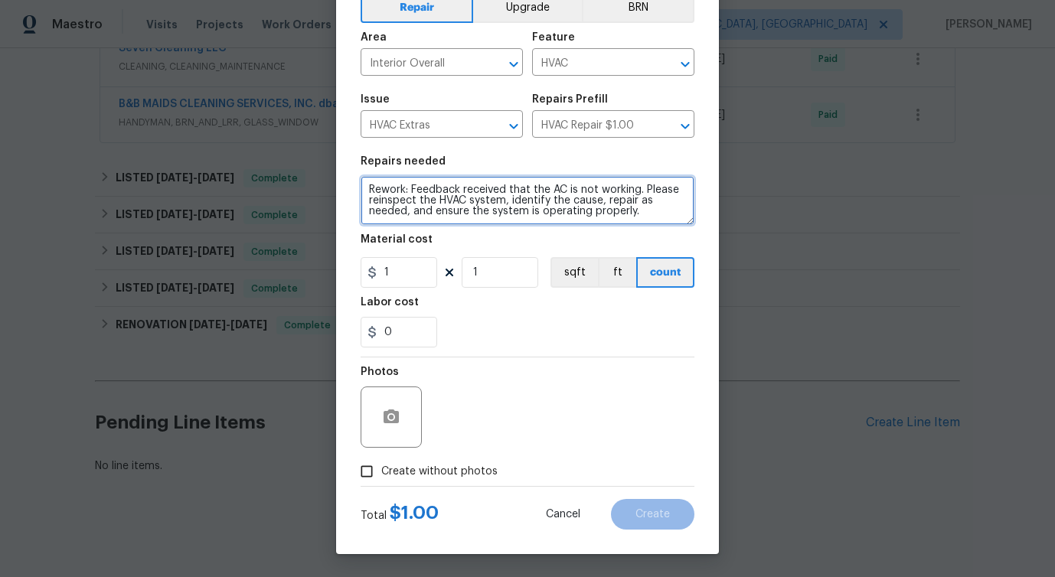
type textarea "Rework: Feedback received that the AC is not working. Please reinspect the HVAC…"
click at [409, 471] on span "Create without photos" at bounding box center [439, 472] width 116 height 16
click at [381, 471] on input "Create without photos" at bounding box center [366, 471] width 29 height 29
checkbox input "true"
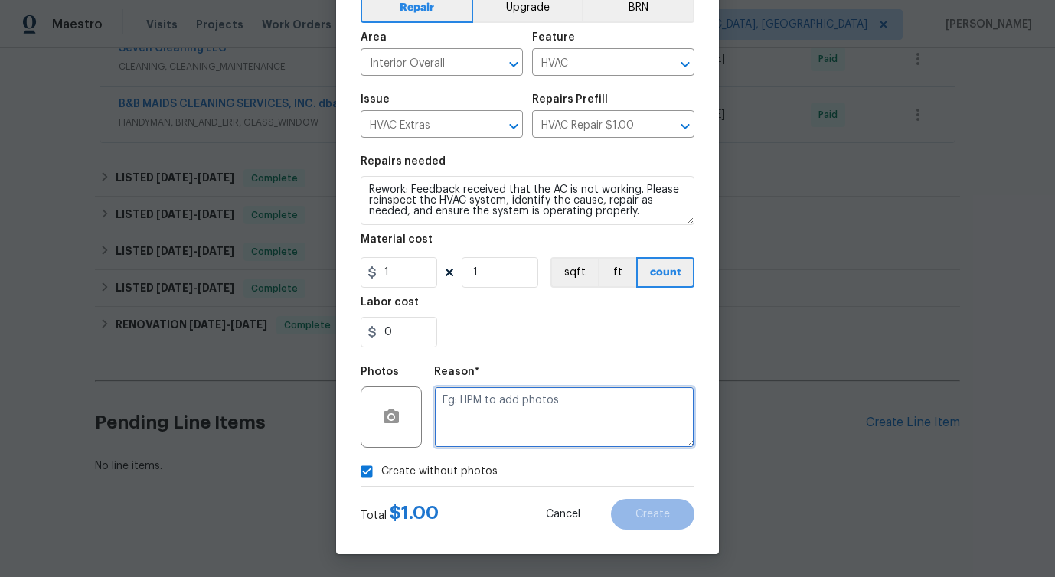
click at [531, 407] on textarea at bounding box center [564, 417] width 260 height 61
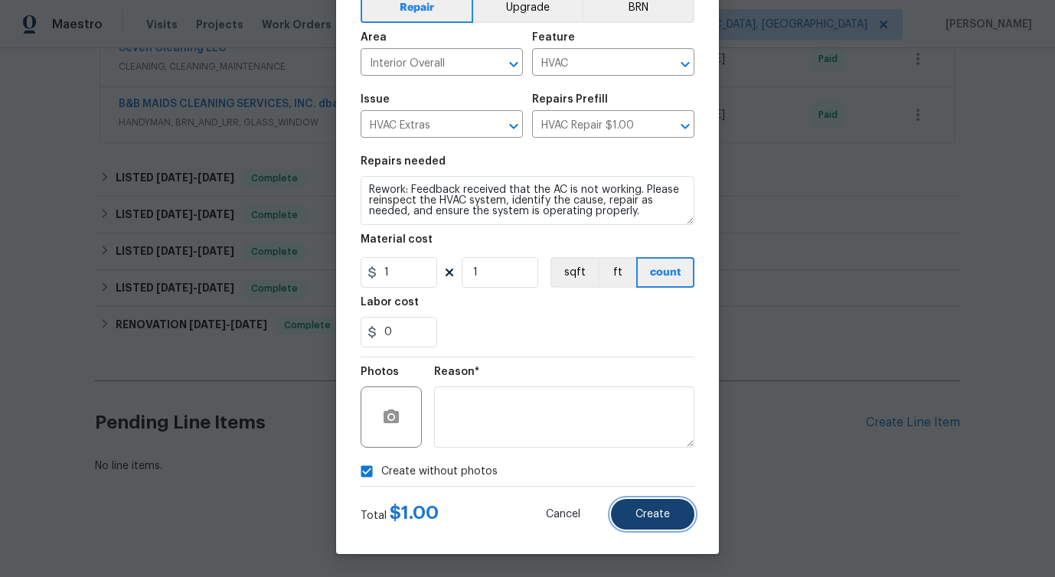
click at [655, 511] on span "Create" at bounding box center [653, 514] width 34 height 11
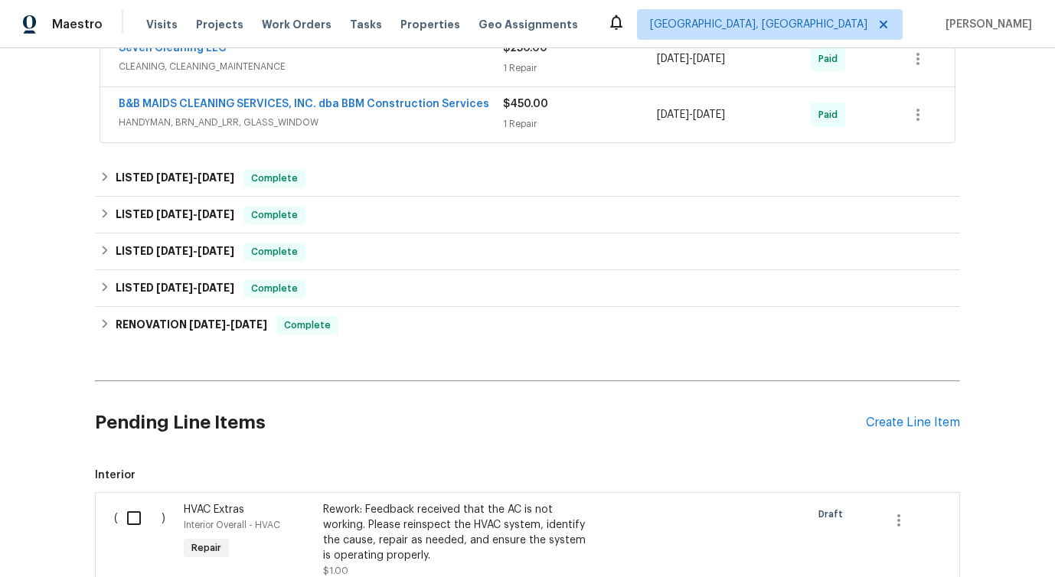
scroll to position [908, 0]
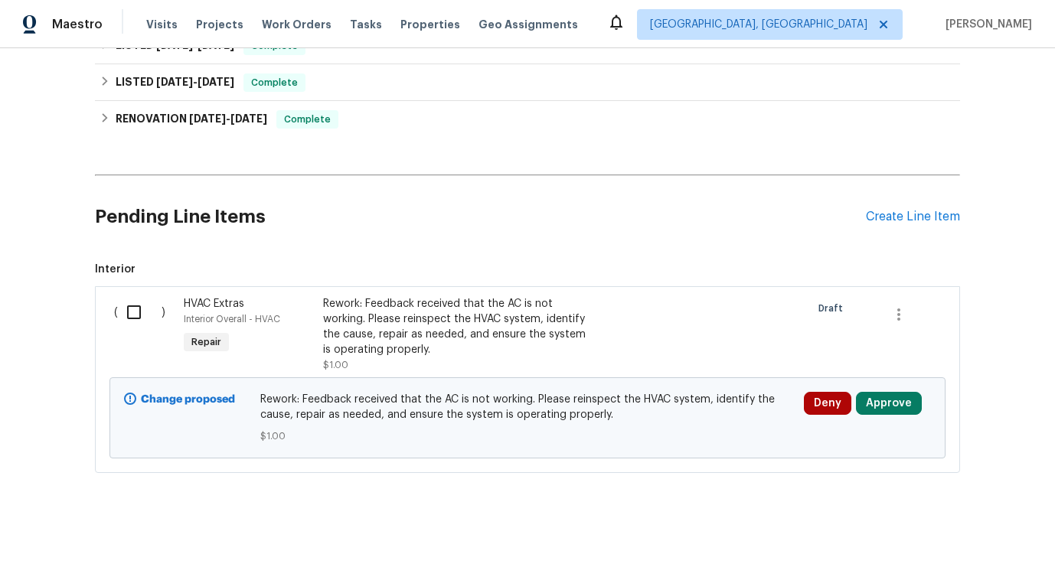
click at [139, 306] on input "checkbox" at bounding box center [140, 312] width 44 height 32
checkbox input "true"
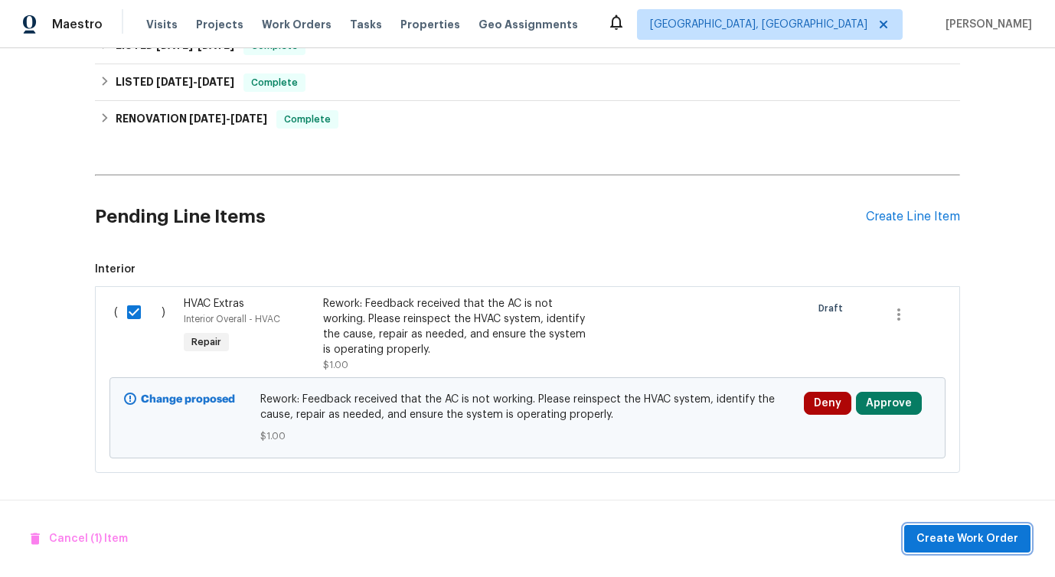
click at [959, 526] on button "Create Work Order" at bounding box center [967, 539] width 126 height 28
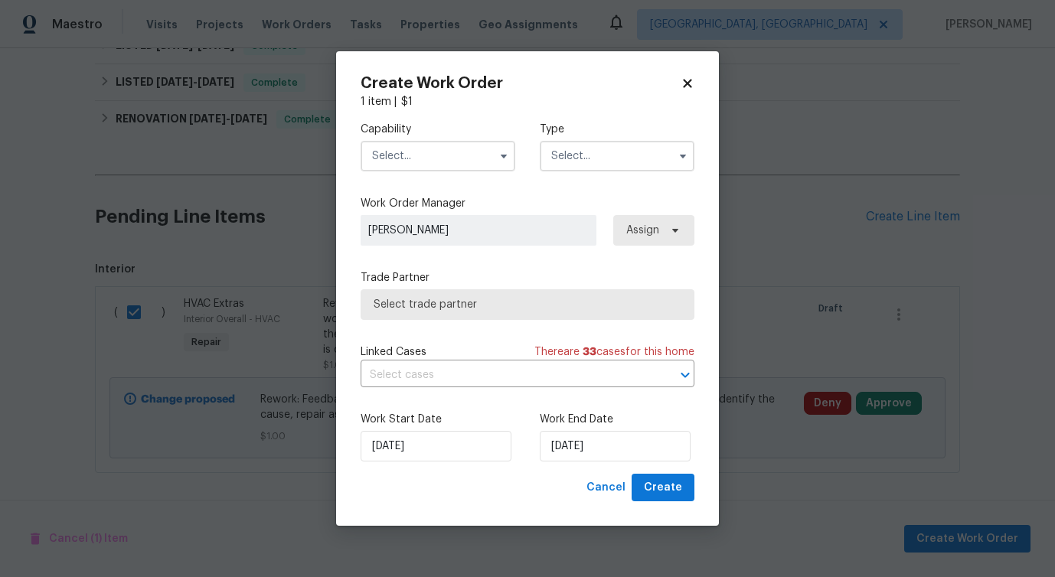
click at [431, 168] on input "text" at bounding box center [438, 156] width 155 height 31
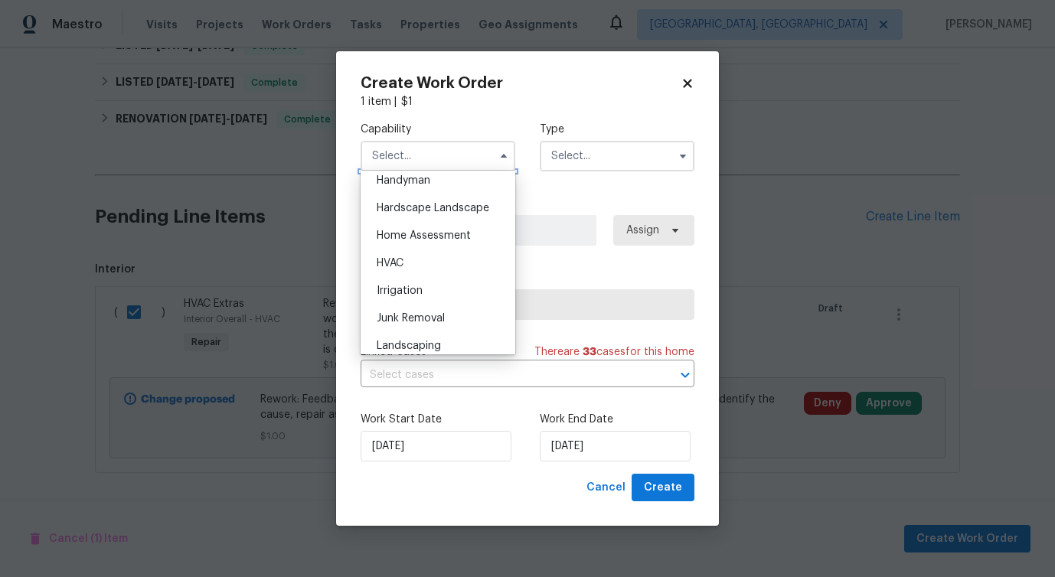
scroll to position [861, 0]
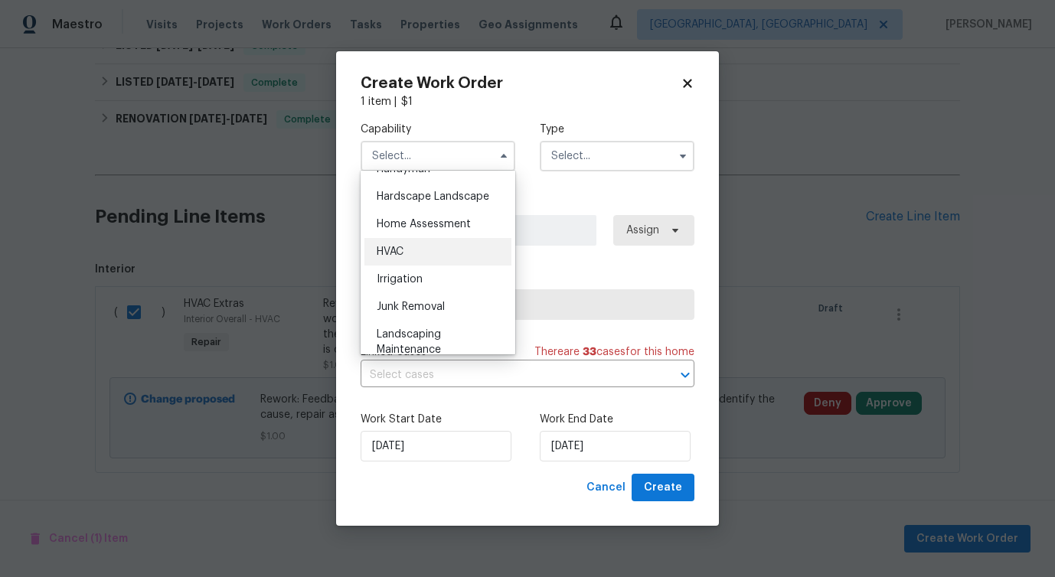
click at [426, 251] on div "HVAC" at bounding box center [437, 252] width 147 height 28
type input "HVAC"
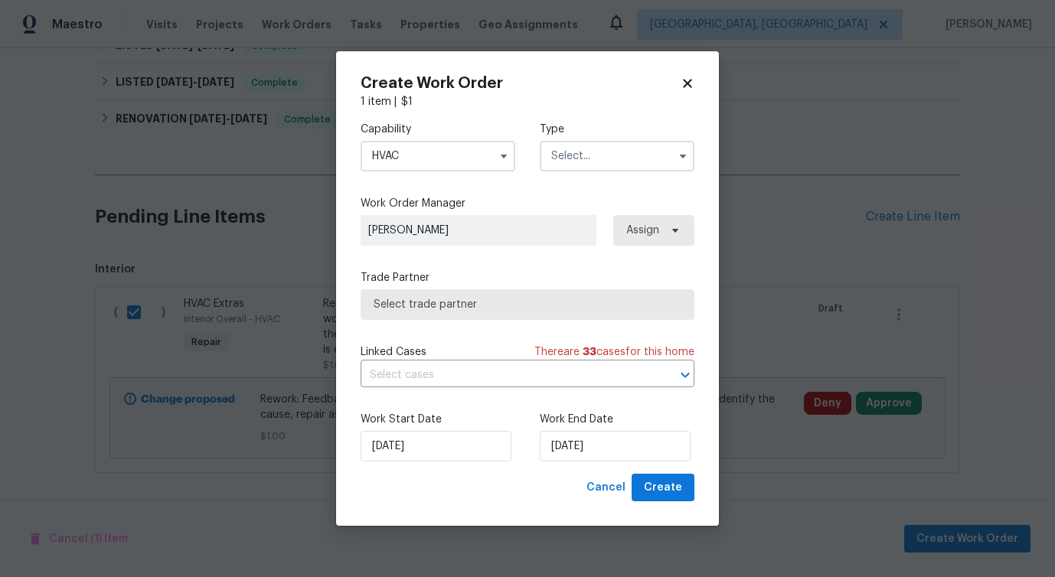
click at [596, 151] on input "text" at bounding box center [617, 156] width 155 height 31
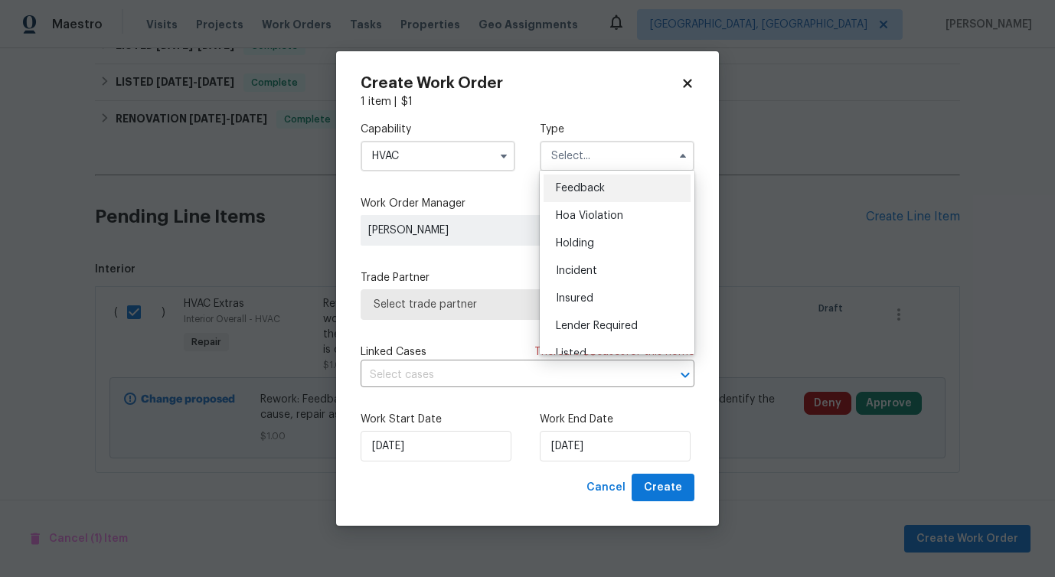
click at [580, 181] on div "Feedback" at bounding box center [617, 189] width 147 height 28
type input "Feedback"
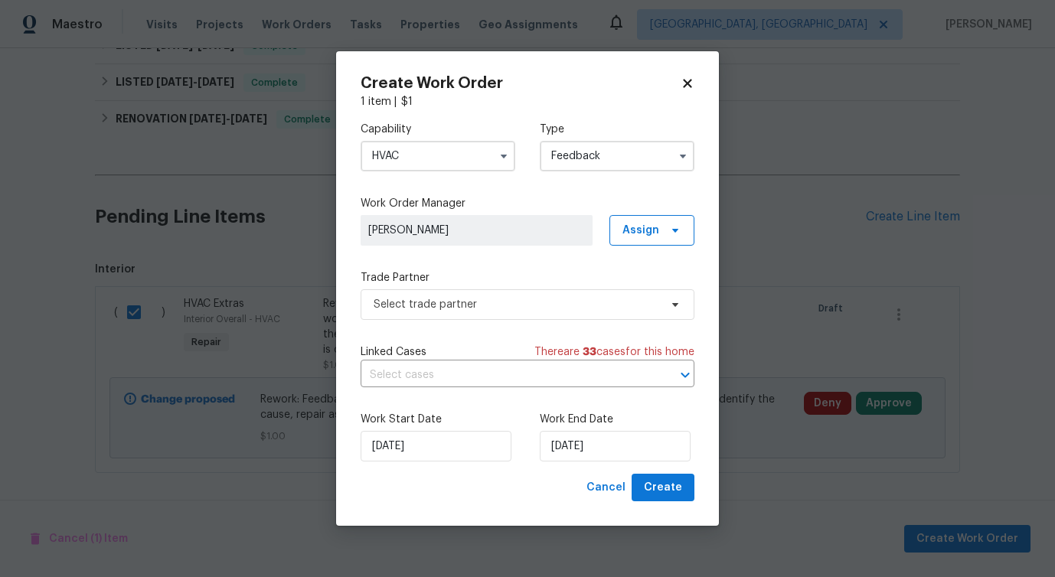
click at [410, 319] on div "Capability HVAC Type Feedback Work Order Manager Pavithra Sekar Assign Trade Pa…" at bounding box center [528, 291] width 334 height 364
click at [415, 305] on span "Select trade partner" at bounding box center [517, 304] width 286 height 15
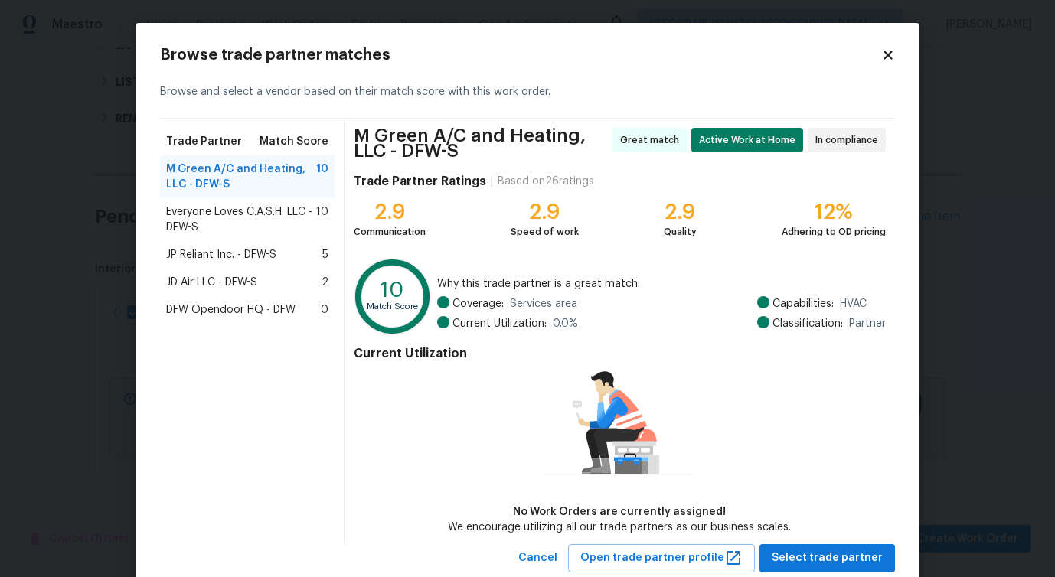
scroll to position [41, 0]
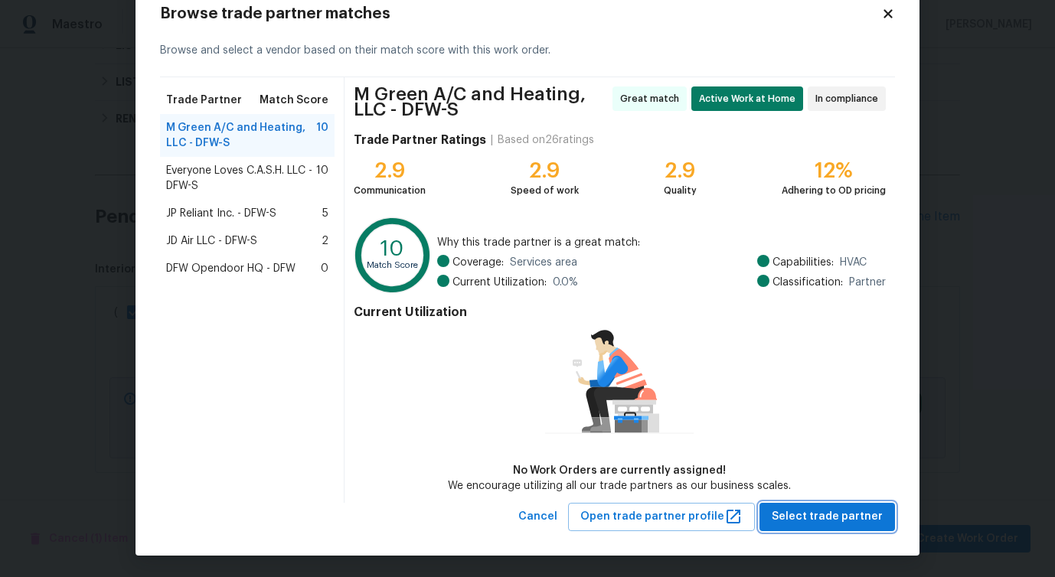
click at [833, 523] on span "Select trade partner" at bounding box center [827, 517] width 111 height 19
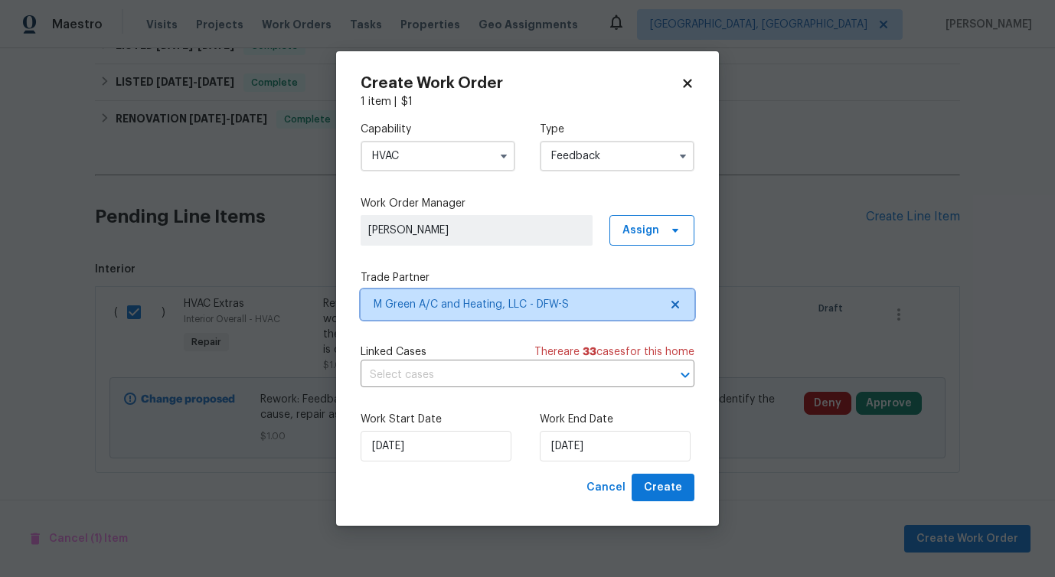
scroll to position [0, 0]
click at [449, 371] on input "text" at bounding box center [506, 376] width 291 height 24
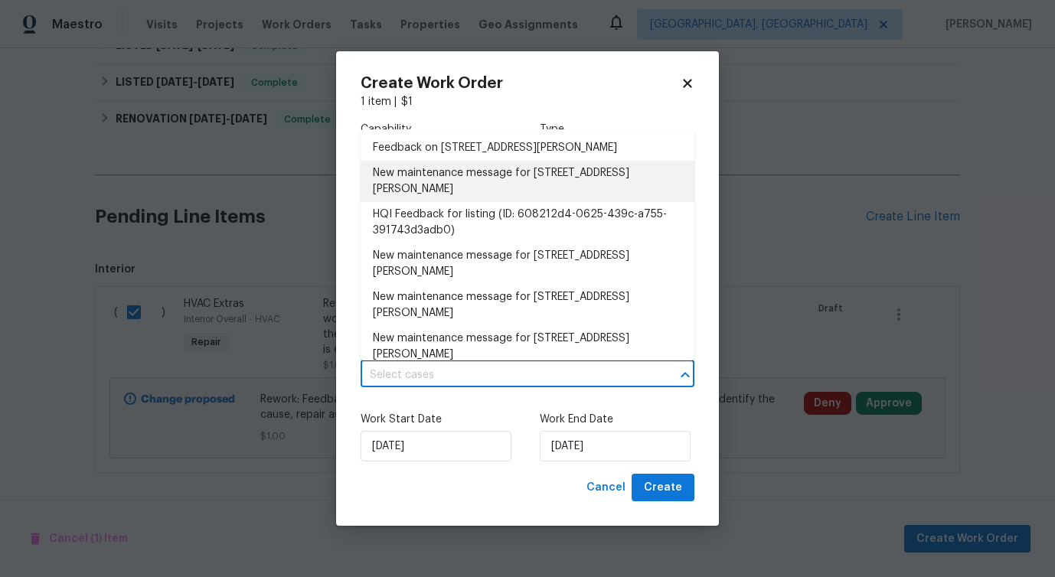
click at [440, 178] on li "New maintenance message for 101 Greenfield Trl , Forney, TX 75126" at bounding box center [528, 181] width 334 height 41
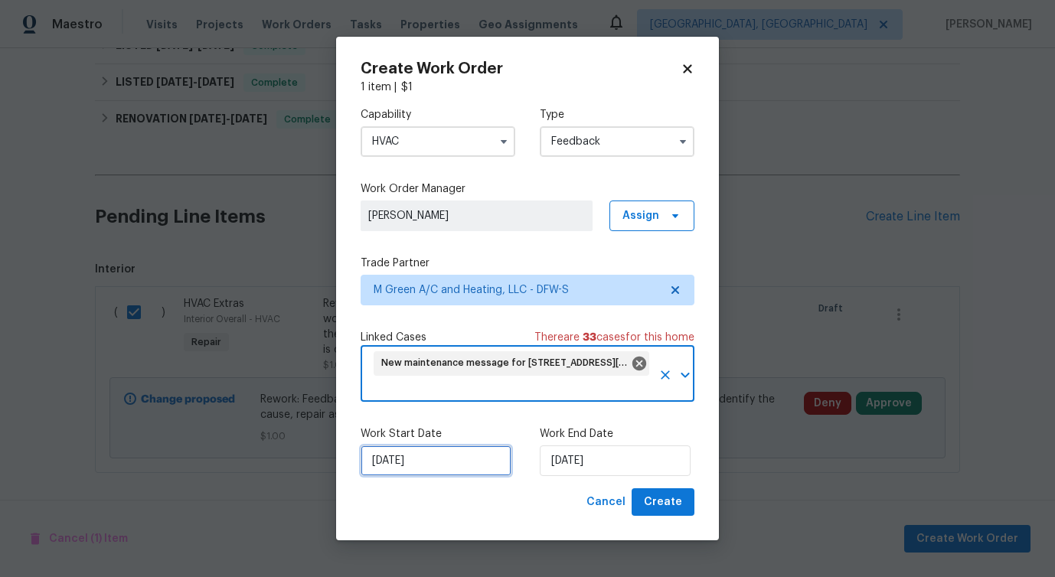
click at [420, 453] on input "9/2/2025" at bounding box center [436, 461] width 151 height 31
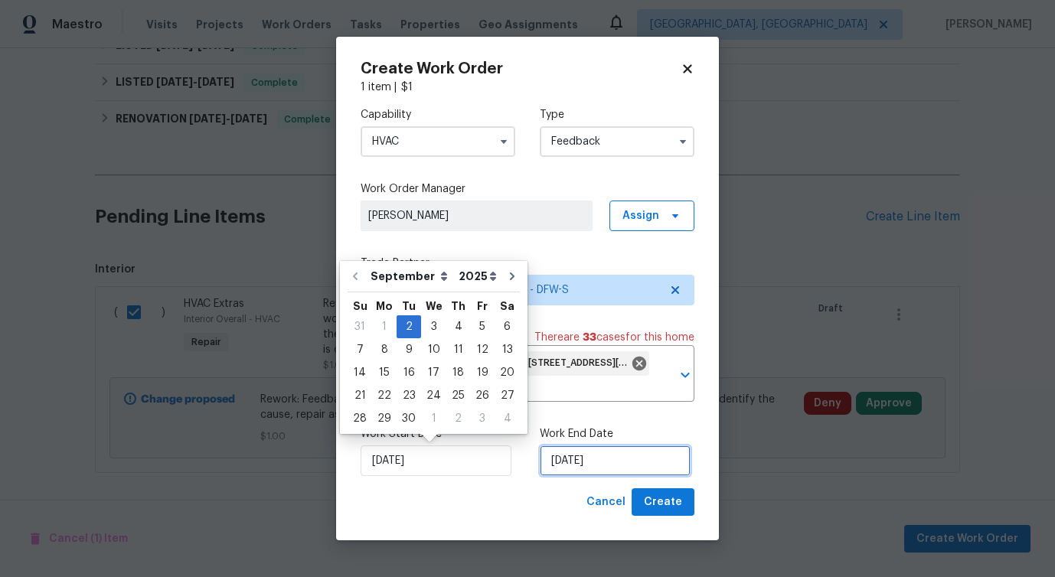
click at [578, 460] on input "9/2/2025" at bounding box center [615, 461] width 151 height 31
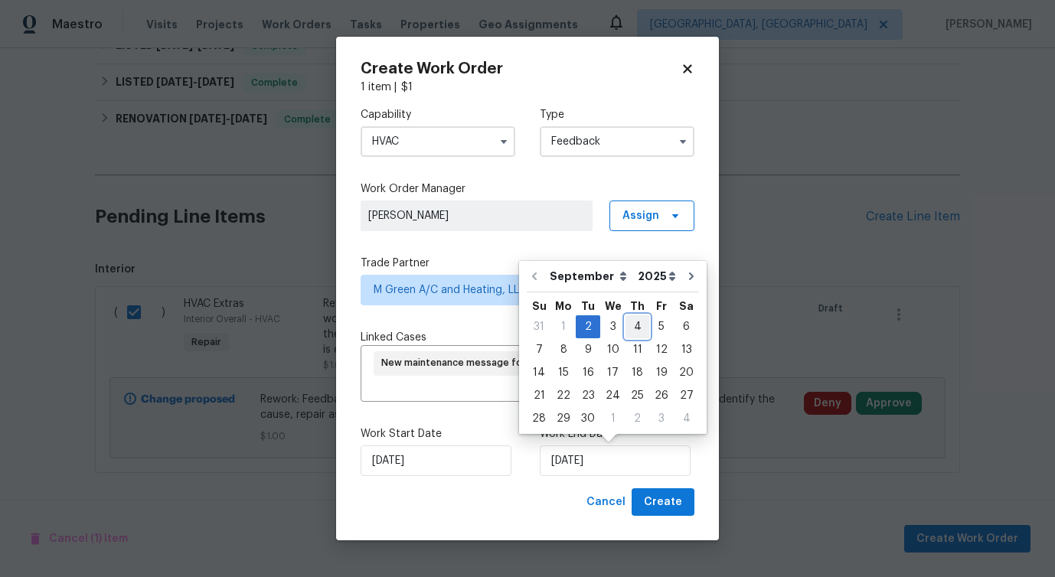
click at [633, 328] on div "4" at bounding box center [638, 326] width 24 height 21
type input "9/4/2025"
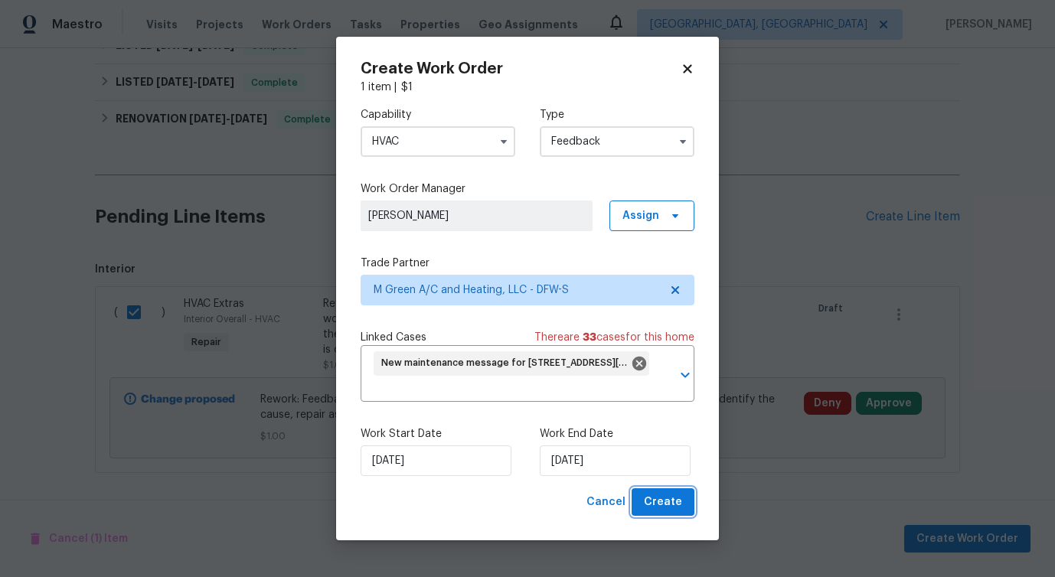
click at [669, 495] on span "Create" at bounding box center [663, 502] width 38 height 19
checkbox input "false"
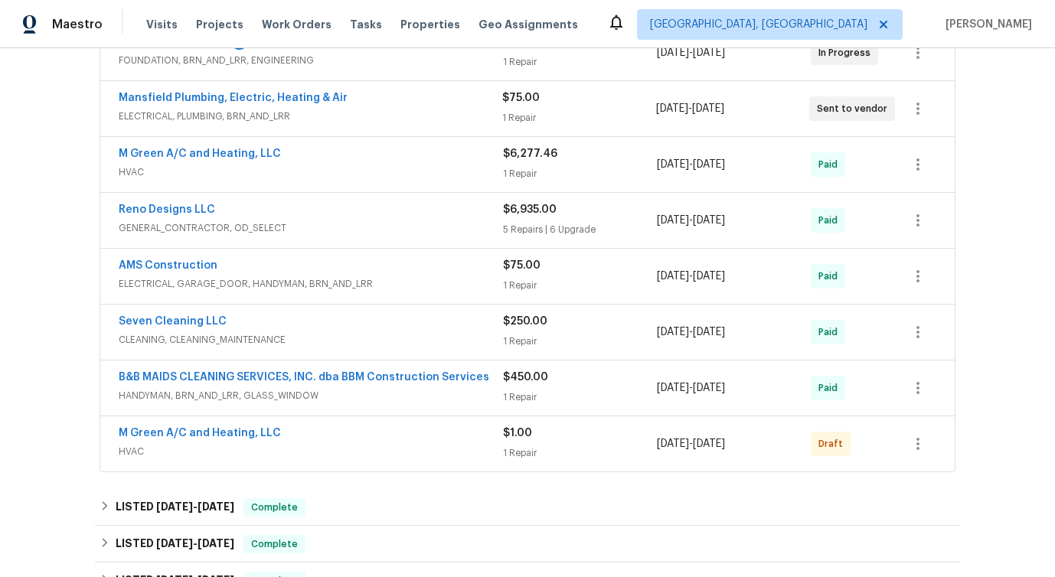
scroll to position [538, 0]
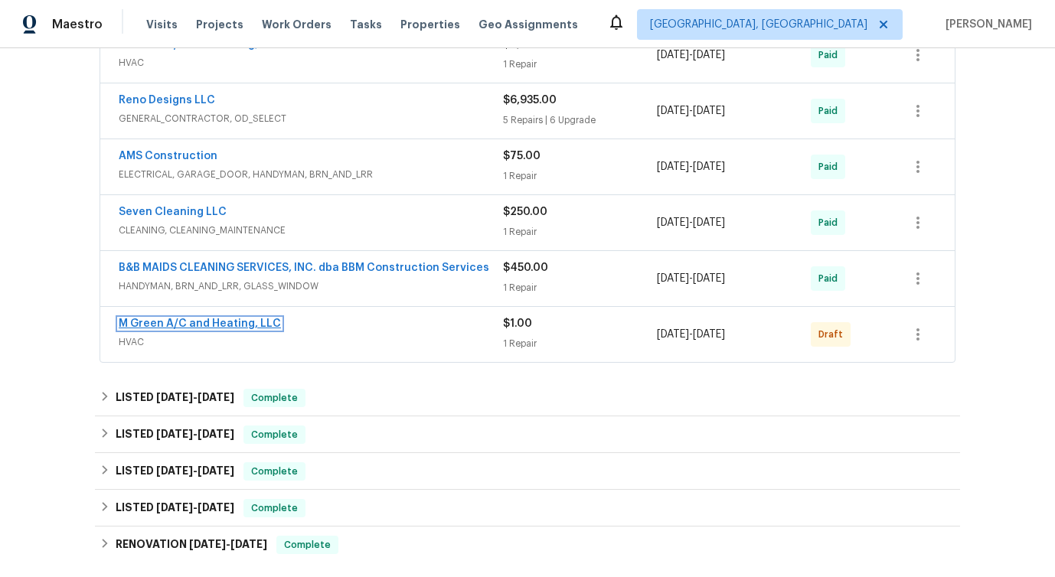
click at [159, 321] on link "M Green A/C and Heating, LLC" at bounding box center [200, 324] width 162 height 11
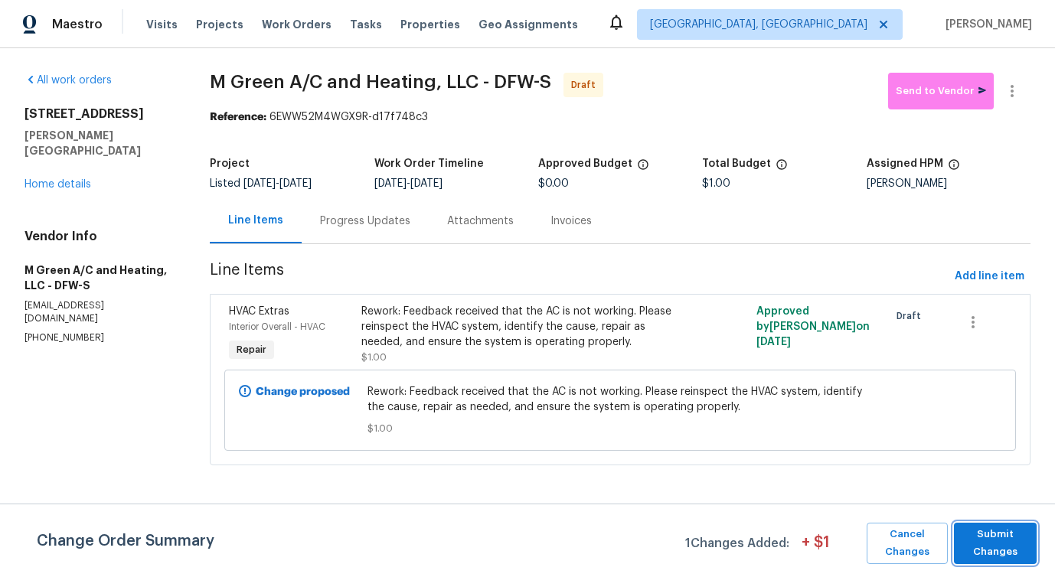
click at [983, 552] on span "Submit Changes" at bounding box center [995, 543] width 67 height 35
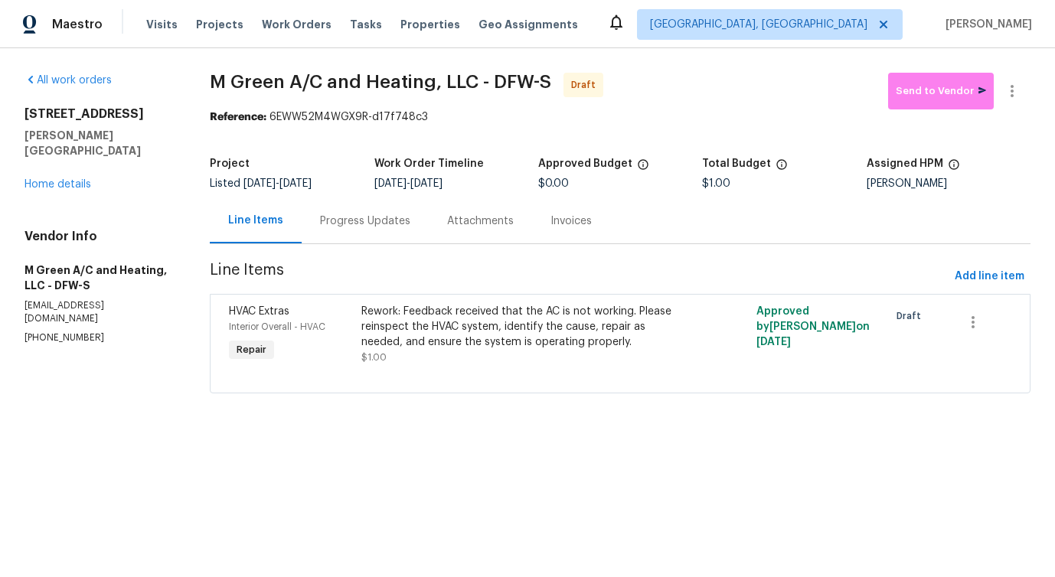
click at [386, 214] on div "Progress Updates" at bounding box center [365, 221] width 90 height 15
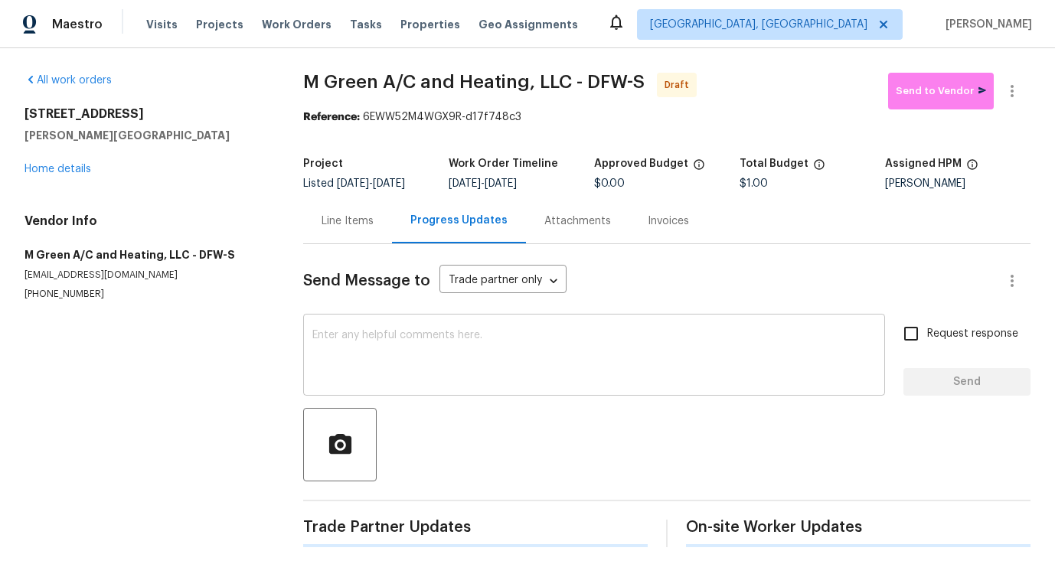
click at [362, 378] on textarea at bounding box center [594, 357] width 564 height 54
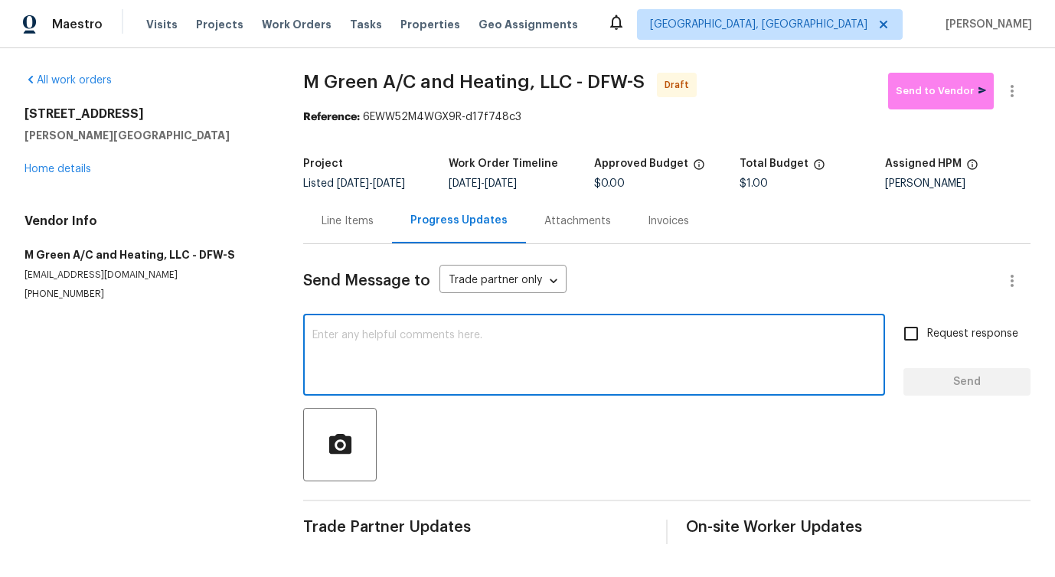
click at [510, 361] on textarea at bounding box center [594, 357] width 564 height 54
paste textarea "Hi, this is Pavithra with Opendoor. I’m confirming you received the WO for the …"
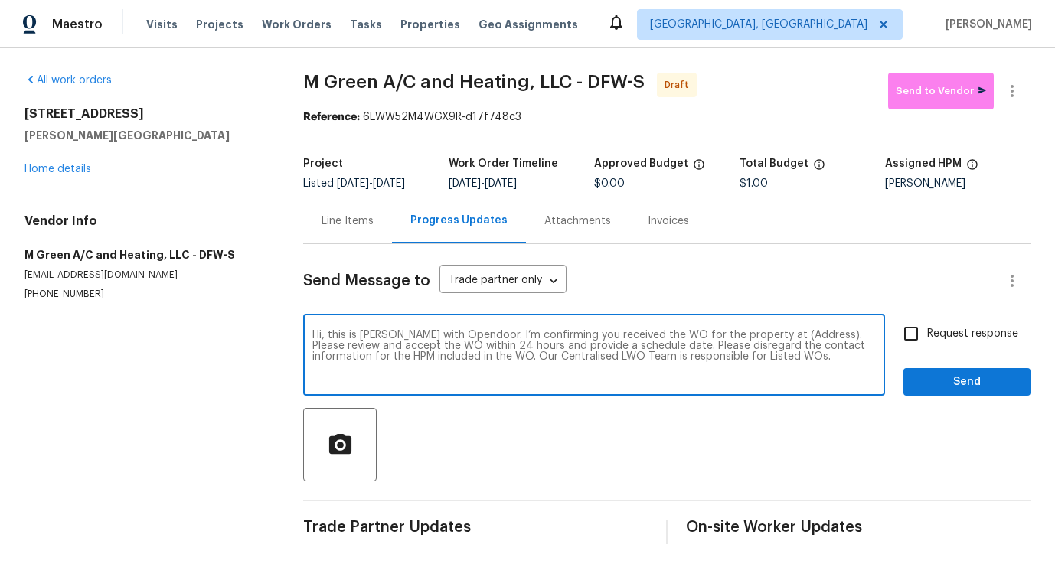
click at [783, 330] on textarea "Hi, this is Pavithra with Opendoor. I’m confirming you received the WO for the …" at bounding box center [594, 357] width 564 height 54
paste textarea "101 Greenfield Trl, Forney, TX 75126"
type textarea "Hi, this is Pavithra with Opendoor. I’m confirming you received the WO for the …"
click at [912, 335] on input "Request response" at bounding box center [911, 334] width 32 height 32
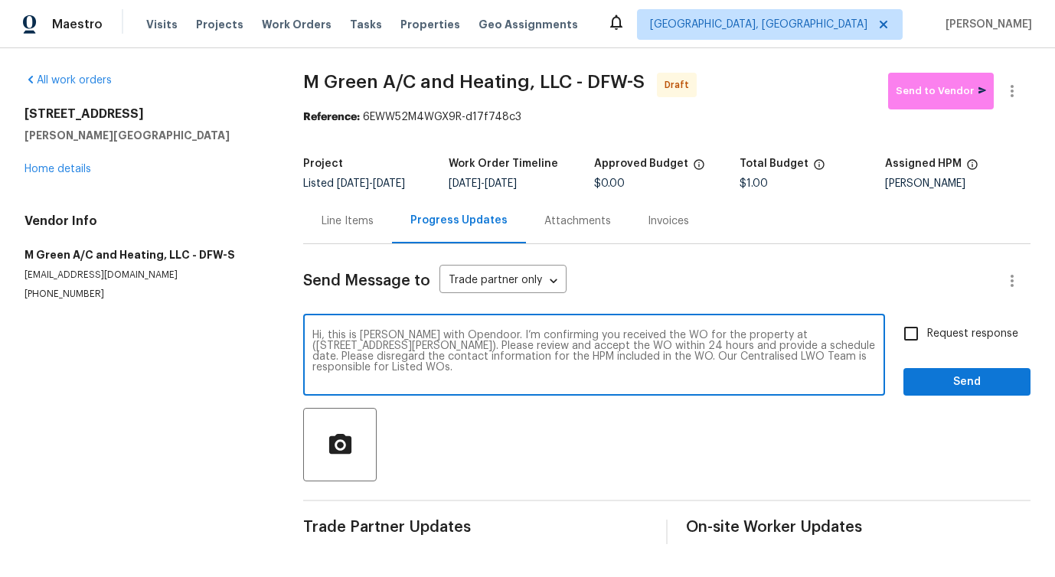
checkbox input "true"
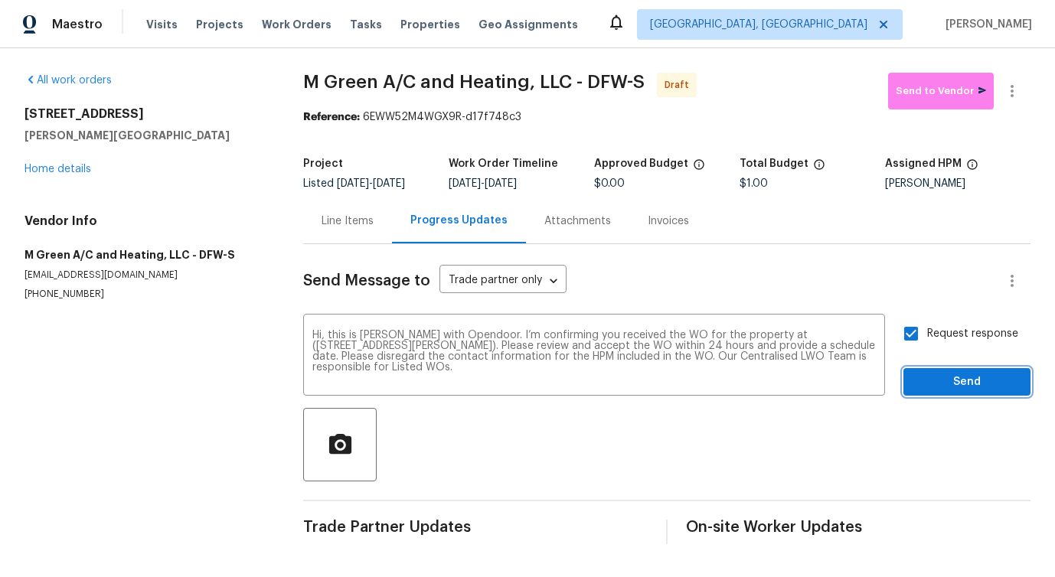
click at [950, 384] on span "Send" at bounding box center [967, 382] width 103 height 19
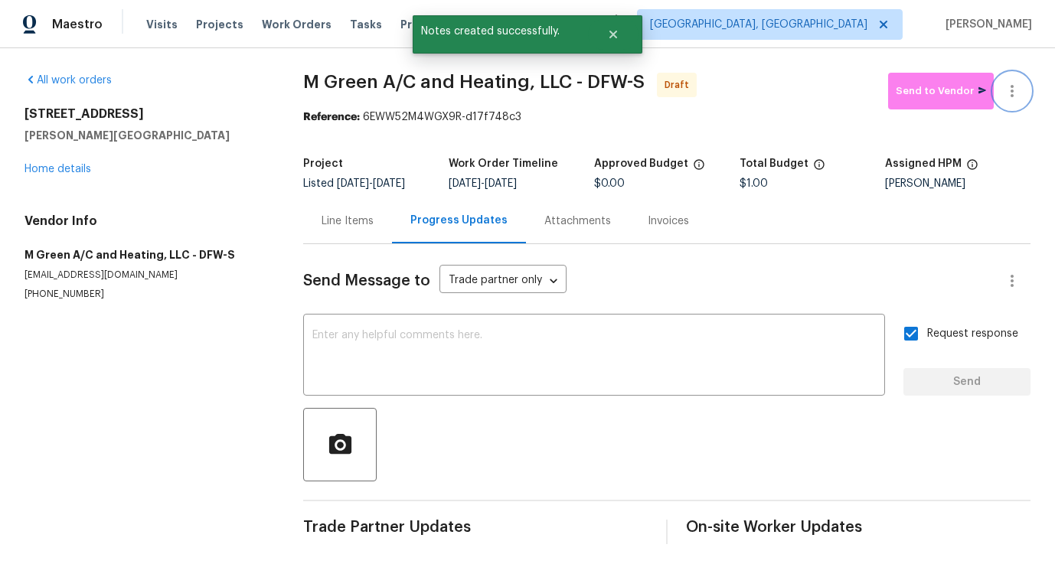
click at [1025, 93] on button "button" at bounding box center [1012, 91] width 37 height 37
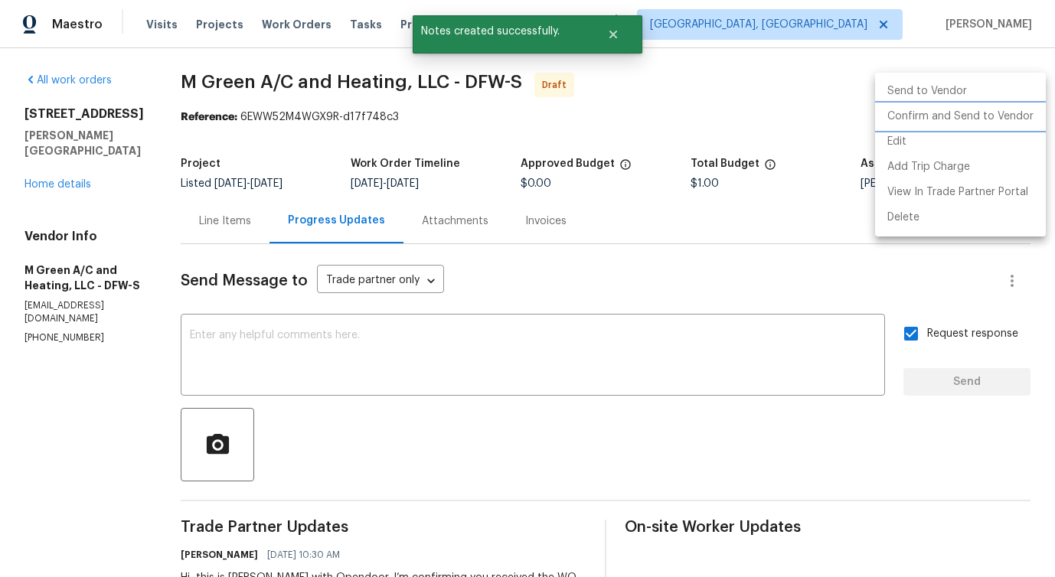
click at [948, 117] on li "Confirm and Send to Vendor" at bounding box center [960, 116] width 171 height 25
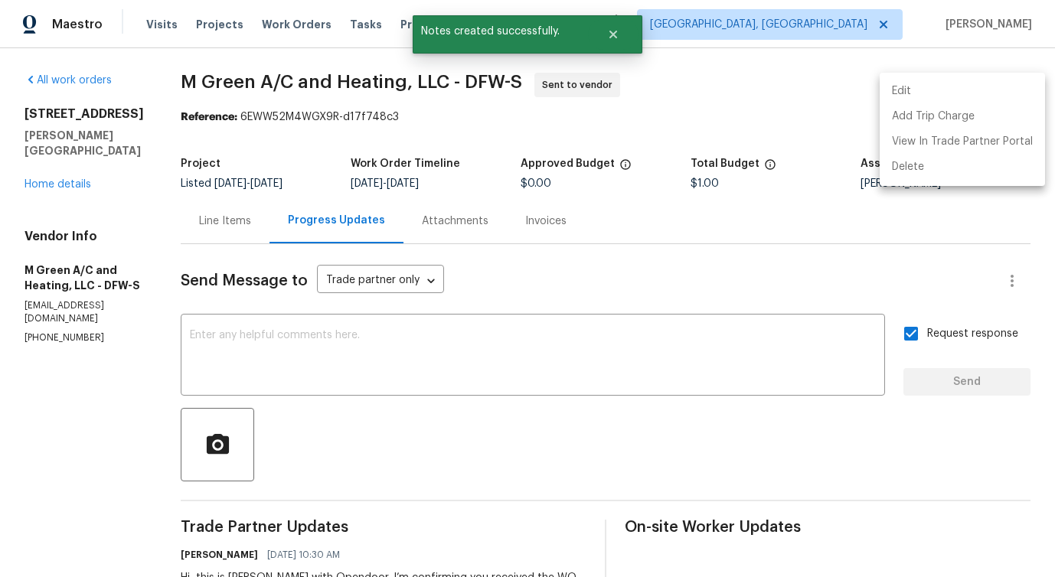
click at [272, 230] on div at bounding box center [527, 288] width 1055 height 577
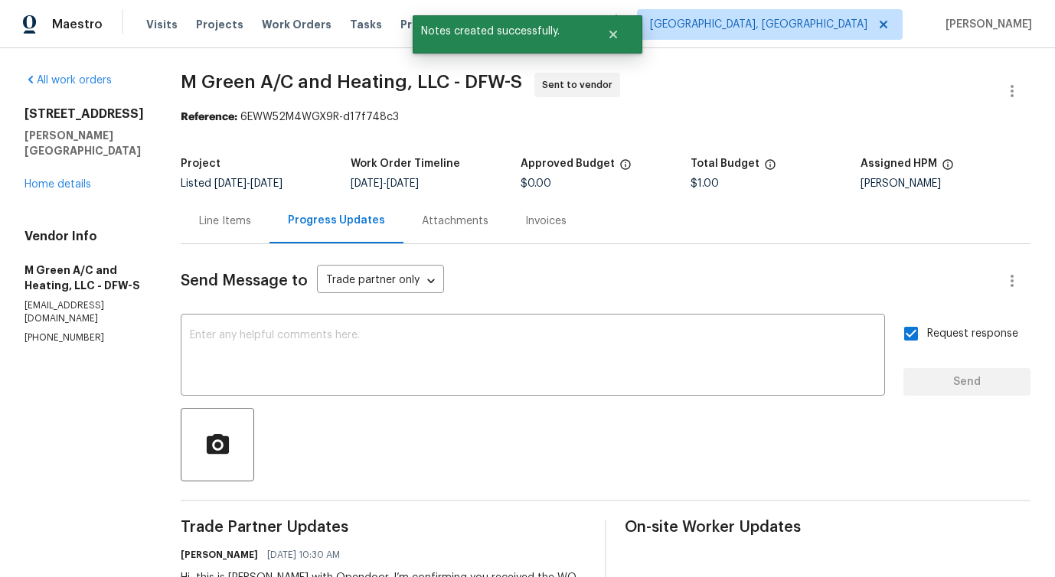
click at [251, 224] on div "Line Items" at bounding box center [225, 221] width 52 height 15
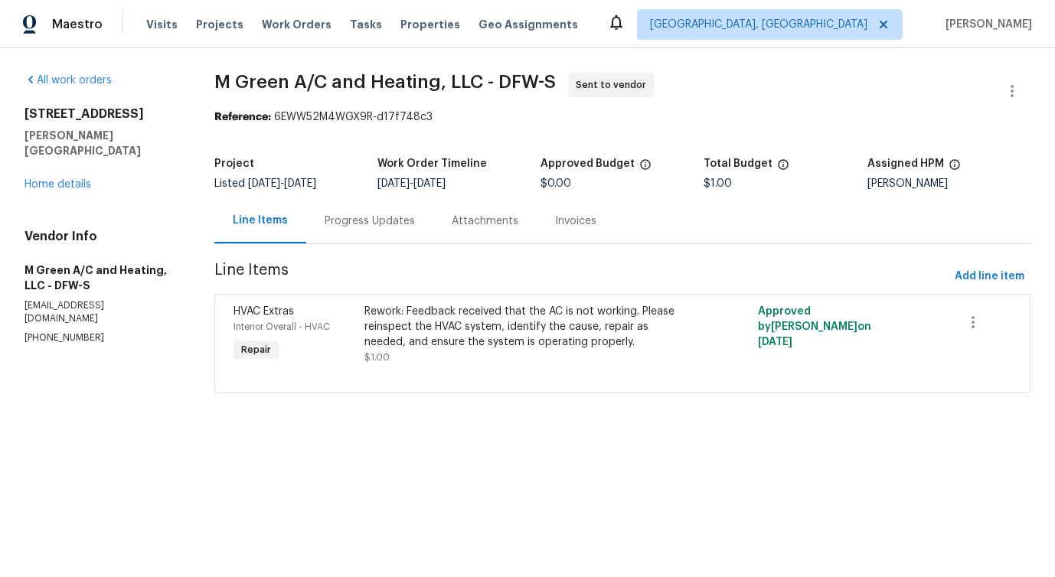
click at [371, 227] on div "Progress Updates" at bounding box center [370, 221] width 90 height 15
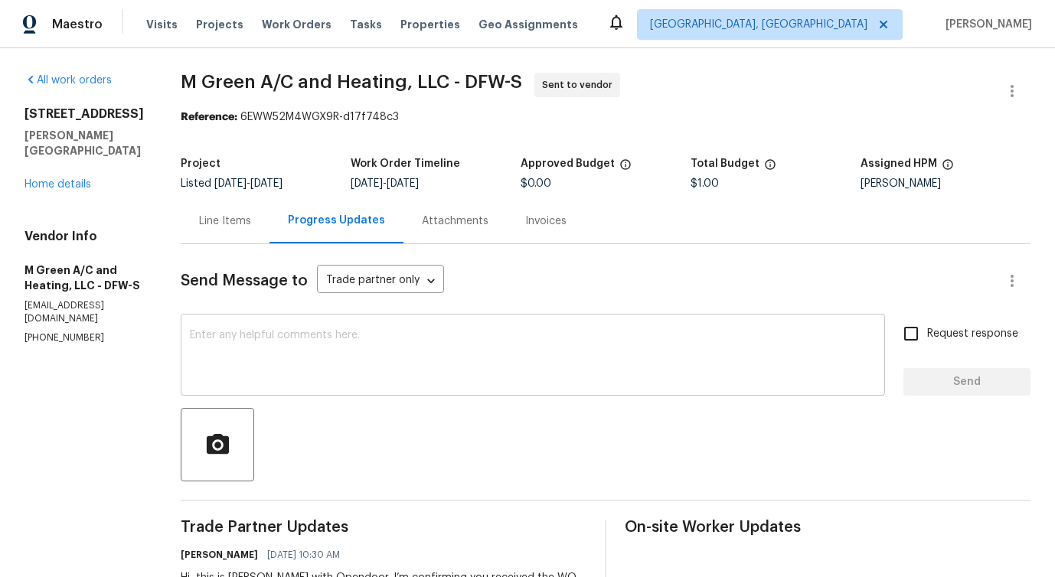
click at [371, 341] on textarea at bounding box center [533, 357] width 686 height 54
drag, startPoint x: 219, startPoint y: 70, endPoint x: 489, endPoint y: 72, distance: 269.5
click at [489, 72] on div "All work orders 101 Greenfield Trl Forney, TX 75126 Home details Vendor Info M …" at bounding box center [527, 369] width 1055 height 642
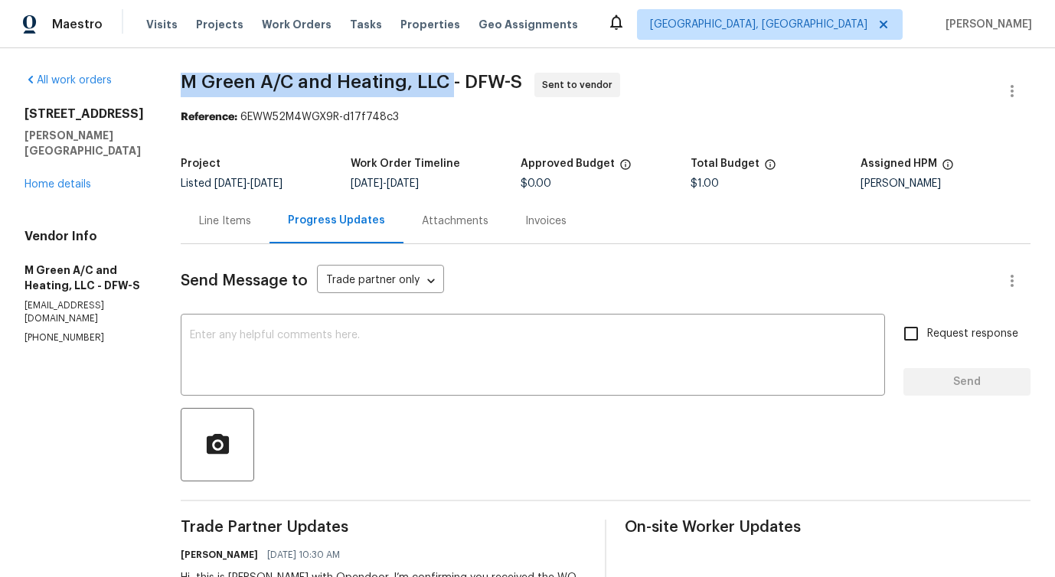
drag, startPoint x: 222, startPoint y: 78, endPoint x: 489, endPoint y: 80, distance: 267.2
click at [489, 80] on span "M Green A/C and Heating, LLC - DFW-S" at bounding box center [352, 82] width 342 height 18
copy span "M Green A/C and Heating, LLC"
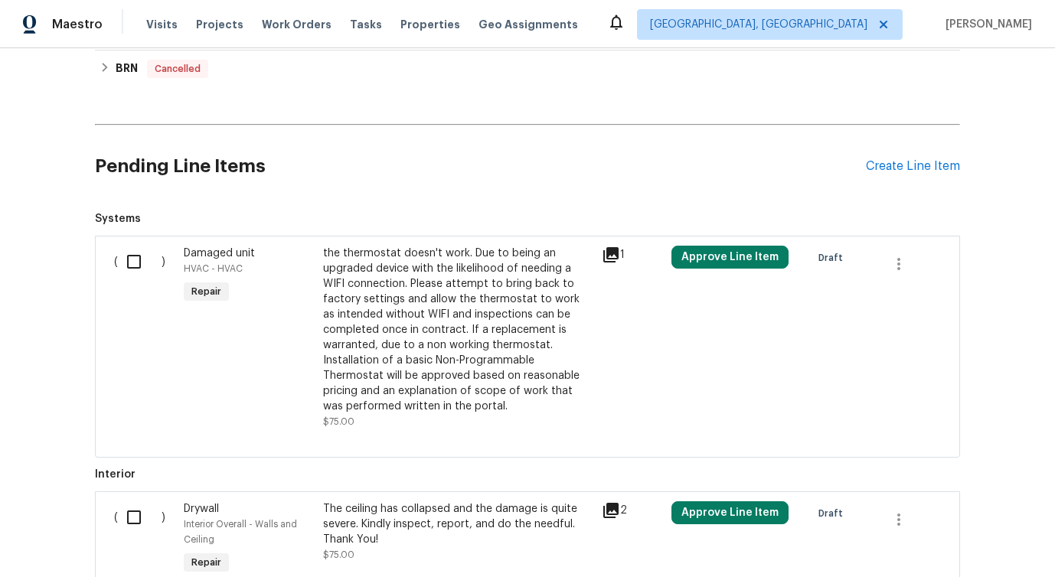
scroll to position [556, 0]
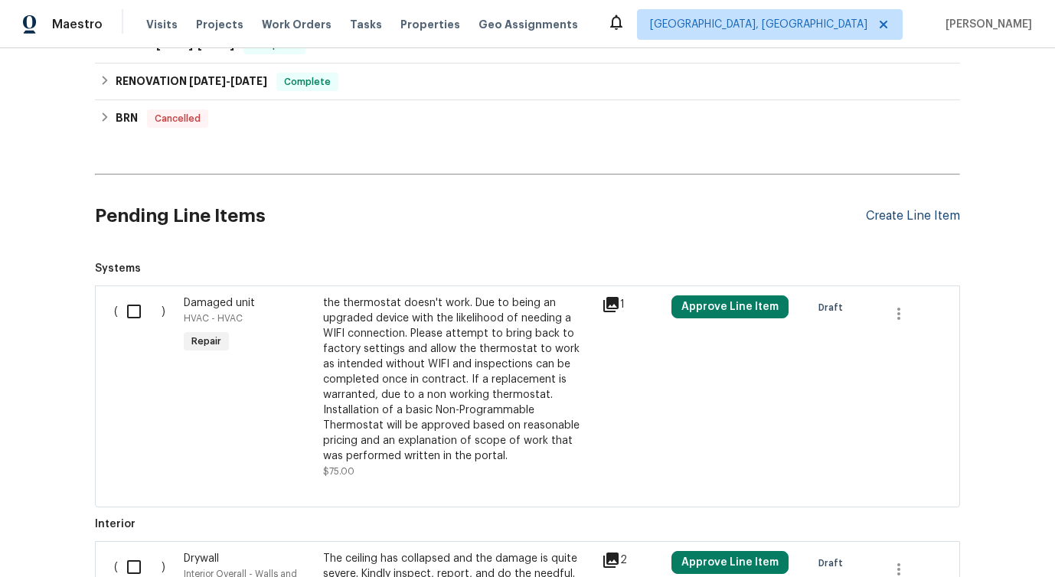
click at [899, 221] on div "Create Line Item" at bounding box center [913, 216] width 94 height 15
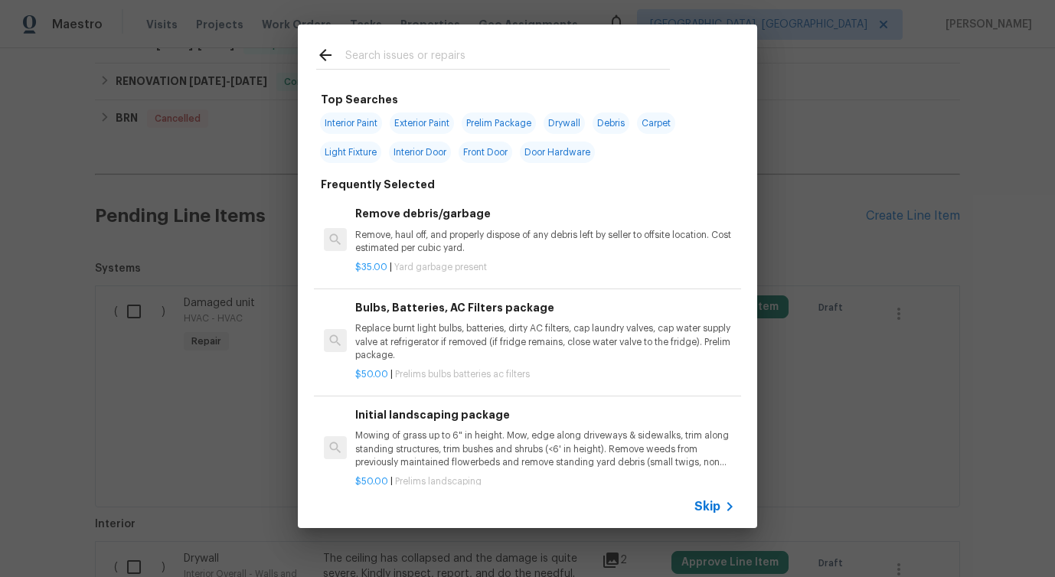
click at [395, 52] on input "text" at bounding box center [507, 57] width 325 height 23
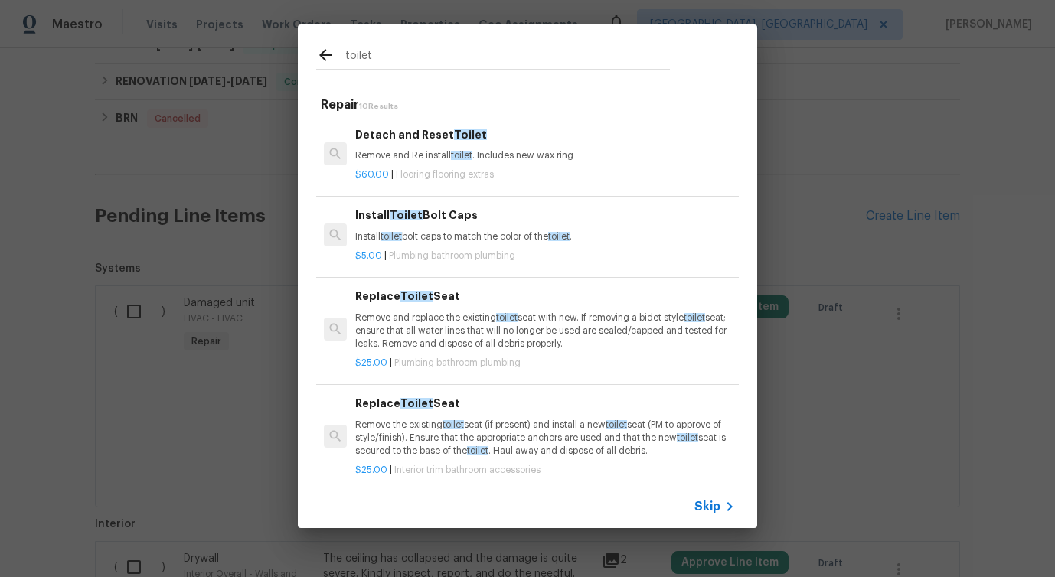
type input "toilet"
click at [436, 236] on p "Install toilet bolt caps to match the color of the toilet ." at bounding box center [545, 236] width 380 height 13
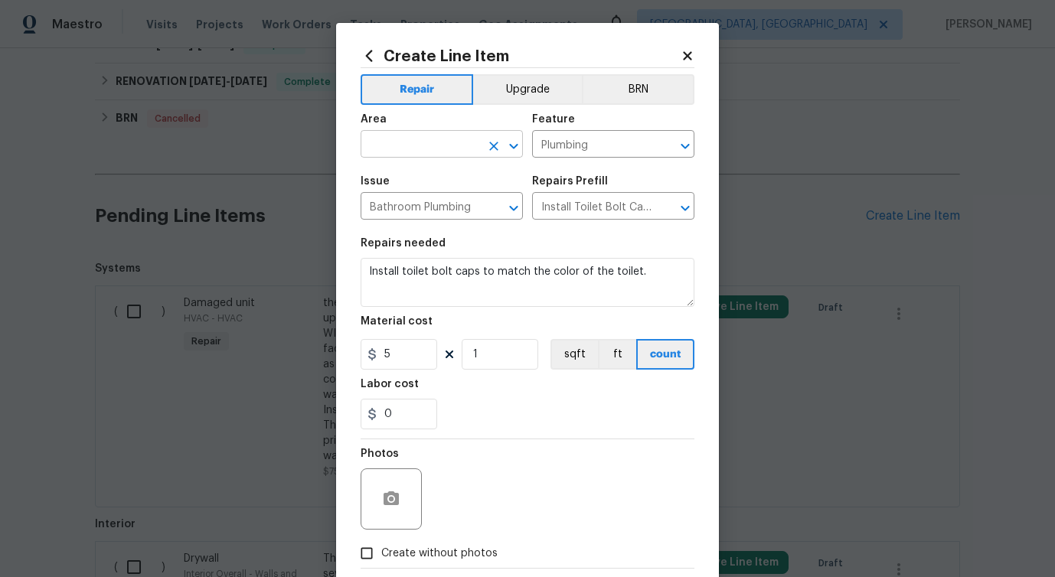
click at [427, 149] on input "text" at bounding box center [420, 146] width 119 height 24
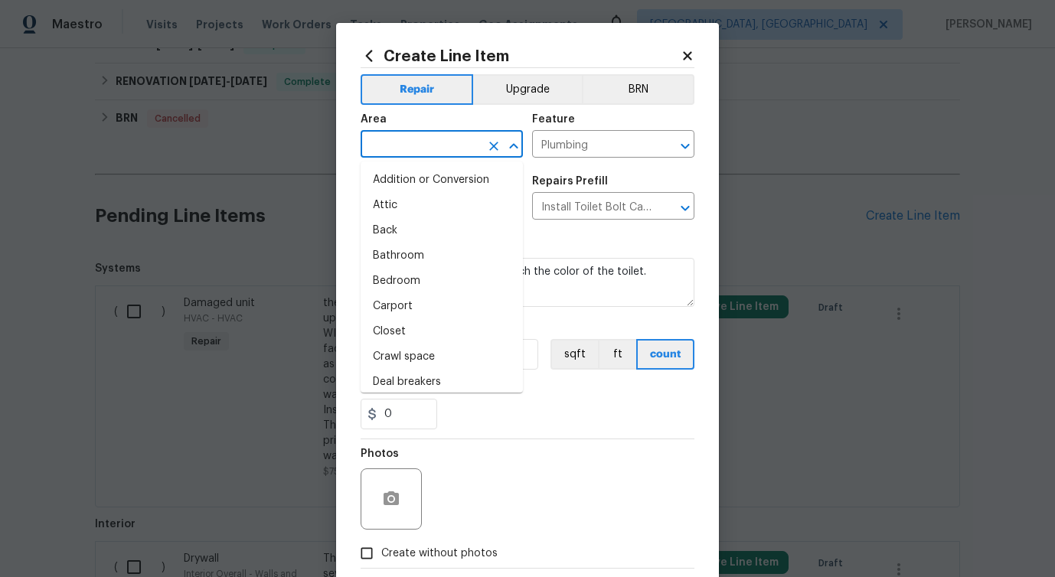
type input "i"
type input "n"
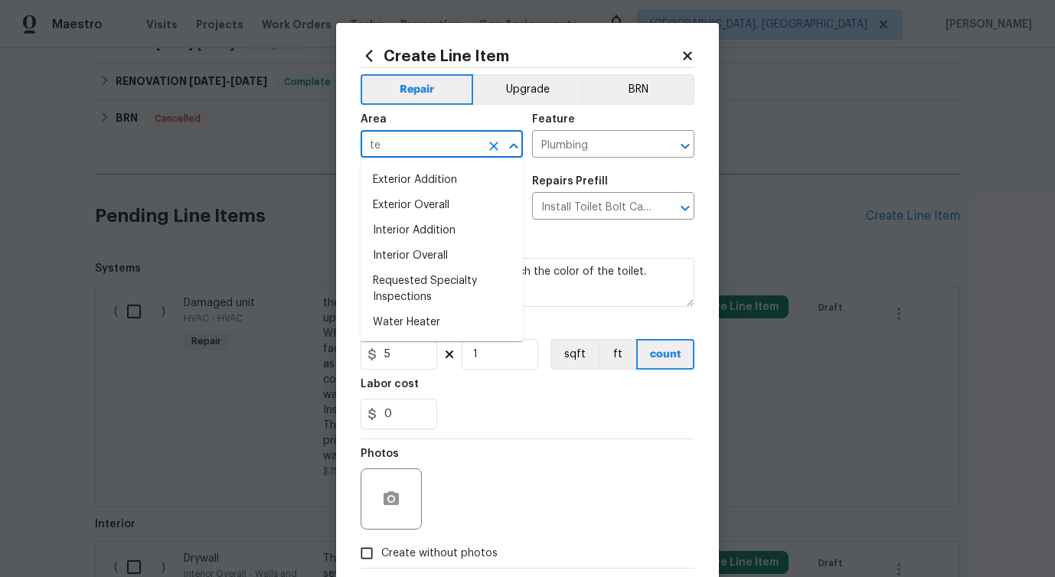
type input "t"
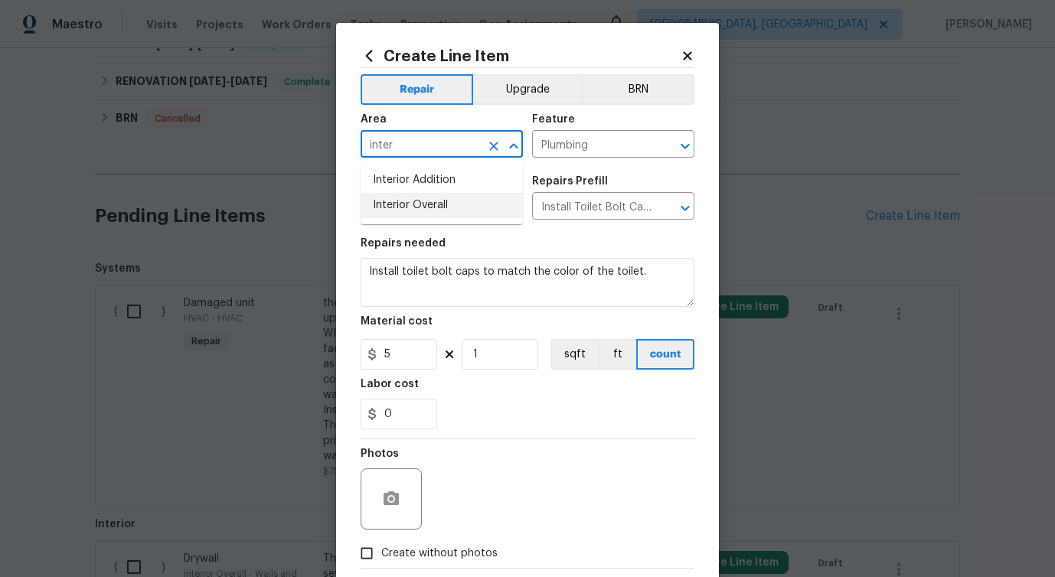
click at [451, 210] on li "Interior Overall" at bounding box center [442, 205] width 162 height 25
type input "Interior Overall"
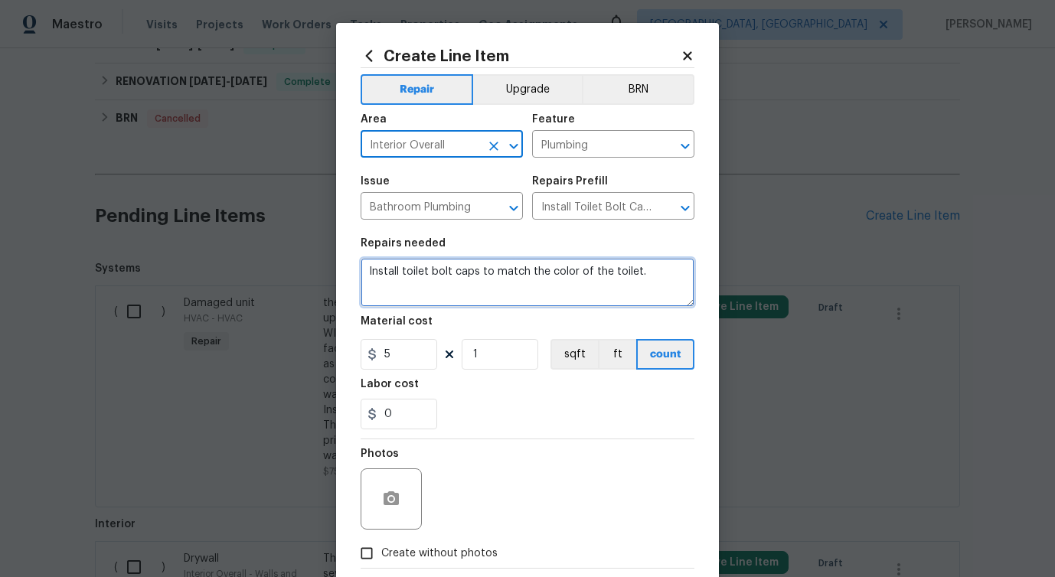
click at [438, 275] on textarea "Install toilet bolt caps to match the color of the toilet." at bounding box center [528, 282] width 334 height 49
paste textarea "One of the toilets is not flushing. Please inspect the toilet, including the an…"
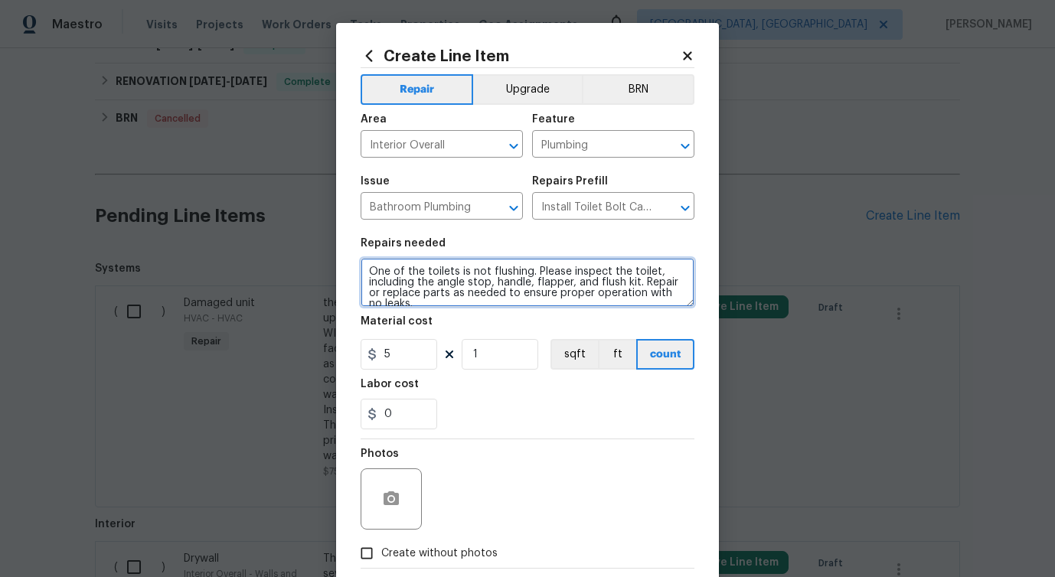
scroll to position [3, 0]
type textarea "One of the toilets is not flushing. Please inspect the toilet, including the an…"
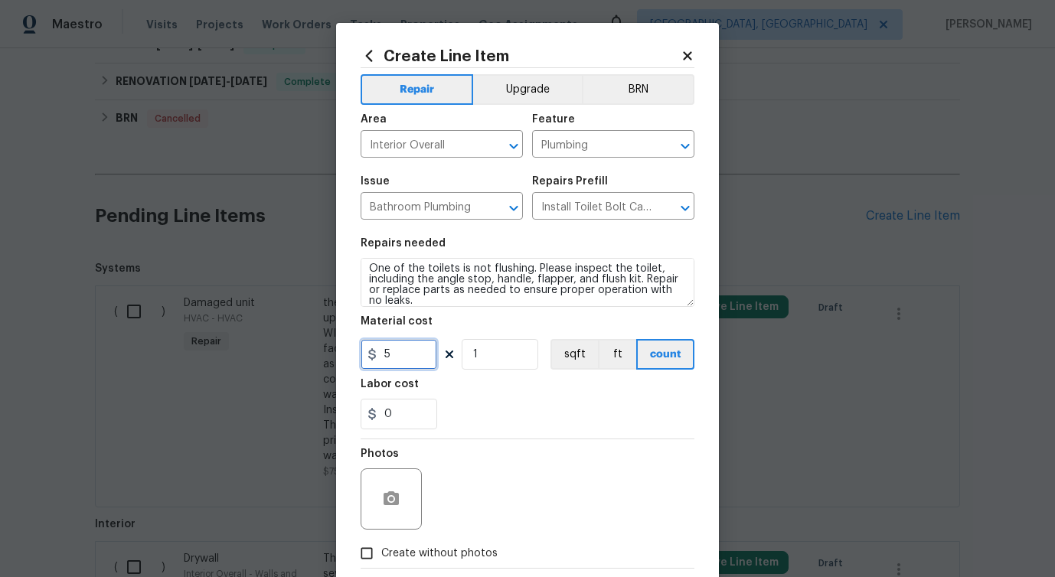
click at [381, 357] on input "5" at bounding box center [399, 354] width 77 height 31
type input "75"
click at [492, 498] on div "Photos" at bounding box center [528, 490] width 334 height 100
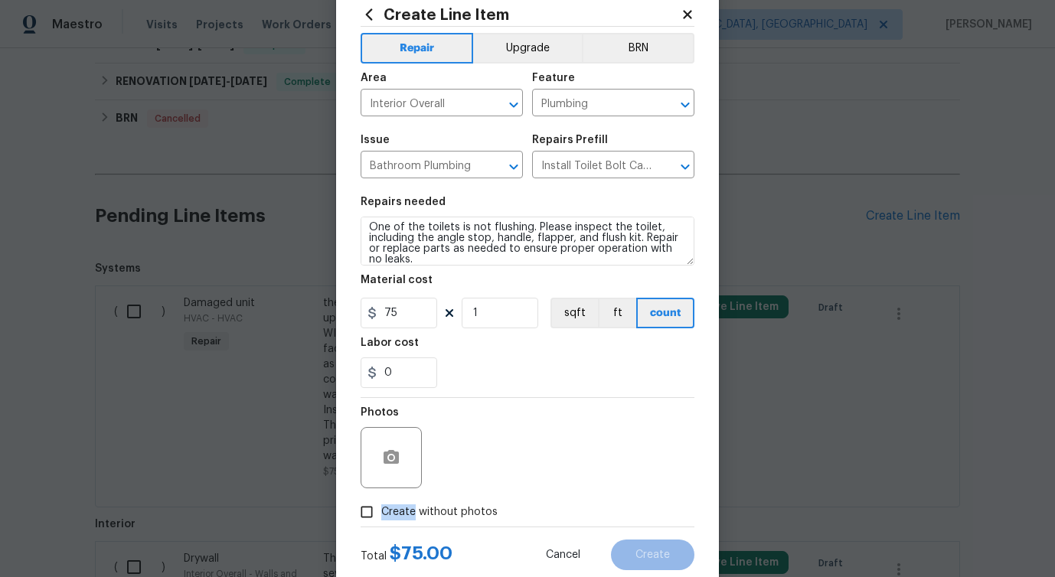
scroll to position [49, 0]
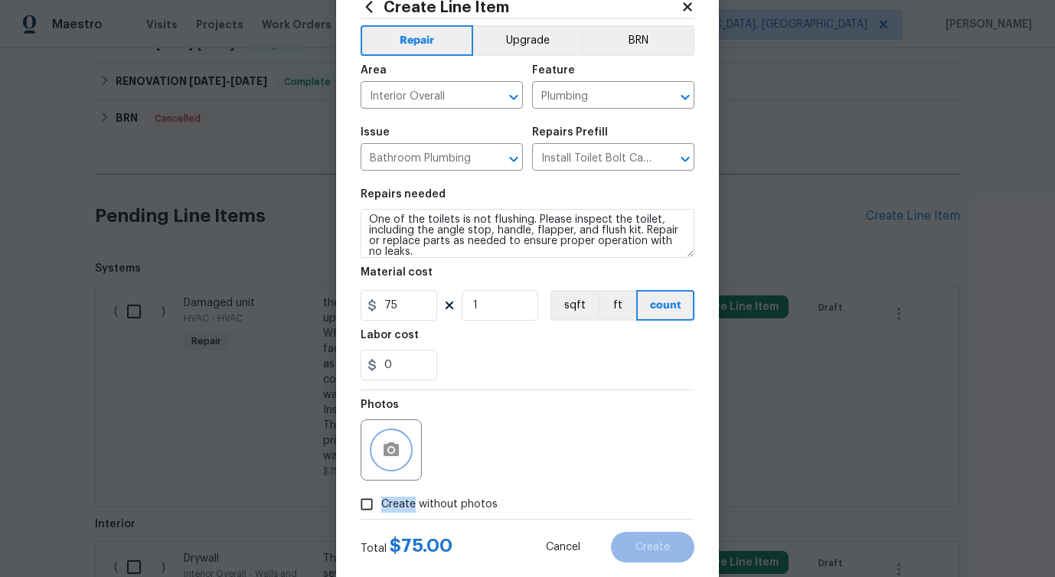
click at [384, 452] on icon "button" at bounding box center [391, 450] width 15 height 14
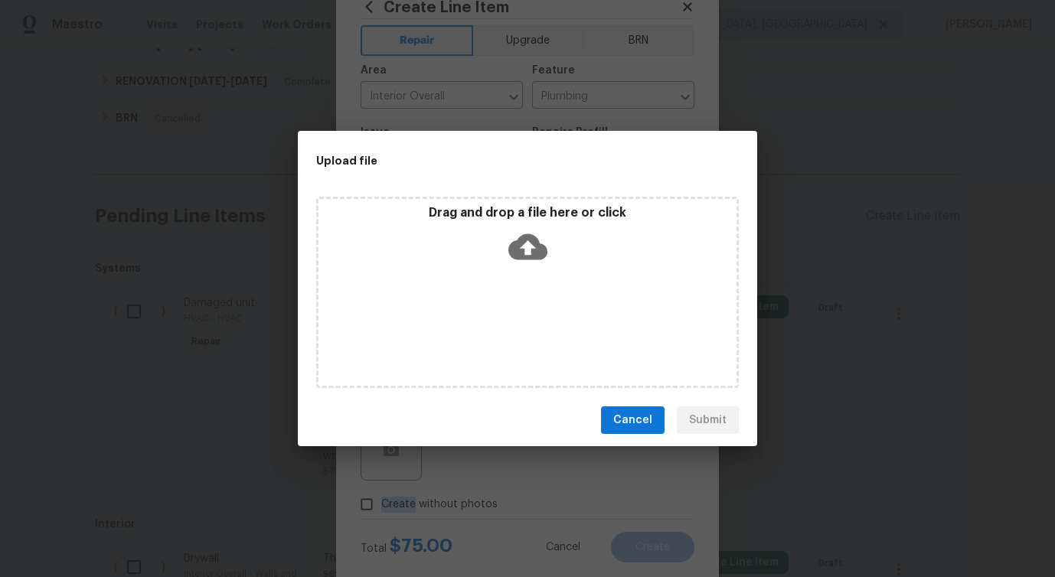
click at [533, 253] on icon at bounding box center [527, 247] width 39 height 26
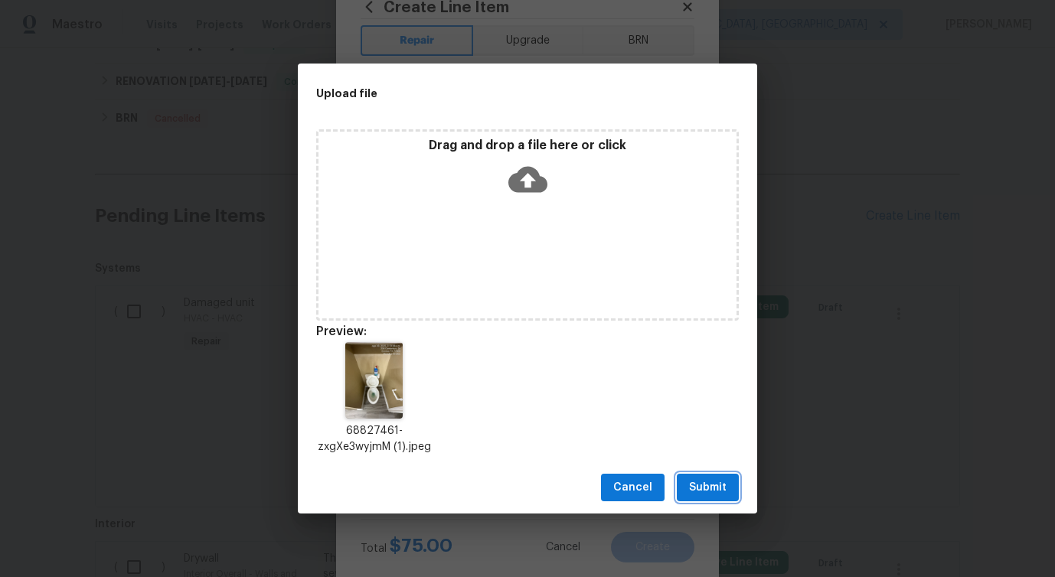
click at [701, 490] on span "Submit" at bounding box center [708, 488] width 38 height 19
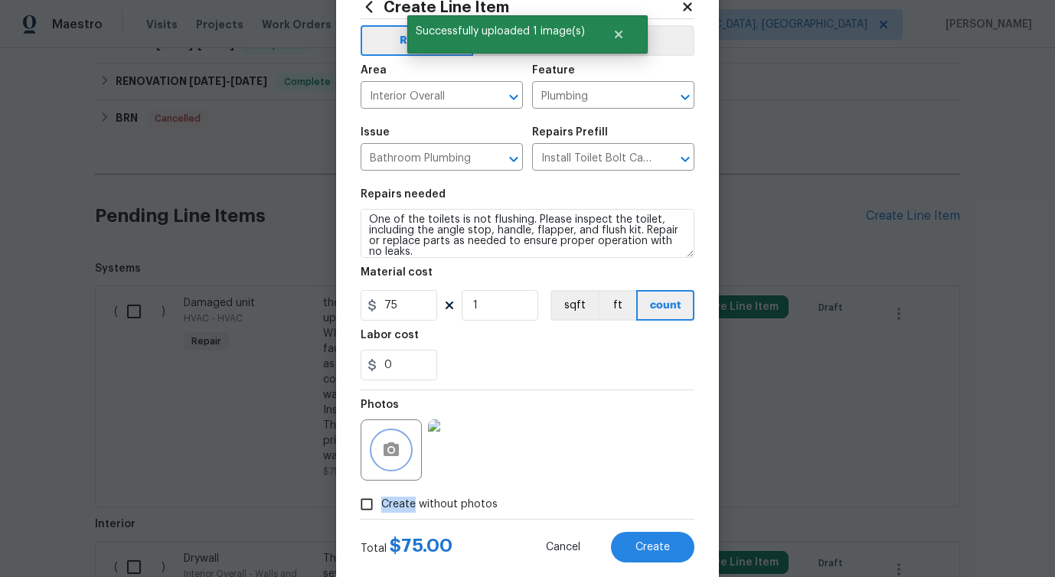
scroll to position [83, 0]
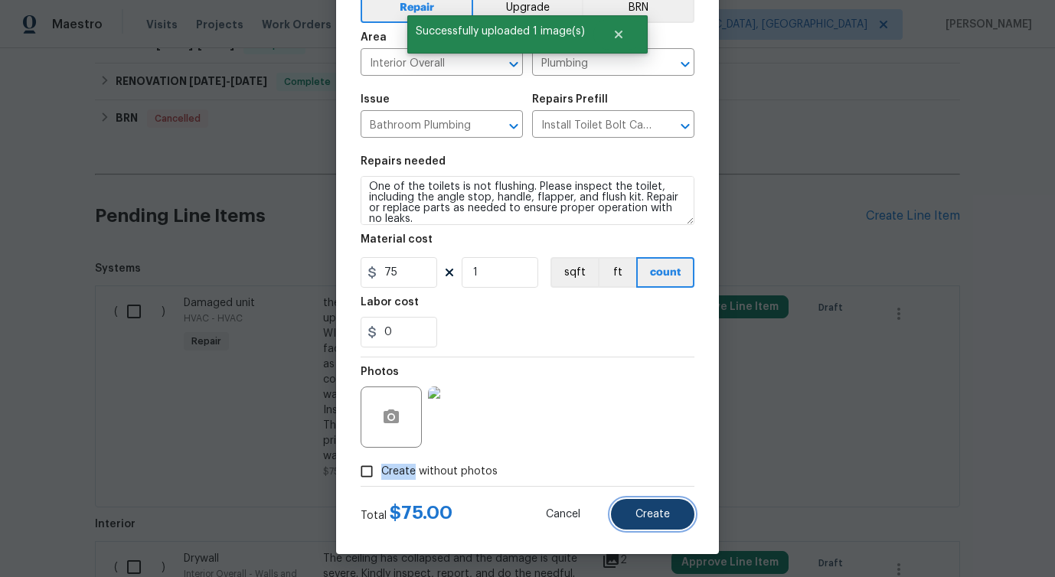
click at [652, 515] on span "Create" at bounding box center [653, 514] width 34 height 11
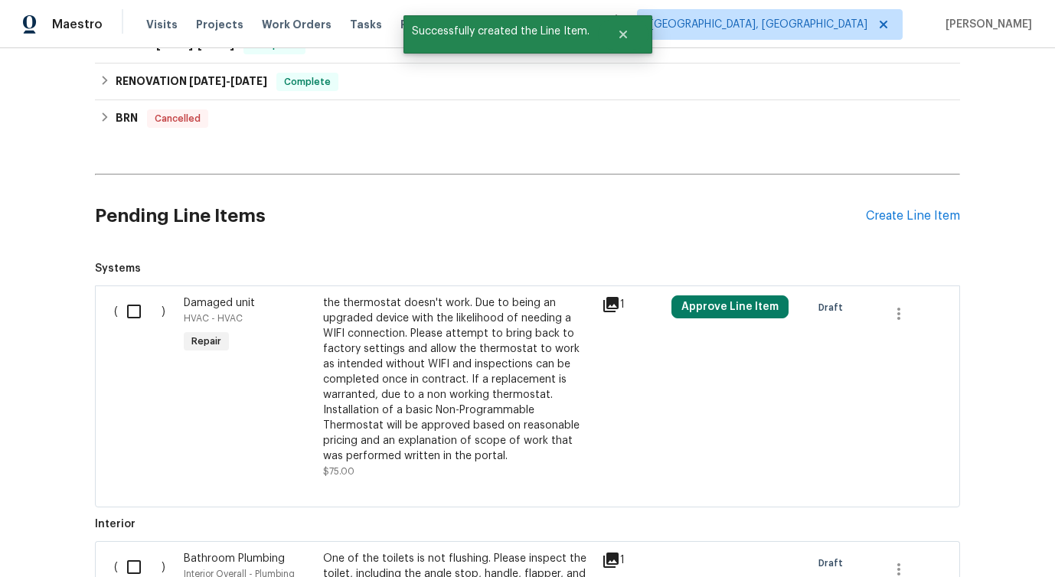
scroll to position [927, 0]
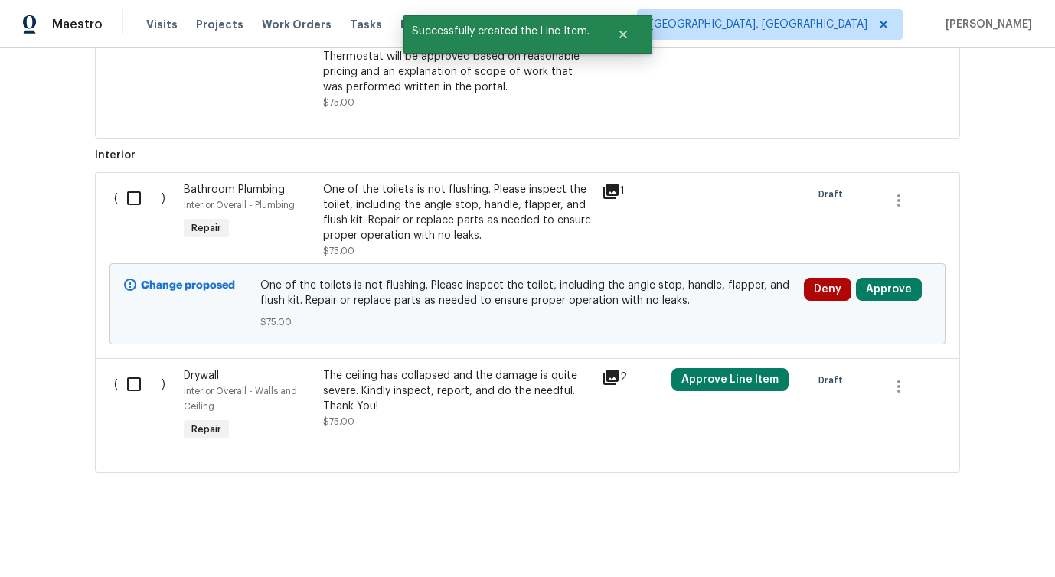
click at [129, 201] on input "checkbox" at bounding box center [140, 198] width 44 height 32
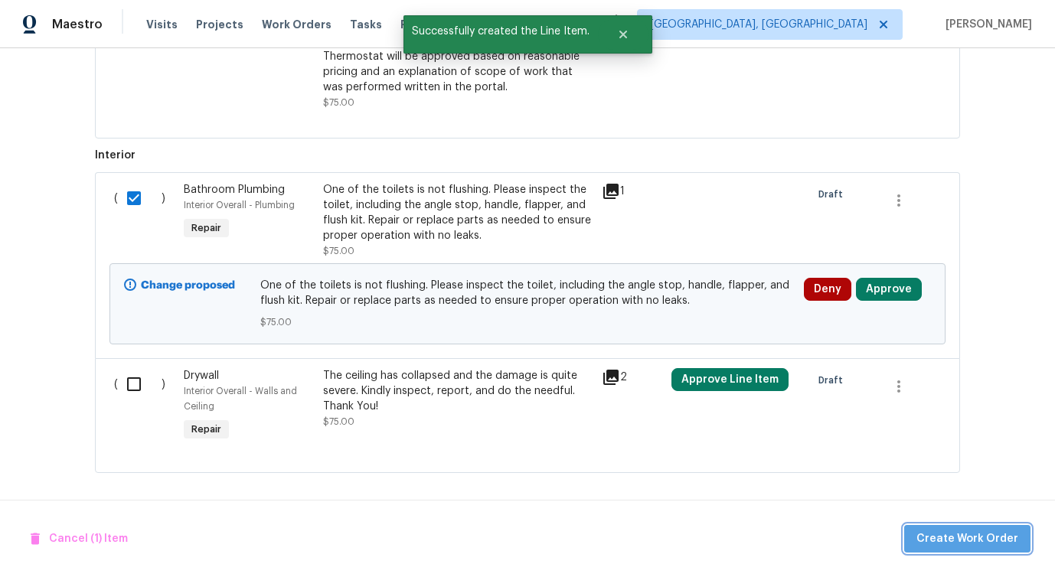
click at [974, 539] on span "Create Work Order" at bounding box center [968, 539] width 102 height 19
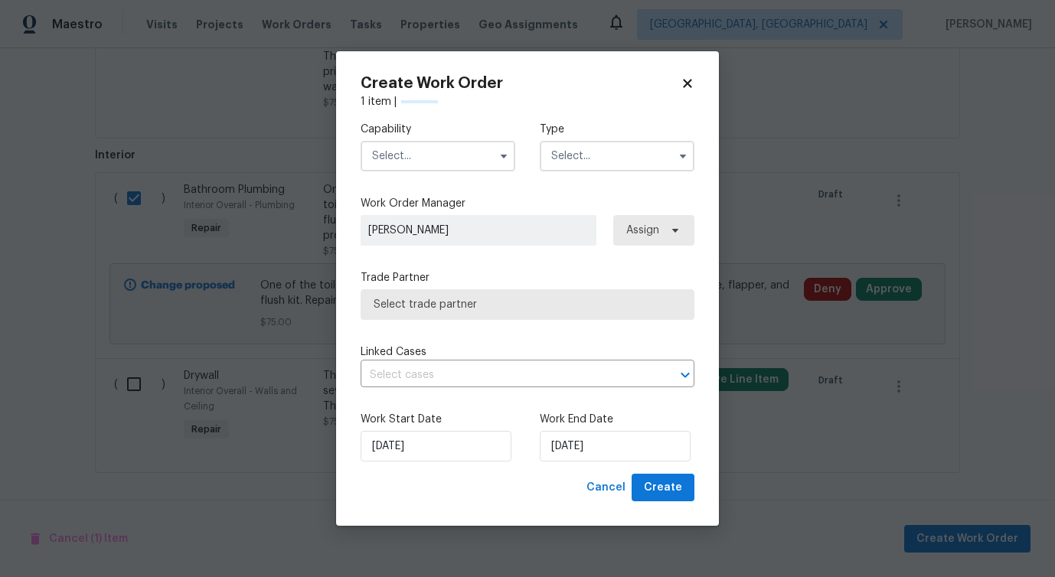
checkbox input "false"
click at [443, 150] on input "text" at bounding box center [438, 156] width 155 height 31
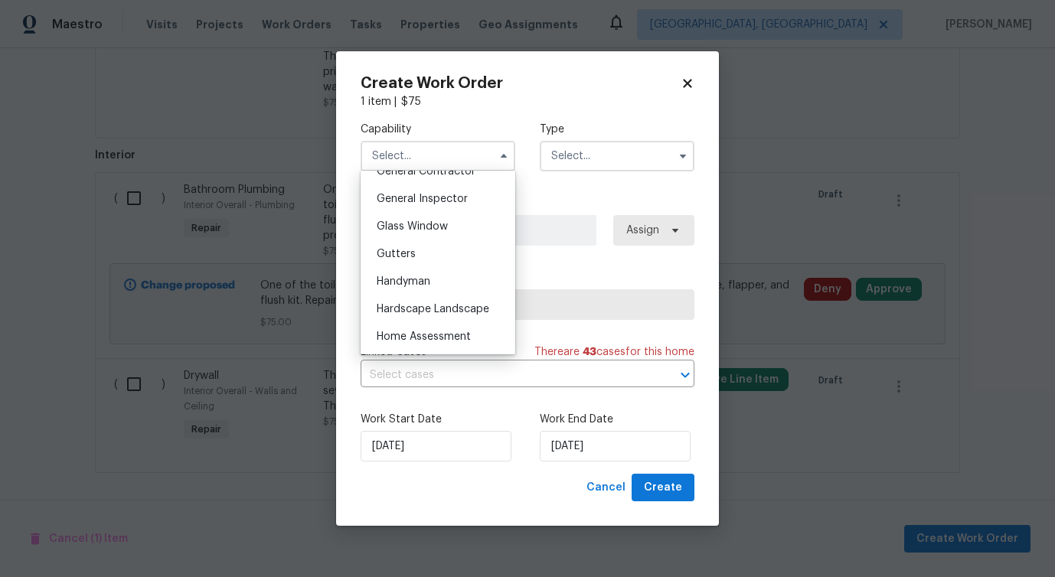
scroll to position [753, 0]
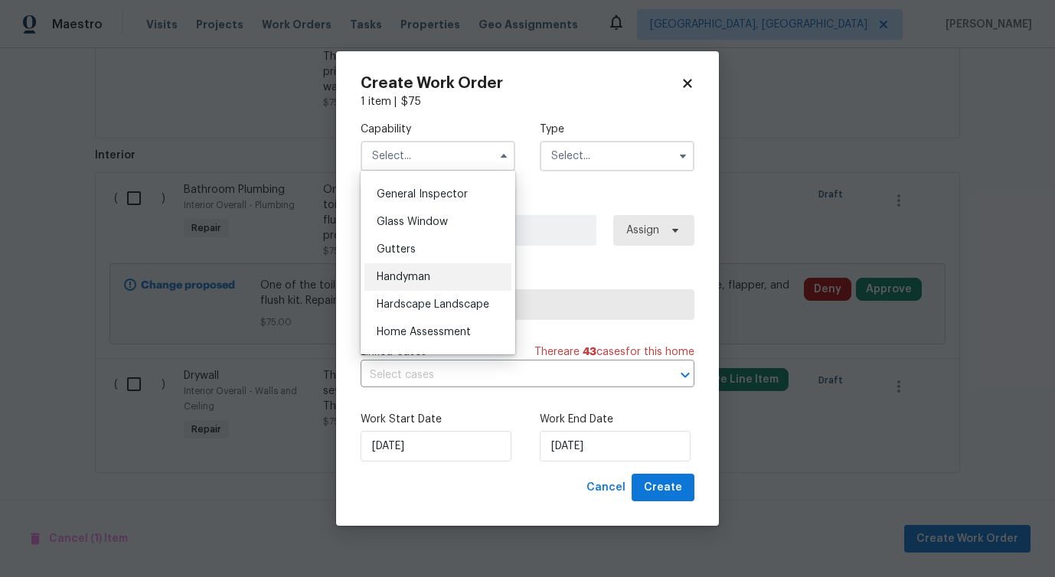
click at [425, 273] on span "Handyman" at bounding box center [404, 277] width 54 height 11
type input "Handyman"
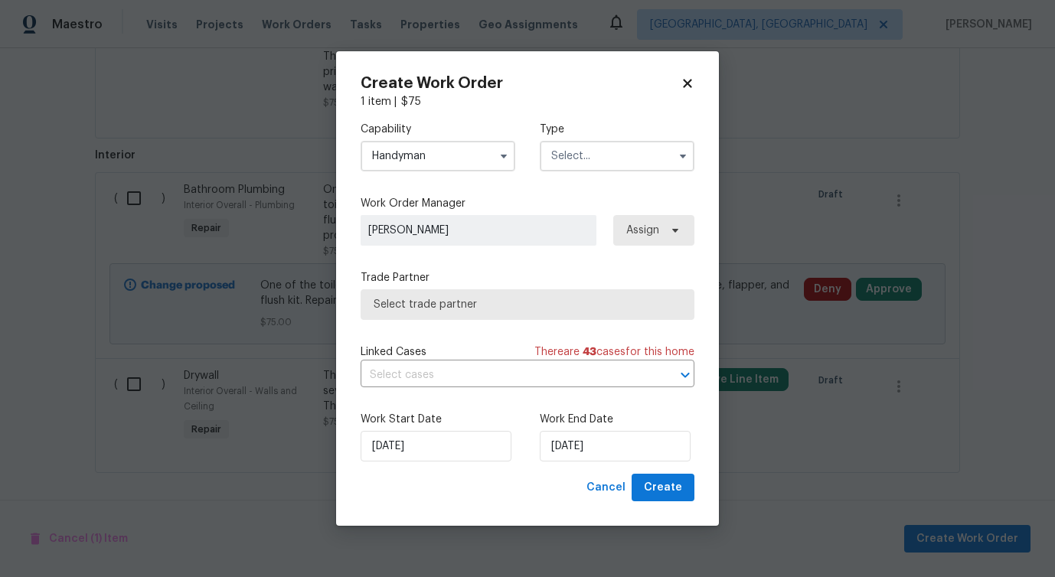
click at [593, 148] on input "text" at bounding box center [617, 156] width 155 height 31
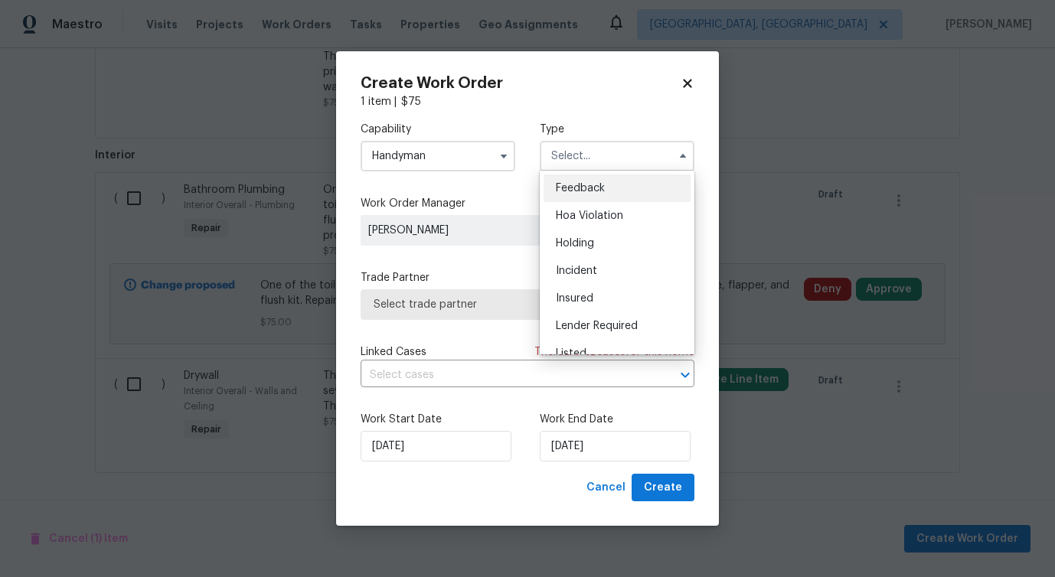
click at [575, 188] on span "Feedback" at bounding box center [580, 188] width 49 height 11
type input "Feedback"
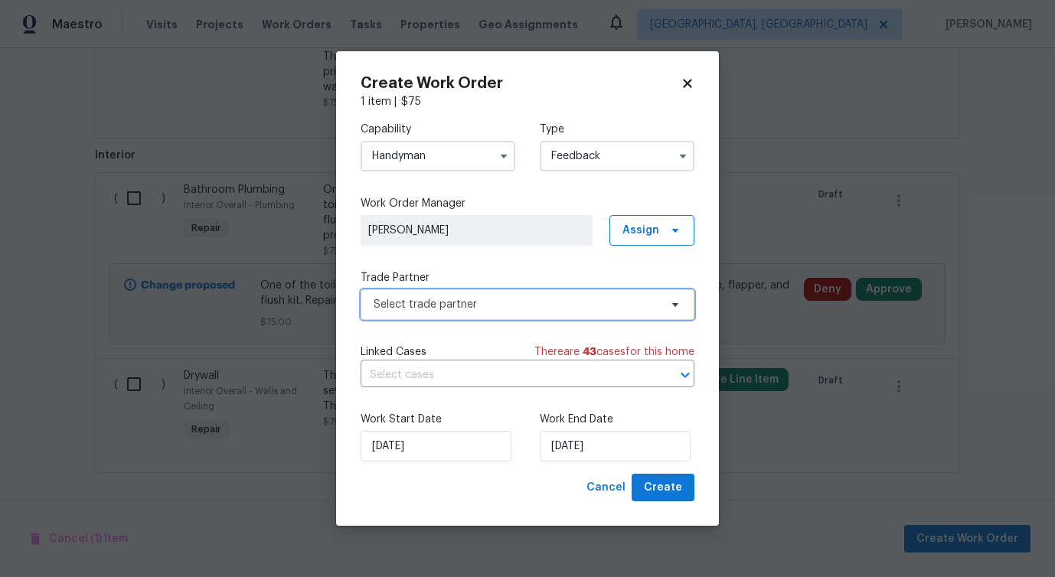
click at [464, 301] on span "Select trade partner" at bounding box center [517, 304] width 286 height 15
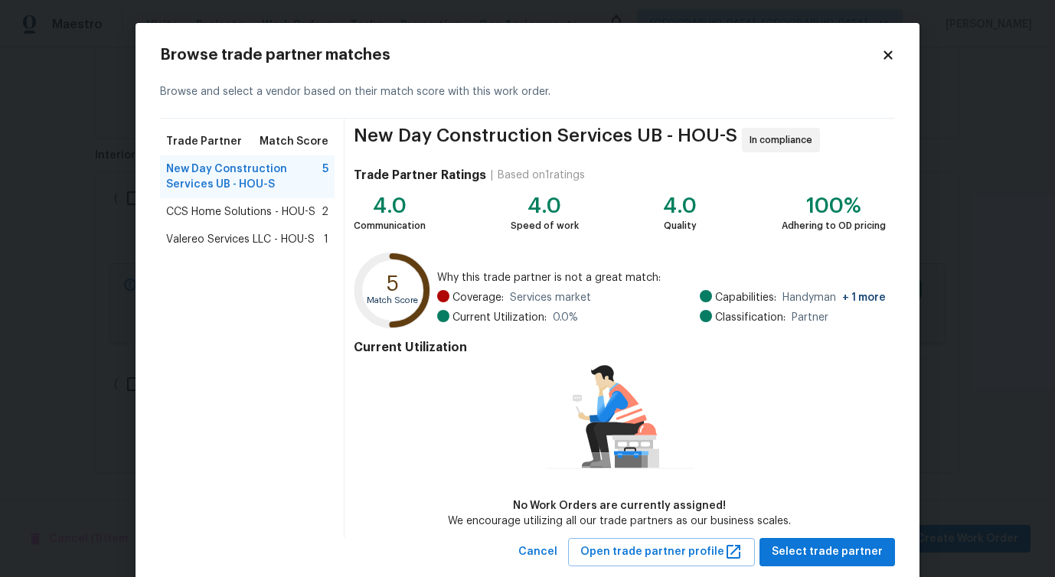
click at [229, 208] on span "CCS Home Solutions - HOU-S" at bounding box center [240, 211] width 149 height 15
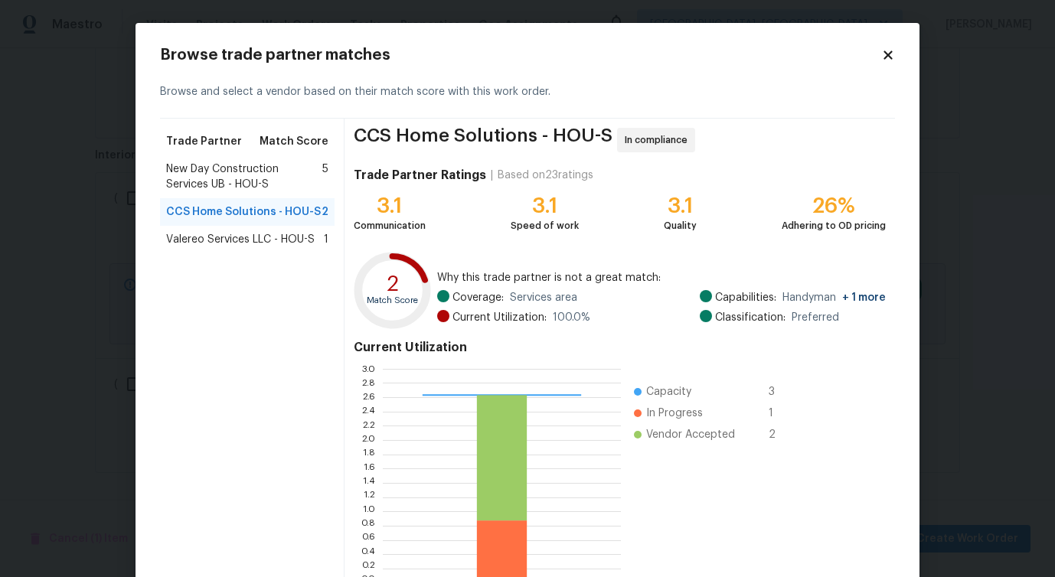
scroll to position [54, 0]
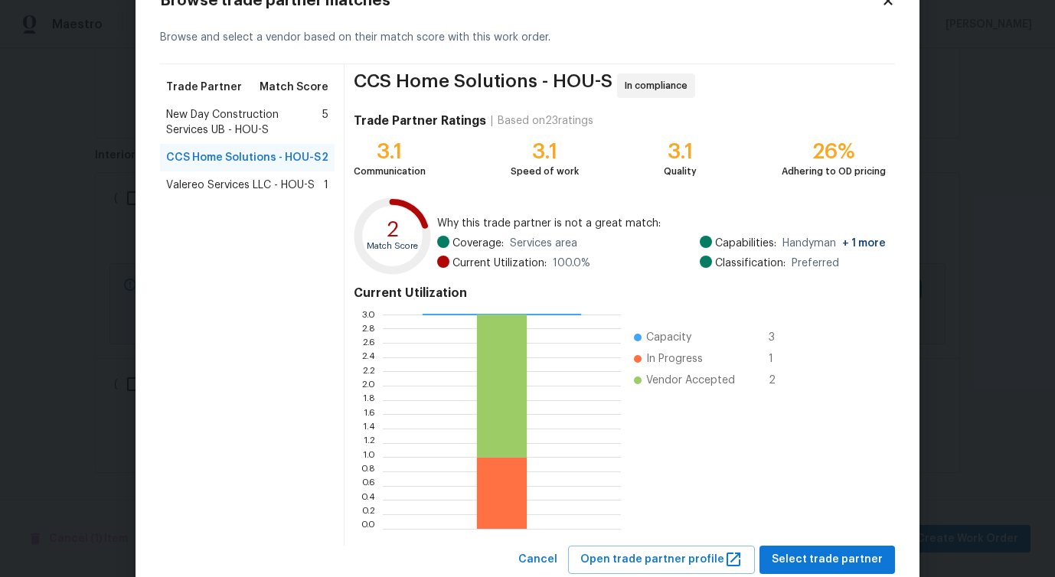
click at [218, 191] on span "Valereo Services LLC - HOU-S" at bounding box center [240, 185] width 149 height 15
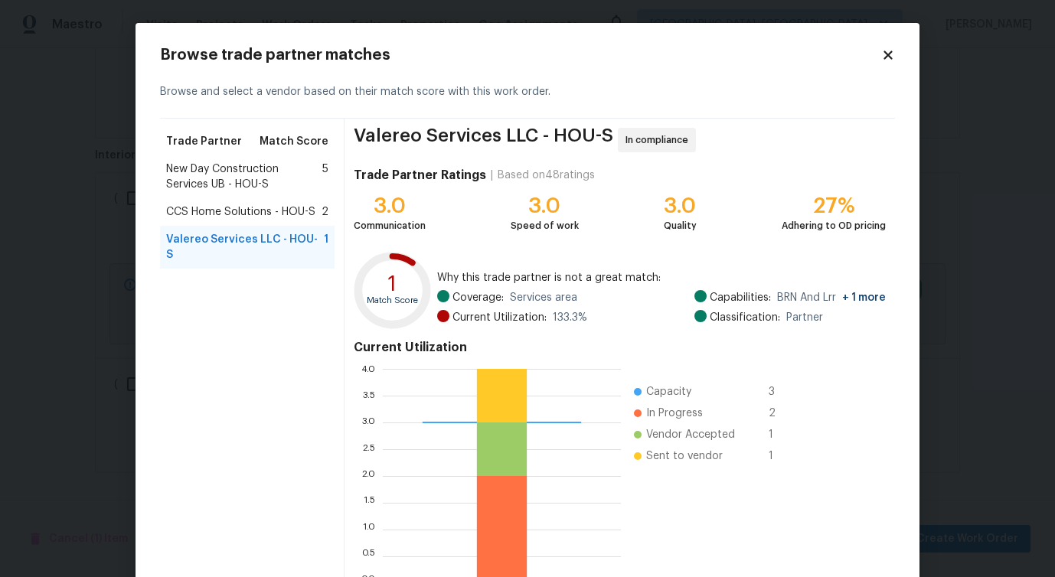
scroll to position [98, 0]
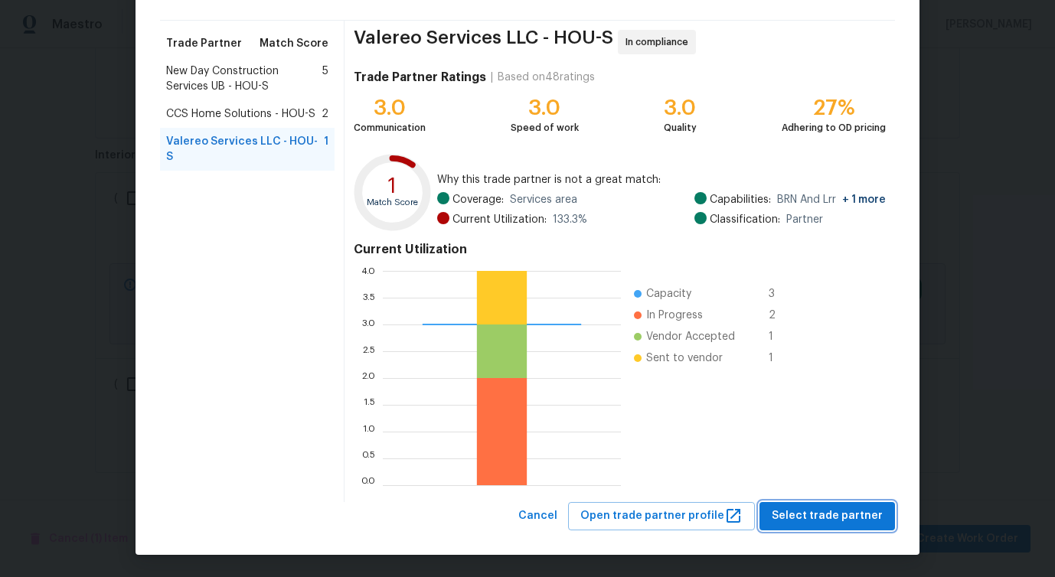
click at [807, 512] on span "Select trade partner" at bounding box center [827, 516] width 111 height 19
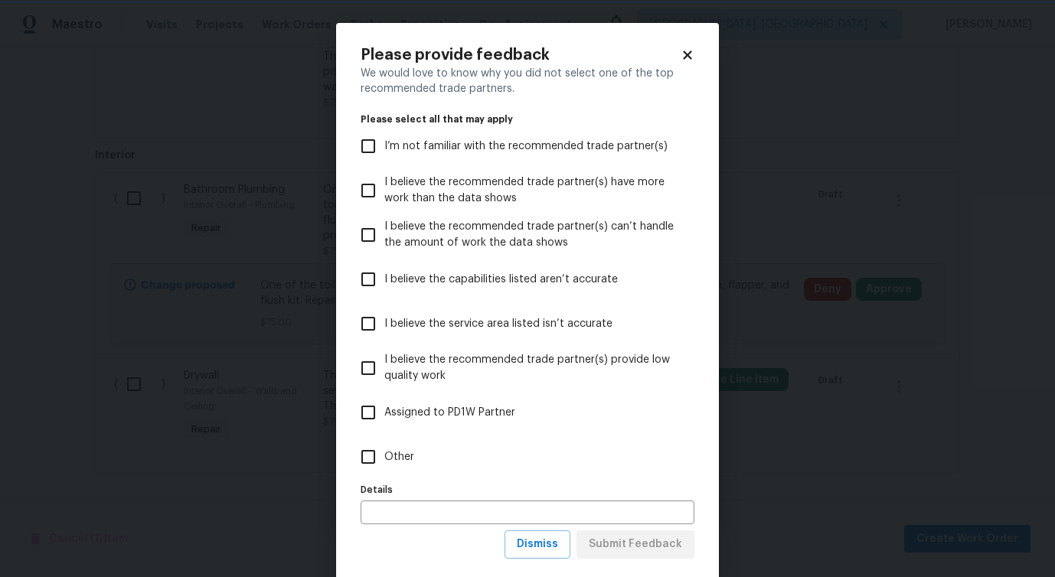
scroll to position [0, 0]
click at [539, 551] on span "Dismiss" at bounding box center [537, 544] width 41 height 19
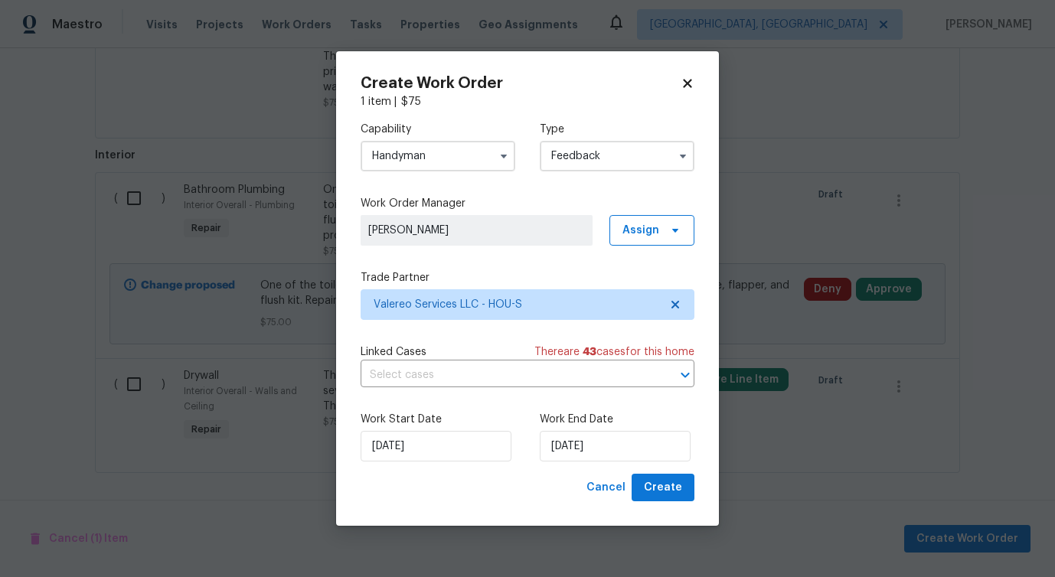
click at [463, 157] on input "Handyman" at bounding box center [438, 156] width 155 height 31
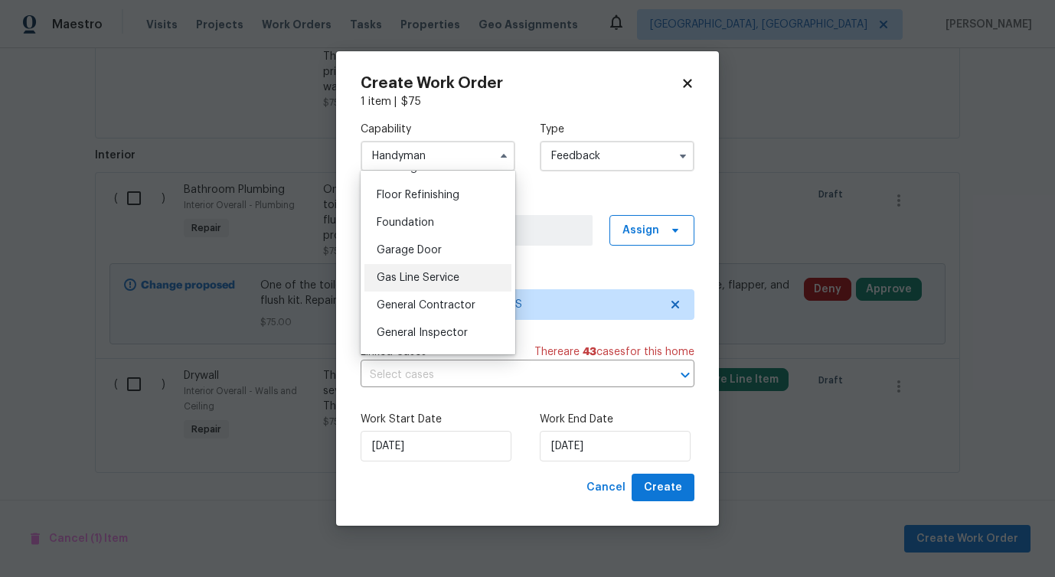
scroll to position [614, 0]
click at [405, 294] on div "General Contractor" at bounding box center [437, 307] width 147 height 28
type input "General Contractor"
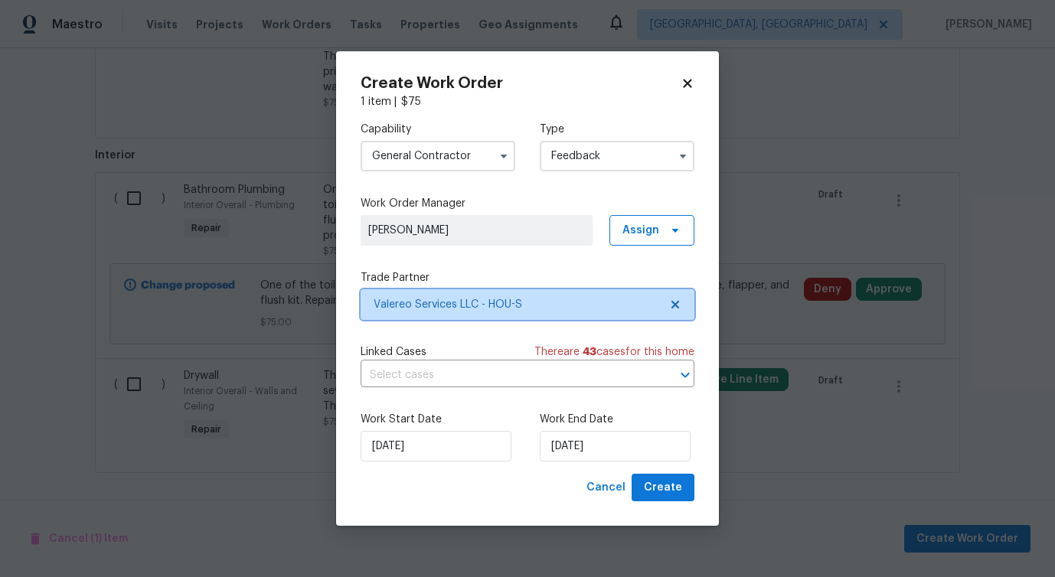
click at [446, 302] on span "Valereo Services LLC - HOU-S" at bounding box center [517, 304] width 286 height 15
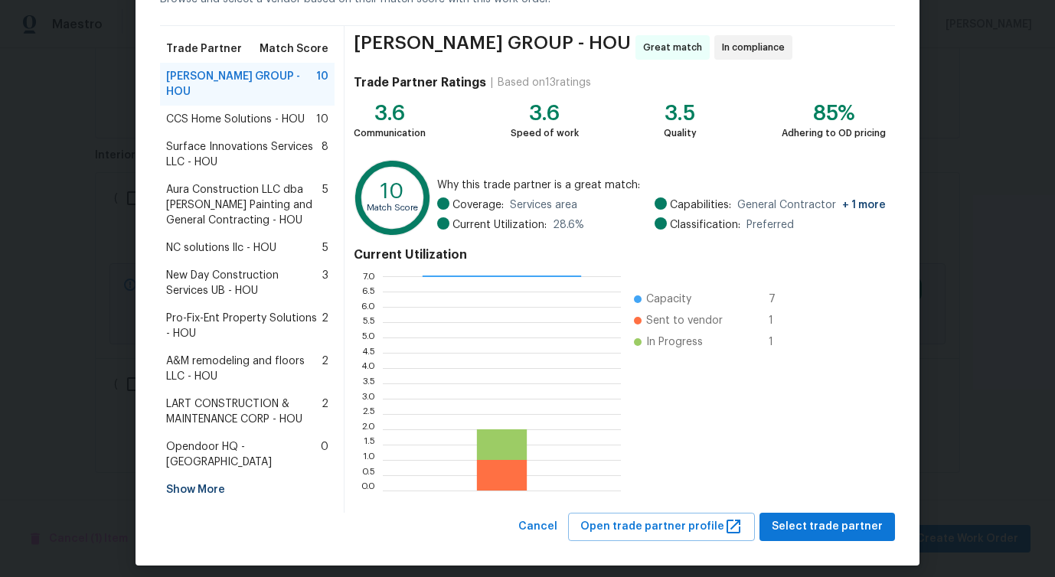
scroll to position [98, 0]
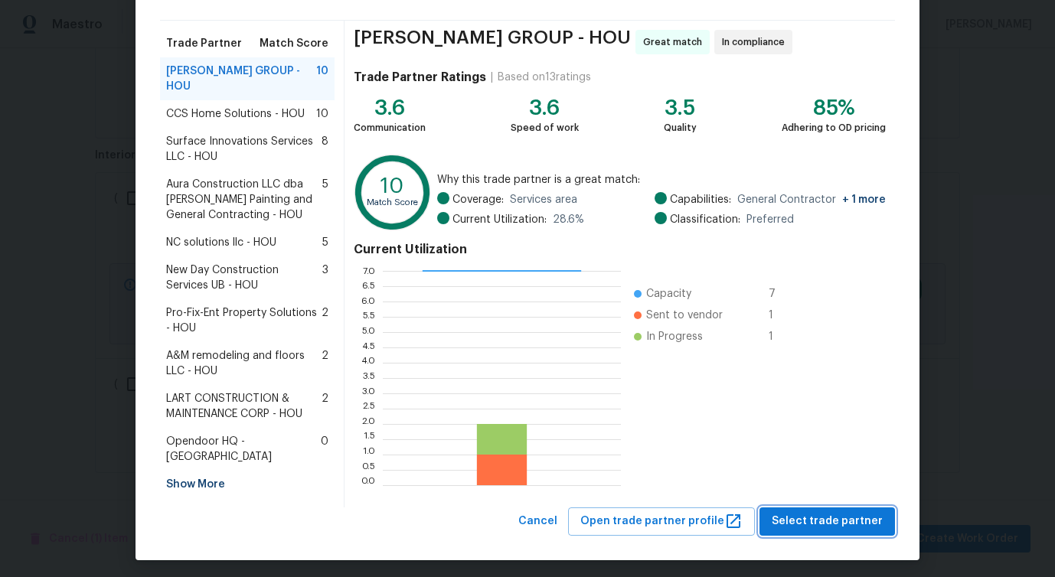
click at [812, 516] on span "Select trade partner" at bounding box center [827, 521] width 111 height 19
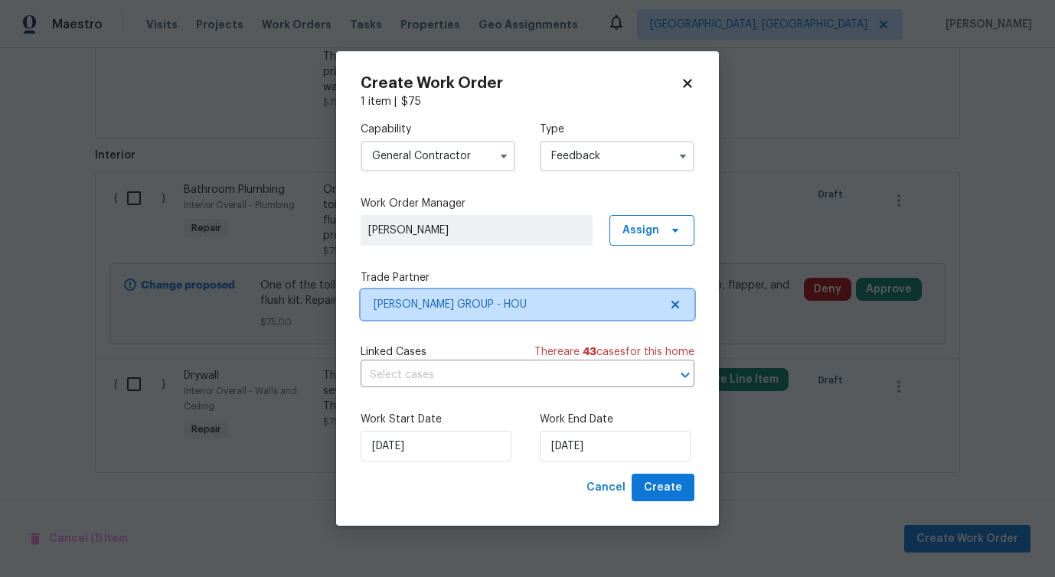
scroll to position [0, 0]
click at [410, 378] on input "text" at bounding box center [506, 376] width 291 height 24
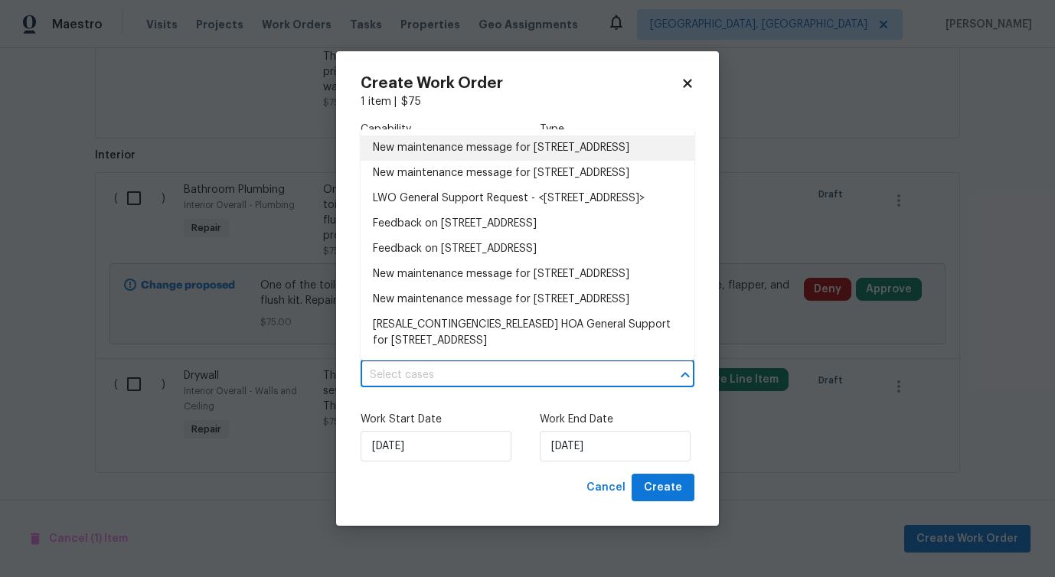
click at [427, 161] on li "New maintenance message for 1800 Arbor Gln , Conroe, TX 77303" at bounding box center [528, 148] width 334 height 25
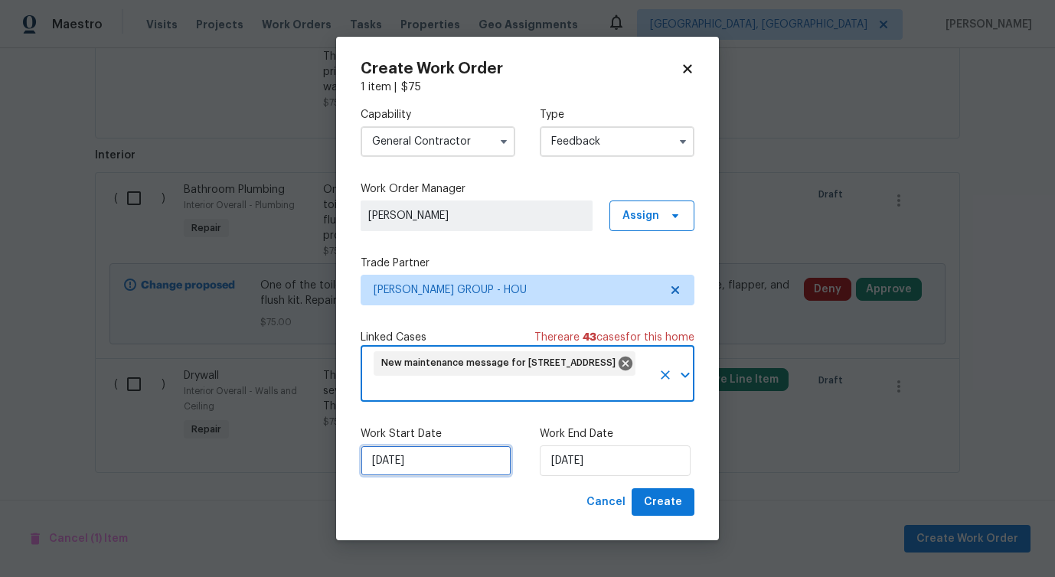
click at [431, 463] on input "9/2/2025" at bounding box center [436, 461] width 151 height 31
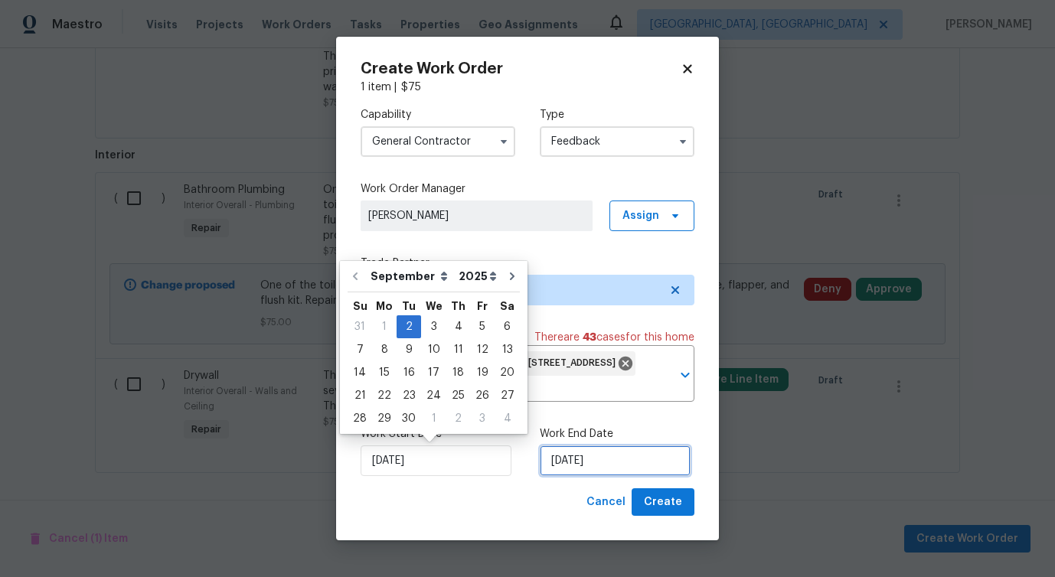
click at [565, 463] on input "9/2/2025" at bounding box center [615, 461] width 151 height 31
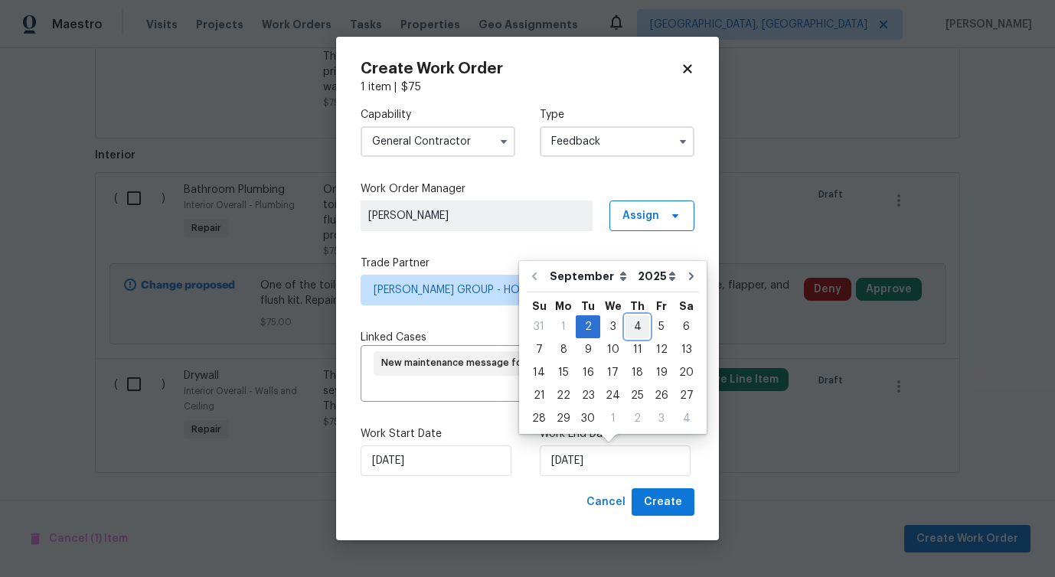
click at [632, 325] on div "4" at bounding box center [638, 326] width 24 height 21
type input "9/4/2025"
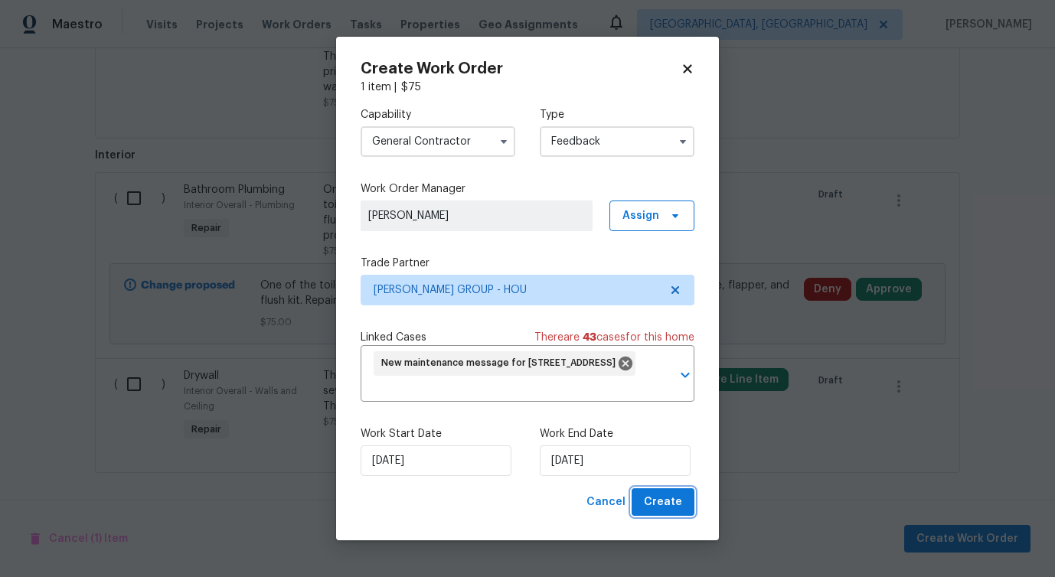
click at [672, 515] on button "Create" at bounding box center [663, 503] width 63 height 28
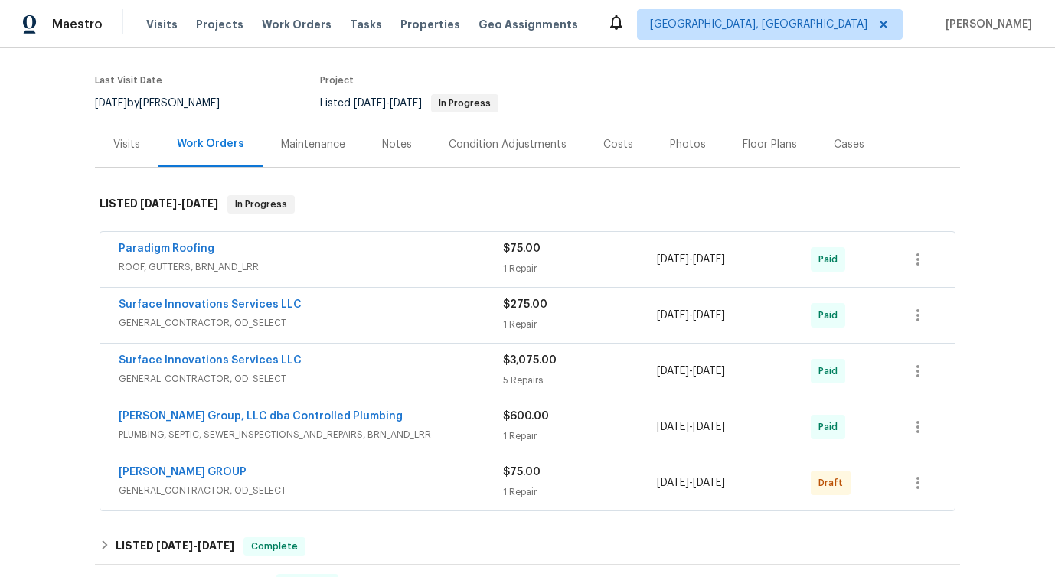
scroll to position [119, 0]
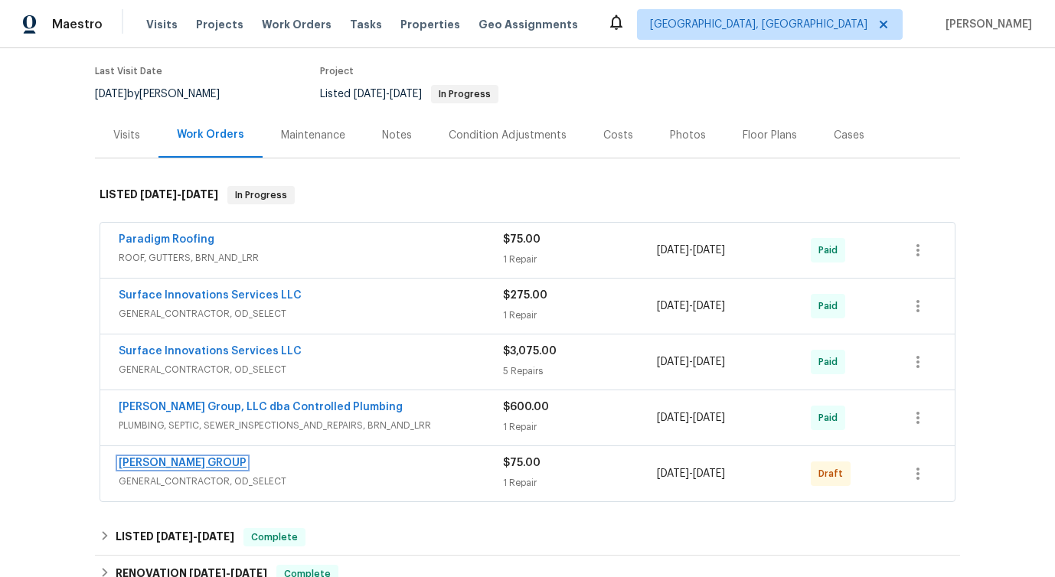
click at [172, 462] on link "BARAKEL VENZ GROUP" at bounding box center [183, 463] width 128 height 11
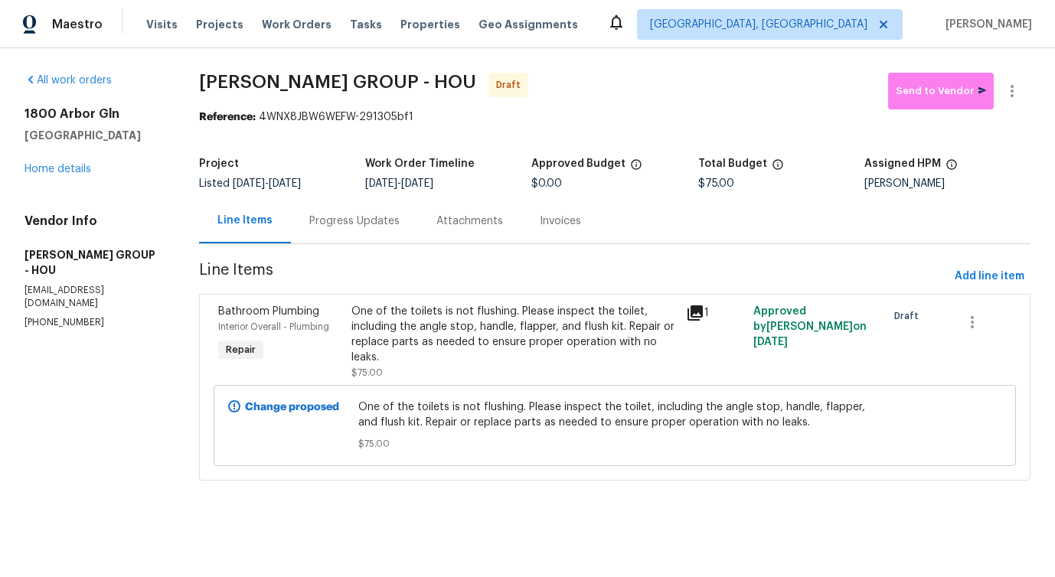
click at [352, 236] on div "Progress Updates" at bounding box center [354, 220] width 127 height 45
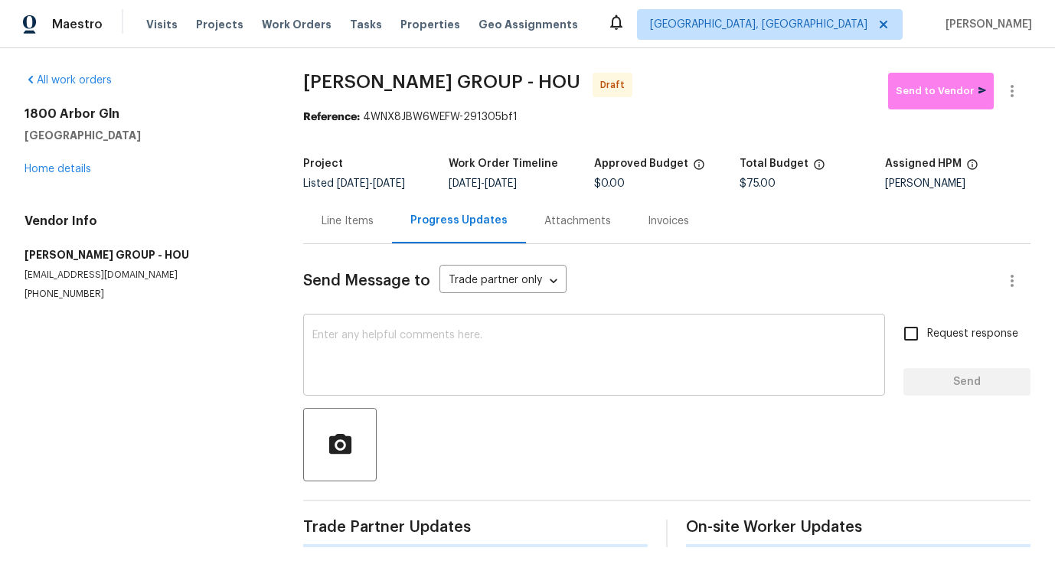
click at [337, 349] on textarea at bounding box center [594, 357] width 564 height 54
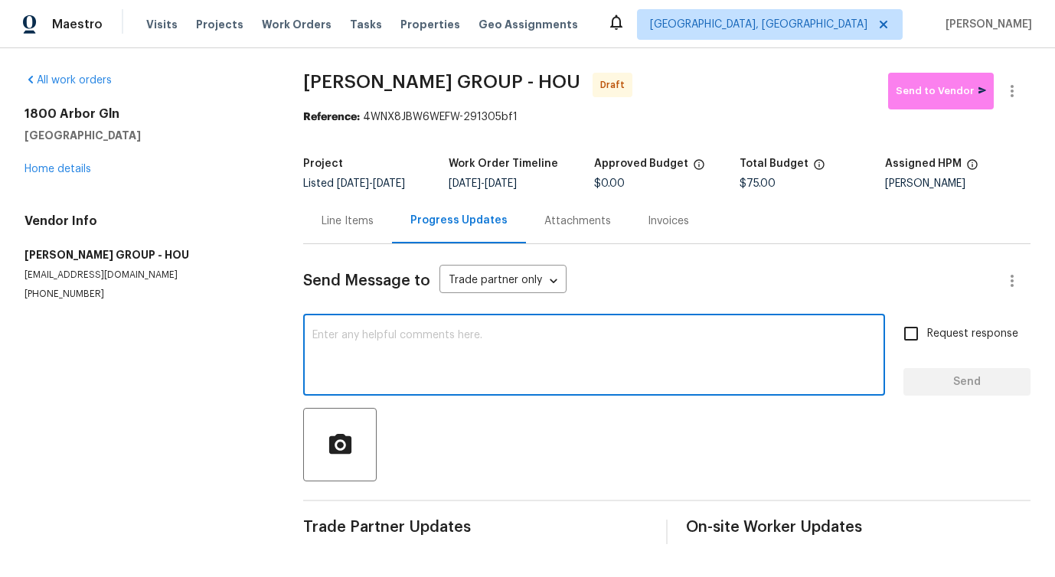
click at [356, 365] on textarea at bounding box center [594, 357] width 564 height 54
paste textarea "Hi, this is Pavithra with Opendoor. I’m confirming you received the WO for the …"
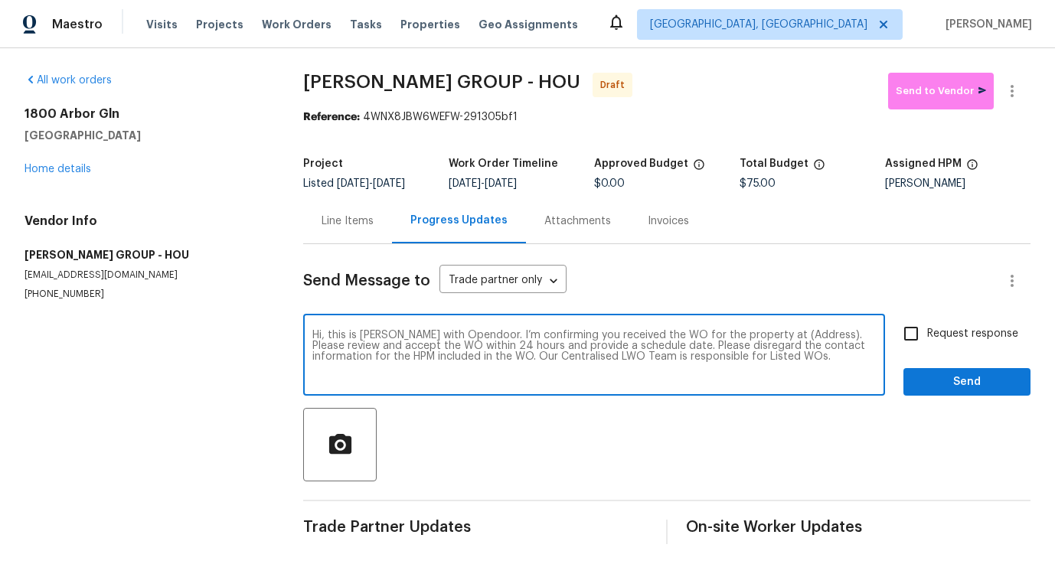
click at [781, 334] on textarea "Hi, this is Pavithra with Opendoor. I’m confirming you received the WO for the …" at bounding box center [594, 357] width 564 height 54
paste textarea "1800 Arbor Gln, Conroe, TX 77303"
type textarea "Hi, this is Pavithra with Opendoor. I’m confirming you received the WO for the …"
click at [980, 321] on label "Request response" at bounding box center [956, 334] width 123 height 32
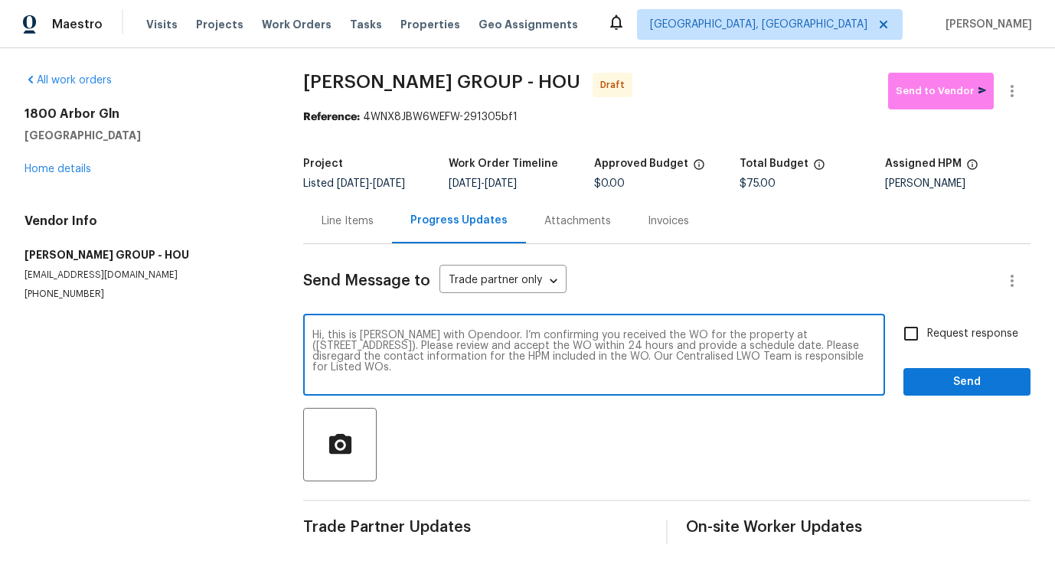
click at [927, 321] on input "Request response" at bounding box center [911, 334] width 32 height 32
checkbox input "true"
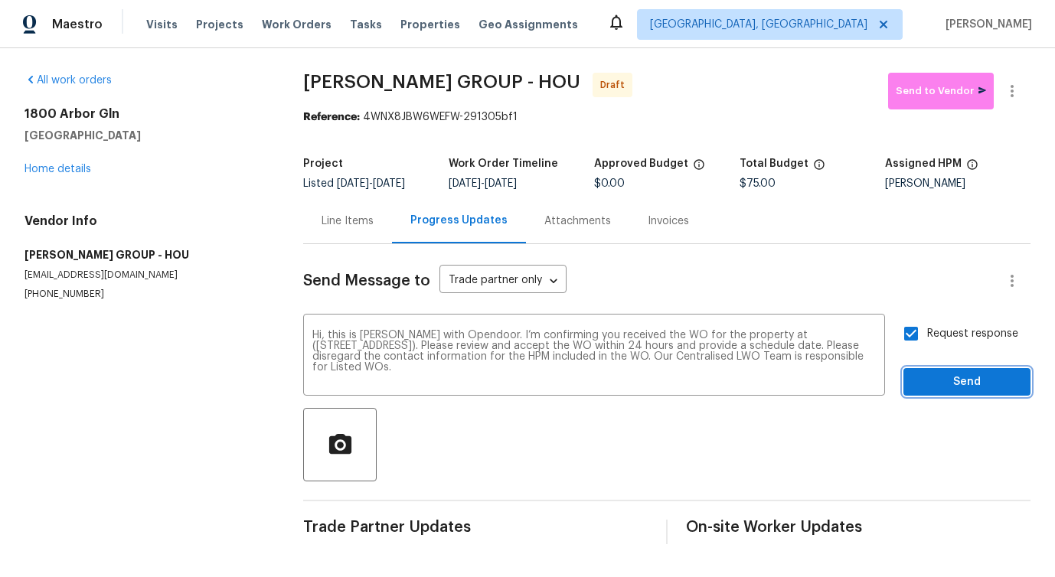
click at [972, 379] on span "Send" at bounding box center [967, 382] width 103 height 19
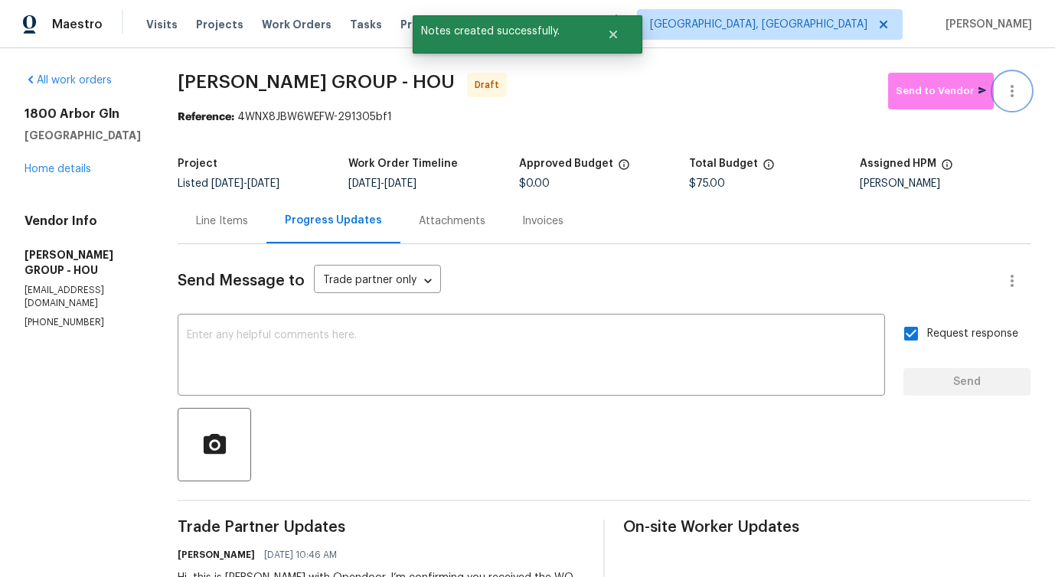
click at [1020, 86] on icon "button" at bounding box center [1012, 91] width 18 height 18
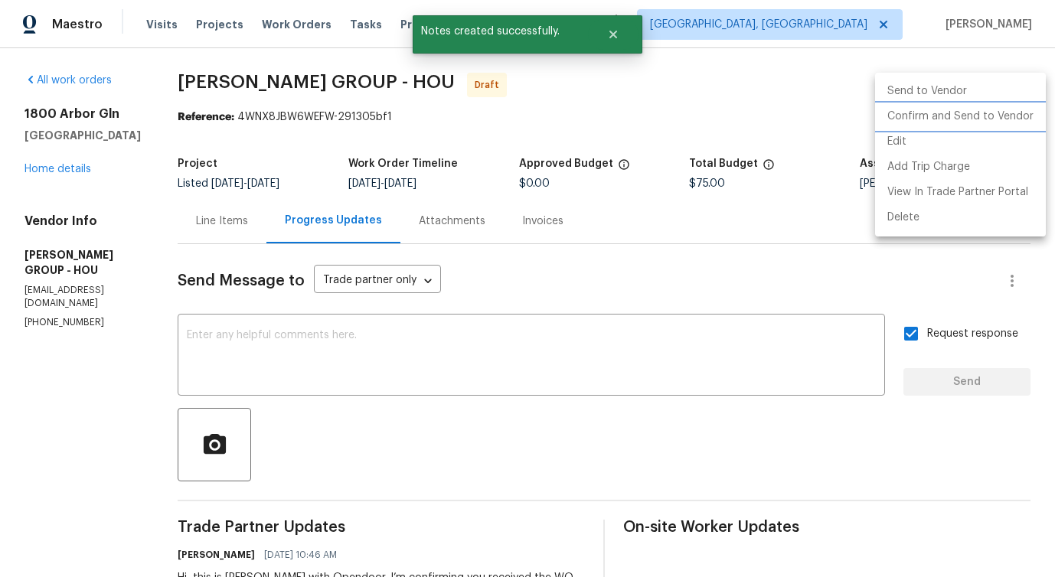
click at [982, 120] on li "Confirm and Send to Vendor" at bounding box center [960, 116] width 171 height 25
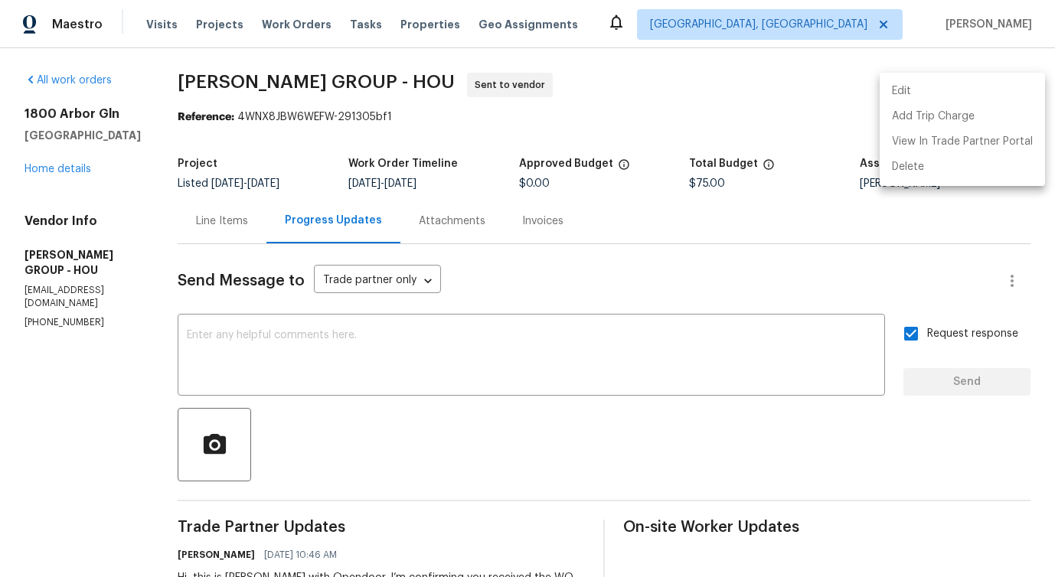
click at [468, 340] on div at bounding box center [527, 288] width 1055 height 577
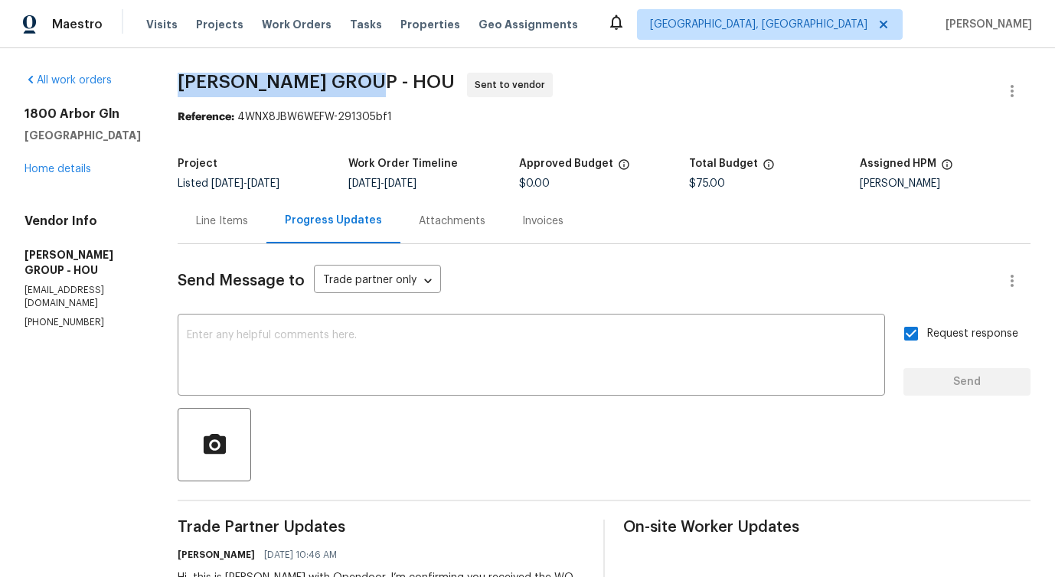
drag, startPoint x: 169, startPoint y: 74, endPoint x: 377, endPoint y: 74, distance: 207.5
click at [377, 74] on div "All work orders 1800 Arbor Gln Conroe, TX 77303 Home details Vendor Info BARAKE…" at bounding box center [527, 369] width 1055 height 642
copy span "BARAKEL VENZ GROUP"
click at [214, 227] on div "Line Items" at bounding box center [222, 221] width 52 height 15
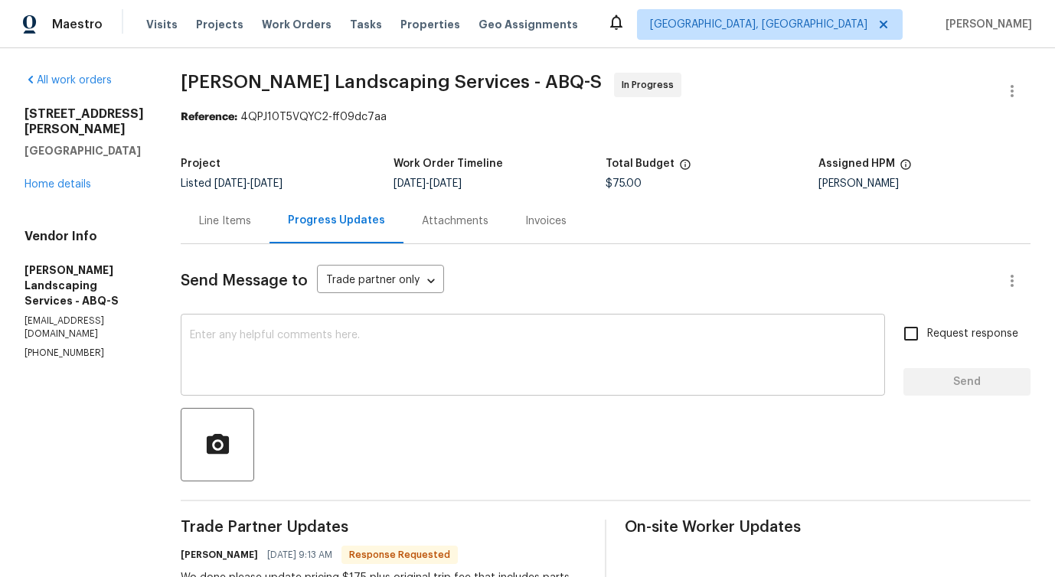
click at [253, 327] on div "x ​" at bounding box center [533, 357] width 704 height 78
drag, startPoint x: 221, startPoint y: 72, endPoint x: 413, endPoint y: 90, distance: 192.2
click at [413, 90] on div "All work orders [STREET_ADDRESS] Home details Vendor Info [PERSON_NAME] Landsca…" at bounding box center [527, 519] width 1055 height 942
click at [370, 342] on textarea at bounding box center [533, 357] width 686 height 54
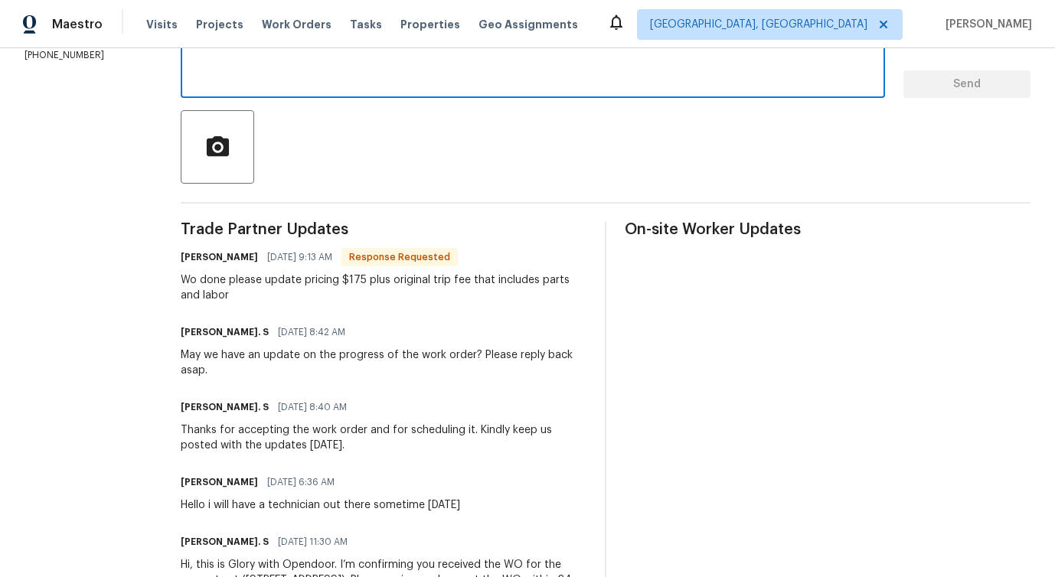
scroll to position [306, 0]
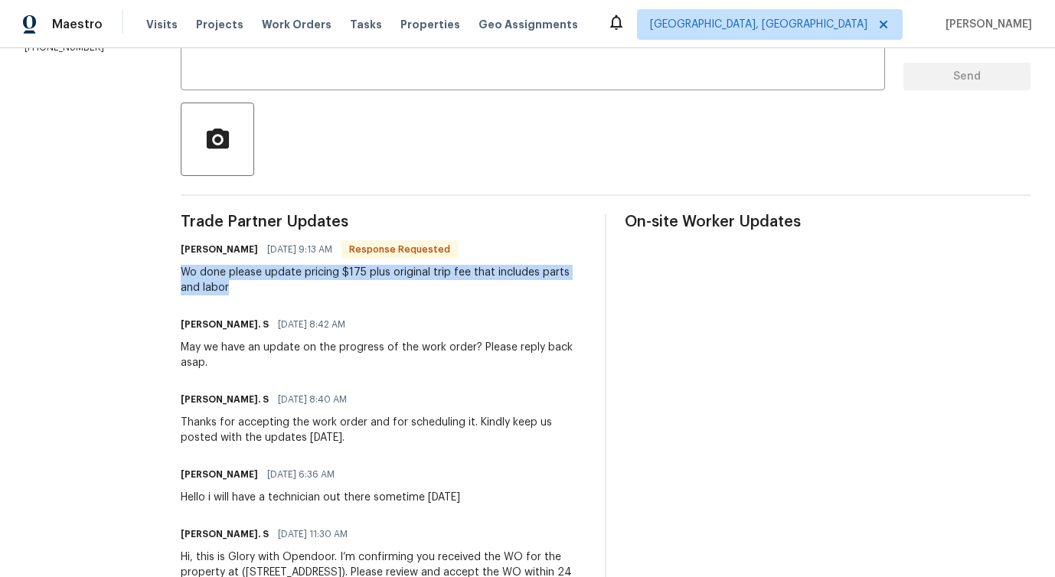
drag, startPoint x: 221, startPoint y: 271, endPoint x: 317, endPoint y: 296, distance: 99.5
click at [317, 296] on div "Wo done please update pricing $175 plus original trip fee that includes parts a…" at bounding box center [384, 280] width 406 height 31
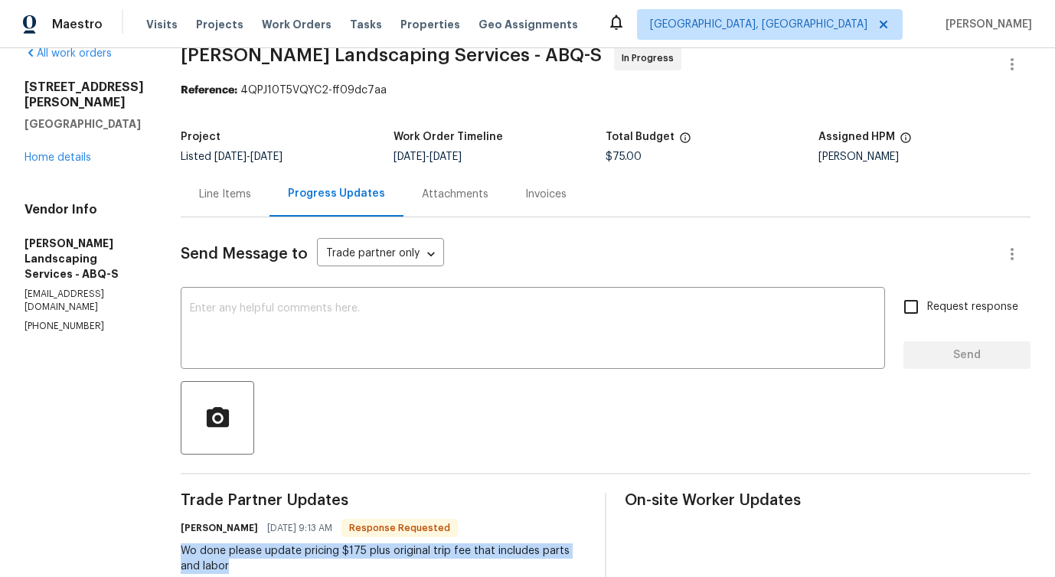
scroll to position [0, 0]
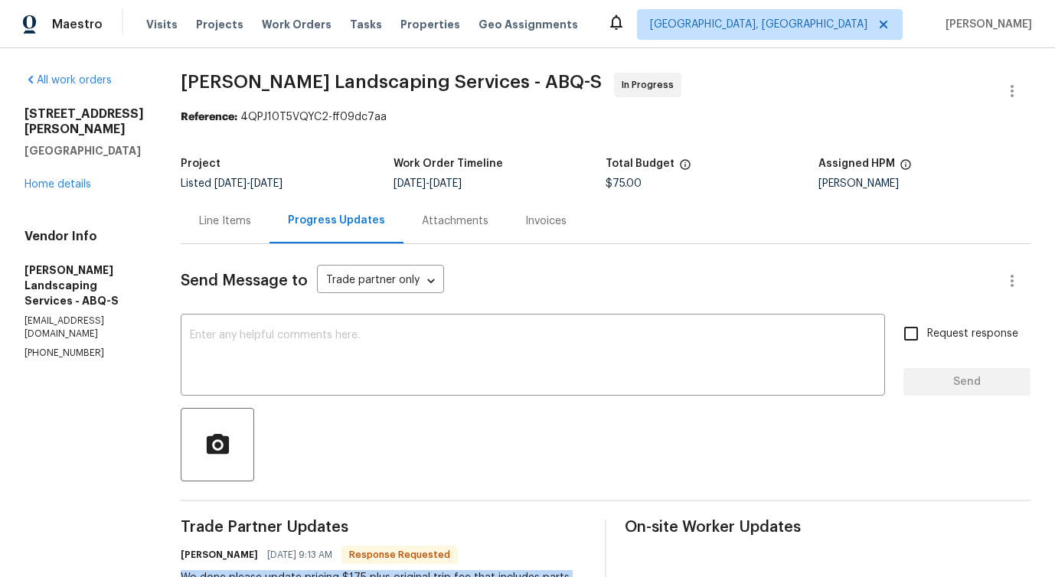
click at [251, 215] on div "Line Items" at bounding box center [225, 221] width 52 height 15
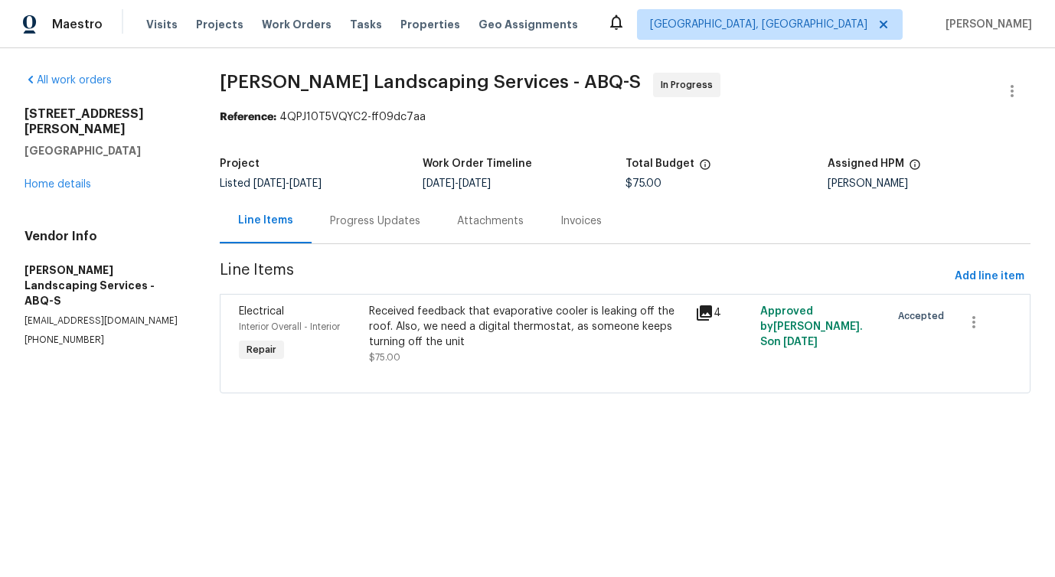
click at [455, 354] on div "Received feedback that evaporative cooler is leaking off the roof. Also, we nee…" at bounding box center [527, 334] width 316 height 61
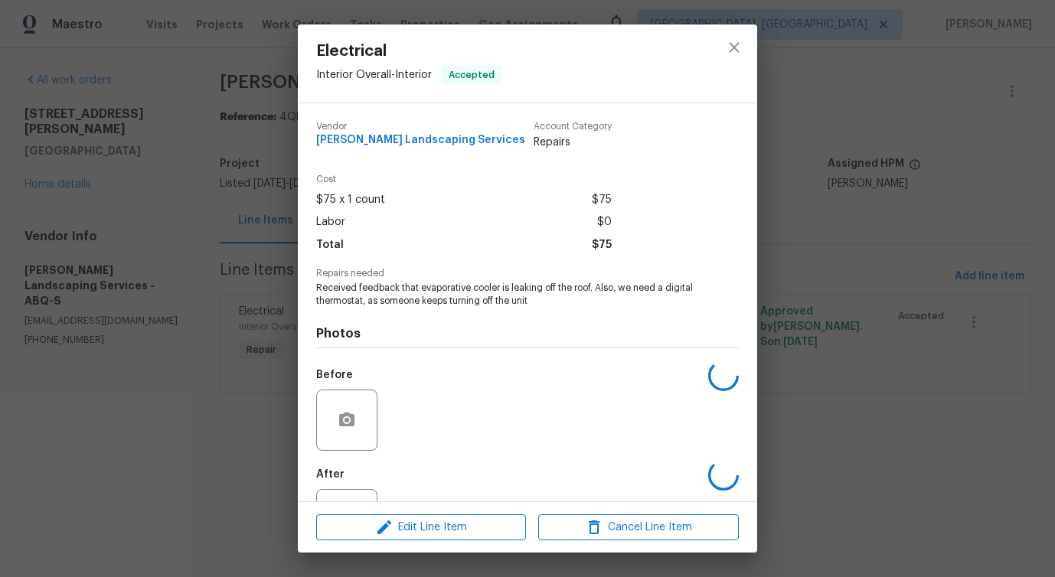
scroll to position [64, 0]
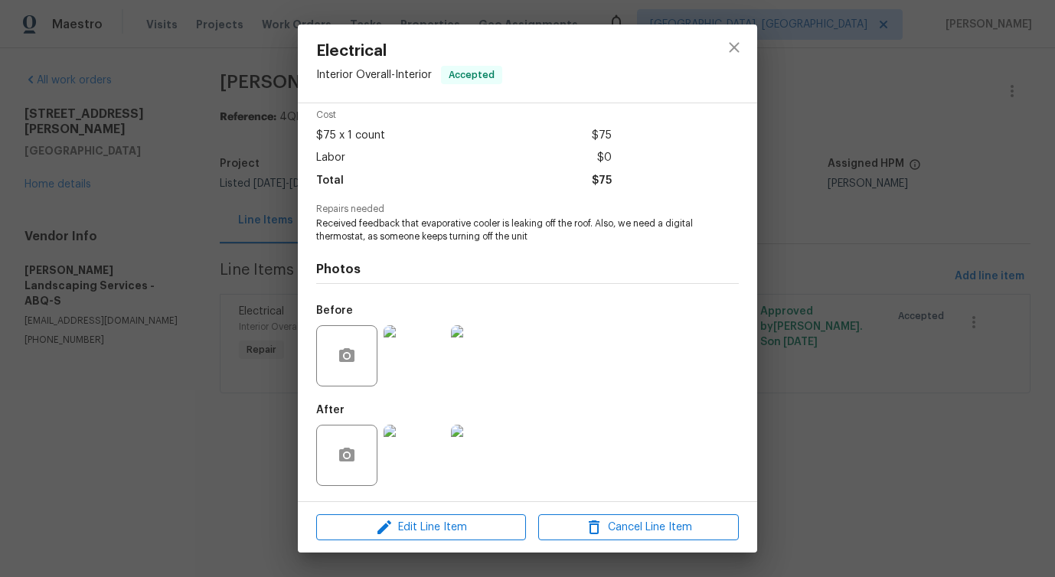
click at [427, 348] on img at bounding box center [414, 355] width 61 height 61
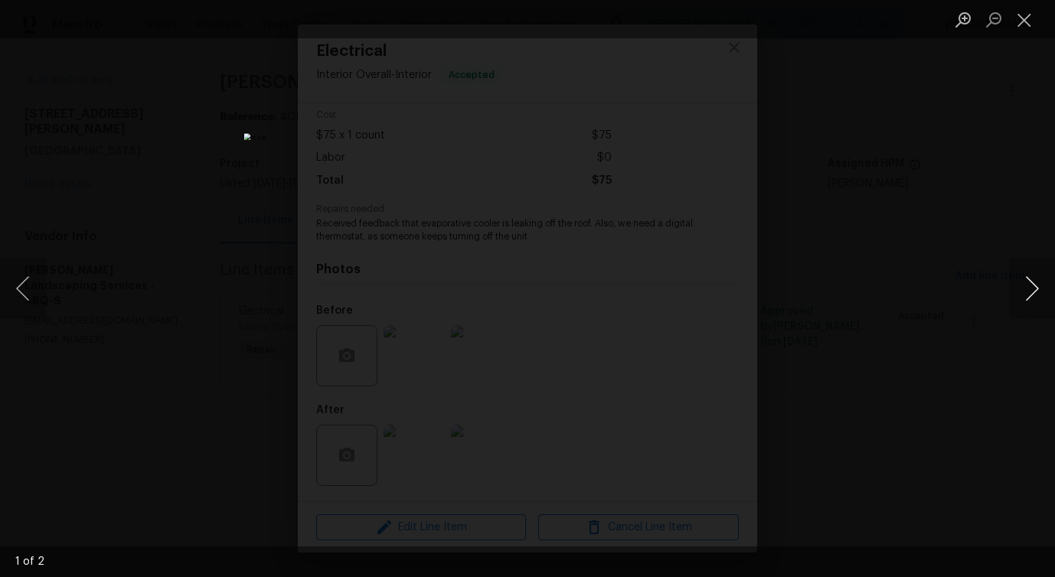
click at [1033, 285] on button "Next image" at bounding box center [1032, 288] width 46 height 61
click at [1020, 19] on button "Close lightbox" at bounding box center [1024, 19] width 31 height 27
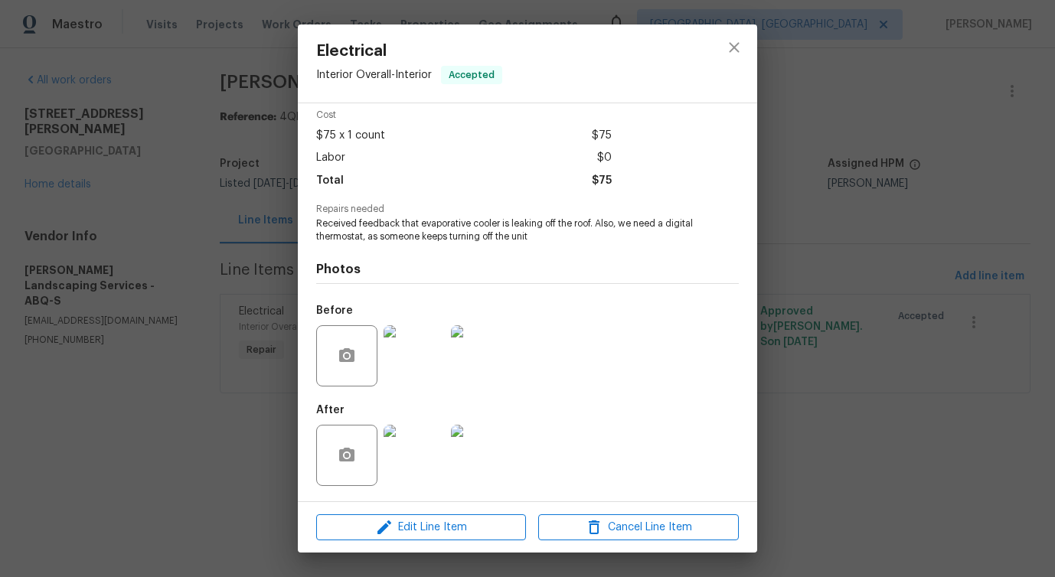
click at [409, 440] on img at bounding box center [414, 455] width 61 height 61
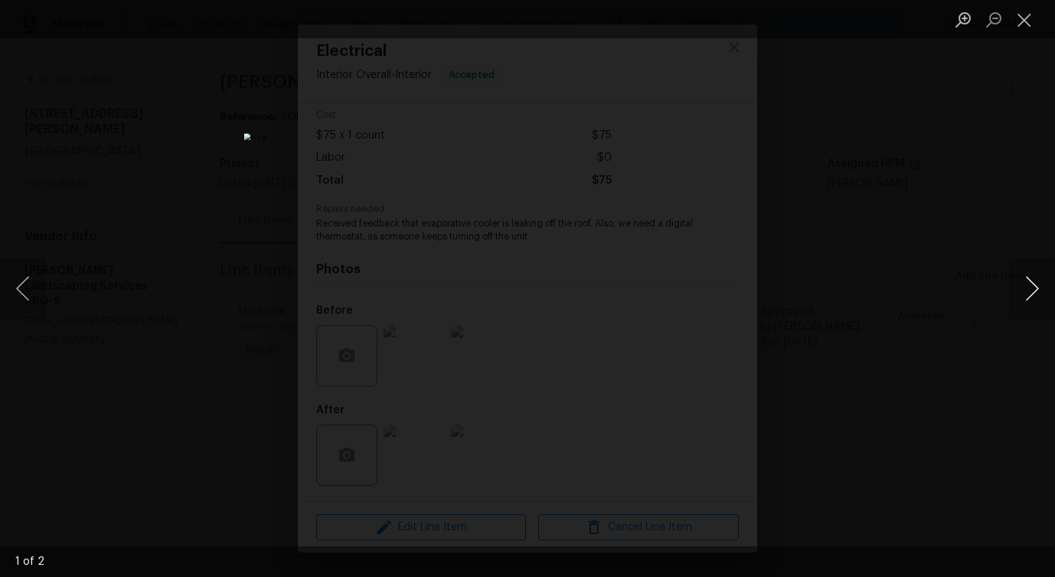
click at [1036, 293] on button "Next image" at bounding box center [1032, 288] width 46 height 61
click at [1022, 15] on button "Close lightbox" at bounding box center [1024, 19] width 31 height 27
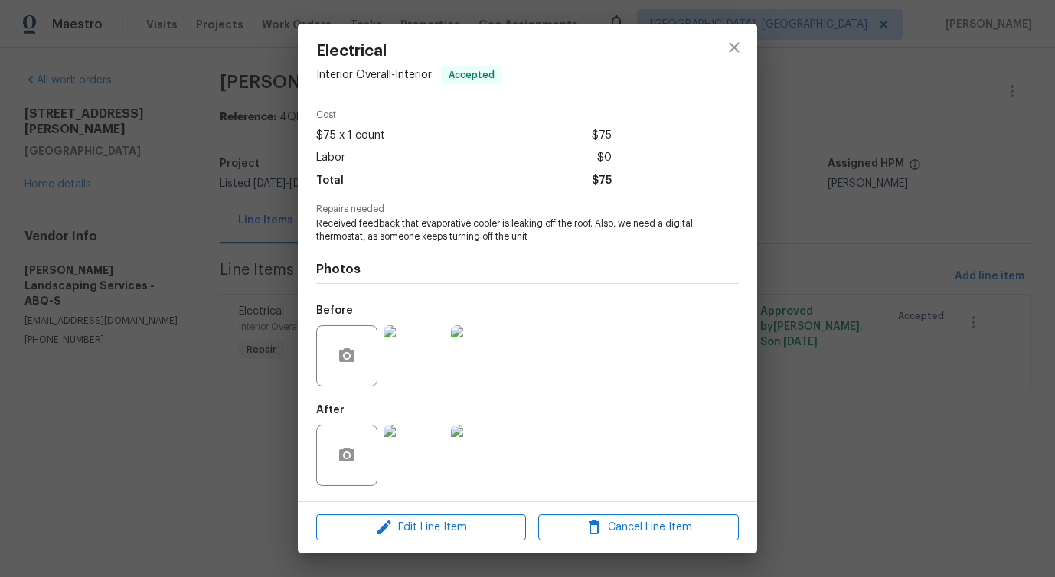
click at [476, 355] on img at bounding box center [481, 355] width 61 height 61
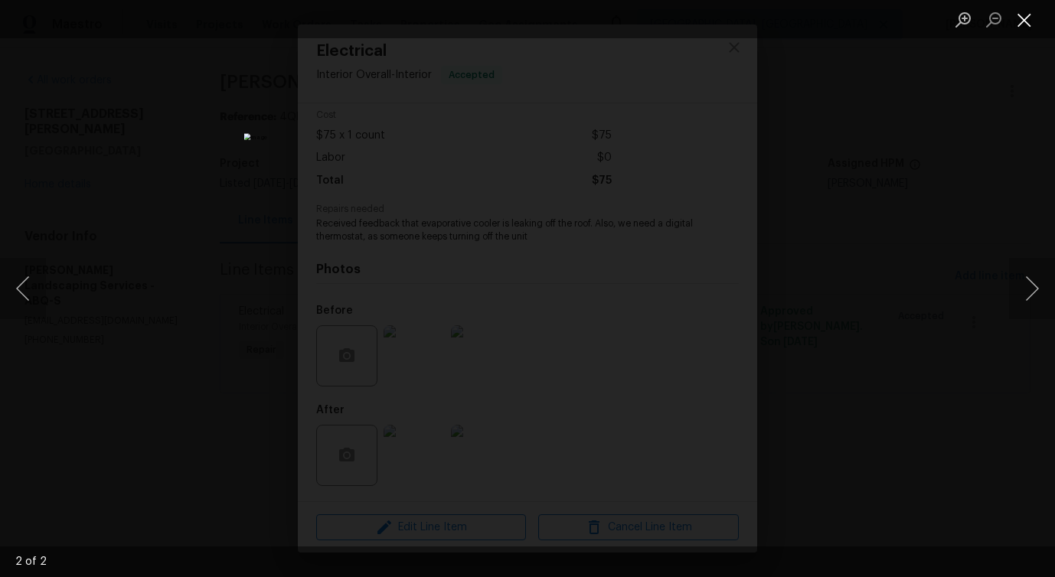
click at [1031, 17] on button "Close lightbox" at bounding box center [1024, 19] width 31 height 27
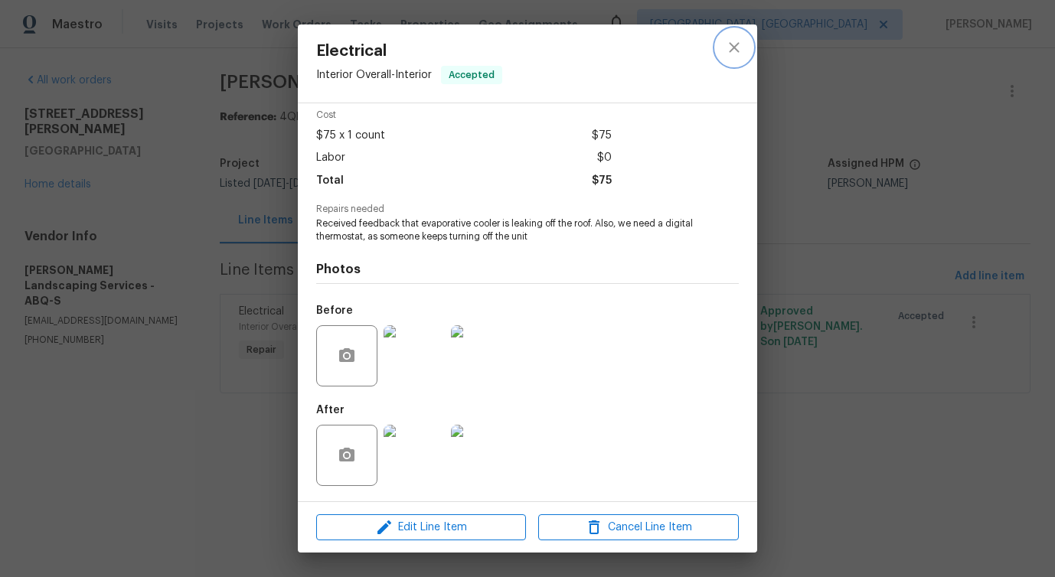
click at [729, 57] on button "close" at bounding box center [734, 47] width 37 height 37
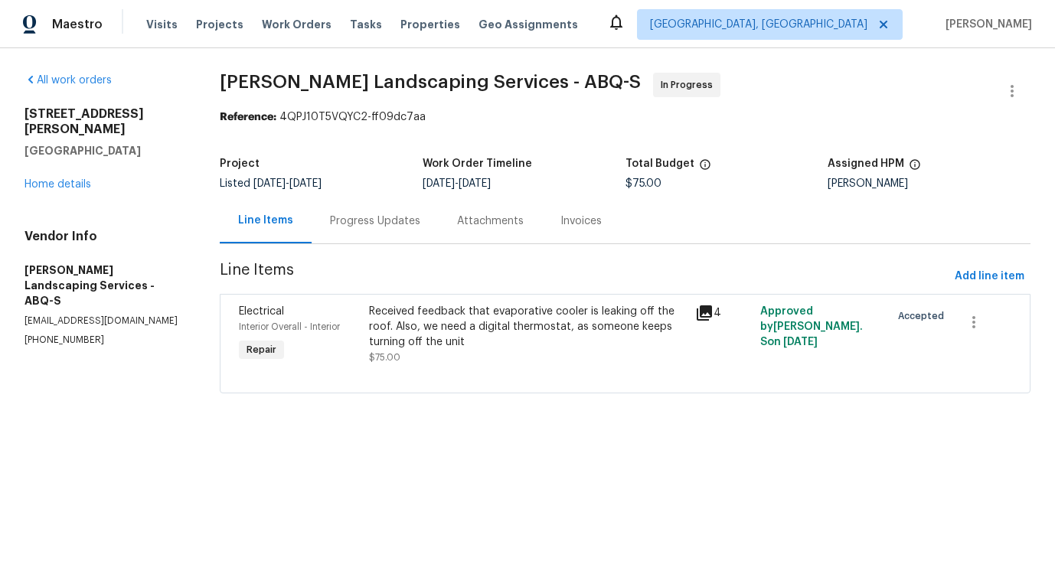
click at [382, 228] on div "Progress Updates" at bounding box center [375, 221] width 90 height 15
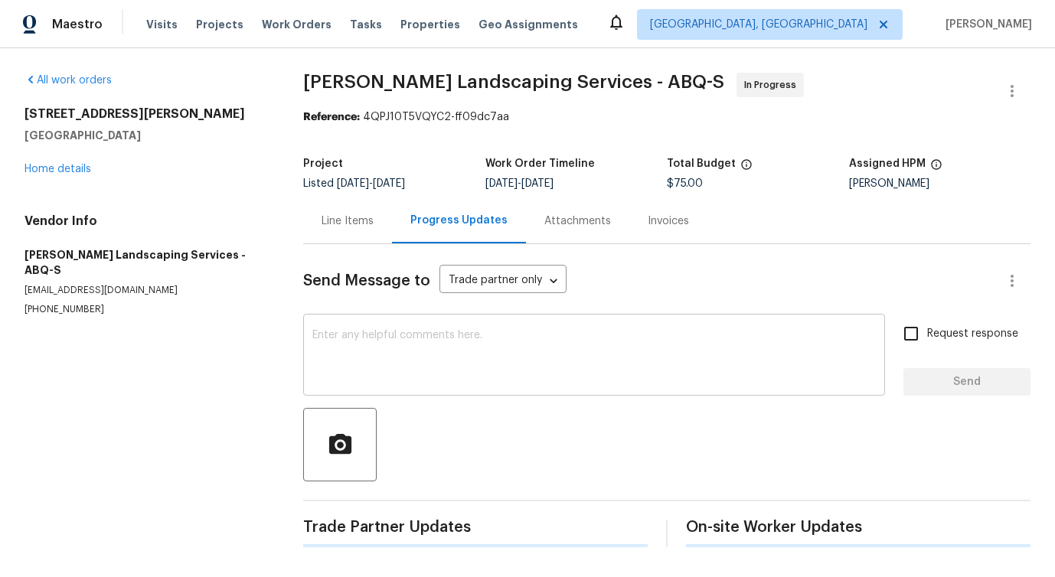
click at [425, 387] on div "x ​" at bounding box center [594, 357] width 582 height 78
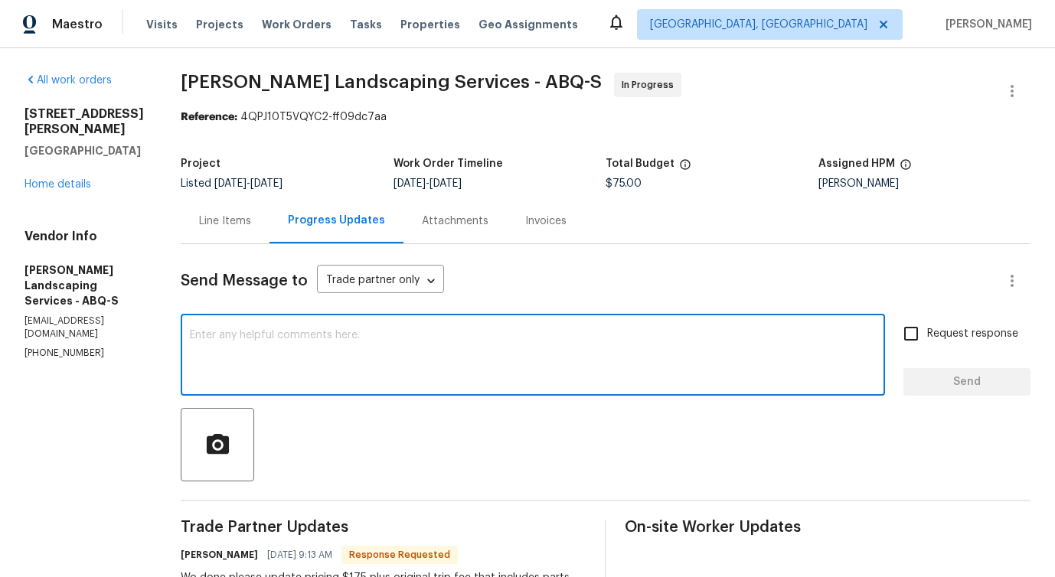
scroll to position [413, 0]
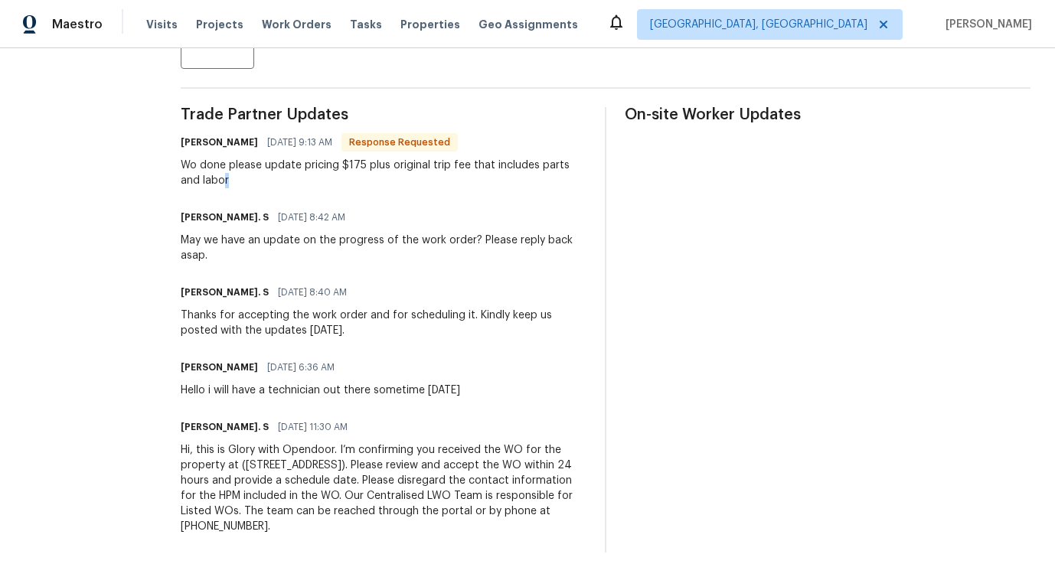
drag, startPoint x: 260, startPoint y: 175, endPoint x: 394, endPoint y: 178, distance: 134.0
click at [394, 178] on div "Wo done please update pricing $175 plus original trip fee that includes parts a…" at bounding box center [384, 173] width 406 height 31
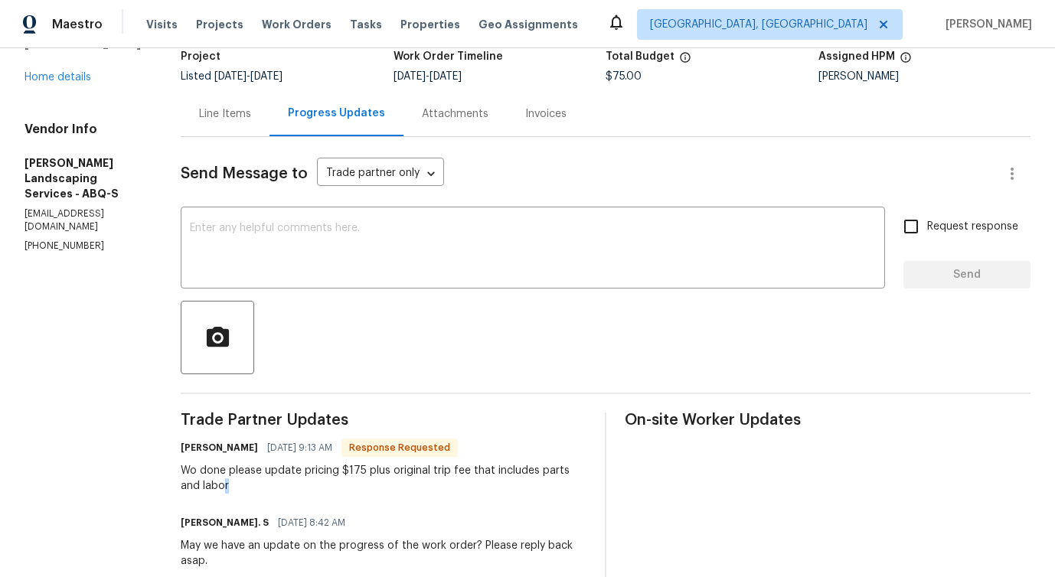
scroll to position [101, 0]
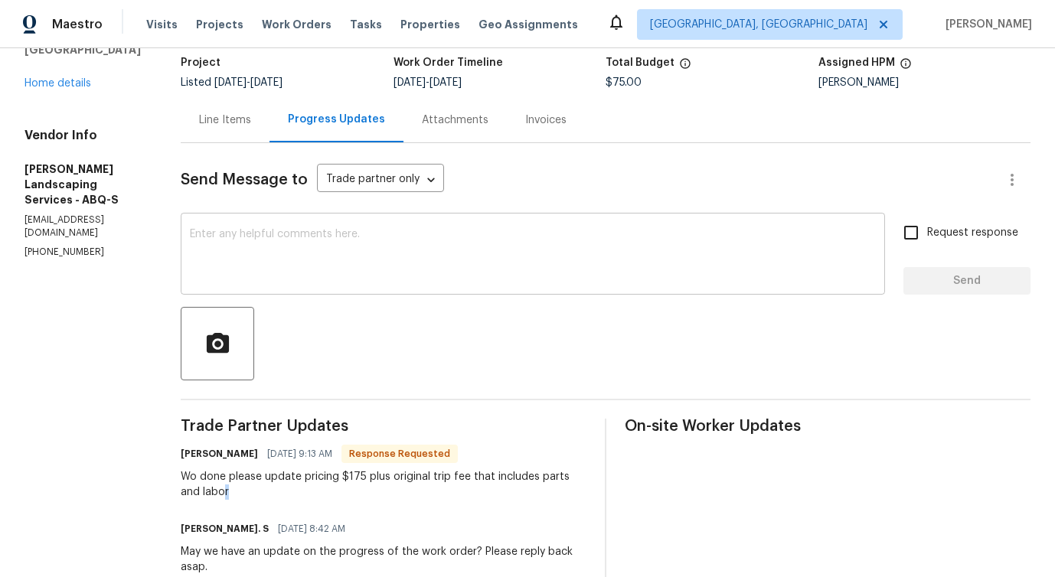
click at [505, 257] on textarea at bounding box center [533, 256] width 686 height 54
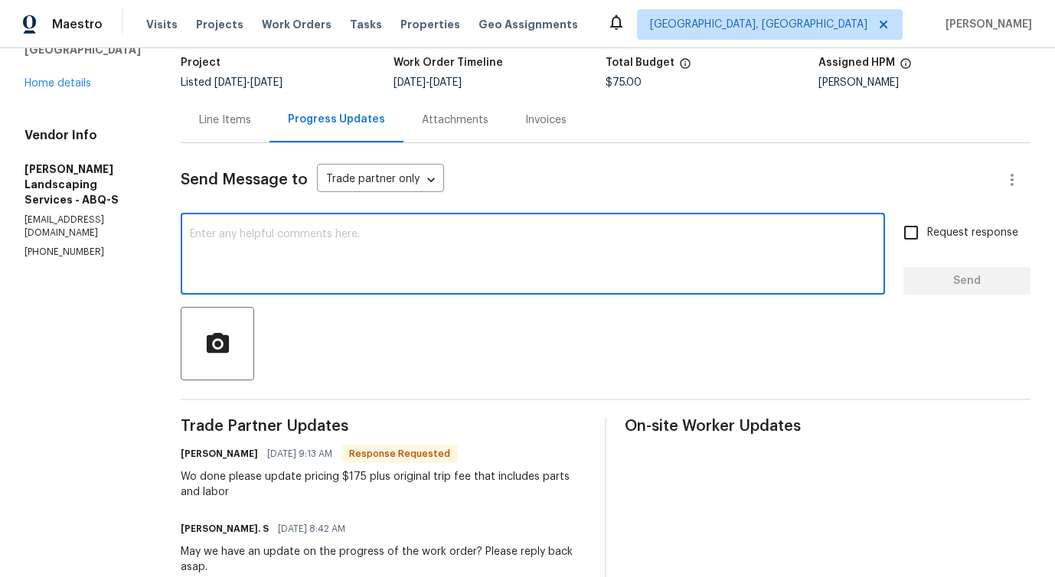
paste textarea "Is the total amount $250?"
type textarea "Is the total amount $250?"
click at [929, 237] on span "Request response" at bounding box center [972, 233] width 91 height 16
click at [927, 237] on input "Request response" at bounding box center [911, 233] width 32 height 32
checkbox input "true"
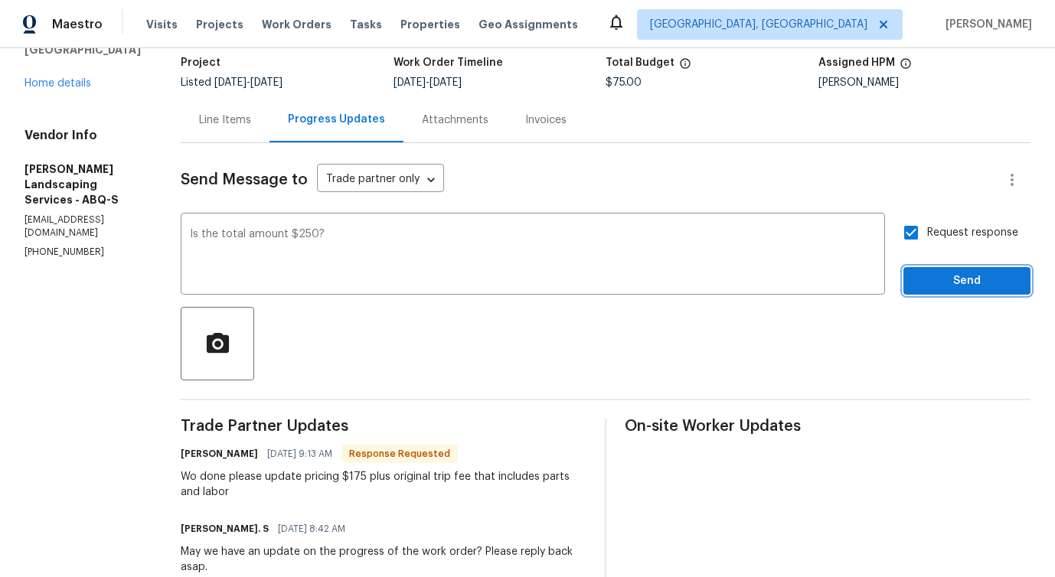
click at [953, 286] on span "Send" at bounding box center [967, 281] width 103 height 19
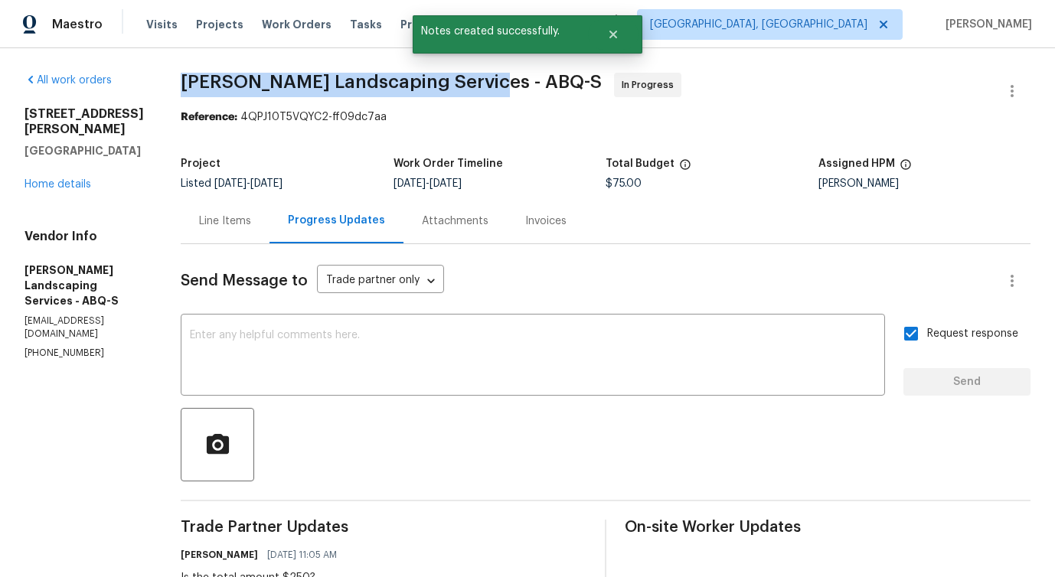
drag, startPoint x: 215, startPoint y: 80, endPoint x: 512, endPoint y: 80, distance: 297.1
click at [512, 80] on div "All work orders [STREET_ADDRESS] Home details Vendor Info [PERSON_NAME] Landsca…" at bounding box center [527, 549] width 1055 height 1002
copy span "[PERSON_NAME] Landscaping Services -"
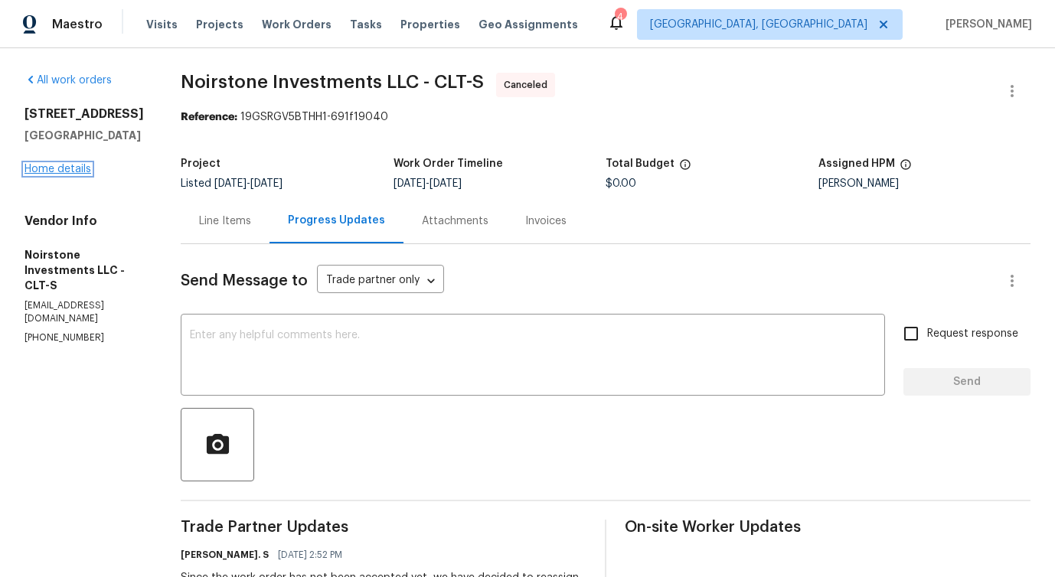
click at [68, 175] on link "Home details" at bounding box center [58, 169] width 67 height 11
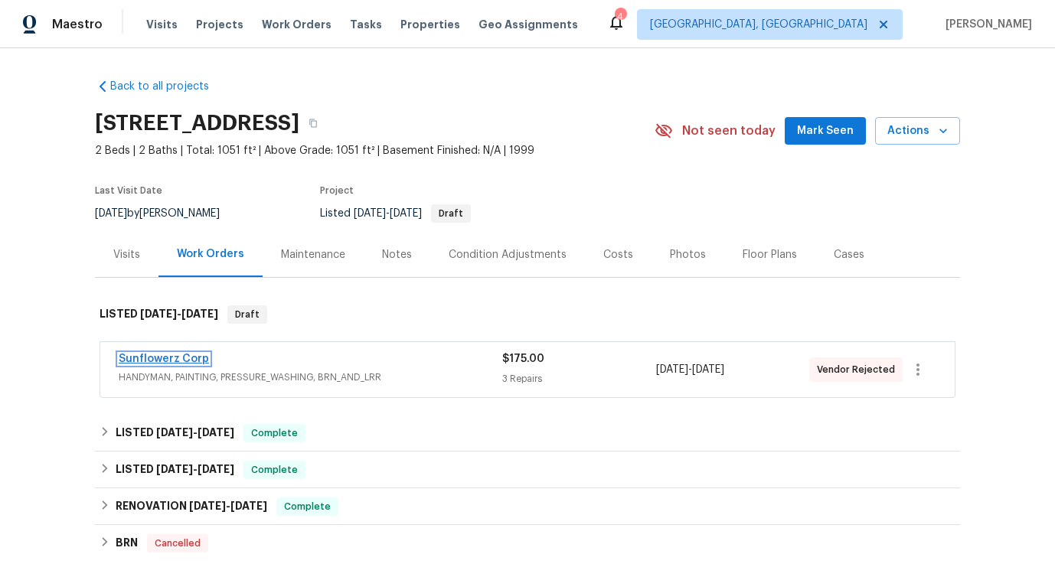
click at [158, 358] on link "Sunflowerz Corp" at bounding box center [164, 359] width 90 height 11
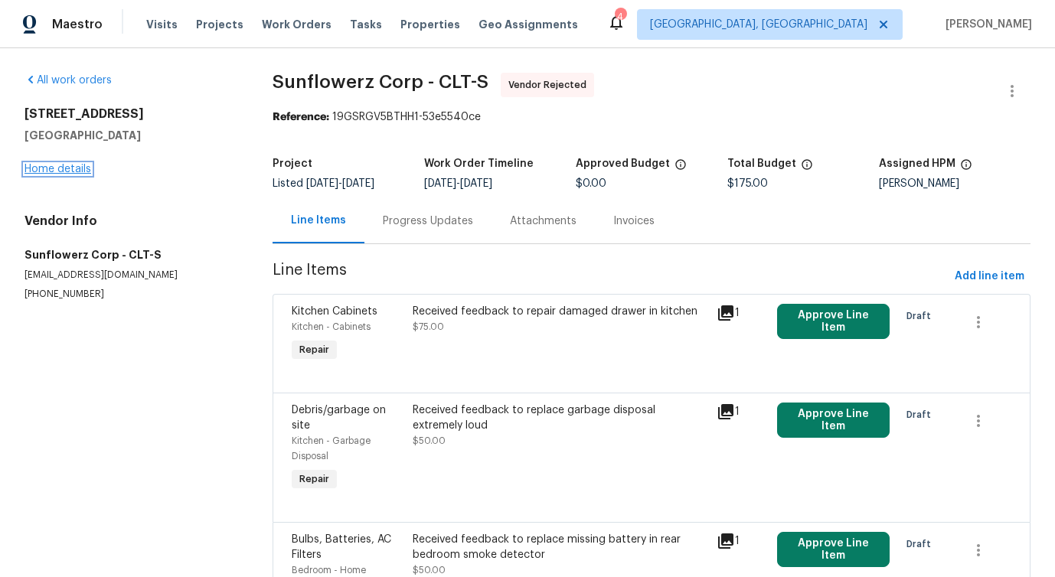
click at [41, 168] on link "Home details" at bounding box center [58, 169] width 67 height 11
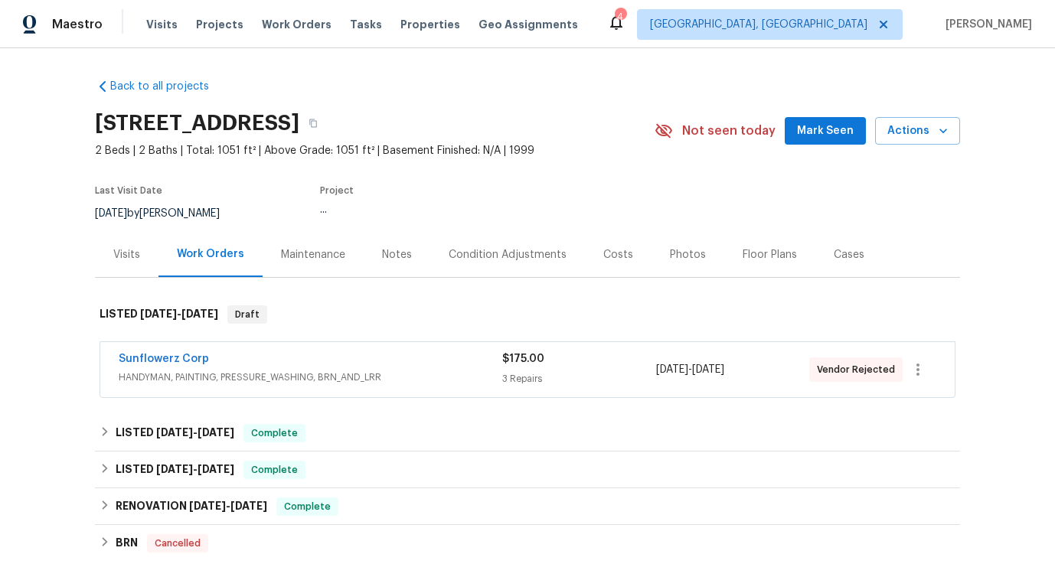
click at [178, 351] on span "Sunflowerz Corp" at bounding box center [164, 358] width 90 height 15
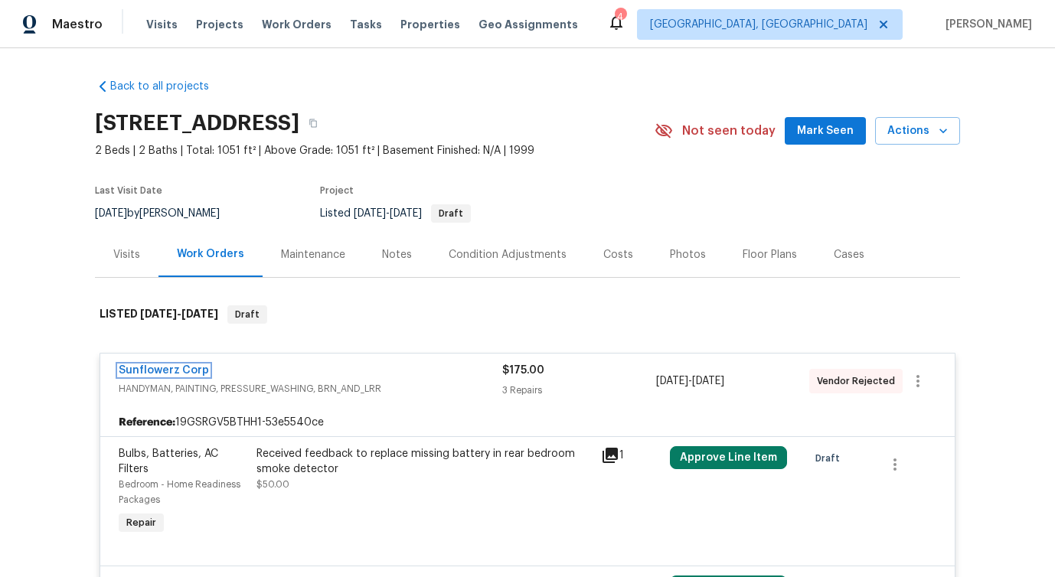
click at [170, 369] on link "Sunflowerz Corp" at bounding box center [164, 370] width 90 height 11
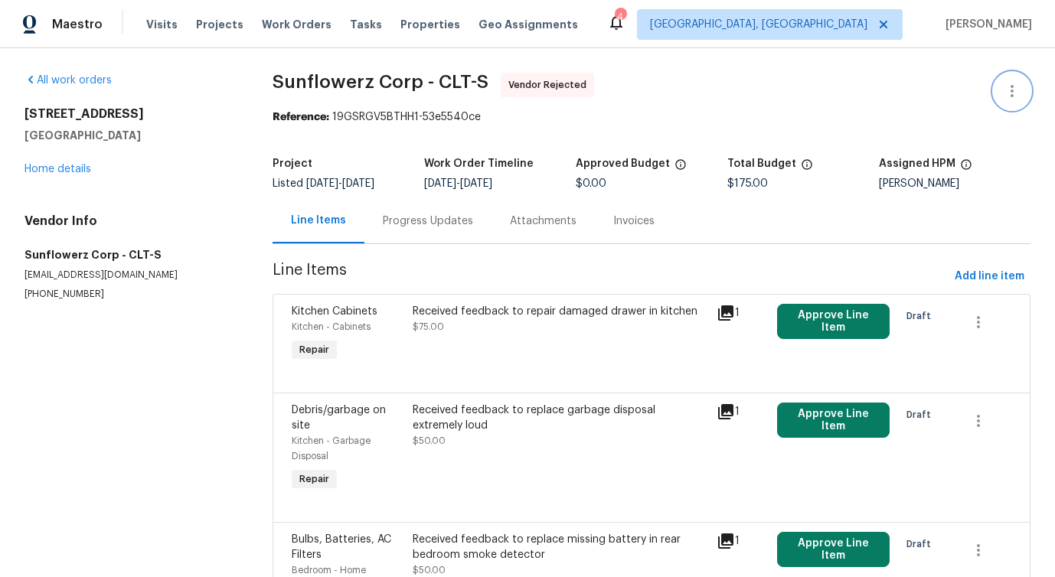
click at [1010, 87] on icon "button" at bounding box center [1012, 91] width 18 height 18
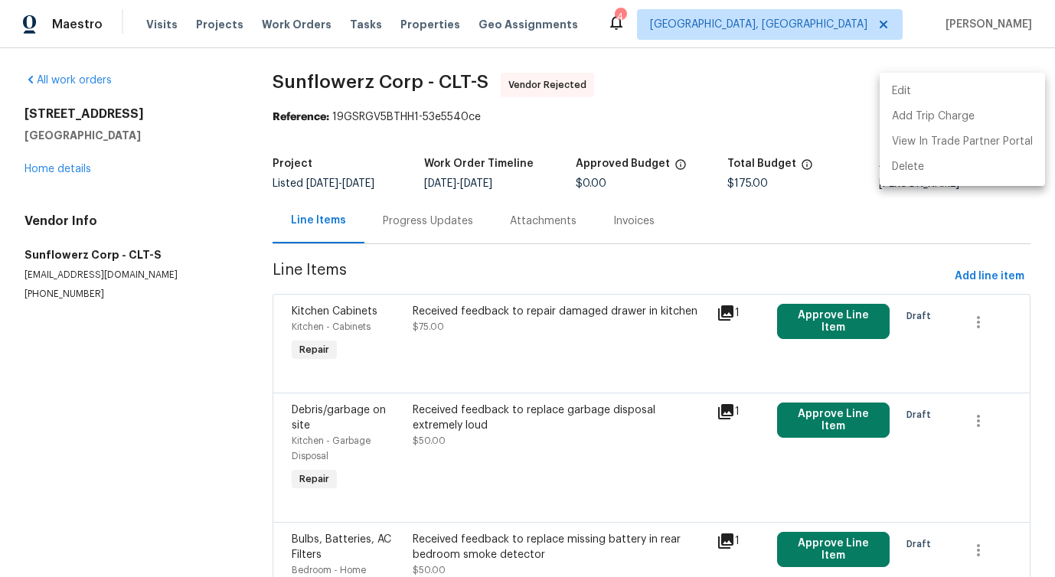
click at [900, 79] on li "Edit" at bounding box center [962, 91] width 165 height 25
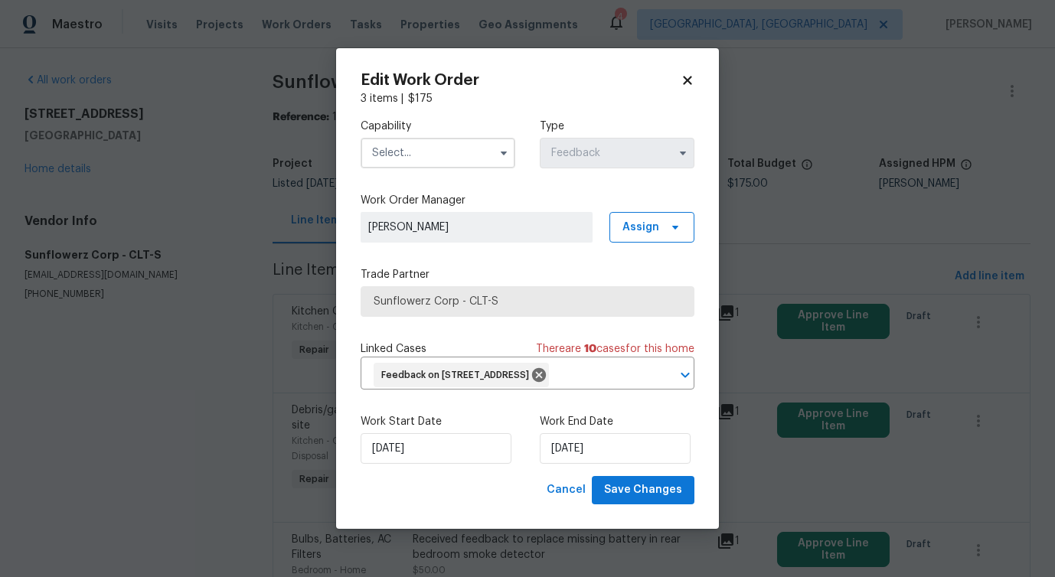
click at [421, 139] on input "text" at bounding box center [438, 153] width 155 height 31
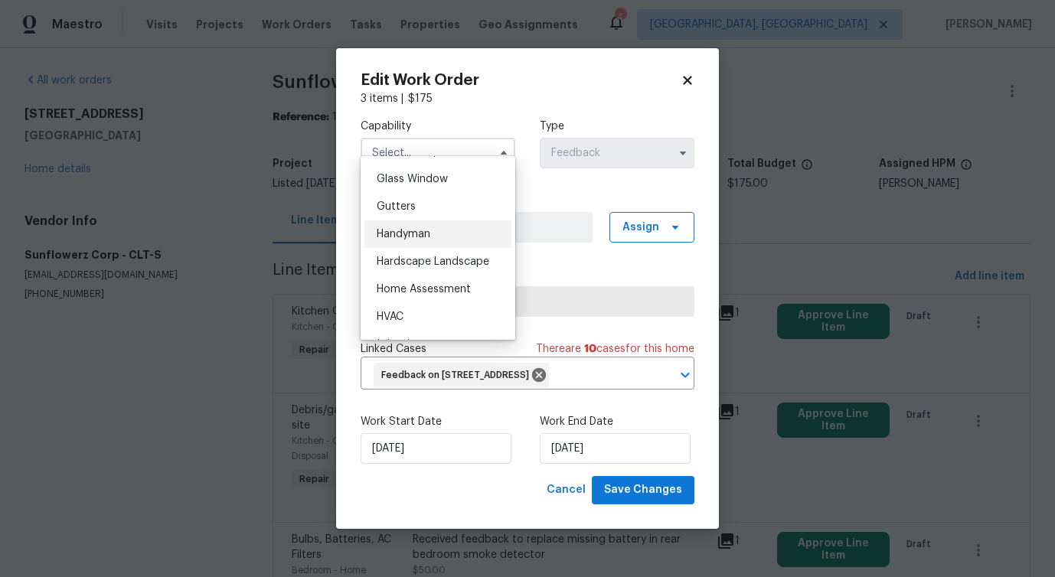
scroll to position [780, 0]
click at [413, 243] on div "Handyman" at bounding box center [437, 236] width 147 height 28
type input "Handyman"
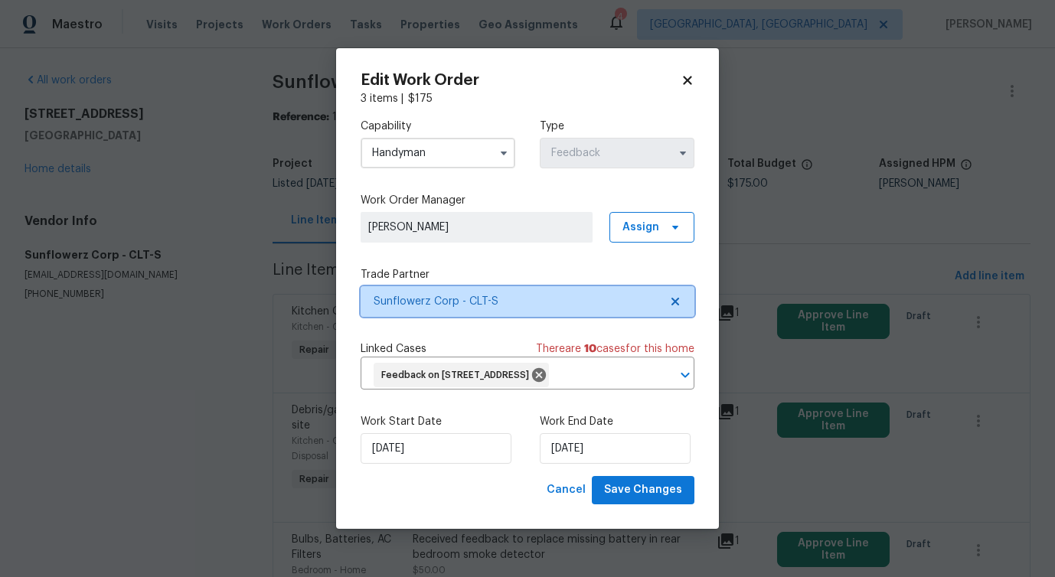
click at [466, 297] on span "Sunflowerz Corp - CLT-S" at bounding box center [528, 301] width 334 height 31
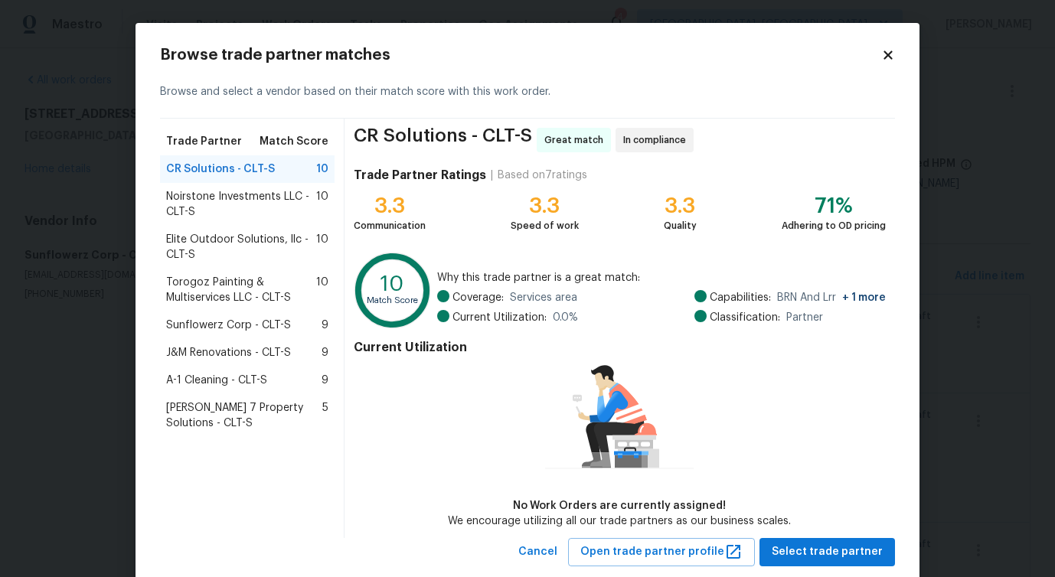
click at [260, 283] on span "Torogoz Painting & Multiservices LLC - CLT-S" at bounding box center [241, 290] width 150 height 31
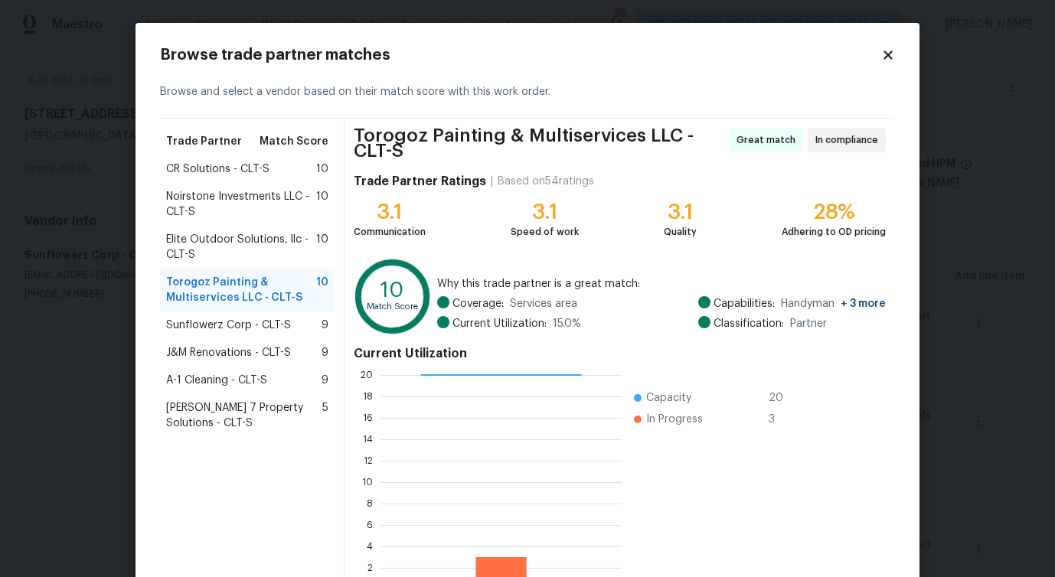
scroll to position [104, 0]
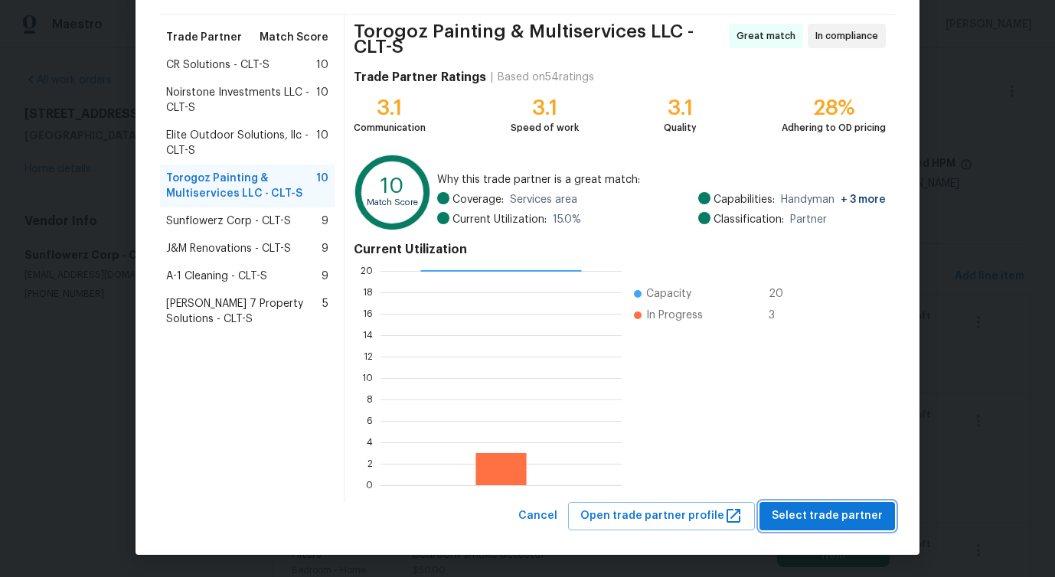
click at [799, 516] on span "Select trade partner" at bounding box center [827, 516] width 111 height 19
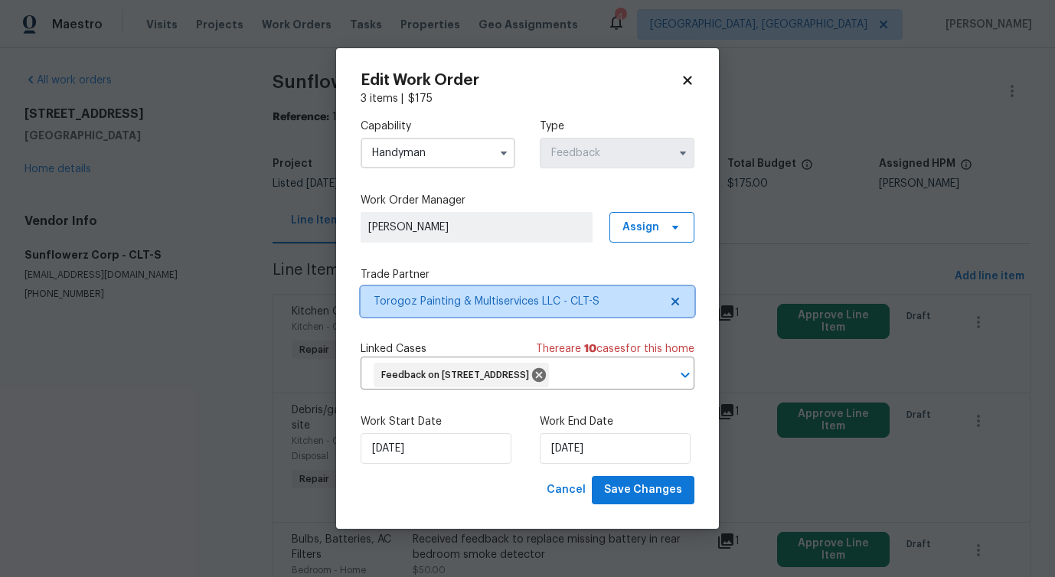
scroll to position [0, 0]
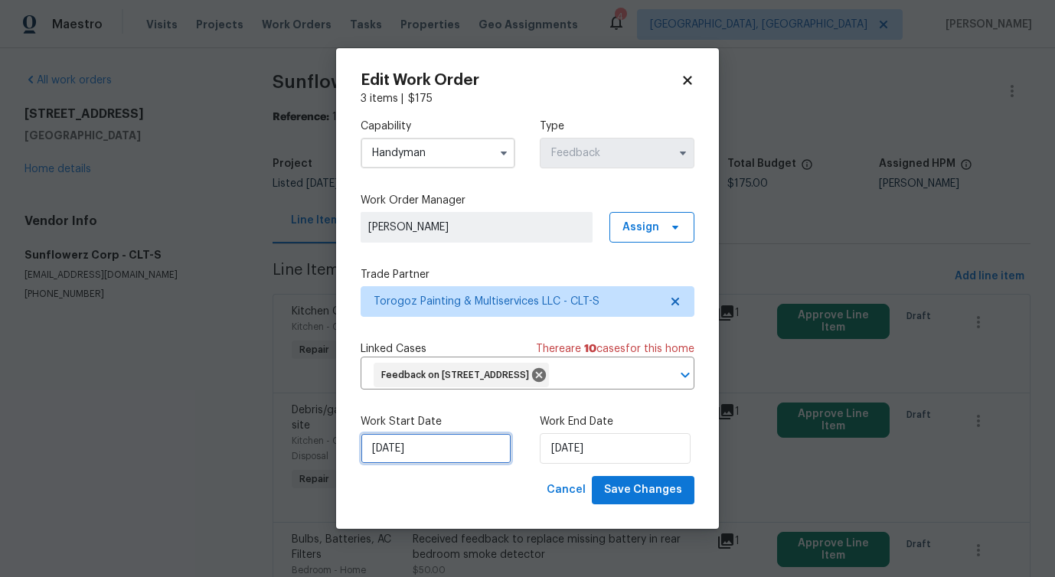
click at [416, 464] on input "8/29/2025" at bounding box center [436, 448] width 151 height 31
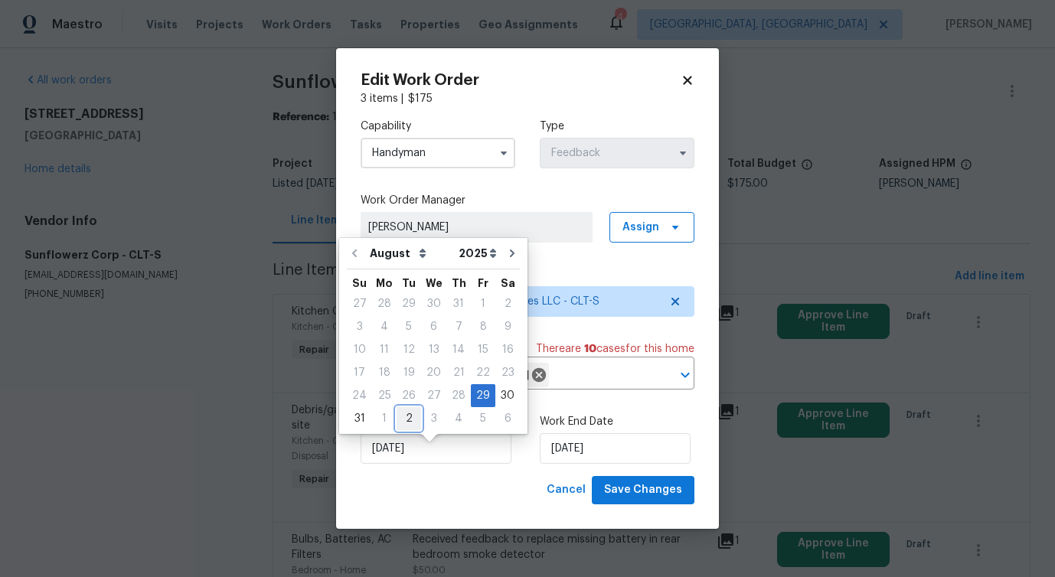
click at [401, 423] on div "2" at bounding box center [409, 418] width 25 height 21
type input "9/2/2025"
select select "8"
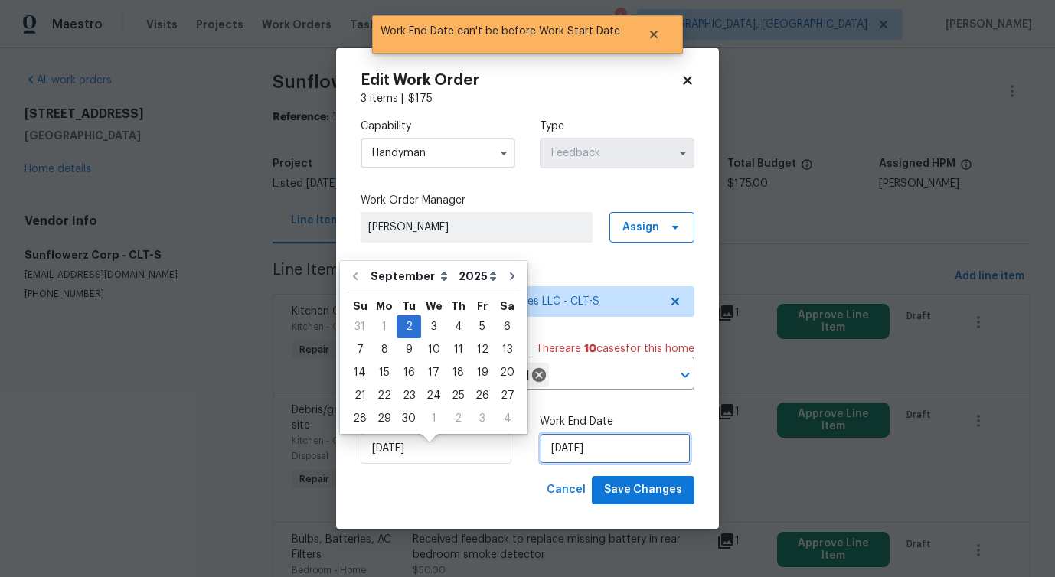
click at [591, 456] on input "9/2/2025" at bounding box center [615, 448] width 151 height 31
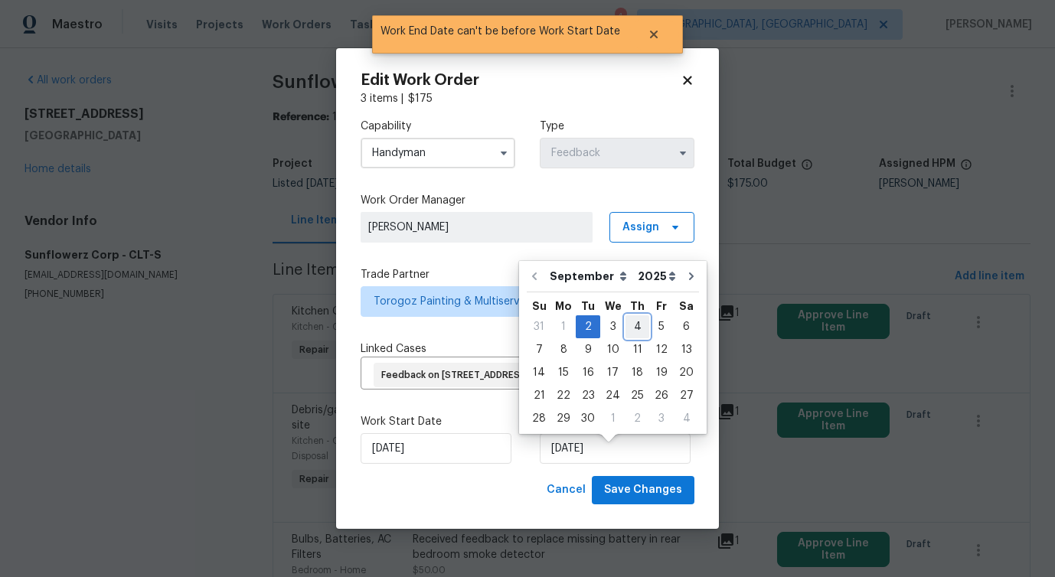
click at [641, 320] on div "4" at bounding box center [638, 326] width 24 height 21
type input "9/4/2025"
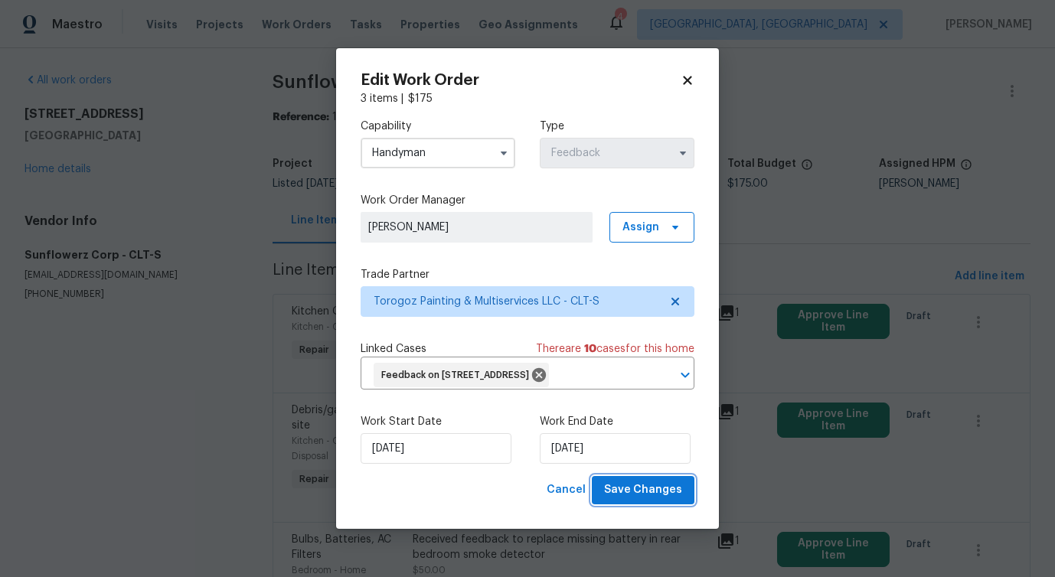
click at [637, 505] on button "Save Changes" at bounding box center [643, 490] width 103 height 28
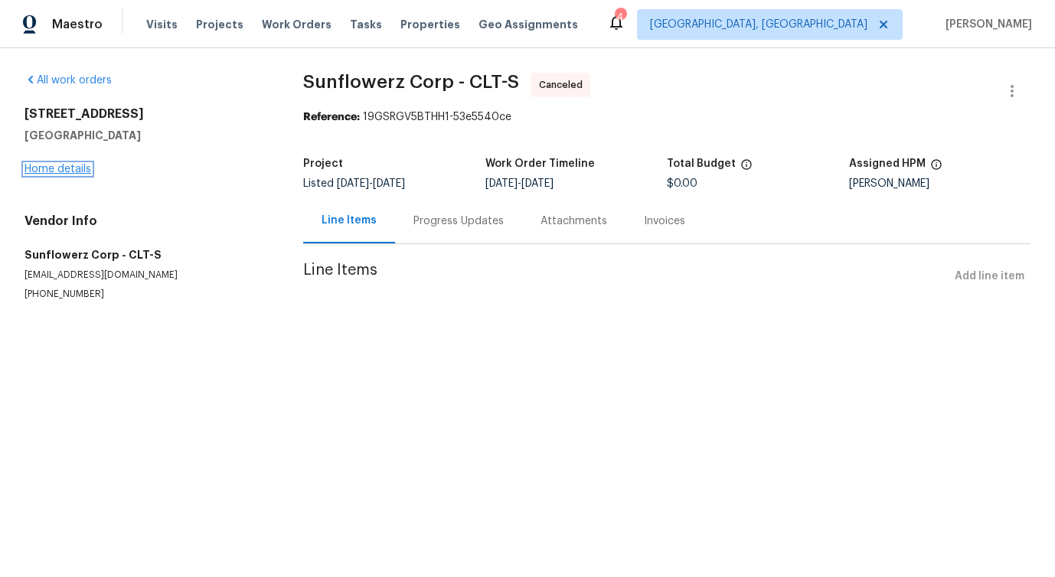
click at [56, 166] on link "Home details" at bounding box center [58, 169] width 67 height 11
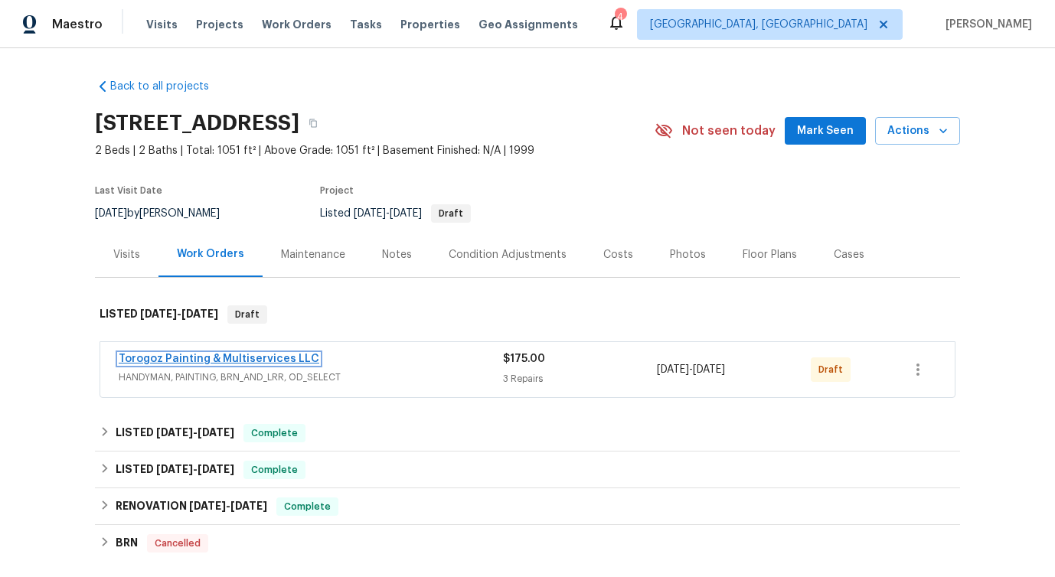
click at [202, 359] on link "Torogoz Painting & Multiservices LLC" at bounding box center [219, 359] width 201 height 11
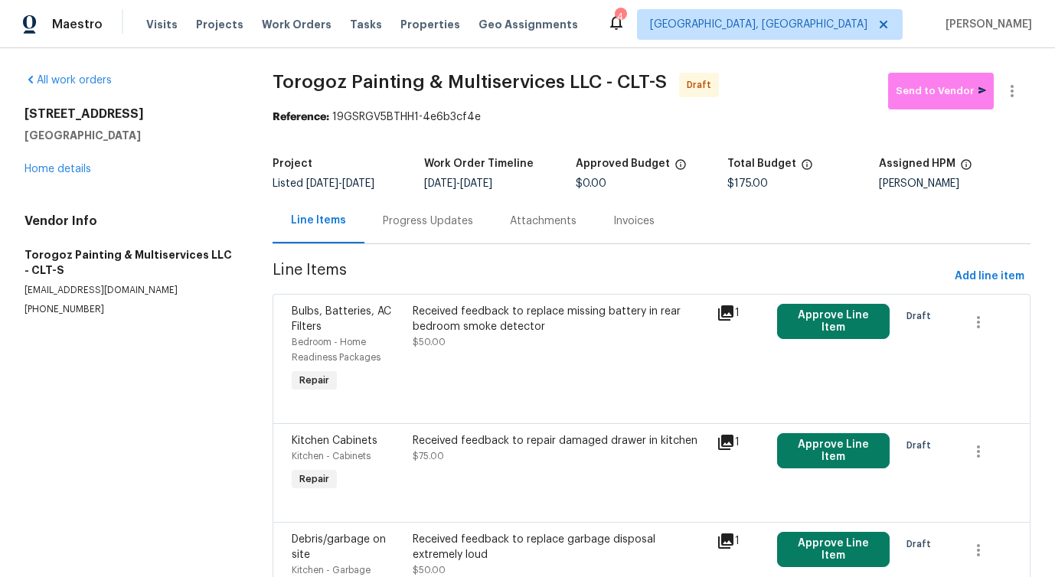
click at [423, 212] on div "Progress Updates" at bounding box center [427, 220] width 127 height 45
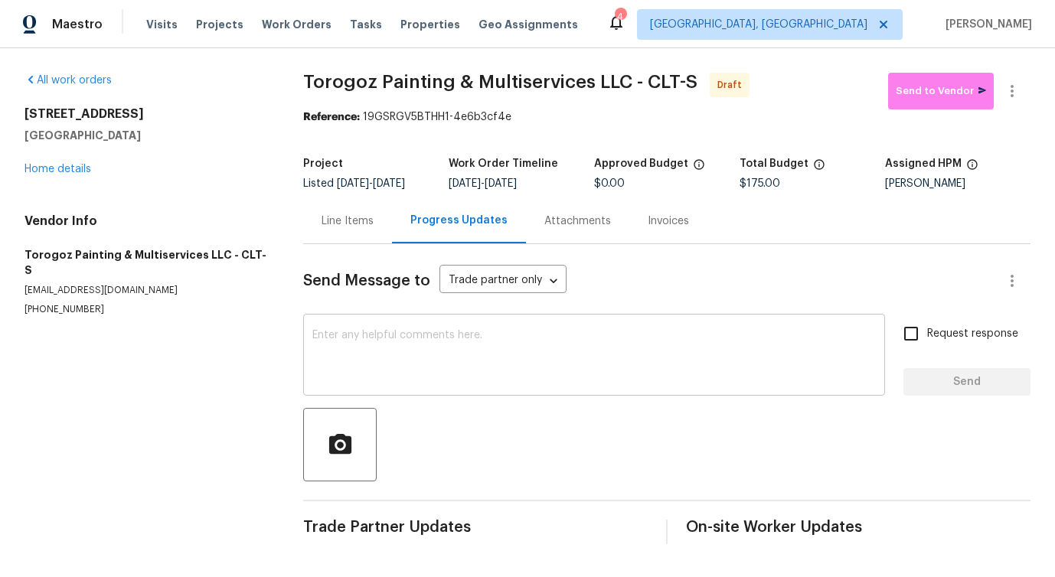
click at [419, 367] on textarea at bounding box center [594, 357] width 564 height 54
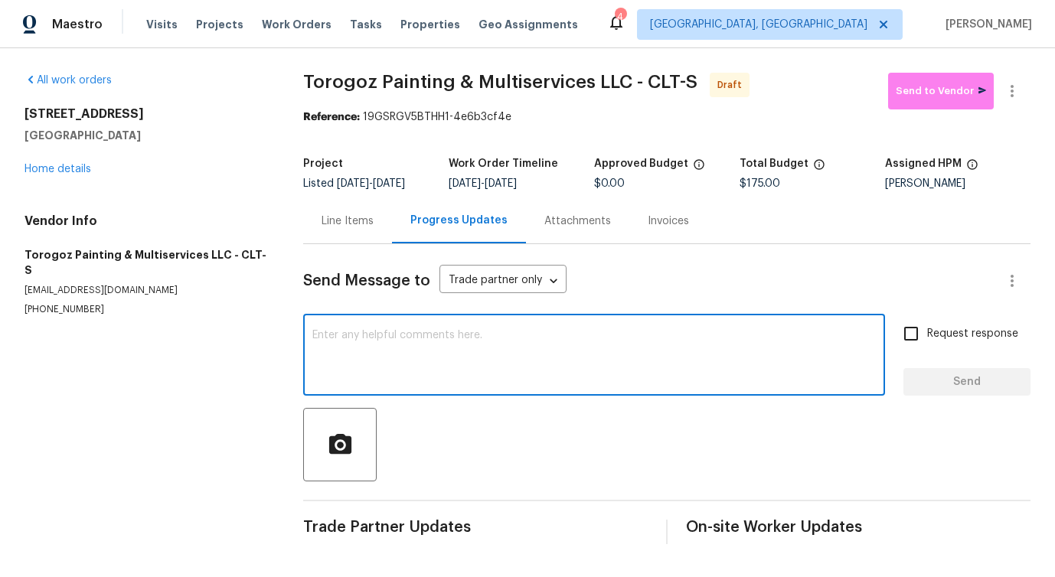
click at [430, 339] on textarea at bounding box center [594, 357] width 564 height 54
paste textarea "Hi, this is Pavithra with Opendoor. I’m confirming you received the WO for the …"
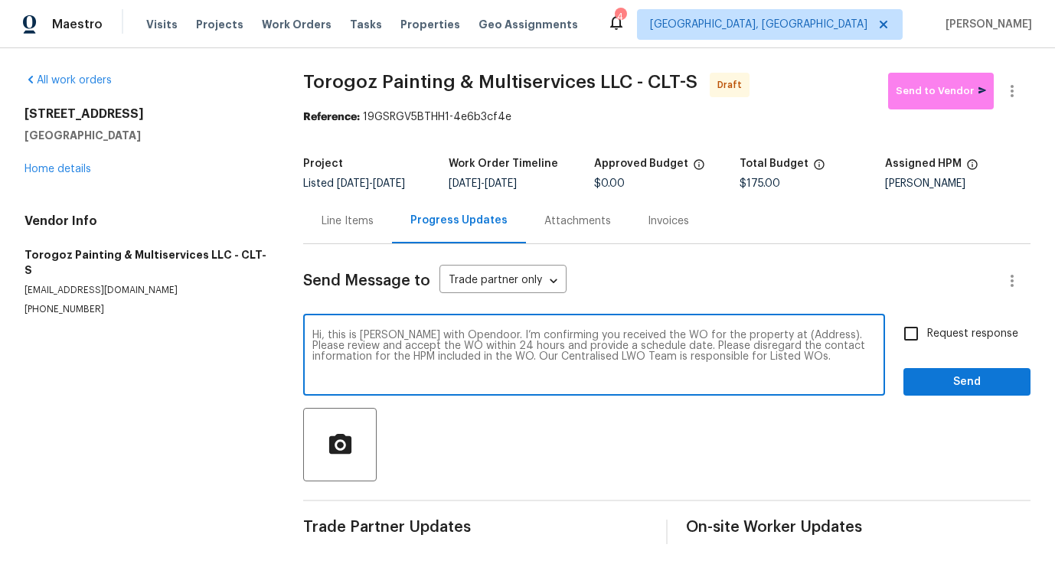
click at [782, 334] on textarea "Hi, this is Pavithra with Opendoor. I’m confirming you received the WO for the …" at bounding box center [594, 357] width 564 height 54
paste textarea "8929 Meadow Vista Rd, Charlotte, NC 28213"
type textarea "Hi, this is Pavithra with Opendoor. I’m confirming you received the WO for the …"
click at [930, 326] on span "Request response" at bounding box center [972, 334] width 91 height 16
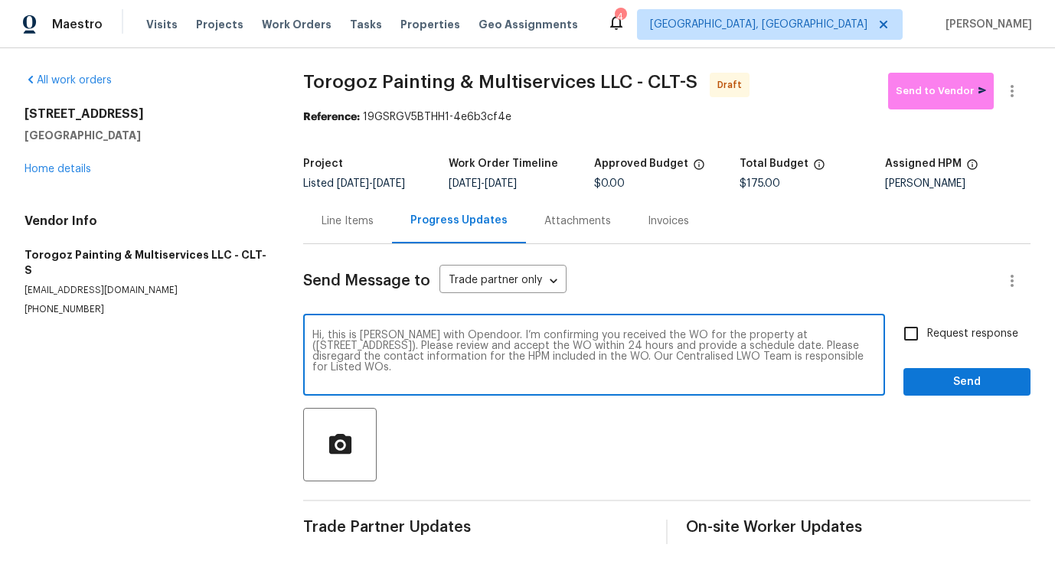
click at [927, 326] on input "Request response" at bounding box center [911, 334] width 32 height 32
checkbox input "true"
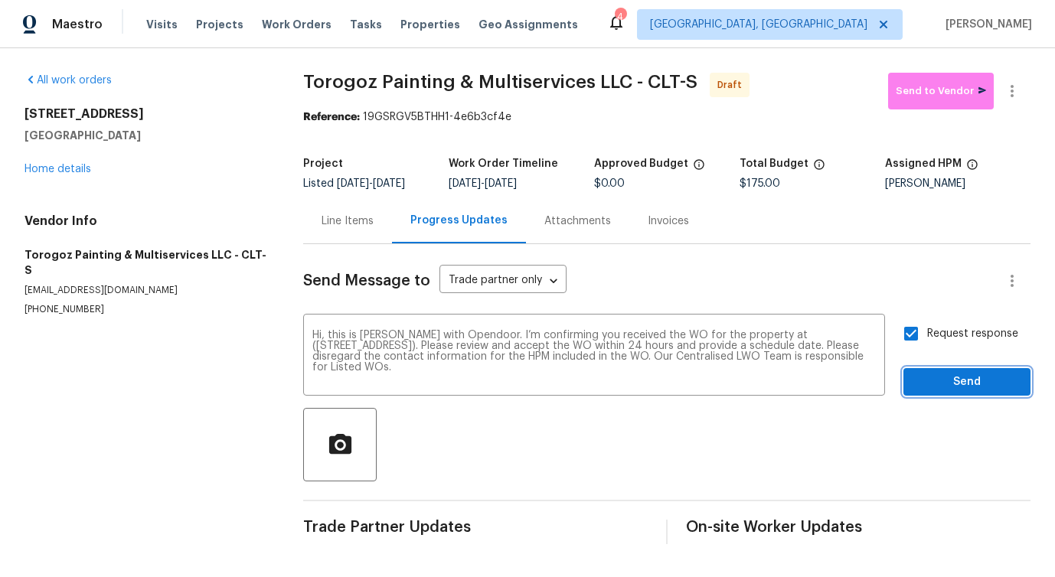
click at [942, 382] on span "Send" at bounding box center [967, 382] width 103 height 19
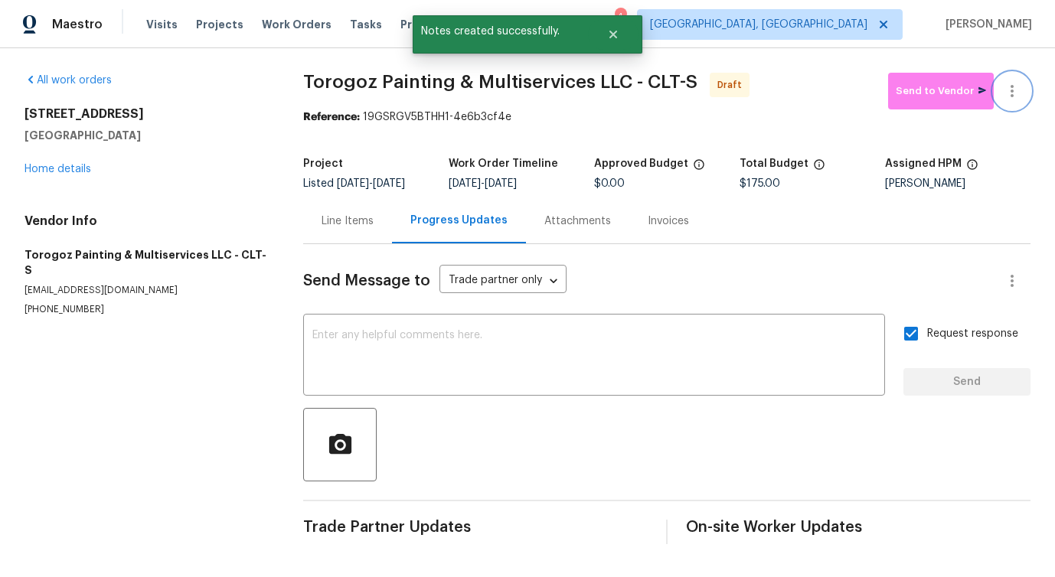
click at [1017, 100] on icon "button" at bounding box center [1012, 91] width 18 height 18
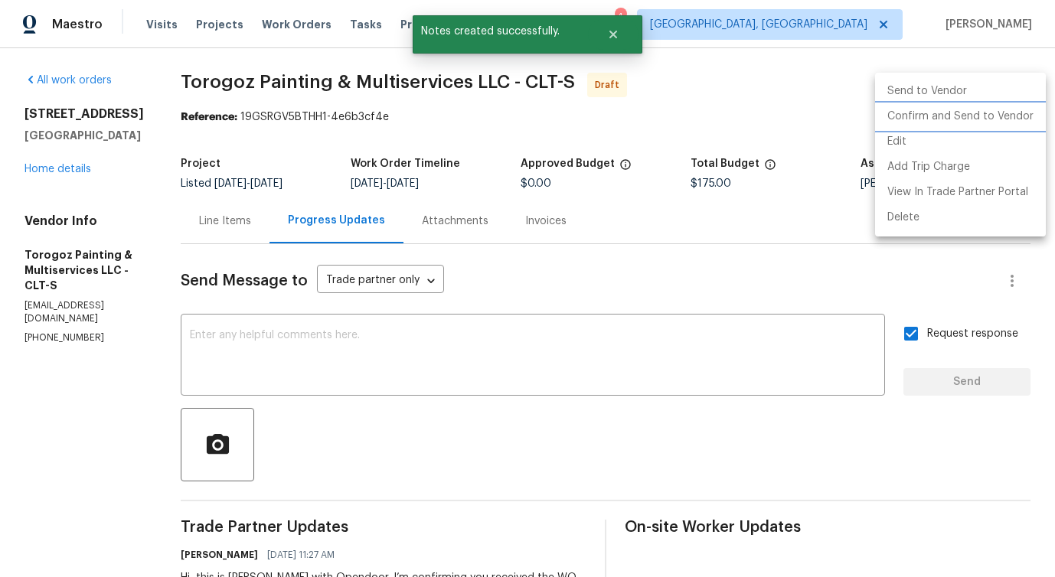
click at [933, 109] on li "Confirm and Send to Vendor" at bounding box center [960, 116] width 171 height 25
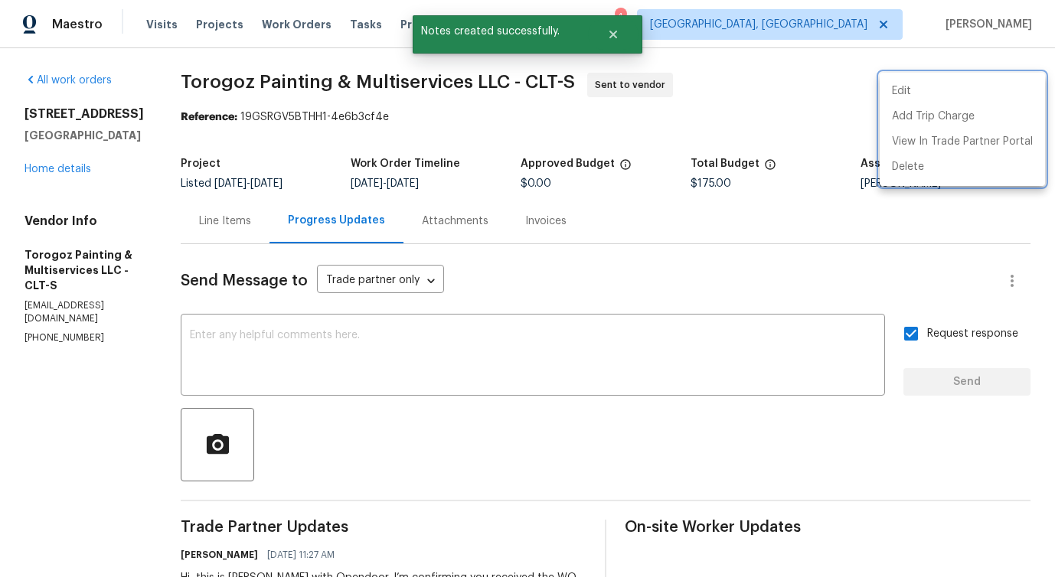
drag, startPoint x: 216, startPoint y: 70, endPoint x: 541, endPoint y: 71, distance: 325.4
click at [541, 71] on div at bounding box center [527, 288] width 1055 height 577
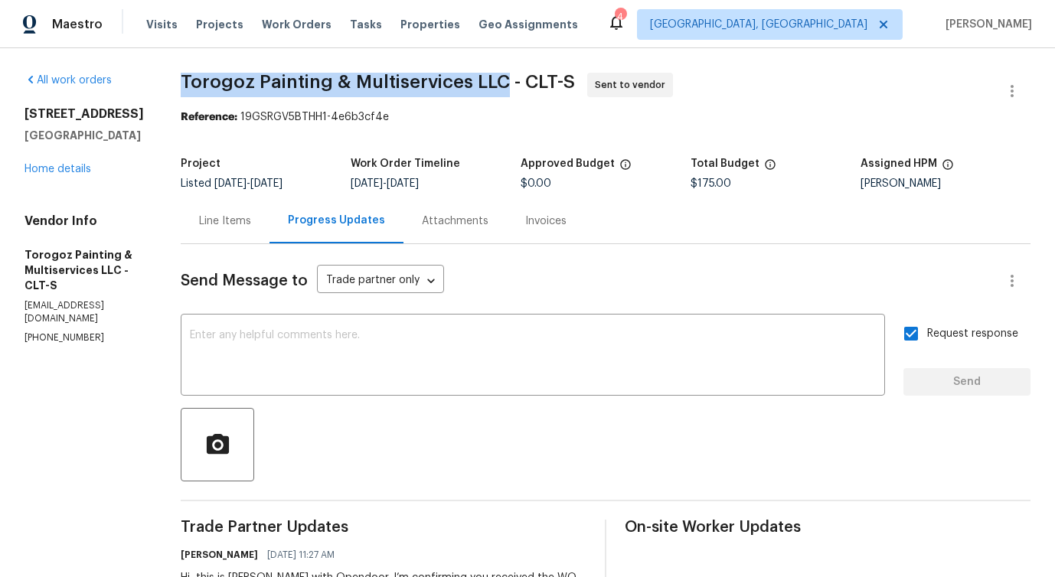
drag, startPoint x: 214, startPoint y: 73, endPoint x: 538, endPoint y: 76, distance: 323.9
click at [538, 76] on div "All work orders 8929 Meadow Vista Rd Charlotte, NC 28213 Home details Vendor In…" at bounding box center [527, 369] width 1055 height 642
copy span "Torogoz Painting & Multiservices LLC"
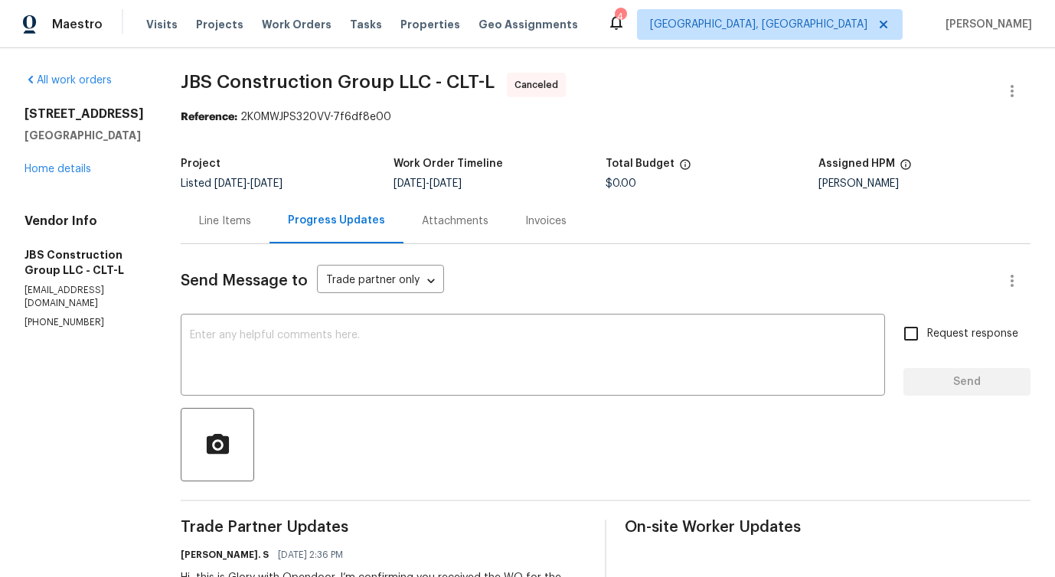
click at [72, 163] on div "[STREET_ADDRESS][PERSON_NAME] Home details" at bounding box center [84, 141] width 119 height 70
click at [67, 172] on link "Home details" at bounding box center [58, 169] width 67 height 11
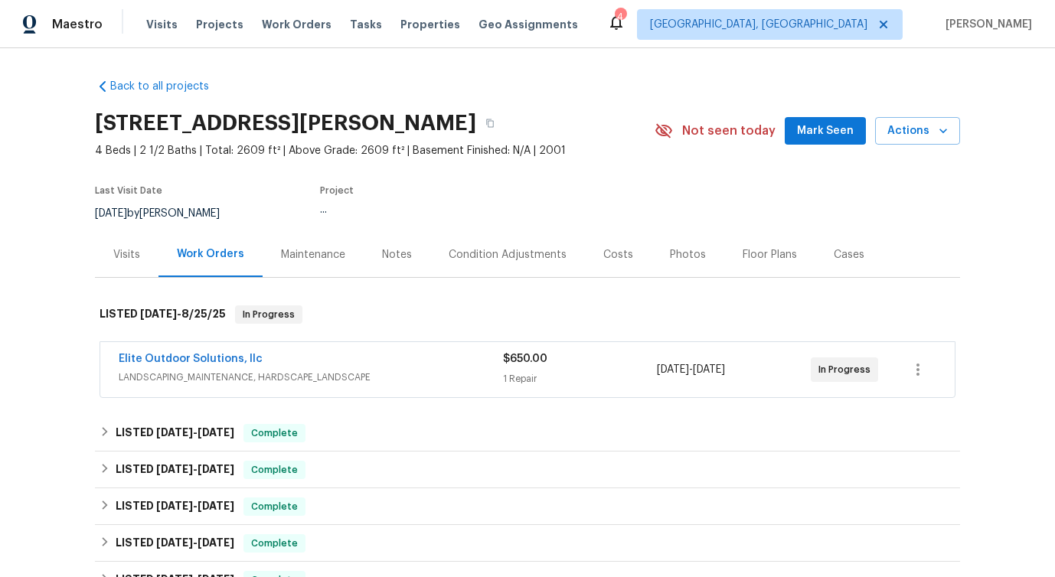
scroll to position [83, 0]
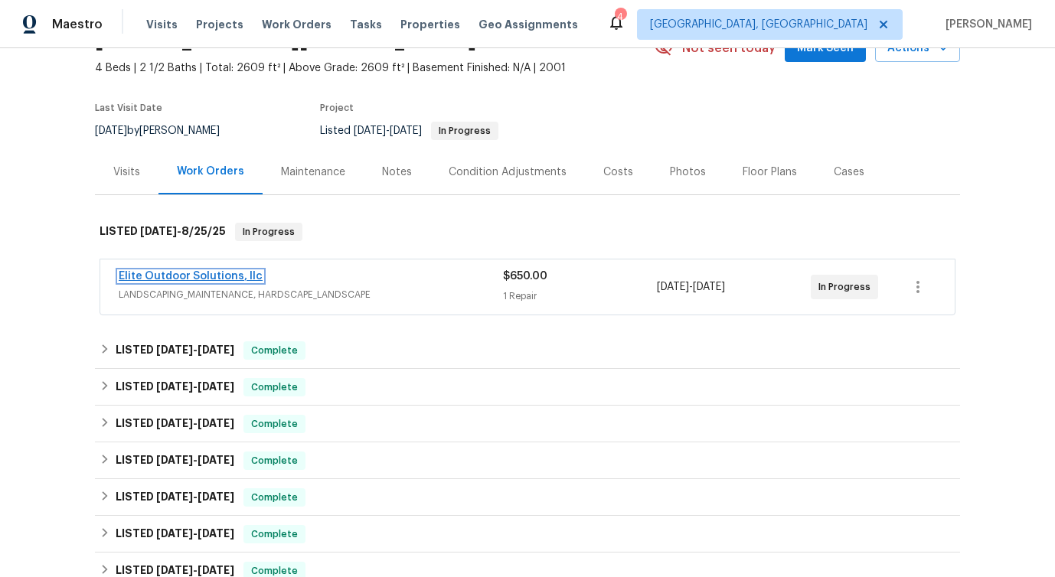
click at [185, 276] on link "Elite Outdoor Solutions, llc" at bounding box center [191, 276] width 144 height 11
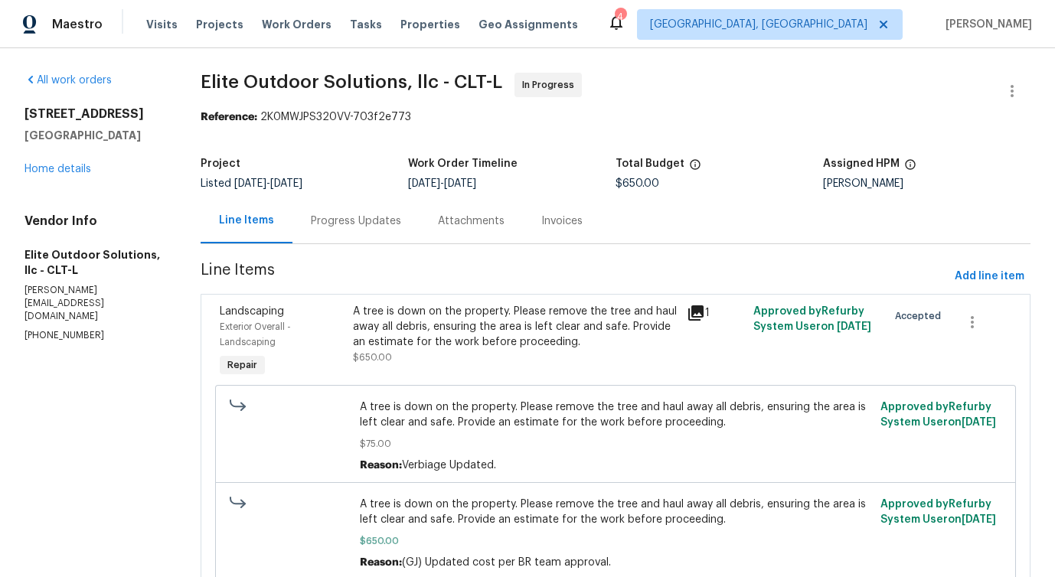
click at [385, 227] on div "Progress Updates" at bounding box center [356, 221] width 90 height 15
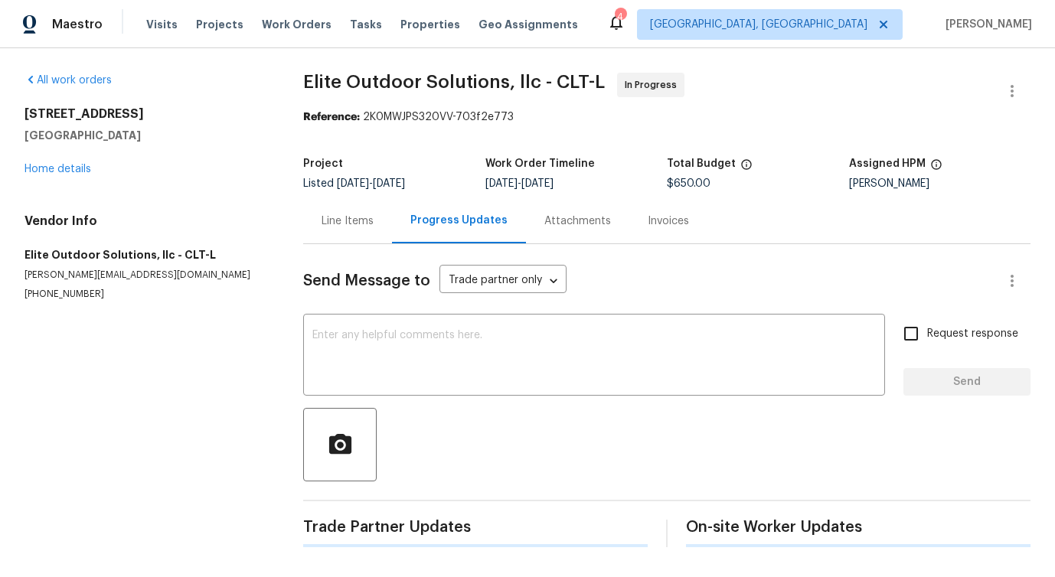
click at [385, 312] on div "Send Message to Trade partner only Trade partner only ​ x ​ Request response Se…" at bounding box center [666, 395] width 727 height 303
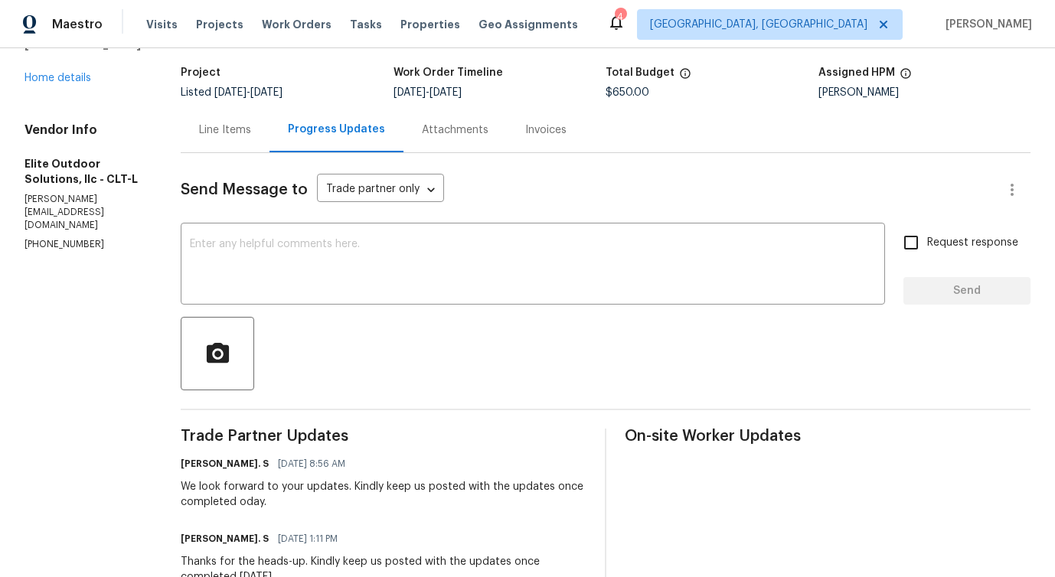
scroll to position [246, 0]
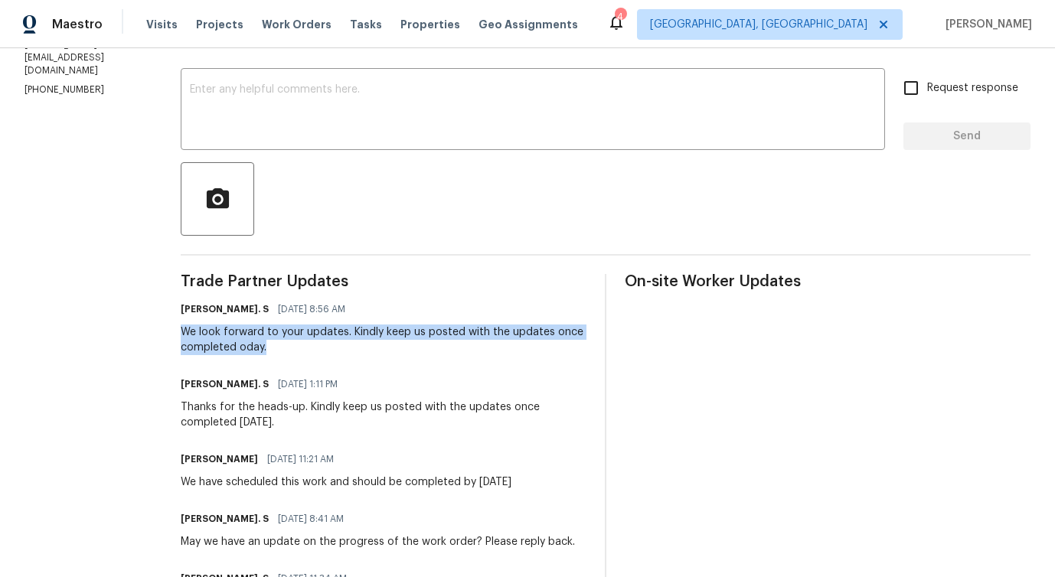
drag, startPoint x: 147, startPoint y: 333, endPoint x: 259, endPoint y: 348, distance: 112.7
click at [259, 348] on div "All work orders [STREET_ADDRESS][PERSON_NAME] Home details Vendor Info Elite Ou…" at bounding box center [527, 445] width 1055 height 1286
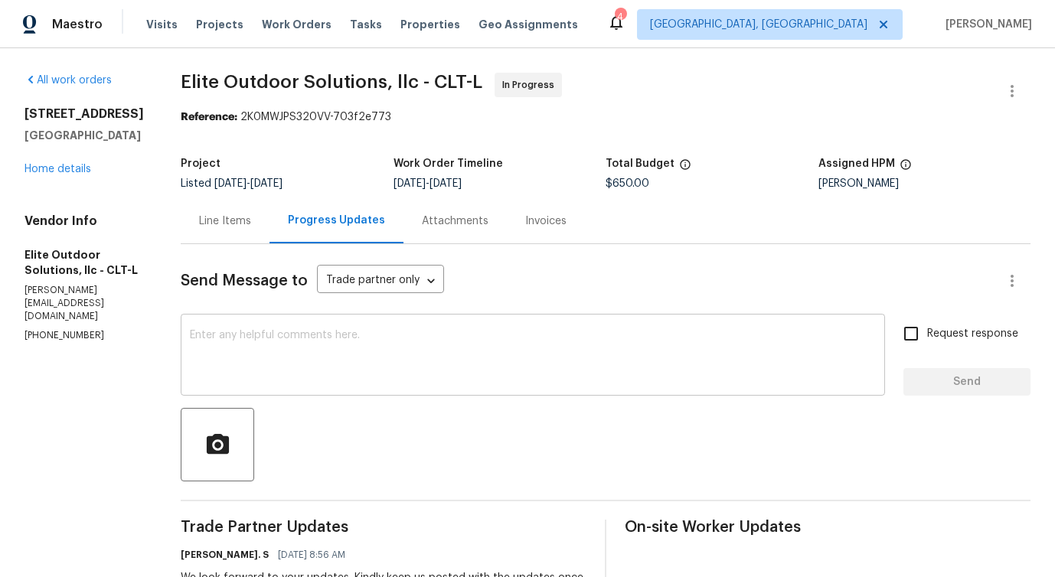
click at [250, 364] on textarea at bounding box center [533, 357] width 686 height 54
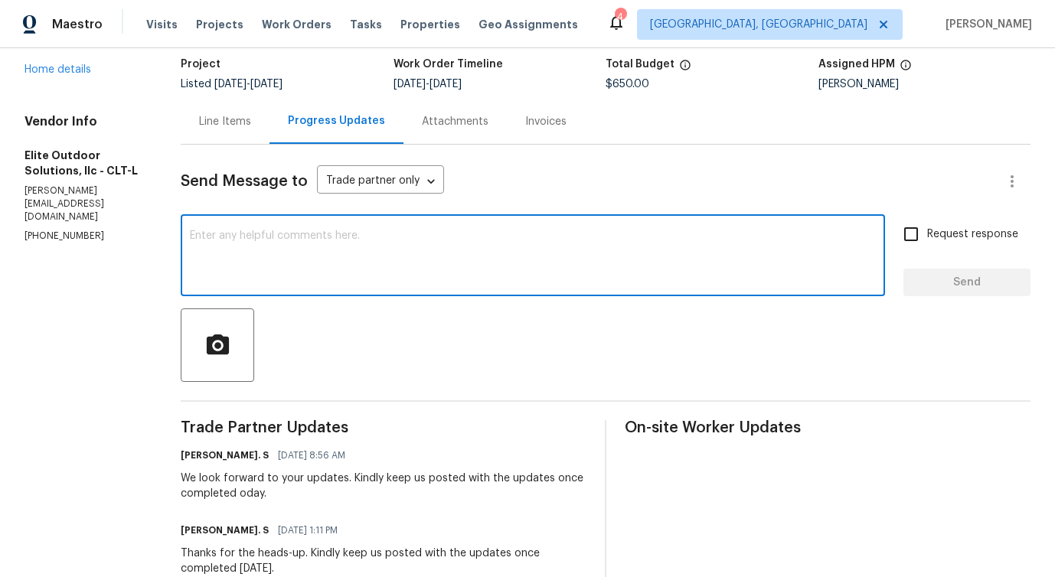
scroll to position [101, 0]
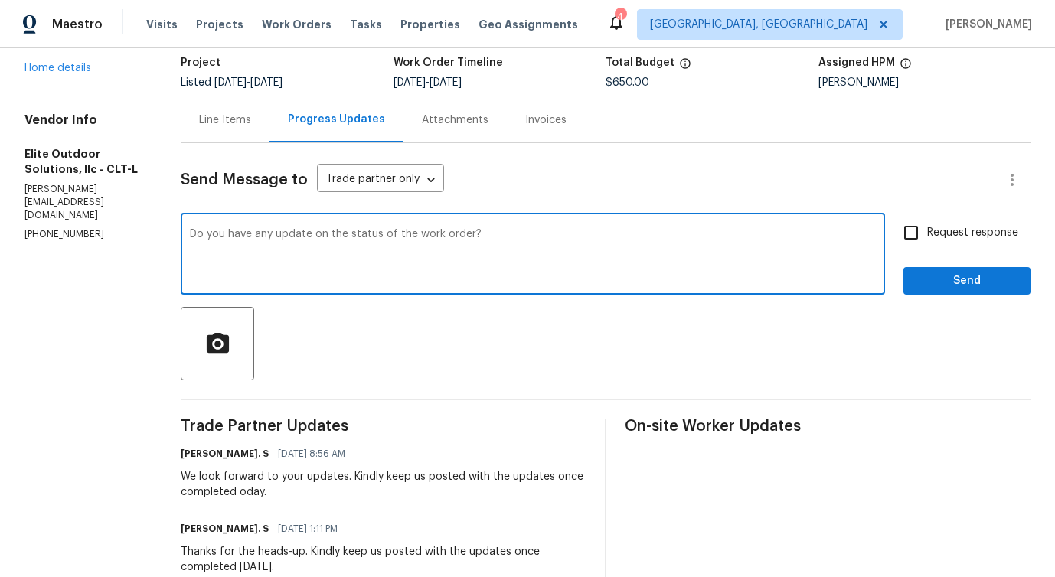
type textarea "Do you have any update on the status of the work order?"
click at [937, 234] on span "Request response" at bounding box center [972, 233] width 91 height 16
click at [927, 234] on input "Request response" at bounding box center [911, 233] width 32 height 32
checkbox input "true"
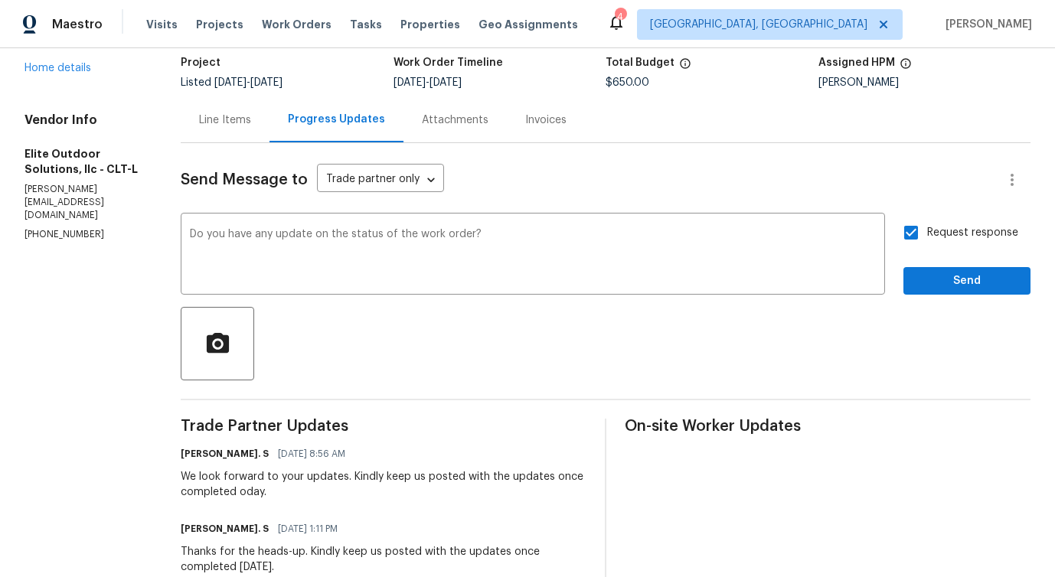
click at [947, 312] on div at bounding box center [606, 344] width 850 height 74
click at [953, 280] on span "Send" at bounding box center [967, 281] width 103 height 19
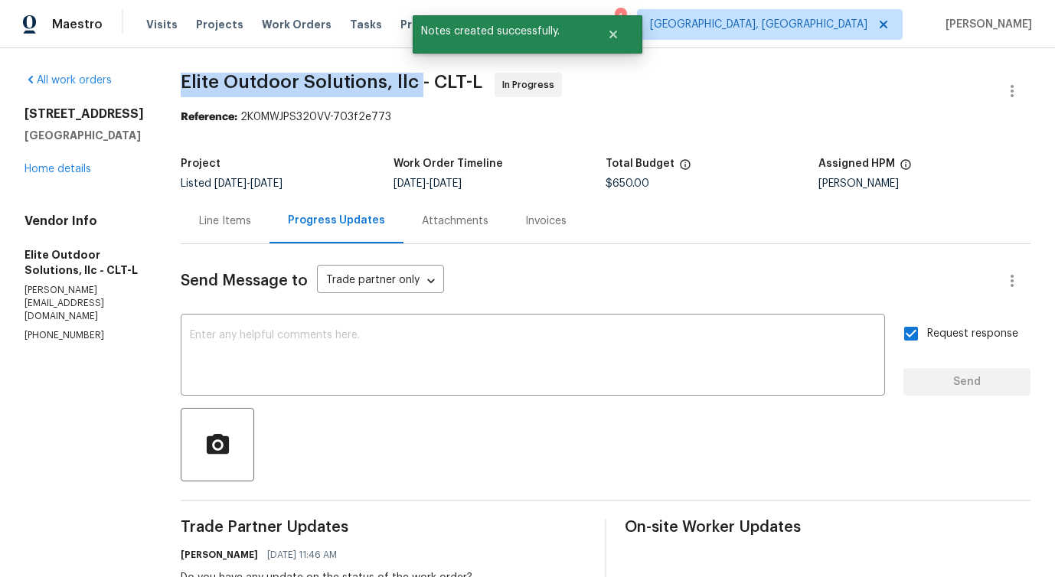
drag, startPoint x: 150, startPoint y: 81, endPoint x: 394, endPoint y: 87, distance: 244.3
click at [181, 82] on span "Elite Outdoor Solutions, llc - CLT-L" at bounding box center [332, 82] width 302 height 18
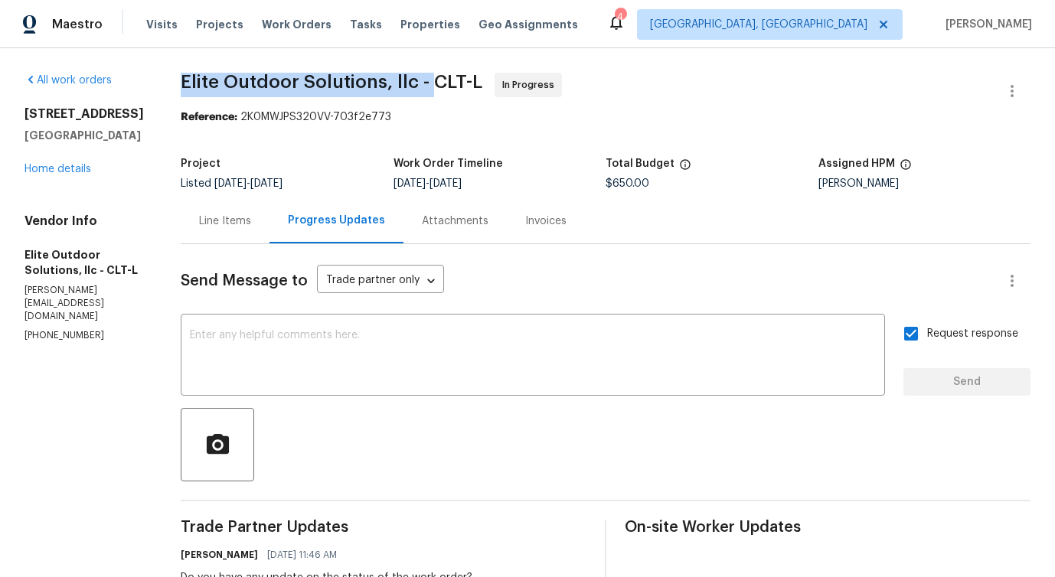
drag, startPoint x: 154, startPoint y: 77, endPoint x: 406, endPoint y: 79, distance: 251.9
click at [406, 79] on span "Elite Outdoor Solutions, llc - CLT-L" at bounding box center [332, 82] width 302 height 18
copy span "Elite Outdoor Solutions, llc -"
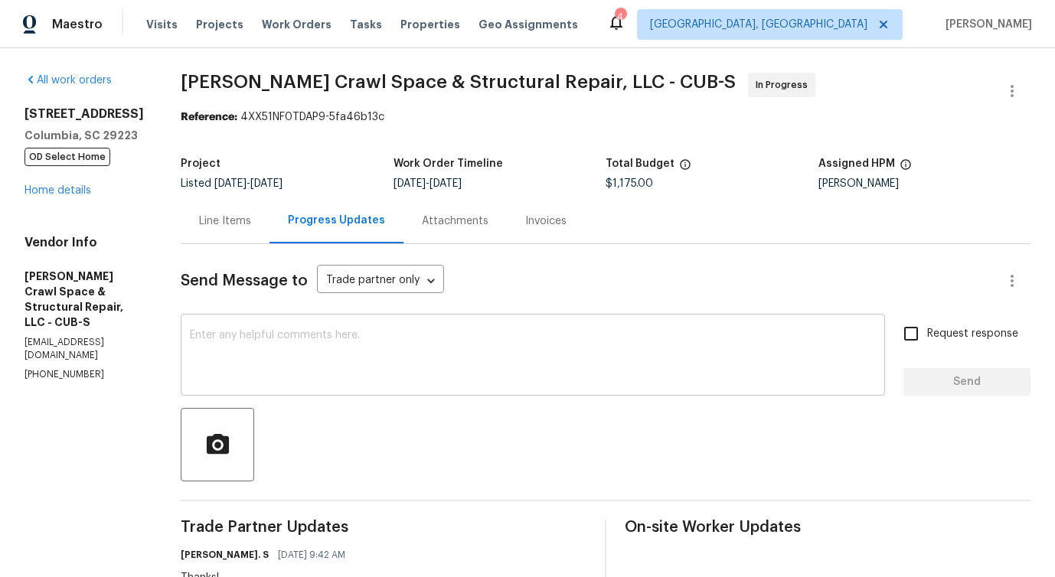
click at [309, 322] on div "x ​" at bounding box center [533, 357] width 704 height 78
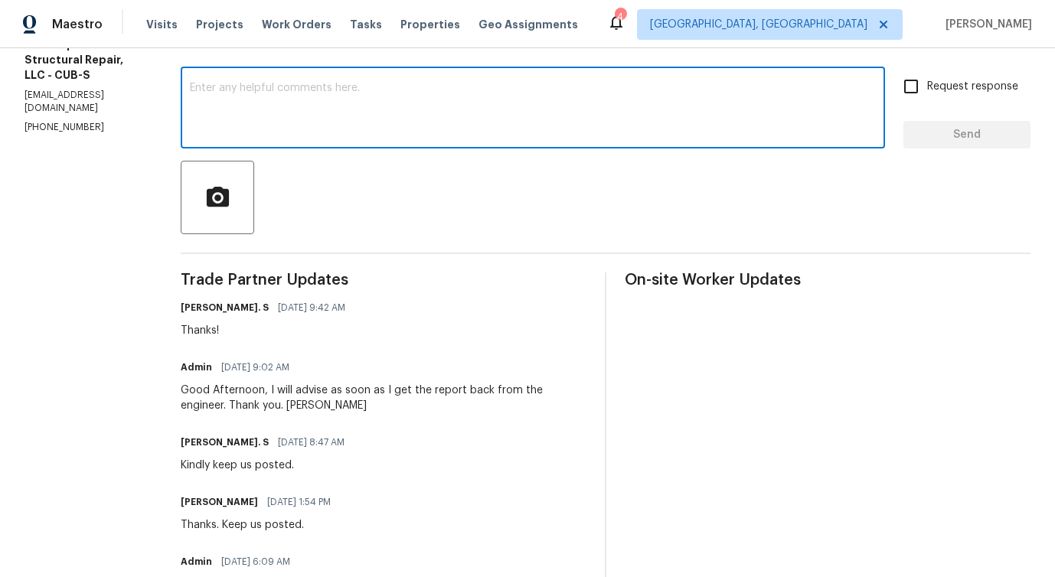
scroll to position [328, 0]
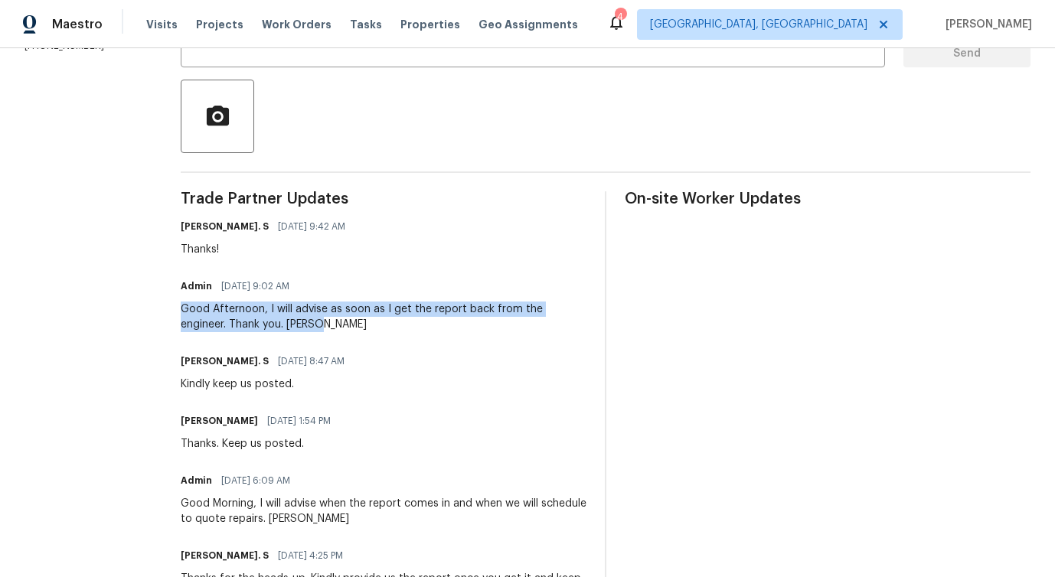
drag, startPoint x: 186, startPoint y: 302, endPoint x: 407, endPoint y: 328, distance: 222.0
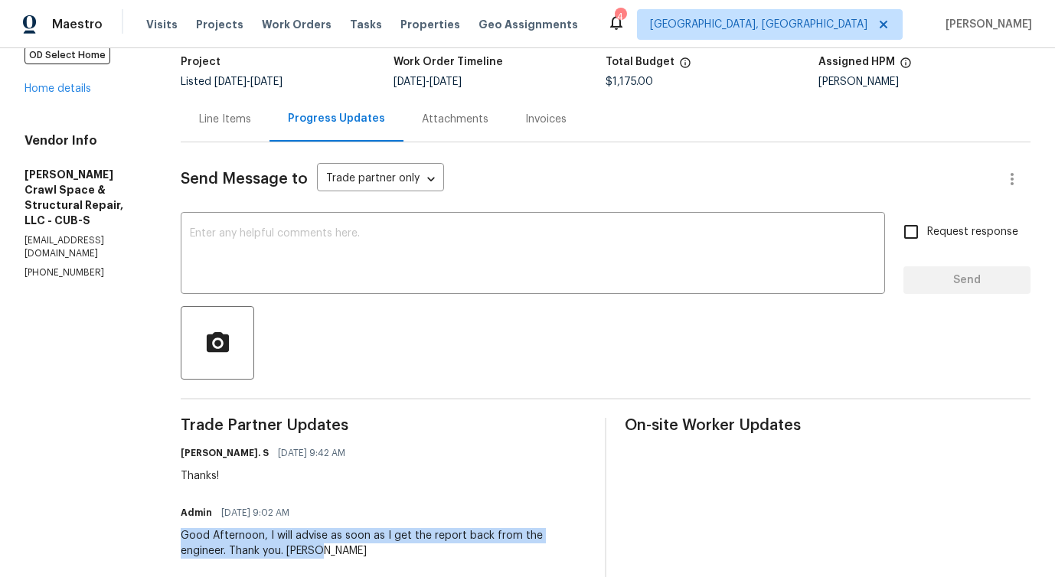
scroll to position [0, 0]
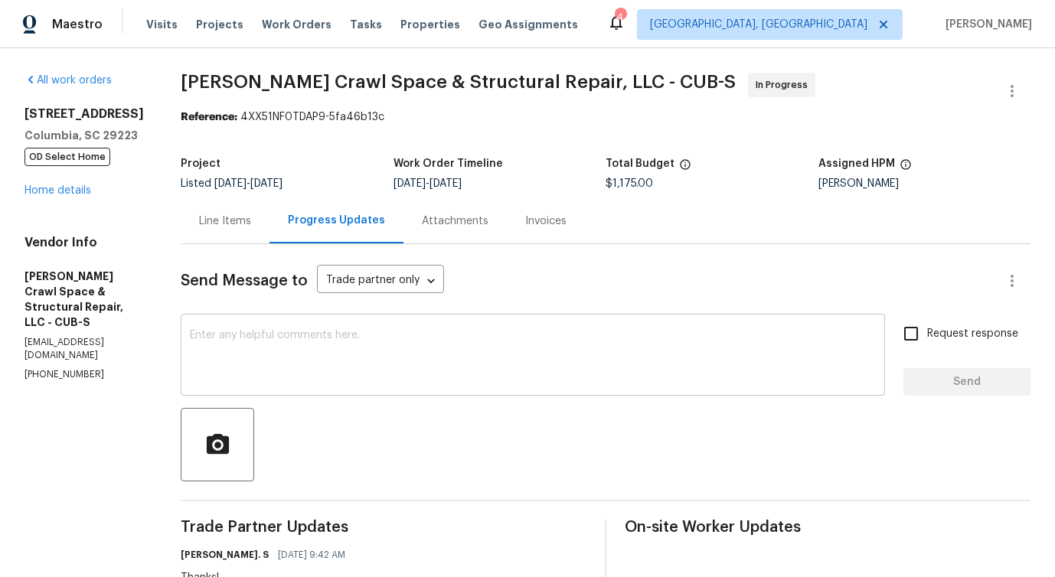
click at [320, 338] on textarea at bounding box center [533, 357] width 686 height 54
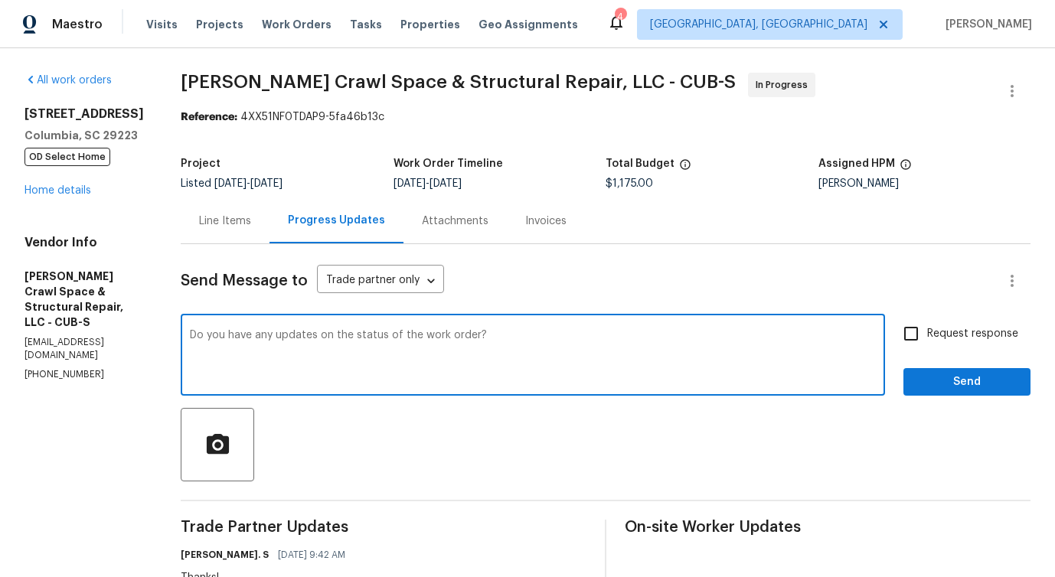
type textarea "Do you have any updates on the status of the work order?"
click at [936, 332] on span "Request response" at bounding box center [972, 334] width 91 height 16
click at [927, 332] on input "Request response" at bounding box center [911, 334] width 32 height 32
checkbox input "true"
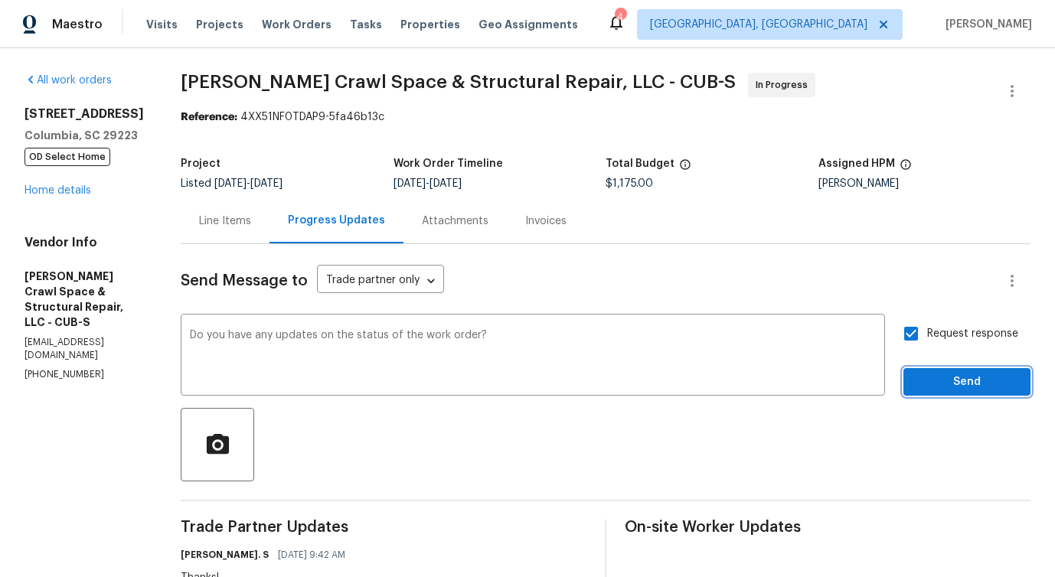
click at [948, 393] on button "Send" at bounding box center [967, 382] width 127 height 28
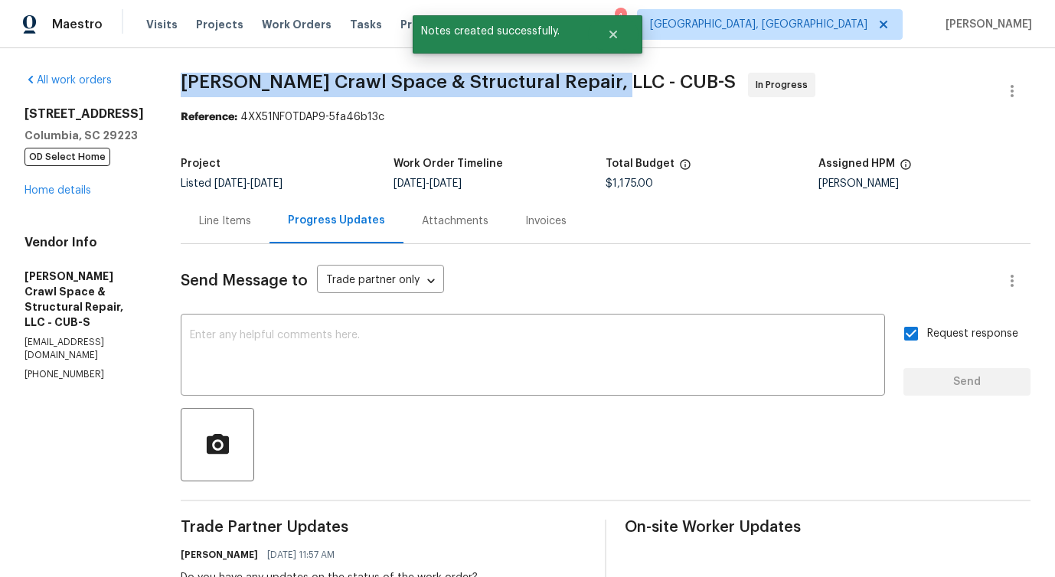
drag, startPoint x: 194, startPoint y: 78, endPoint x: 610, endPoint y: 80, distance: 415.8
copy span "[PERSON_NAME] Crawl Space & Structural Repair, LLC -"
